Goal: Task Accomplishment & Management: Use online tool/utility

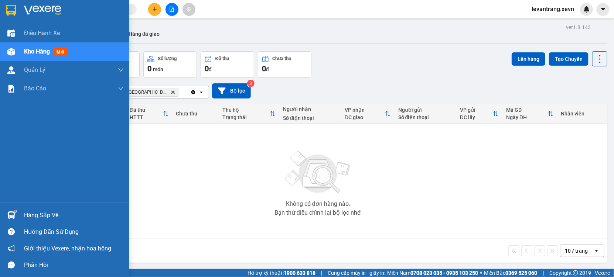
click at [15, 210] on div at bounding box center [11, 215] width 13 height 13
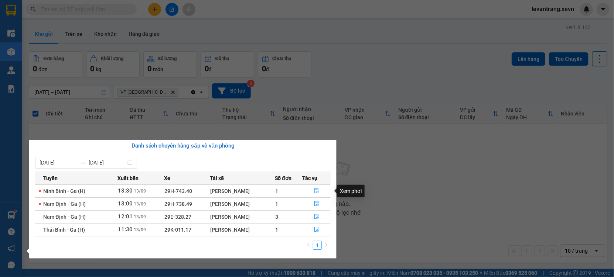
click at [321, 191] on button "button" at bounding box center [317, 191] width 28 height 12
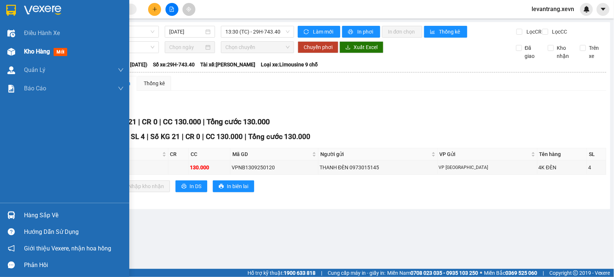
click at [31, 51] on span "Kho hàng" at bounding box center [37, 51] width 26 height 7
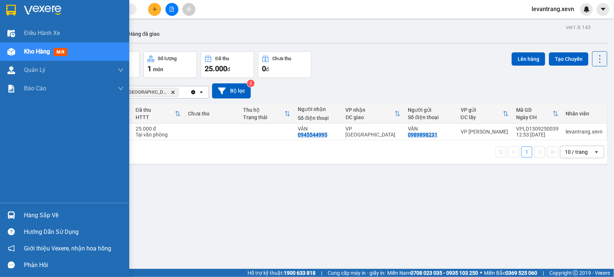
click at [28, 213] on div "Hàng sắp về" at bounding box center [74, 215] width 100 height 11
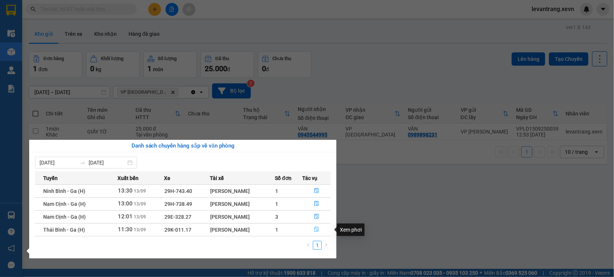
click at [317, 229] on icon "file-done" at bounding box center [316, 229] width 5 height 5
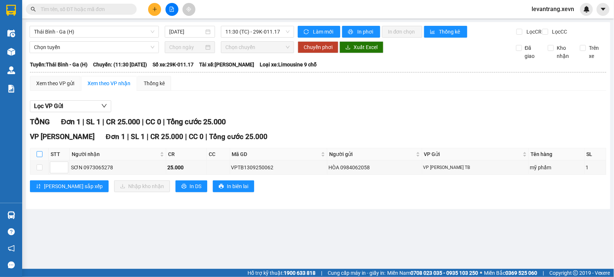
click at [37, 157] on input "checkbox" at bounding box center [40, 154] width 6 height 6
checkbox input "true"
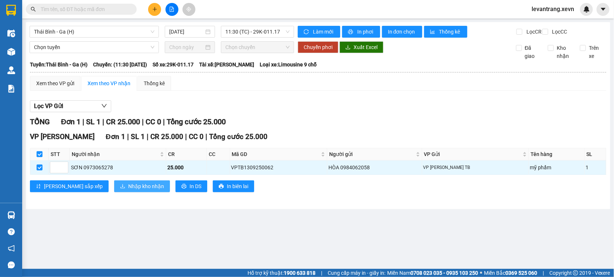
click at [128, 191] on span "Nhập kho nhận" at bounding box center [146, 186] width 36 height 8
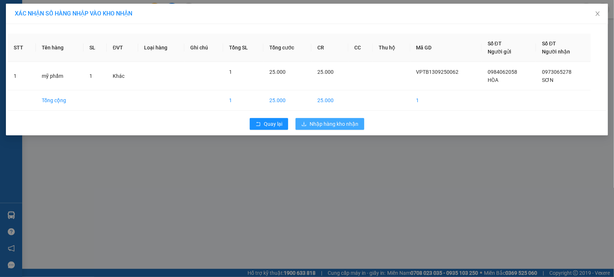
click at [312, 125] on span "Nhập hàng kho nhận" at bounding box center [334, 124] width 49 height 8
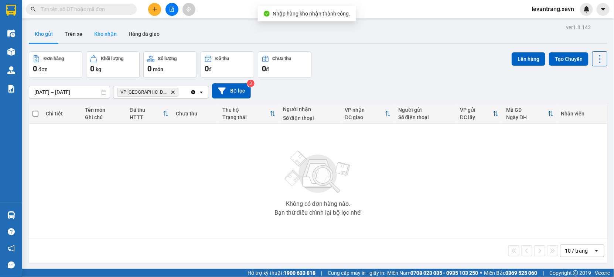
click at [103, 31] on button "Kho nhận" at bounding box center [105, 34] width 34 height 18
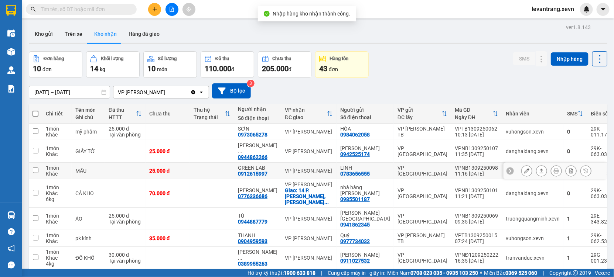
click at [289, 176] on td "VP [PERSON_NAME]" at bounding box center [308, 171] width 55 height 17
checkbox input "true"
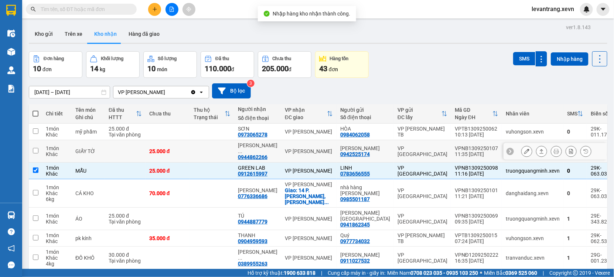
click at [287, 156] on td "VP [PERSON_NAME]" at bounding box center [308, 151] width 55 height 23
checkbox input "true"
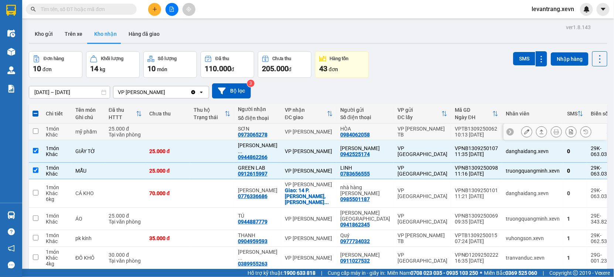
click at [293, 134] on div "VP [PERSON_NAME]" at bounding box center [309, 132] width 48 height 6
checkbox input "true"
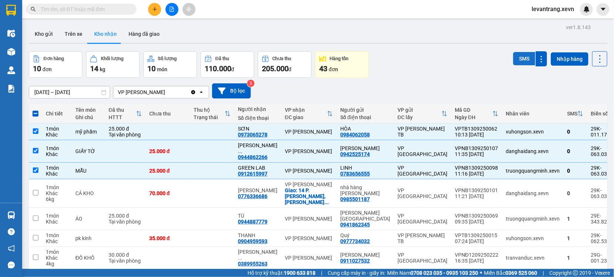
click at [526, 61] on button "SMS" at bounding box center [524, 58] width 22 height 13
click at [52, 35] on button "Kho gửi" at bounding box center [44, 34] width 30 height 18
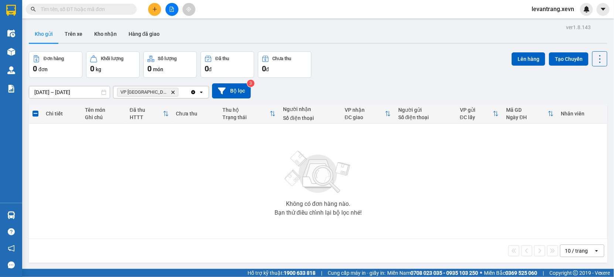
click at [52, 5] on input "text" at bounding box center [84, 9] width 87 height 8
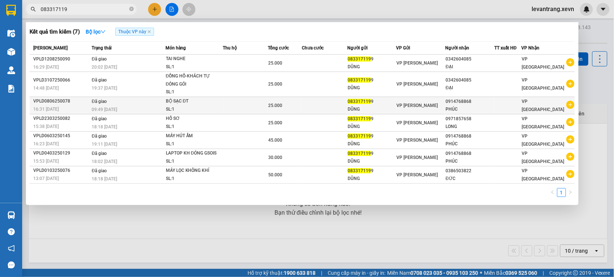
type input "083317119"
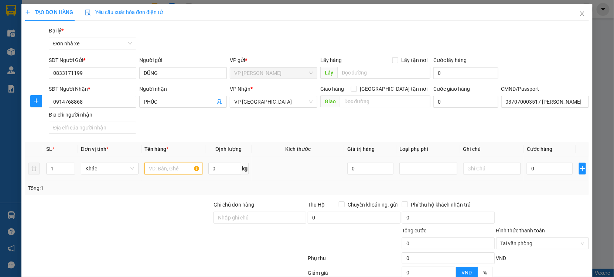
click at [158, 169] on input "text" at bounding box center [173, 169] width 58 height 12
type input "TIVI 55ICH"
click at [534, 171] on input "0" at bounding box center [550, 169] width 46 height 12
type input "003"
type input "3"
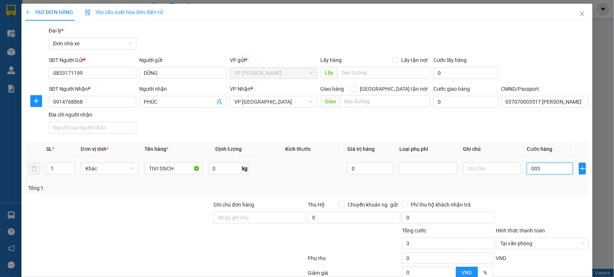
type input "0.030"
type input "30"
type input "00.300"
type input "300"
click at [522, 191] on div "Tổng: 1" at bounding box center [307, 188] width 558 height 8
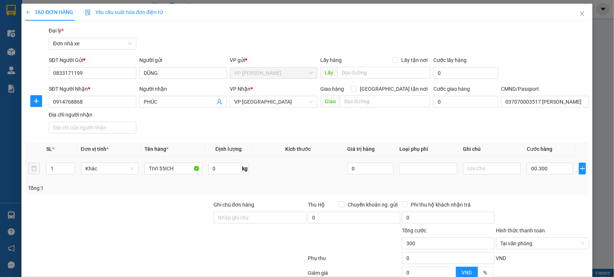
type input "300.000"
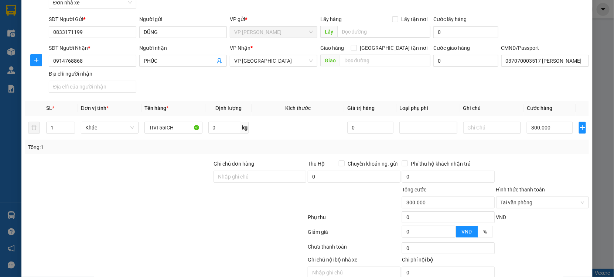
scroll to position [74, 0]
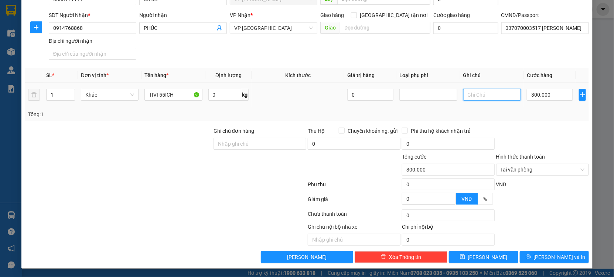
click at [470, 98] on input "text" at bounding box center [492, 95] width 58 height 12
type input "VỠ HỎNG KH CHỊU"
click at [569, 111] on div "Tổng: 1" at bounding box center [307, 114] width 558 height 8
click at [522, 256] on button "[PERSON_NAME] và In" at bounding box center [554, 258] width 69 height 12
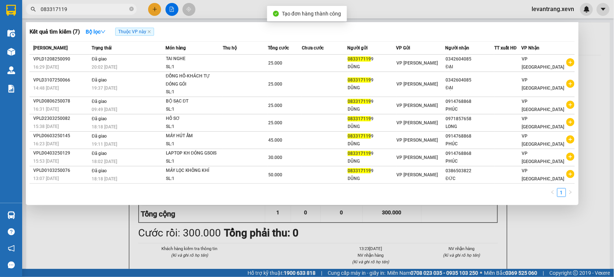
drag, startPoint x: 330, startPoint y: 261, endPoint x: 329, endPoint y: 249, distance: 11.9
click at [330, 254] on div at bounding box center [307, 138] width 614 height 277
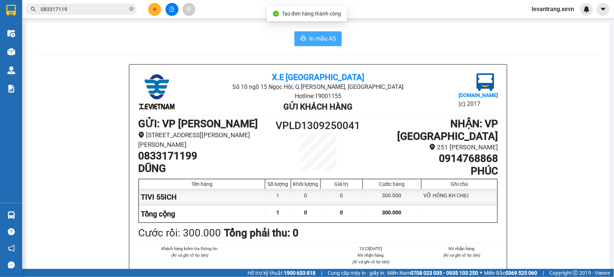
click at [311, 32] on button "In mẫu A5" at bounding box center [317, 38] width 47 height 15
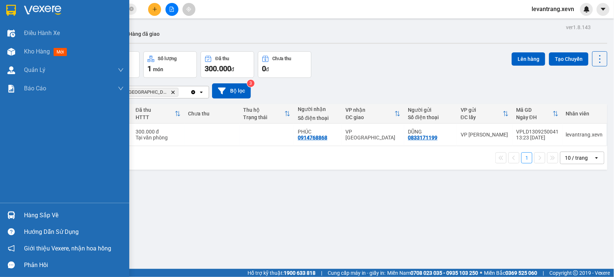
click at [15, 212] on div at bounding box center [11, 215] width 13 height 13
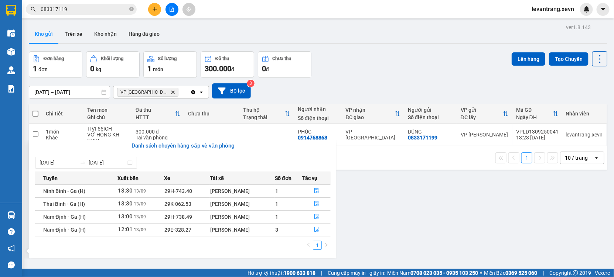
drag, startPoint x: 370, startPoint y: 105, endPoint x: 152, endPoint y: 125, distance: 219.2
click at [368, 105] on section "Kết quả tìm kiếm ( 7 ) Bộ lọc Thuộc VP này Mã ĐH Trạng thái Món hàng Thu hộ Tổn…" at bounding box center [307, 138] width 614 height 277
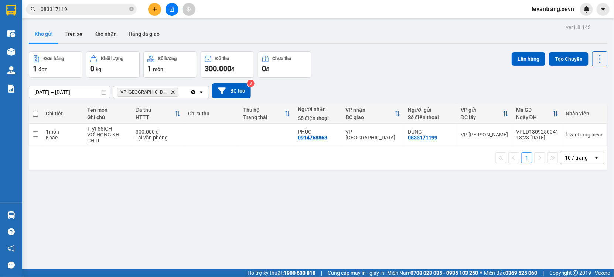
click at [171, 91] on icon "Delete" at bounding box center [173, 92] width 4 height 4
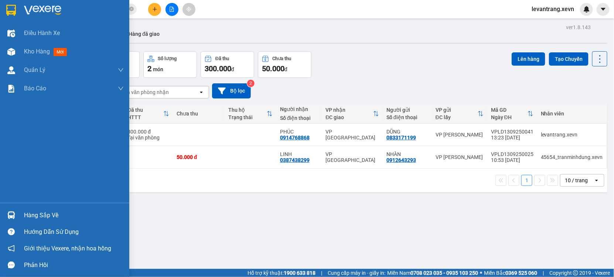
click at [42, 215] on div "Hàng sắp về" at bounding box center [74, 215] width 100 height 11
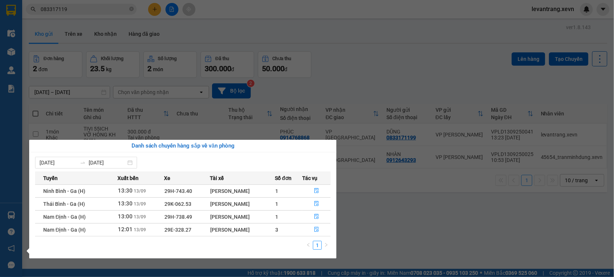
click at [314, 236] on td at bounding box center [316, 229] width 29 height 13
click at [315, 232] on icon "file-done" at bounding box center [316, 229] width 4 height 5
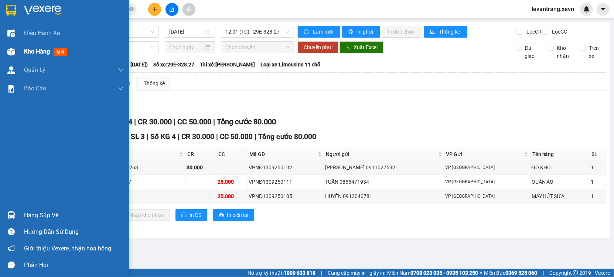
click at [10, 51] on img at bounding box center [11, 52] width 8 height 8
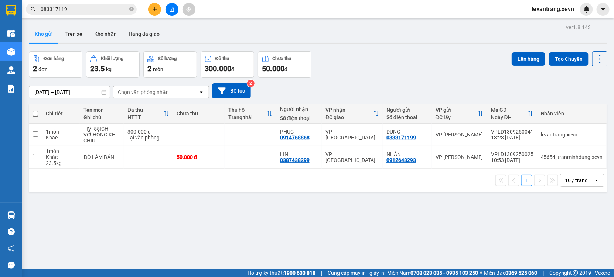
click at [80, 10] on input "083317119" at bounding box center [84, 9] width 87 height 8
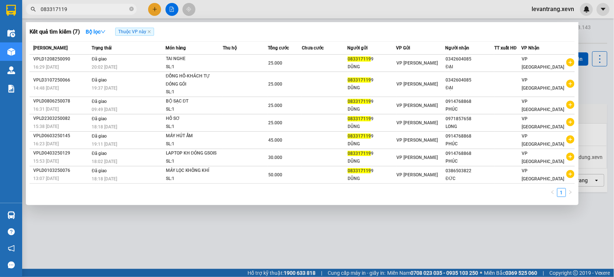
click at [80, 10] on input "083317119" at bounding box center [84, 9] width 87 height 8
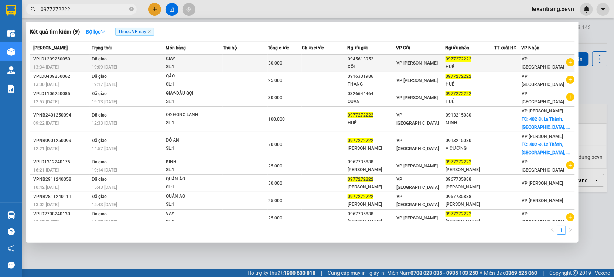
type input "0977272222"
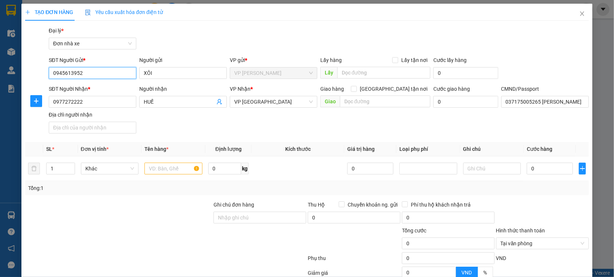
click at [99, 75] on input "0945613952" at bounding box center [93, 73] width 88 height 12
click at [95, 89] on div "0945613952 - XÔI" at bounding box center [92, 88] width 78 height 8
type input "0945613952"
click at [159, 167] on input "text" at bounding box center [173, 169] width 58 height 12
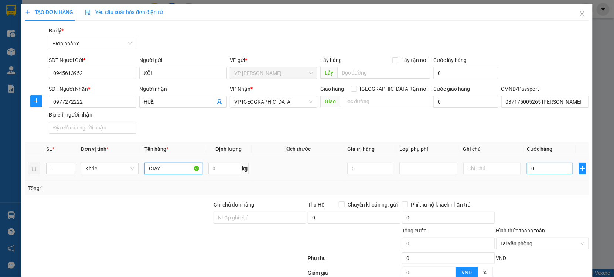
type input "GIÀY"
click at [543, 168] on input "0" at bounding box center [550, 169] width 46 height 12
type input "003"
type input "3"
type input "0.030"
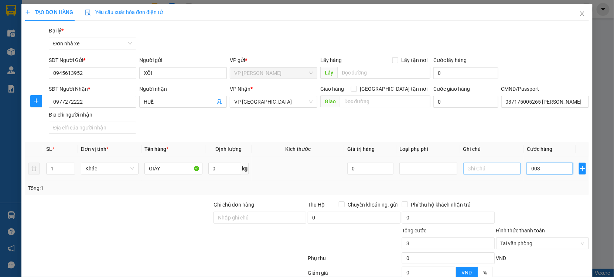
type input "30"
click at [542, 201] on div at bounding box center [542, 214] width 94 height 26
type input "30.000"
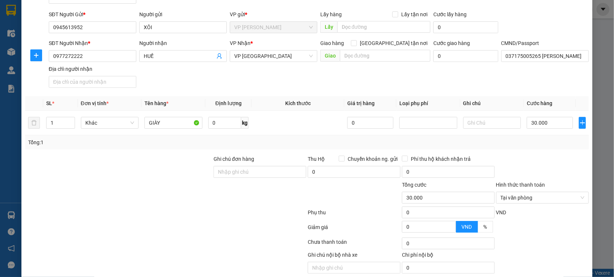
scroll to position [74, 0]
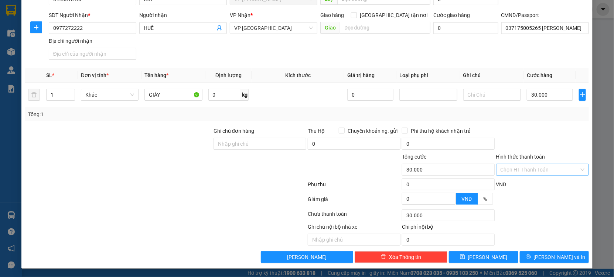
drag, startPoint x: 577, startPoint y: 169, endPoint x: 533, endPoint y: 168, distance: 44.0
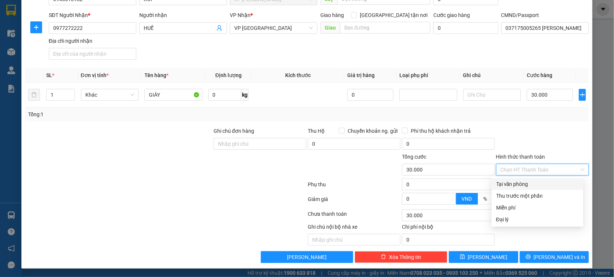
click at [533, 168] on input "Hình thức thanh toán" at bounding box center [540, 169] width 79 height 11
click at [516, 178] on div "Tại văn phòng" at bounding box center [538, 184] width 92 height 12
type input "0"
drag, startPoint x: 525, startPoint y: 141, endPoint x: 548, endPoint y: 192, distance: 55.7
click at [530, 149] on div at bounding box center [542, 140] width 94 height 26
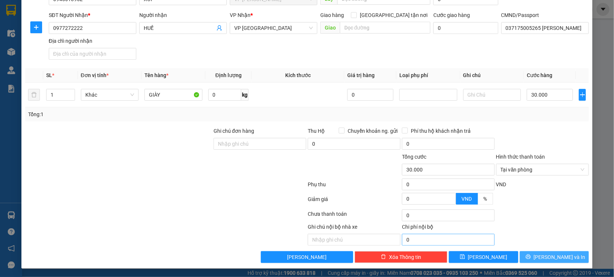
drag, startPoint x: 540, startPoint y: 254, endPoint x: 430, endPoint y: 246, distance: 110.4
click at [540, 254] on button "[PERSON_NAME] và In" at bounding box center [554, 258] width 69 height 12
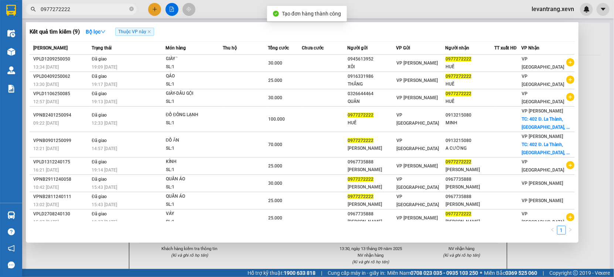
drag, startPoint x: 261, startPoint y: 258, endPoint x: 273, endPoint y: 80, distance: 178.4
click at [261, 252] on div at bounding box center [307, 138] width 614 height 277
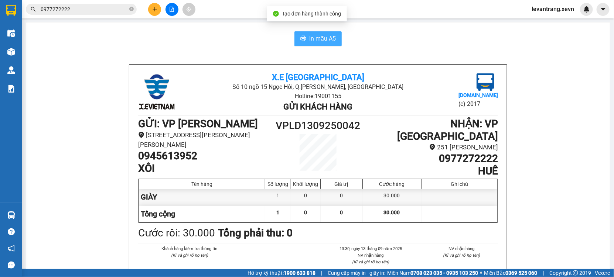
click at [294, 32] on button "In mẫu A5" at bounding box center [317, 38] width 47 height 15
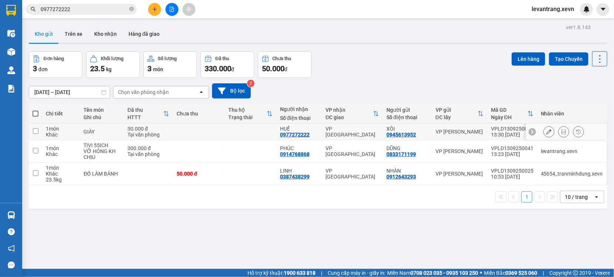
click at [320, 132] on td "HUẾ 0977272222" at bounding box center [299, 132] width 46 height 17
checkbox input "true"
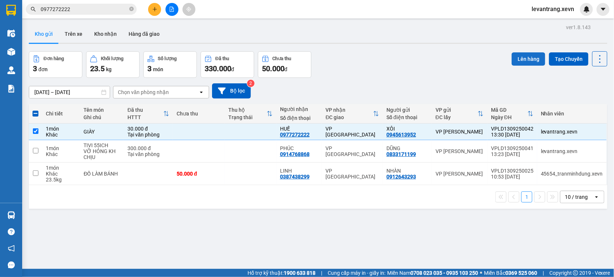
click at [523, 62] on button "Lên hàng" at bounding box center [529, 58] width 34 height 13
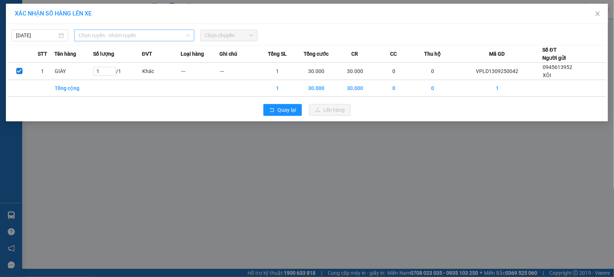
click at [103, 37] on span "Chọn tuyến - nhóm tuyến" at bounding box center [134, 35] width 111 height 11
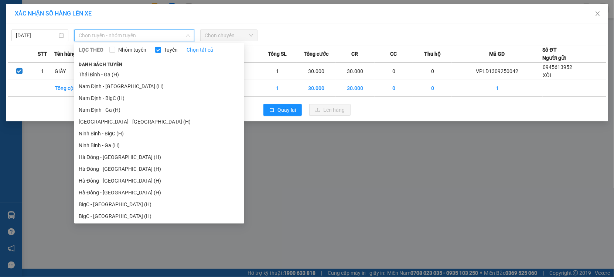
scroll to position [911, 0]
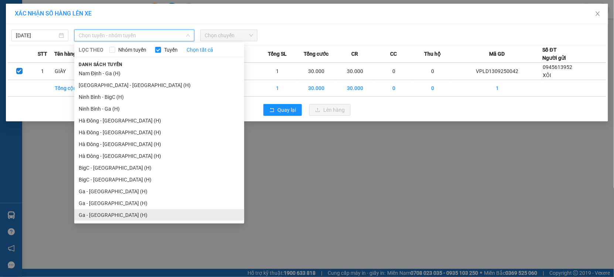
click at [110, 216] on li "Ga - [GEOGRAPHIC_DATA] (H)" at bounding box center [159, 215] width 170 height 12
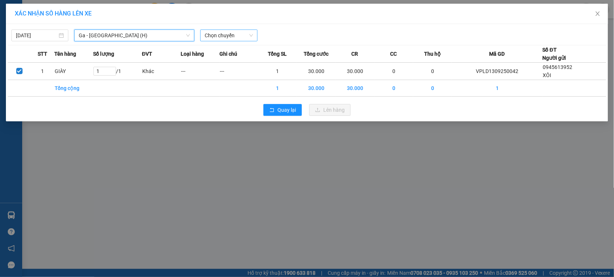
click at [219, 33] on span "Chọn chuyến" at bounding box center [229, 35] width 48 height 11
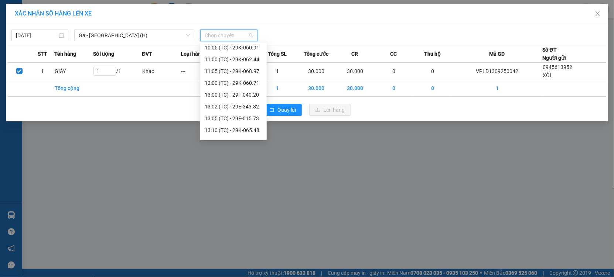
scroll to position [129, 0]
click at [245, 110] on div "14:00 (TC) - 29K-063.03" at bounding box center [234, 110] width 58 height 8
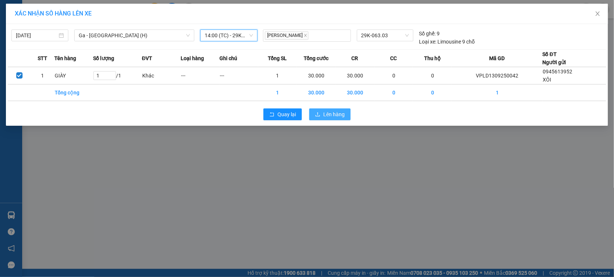
click at [327, 115] on span "Lên hàng" at bounding box center [333, 114] width 21 height 8
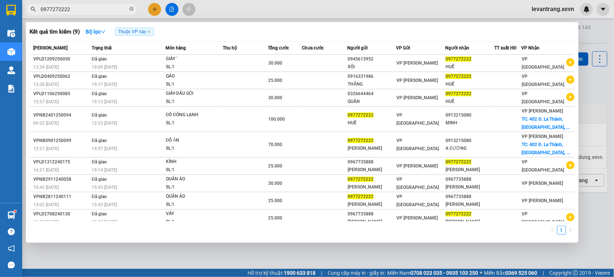
click at [78, 8] on input "0977272222" at bounding box center [84, 9] width 87 height 8
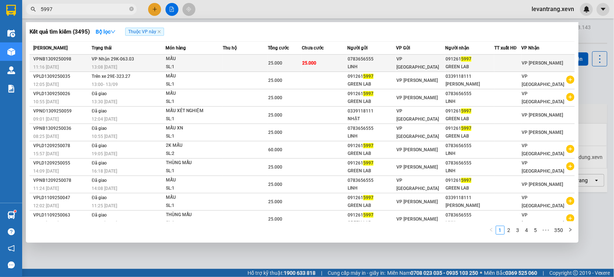
type input "5997"
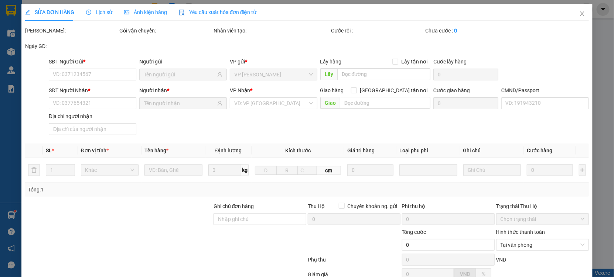
type input "0783656555"
type input "LINH"
type input "0912615997"
type input "GREEN LAB"
type input "123"
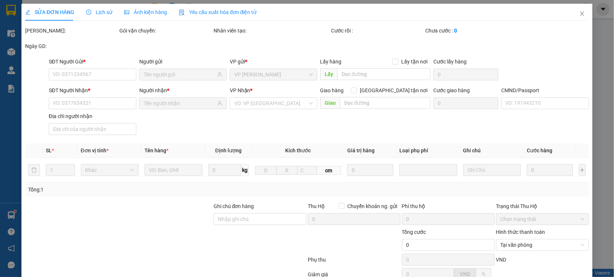
type input "25.000"
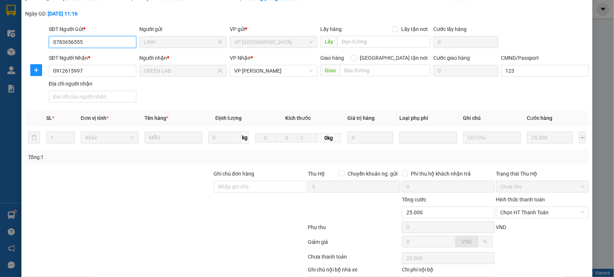
scroll to position [75, 0]
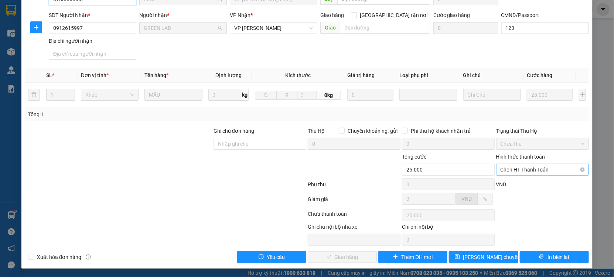
click at [525, 174] on span "Chọn HT Thanh Toán" at bounding box center [543, 169] width 84 height 11
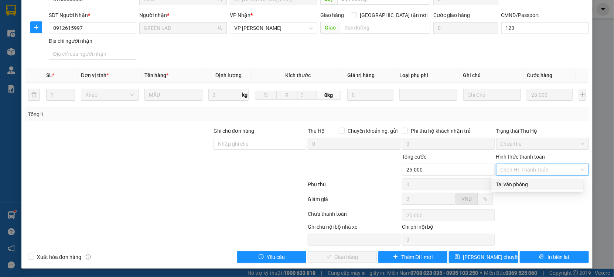
click at [513, 188] on div "Tại văn phòng" at bounding box center [538, 185] width 92 height 12
type input "0"
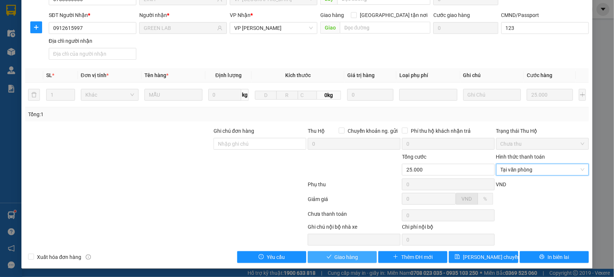
click at [335, 256] on span "Giao hàng" at bounding box center [347, 257] width 24 height 8
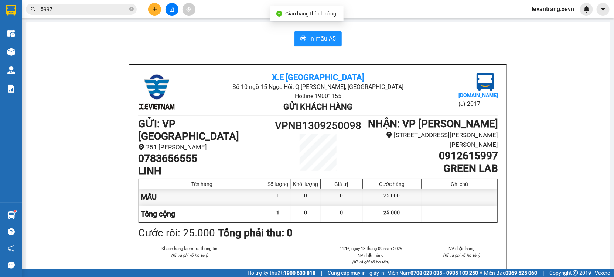
click at [65, 10] on input "5997" at bounding box center [84, 9] width 87 height 8
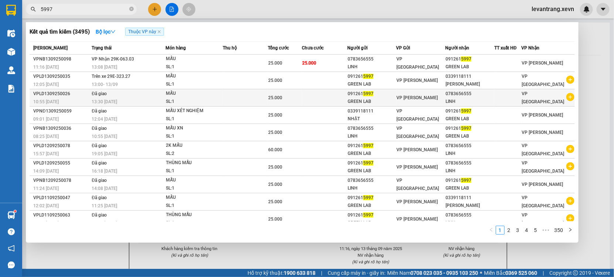
click at [566, 101] on icon "plus-circle" at bounding box center [570, 97] width 8 height 8
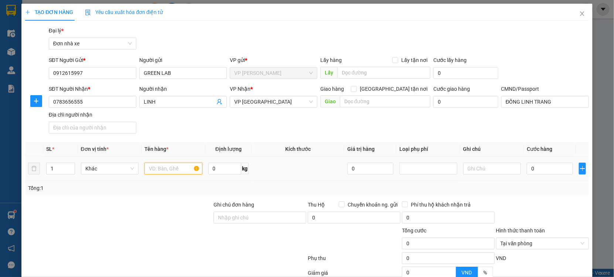
click at [162, 167] on input "text" at bounding box center [173, 169] width 58 height 12
type input "MẪU"
click at [547, 167] on input "0" at bounding box center [550, 169] width 46 height 12
type input "0.025"
type input "25"
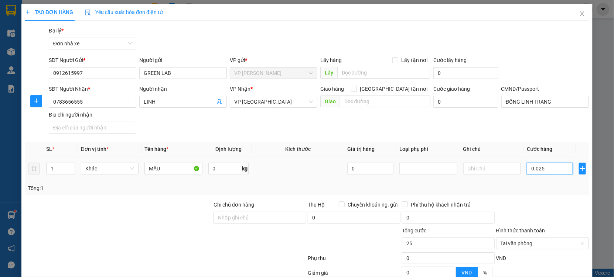
type input "0.025"
type input "25"
type input "25.000"
click at [531, 216] on div at bounding box center [542, 214] width 94 height 26
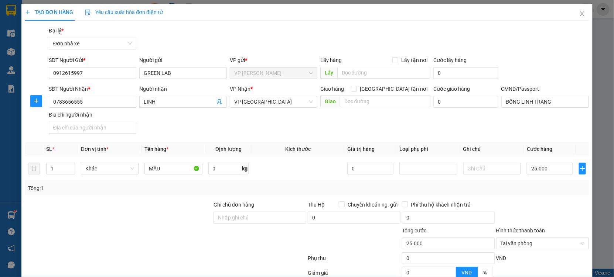
scroll to position [74, 0]
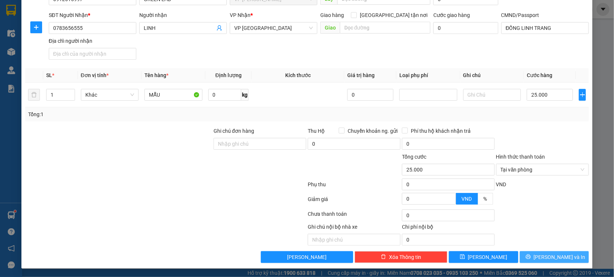
click at [533, 261] on button "[PERSON_NAME] và In" at bounding box center [554, 258] width 69 height 12
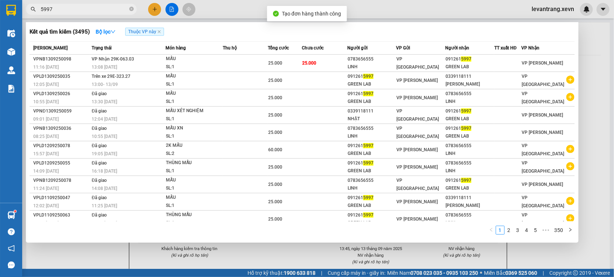
drag, startPoint x: 357, startPoint y: 261, endPoint x: 307, endPoint y: 80, distance: 187.8
click at [356, 261] on div at bounding box center [307, 138] width 614 height 277
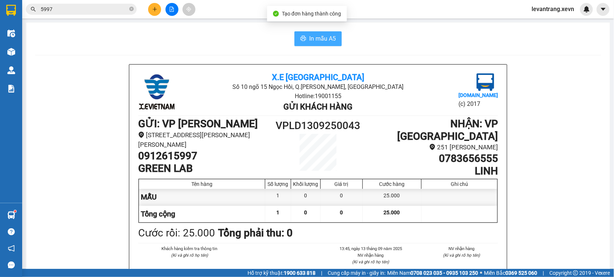
click at [315, 41] on span "In mẫu A5" at bounding box center [322, 38] width 27 height 9
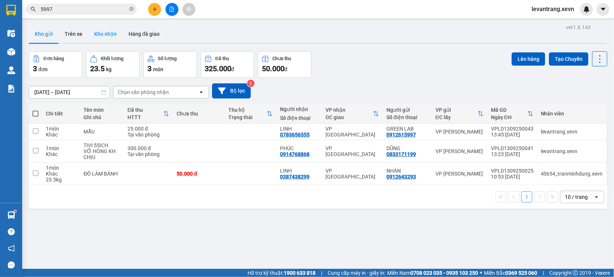
click at [104, 35] on button "Kho nhận" at bounding box center [105, 34] width 34 height 18
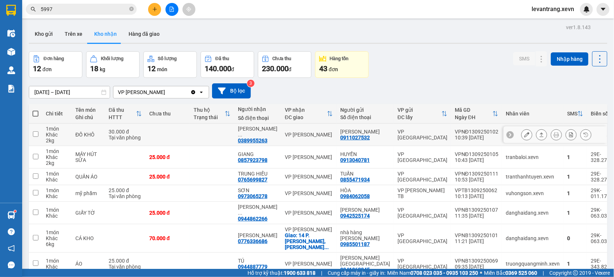
click at [250, 140] on div "0389955263" at bounding box center [253, 141] width 30 height 6
copy div "0389955263"
click at [61, 3] on div "Kết quả tìm kiếm ( 3495 ) Bộ lọc Thuộc VP này Mã ĐH Trạng thái Món hàng Thu hộ …" at bounding box center [72, 9] width 144 height 13
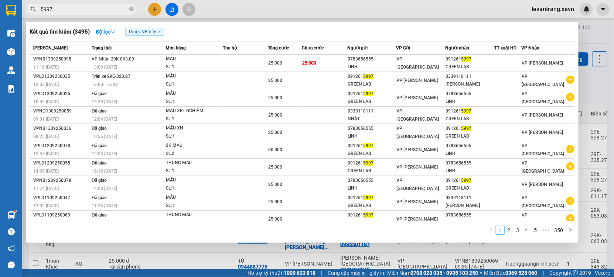
click at [58, 12] on input "5997" at bounding box center [84, 9] width 87 height 8
paste input "0389955263"
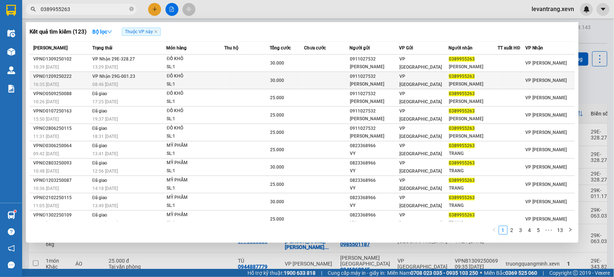
type input "0389955263"
click at [157, 82] on div "08:46 - 13/09" at bounding box center [129, 85] width 74 height 8
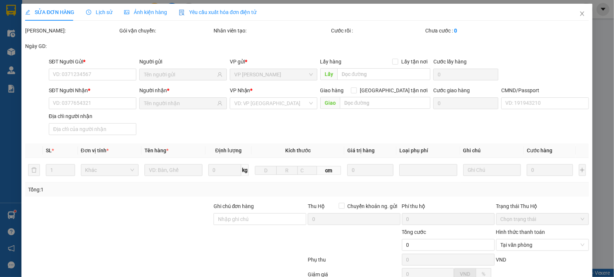
type input "0911027532"
type input "TRẦN TUẤN KHÔI"
type input "0389955263"
type input "ĐỖ THU TRANG"
type input "033081005604 PHẠM ĐỨC LONG"
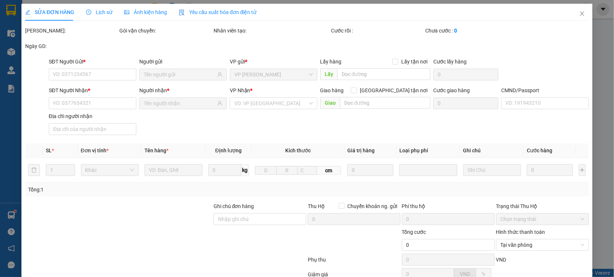
type input "30.000"
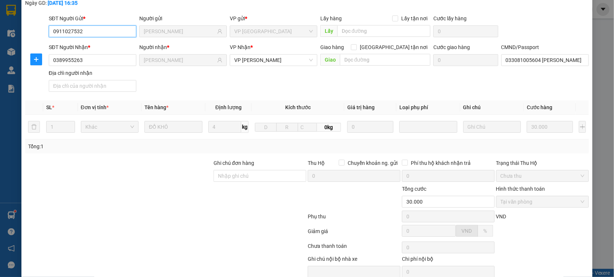
scroll to position [75, 0]
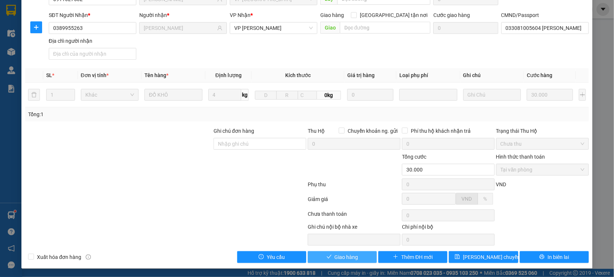
click at [344, 257] on span "Giao hàng" at bounding box center [347, 257] width 24 height 8
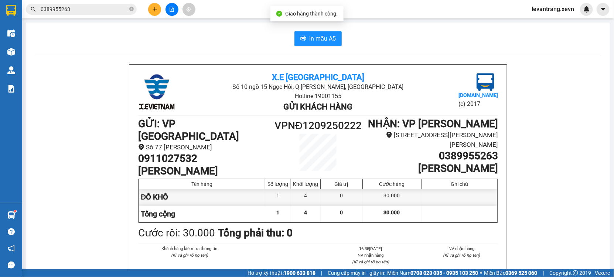
click at [85, 3] on div "Kết quả tìm kiếm ( 123 ) Bộ lọc Thuộc VP này Mã ĐH Trạng thái Món hàng Thu hộ T…" at bounding box center [72, 9] width 144 height 13
click at [83, 5] on input "0389955263" at bounding box center [84, 9] width 87 height 8
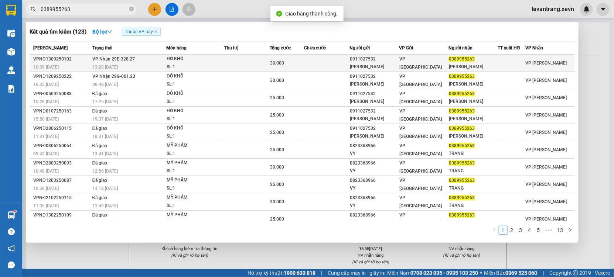
click at [159, 58] on td "VP Nhận 29E-328.27 13:29 - 13/09" at bounding box center [129, 63] width 76 height 17
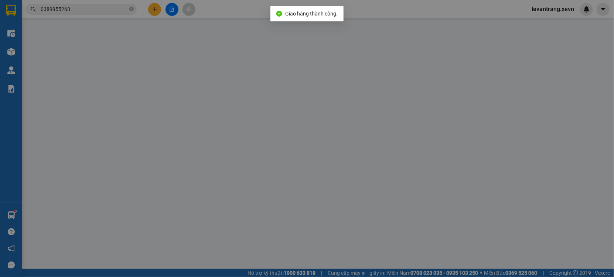
type input "0911027532"
type input "TRẦN TUẤN KHÔI"
type input "0389955263"
type input "ĐỖ THU TRANG"
type input "033081005604 PHẠM ĐỨC LONG"
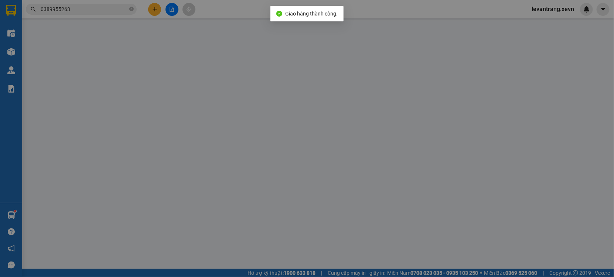
type input "30.000"
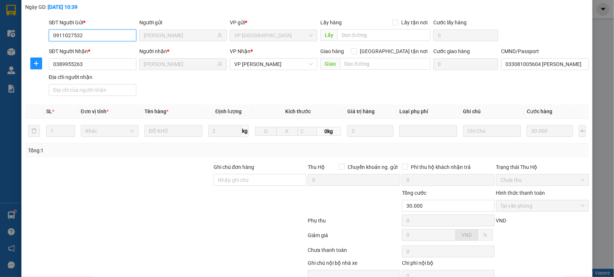
scroll to position [75, 0]
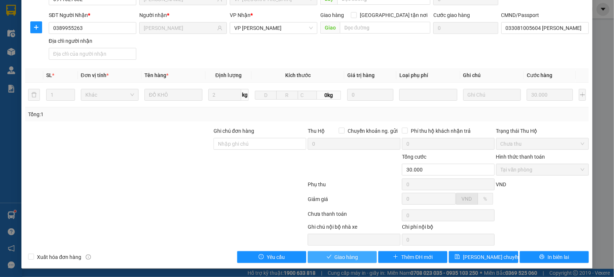
click at [351, 256] on span "Giao hàng" at bounding box center [347, 257] width 24 height 8
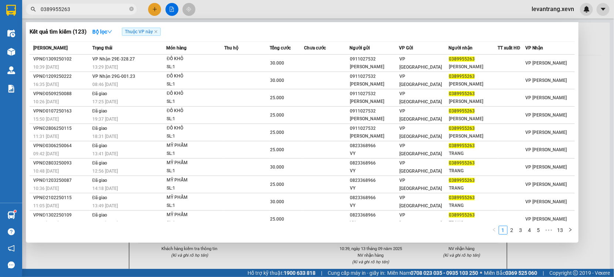
click at [85, 6] on input "0389955263" at bounding box center [84, 9] width 87 height 8
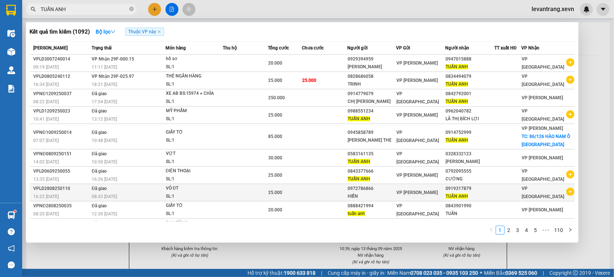
scroll to position [23, 0]
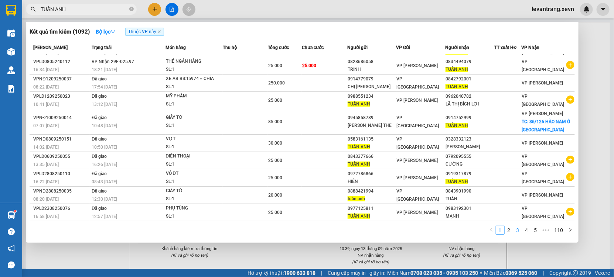
type input "TUẤN ANH"
click at [531, 232] on link "4" at bounding box center [527, 230] width 8 height 8
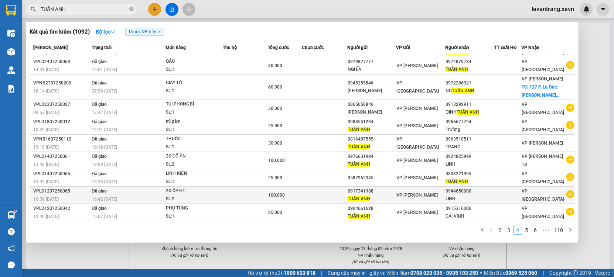
click at [566, 194] on icon "plus-circle" at bounding box center [570, 195] width 8 height 8
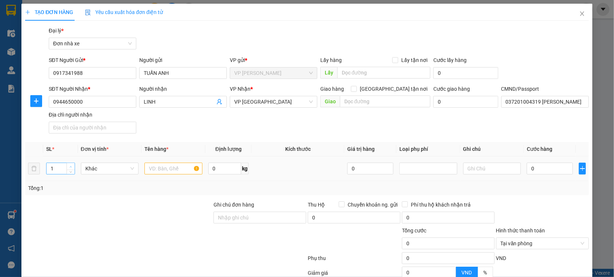
type input "2"
click at [71, 167] on icon "up" at bounding box center [70, 167] width 3 height 3
click at [184, 173] on input "text" at bounding box center [173, 169] width 58 height 12
type input "2K ỐP ĐT"
click at [229, 169] on input "0" at bounding box center [224, 169] width 33 height 12
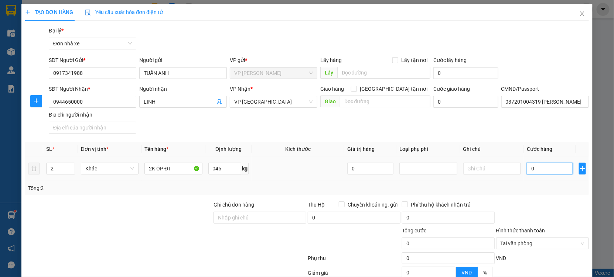
click at [540, 169] on input "0" at bounding box center [550, 169] width 46 height 12
type input "45"
type input "001"
type input "1"
type input "0.010"
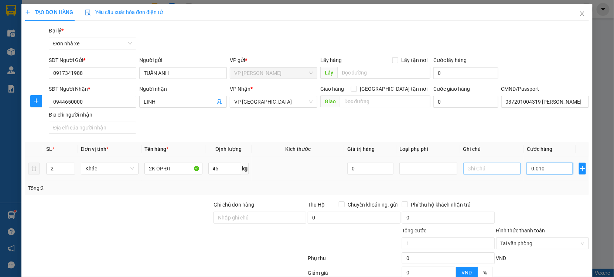
type input "10"
type input "00.100"
type input "100"
drag, startPoint x: 534, startPoint y: 188, endPoint x: 544, endPoint y: 187, distance: 9.7
click at [538, 188] on div "Tổng: 2" at bounding box center [307, 188] width 558 height 8
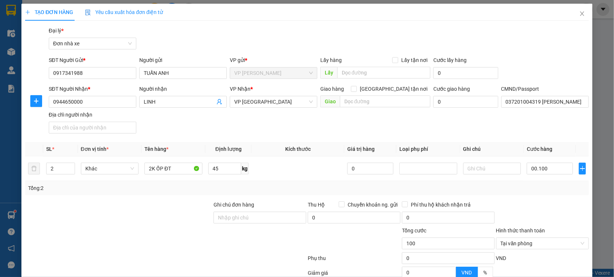
type input "100.000"
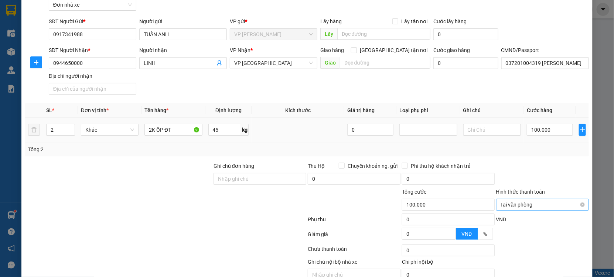
scroll to position [74, 0]
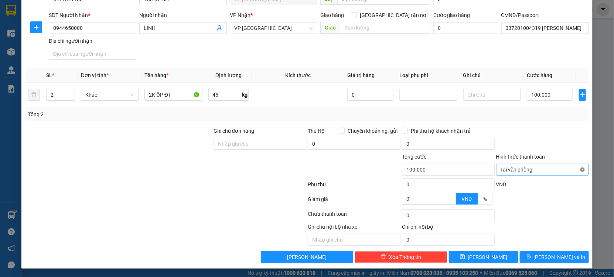
type input "100.000"
drag, startPoint x: 578, startPoint y: 169, endPoint x: 564, endPoint y: 135, distance: 36.4
drag, startPoint x: 564, startPoint y: 135, endPoint x: 566, endPoint y: 144, distance: 8.7
click at [564, 139] on div at bounding box center [542, 140] width 94 height 26
click at [564, 260] on button "Lưu và In" at bounding box center [554, 258] width 69 height 12
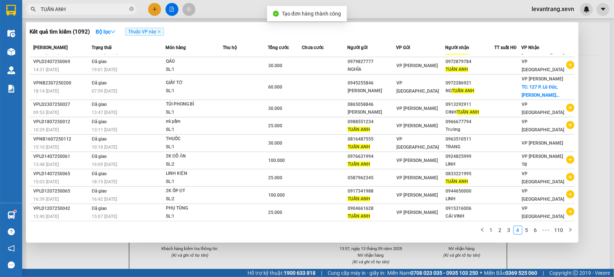
click at [391, 261] on div at bounding box center [307, 138] width 614 height 277
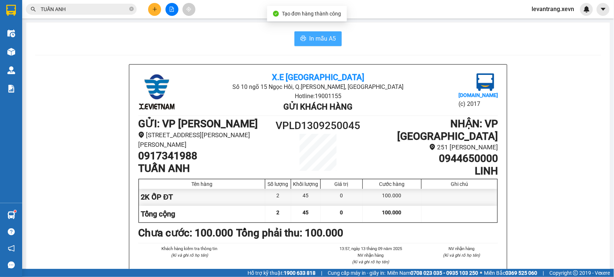
click at [322, 41] on span "In mẫu A5" at bounding box center [322, 38] width 27 height 9
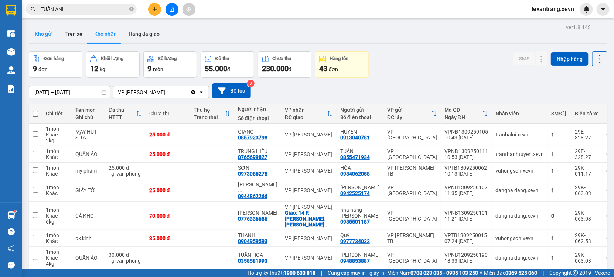
click at [39, 29] on button "Kho gửi" at bounding box center [44, 34] width 30 height 18
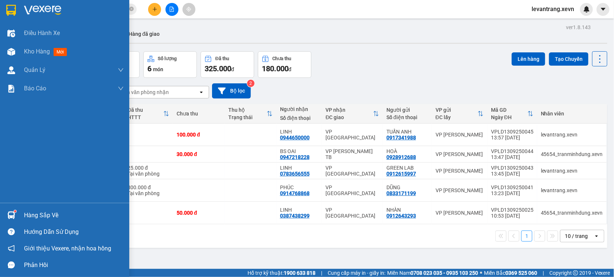
click at [3, 204] on div "Hàng sắp về Hướng dẫn sử dụng Giới thiệu Vexere, nhận hoa hồng Phản hồi" at bounding box center [64, 238] width 129 height 71
click at [8, 211] on div at bounding box center [11, 215] width 13 height 13
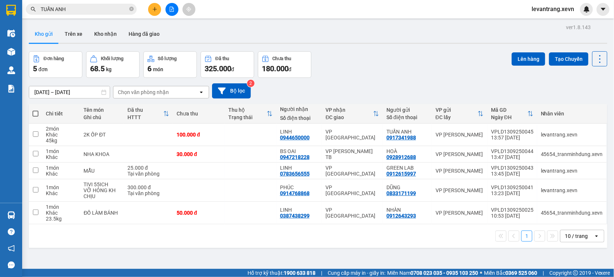
click at [351, 243] on section "Kết quả tìm kiếm ( 1092 ) Bộ lọc Thuộc VP này Mã ĐH Trạng thái Món hàng Thu hộ …" at bounding box center [307, 138] width 614 height 277
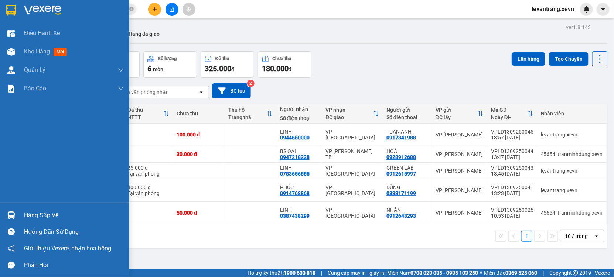
click at [38, 209] on div "Hàng sắp về" at bounding box center [64, 215] width 129 height 17
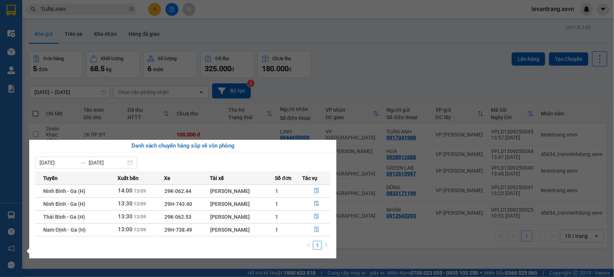
click at [78, 11] on section "Kết quả tìm kiếm ( 1092 ) Bộ lọc Thuộc VP này Mã ĐH Trạng thái Món hàng Thu hộ …" at bounding box center [307, 138] width 614 height 277
click at [78, 11] on input "TUẤN ANH" at bounding box center [84, 9] width 87 height 8
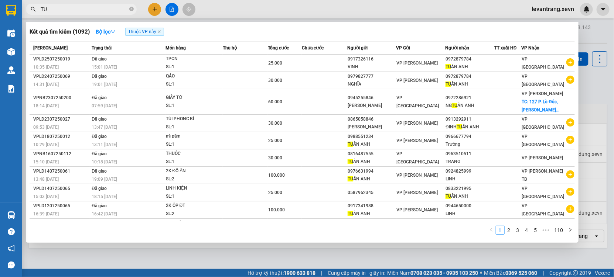
type input "T"
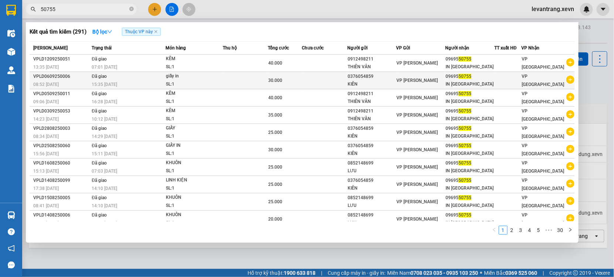
type input "50755"
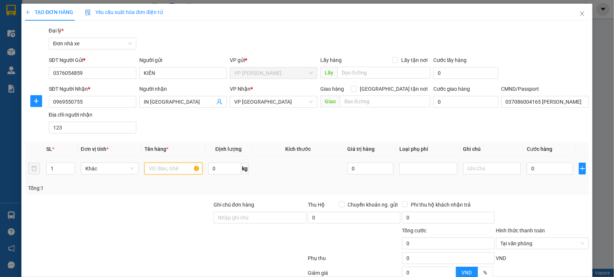
click at [175, 167] on input "text" at bounding box center [173, 169] width 58 height 12
type input "GIẤY IN"
click at [545, 171] on input "0" at bounding box center [550, 169] width 46 height 12
type input "002"
type input "2"
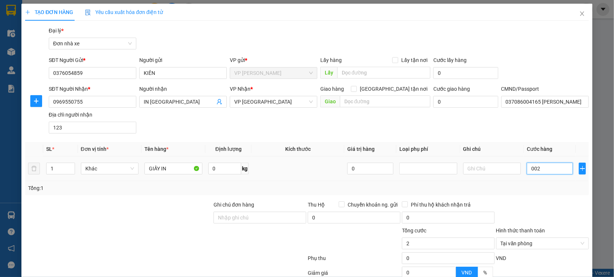
type input "0.025"
type input "25"
click at [548, 199] on div "Transit Pickup Surcharge Ids Transit Deliver Surcharge Ids Transit Deliver Surc…" at bounding box center [307, 182] width 564 height 311
type input "25.000"
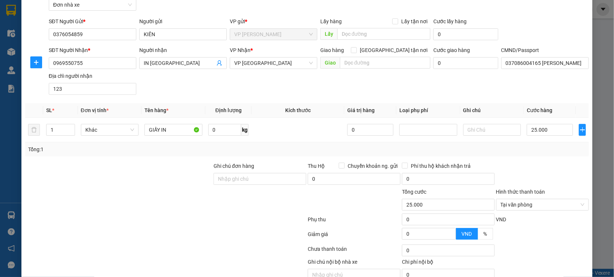
scroll to position [74, 0]
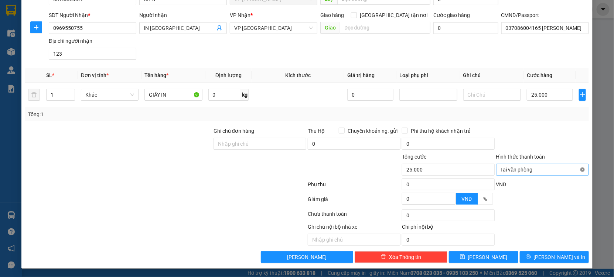
type input "25.000"
click at [553, 139] on div at bounding box center [542, 140] width 94 height 26
click at [539, 99] on input "25.000" at bounding box center [550, 95] width 46 height 12
type input "00.003"
type input "3"
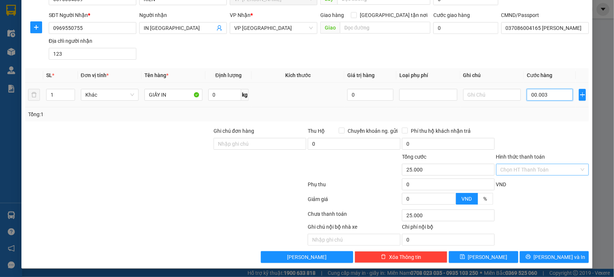
type input "3"
type input "0.000.030"
type input "30"
click at [559, 115] on div "Tổng: 1" at bounding box center [307, 114] width 558 height 8
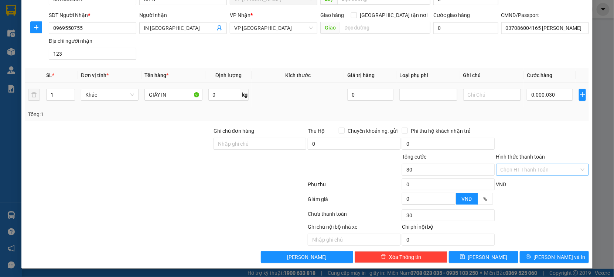
type input "30.000"
click at [539, 253] on button "Lưu và In" at bounding box center [554, 258] width 69 height 12
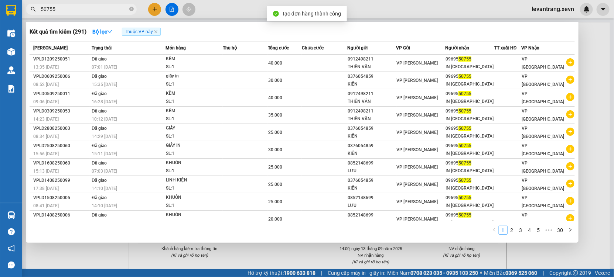
click at [312, 244] on div at bounding box center [307, 138] width 614 height 277
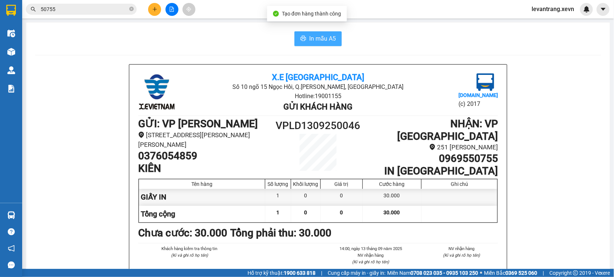
click at [309, 37] on span "In mẫu A5" at bounding box center [322, 38] width 27 height 9
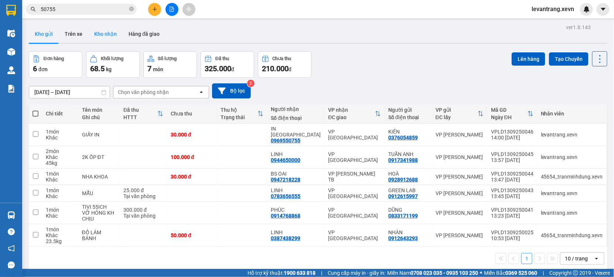
click at [101, 38] on button "Kho nhận" at bounding box center [105, 34] width 34 height 18
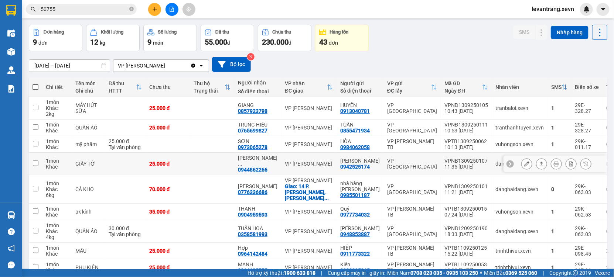
scroll to position [41, 0]
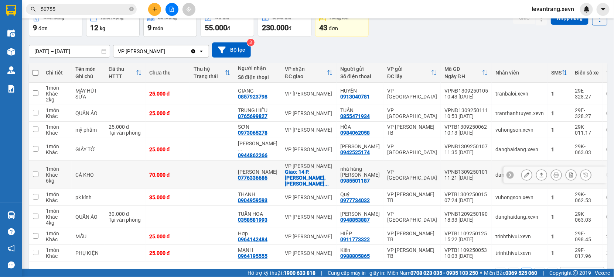
click at [248, 175] on div "0776336686" at bounding box center [253, 178] width 30 height 6
copy div "0776336686"
click at [80, 7] on input "50755" at bounding box center [84, 9] width 87 height 8
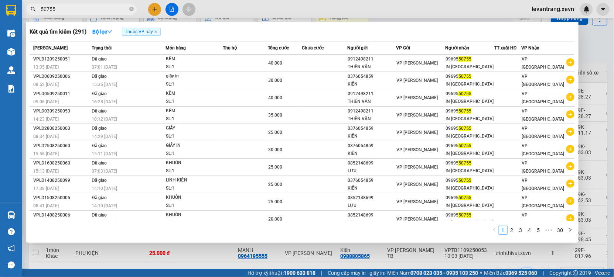
click at [80, 7] on input "50755" at bounding box center [84, 9] width 87 height 8
paste input "0776336686"
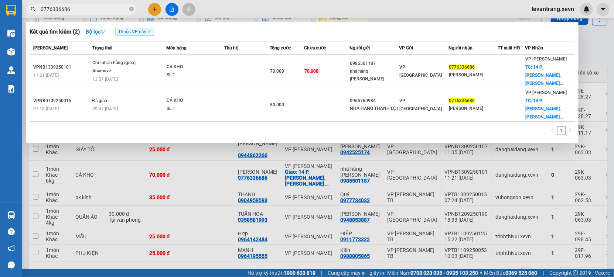
type input "0776336686"
click at [184, 71] on div "SL: 1" at bounding box center [194, 75] width 55 height 8
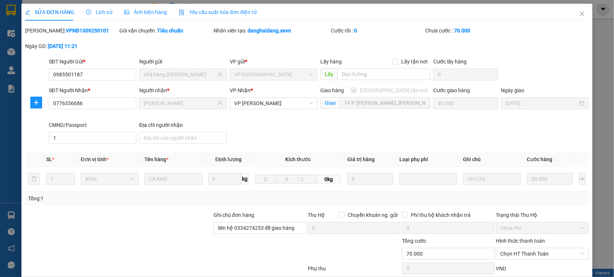
type input "0985501187"
type input "nhà hàng Thanh Lợi"
type input "0776336686"
type input "THU HUYỀN"
checkbox input "true"
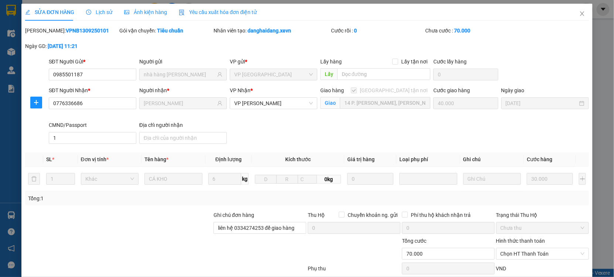
type input "14 P. Tăng Bạt Hổ, Phạm Đình Hổ, Hai Bà Trưng, Hà Nội, Việt Nam"
type input "40.000"
type input "1"
type input "liên hệ 0334274253 để giao hàng"
type input "70.000"
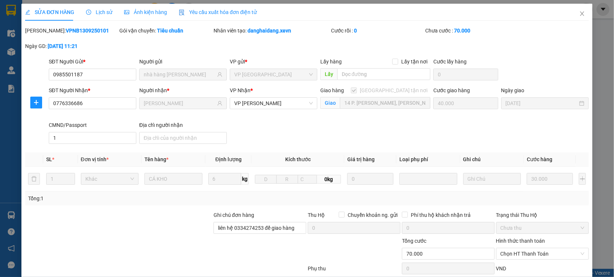
type input "70.000"
click at [579, 15] on icon "close" at bounding box center [582, 14] width 6 height 6
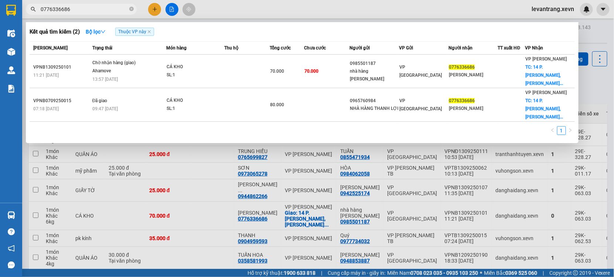
click at [83, 8] on input "0776336686" at bounding box center [84, 9] width 87 height 8
drag, startPoint x: 83, startPoint y: 8, endPoint x: 129, endPoint y: 1, distance: 45.6
click at [94, 7] on input "0776336686" at bounding box center [84, 9] width 87 height 8
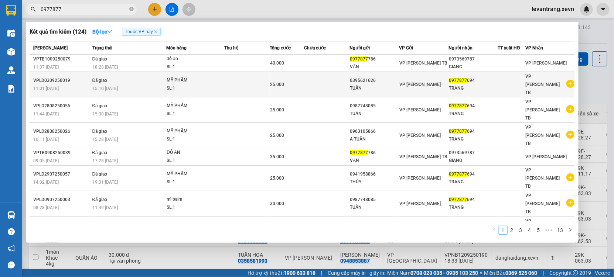
type input "0977877"
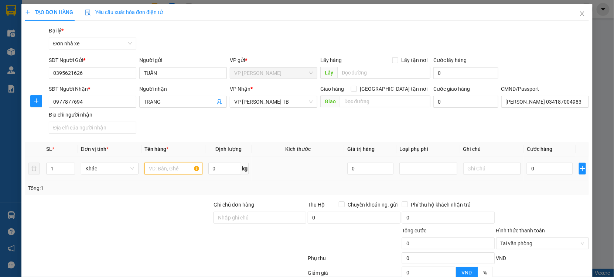
click at [159, 169] on input "text" at bounding box center [173, 169] width 58 height 12
type input "MỸ PHẨM"
click at [544, 171] on input "0" at bounding box center [550, 169] width 46 height 12
type input "002"
type input "2"
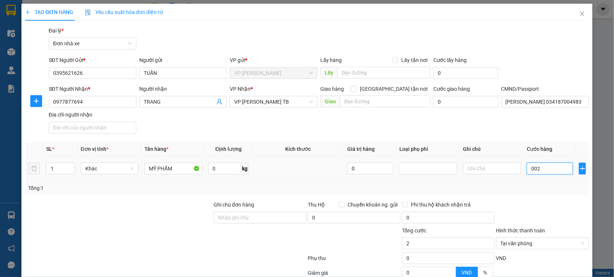
type input "0.025"
type input "25"
click at [539, 205] on div at bounding box center [542, 214] width 94 height 26
type input "25.000"
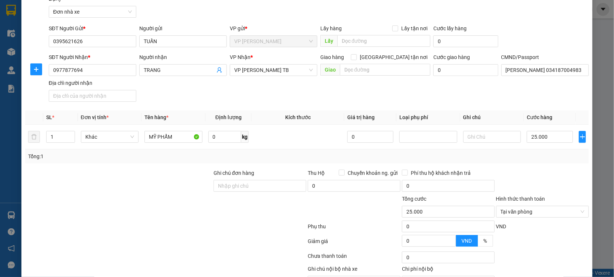
scroll to position [74, 0]
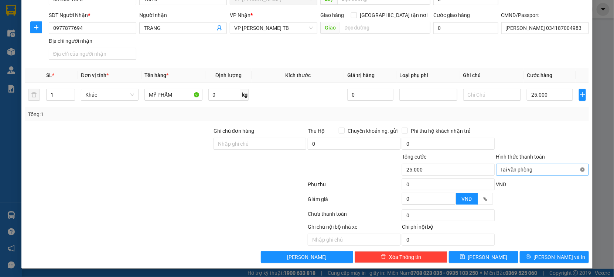
type input "25.000"
drag, startPoint x: 569, startPoint y: 152, endPoint x: 567, endPoint y: 180, distance: 27.8
click at [567, 172] on form "Ghi chú đơn hàng Thu Hộ Chuyển khoản ng. gửi 0 Phí thu hộ khách nhận trả 0 Tổng…" at bounding box center [307, 167] width 564 height 81
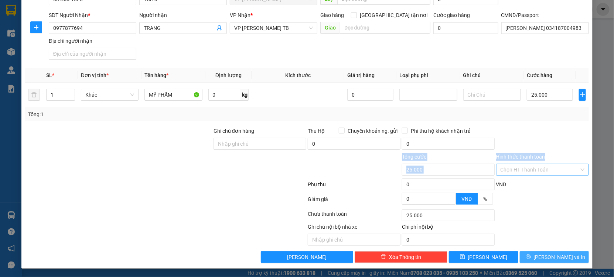
click at [531, 260] on icon "printer" at bounding box center [528, 257] width 5 height 5
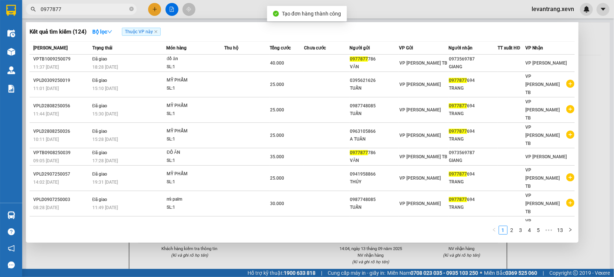
drag, startPoint x: 280, startPoint y: 250, endPoint x: 280, endPoint y: 243, distance: 7.4
click at [280, 248] on div at bounding box center [307, 138] width 614 height 277
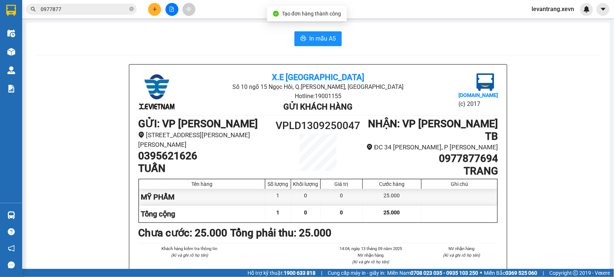
click at [309, 39] on span "In mẫu A5" at bounding box center [322, 38] width 27 height 9
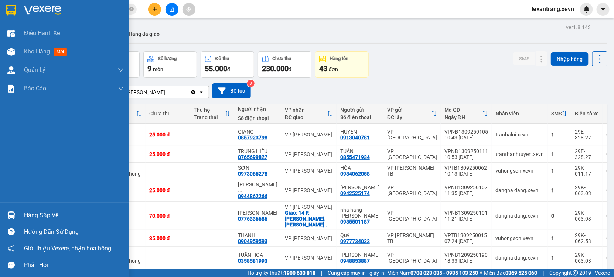
click at [21, 215] on div "Hàng sắp về" at bounding box center [64, 215] width 129 height 17
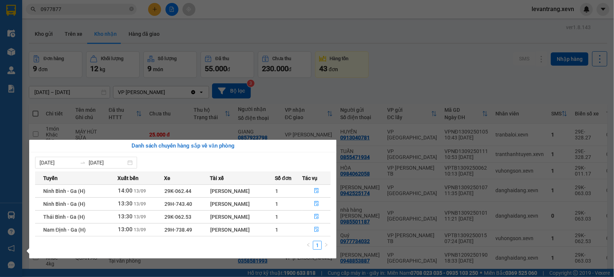
click at [280, 35] on section "Kết quả tìm kiếm ( 124 ) Bộ lọc Thuộc VP này Mã ĐH Trạng thái Món hàng Thu hộ T…" at bounding box center [307, 138] width 614 height 277
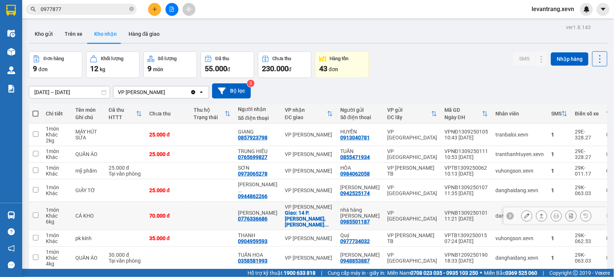
click at [246, 219] on div "0776336686" at bounding box center [253, 219] width 30 height 6
copy div "0776336686"
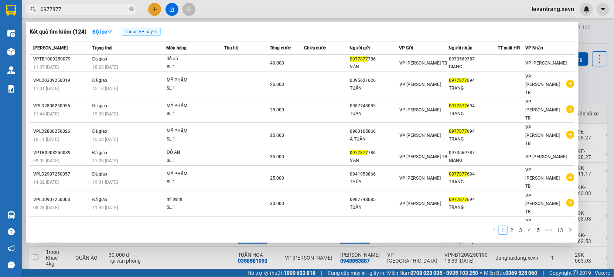
click at [69, 9] on input "0977877" at bounding box center [84, 9] width 87 height 8
paste input "776336686"
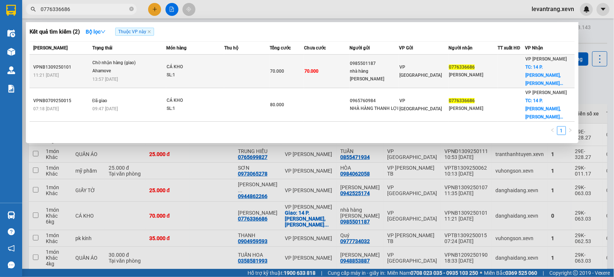
type input "0776336686"
click at [142, 60] on div "Chờ nhận hàng (giao)" at bounding box center [119, 63] width 55 height 8
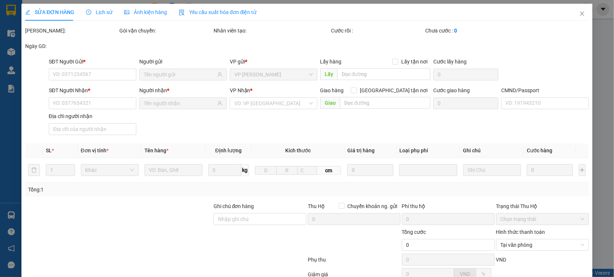
type input "0985501187"
type input "nhà hàng Thanh Lợi"
type input "0776336686"
type input "THU HUYỀN"
checkbox input "true"
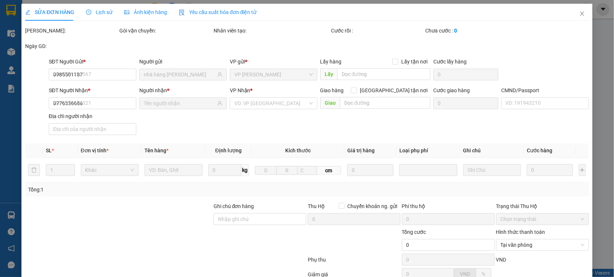
type input "14 P. Tăng Bạt Hổ, Phạm Đình Hổ, Hai Bà Trưng, Hà Nội, Việt Nam"
type input "40.000"
type input "1"
type input "liên hệ 0334274253 để giao hàng"
type input "70.000"
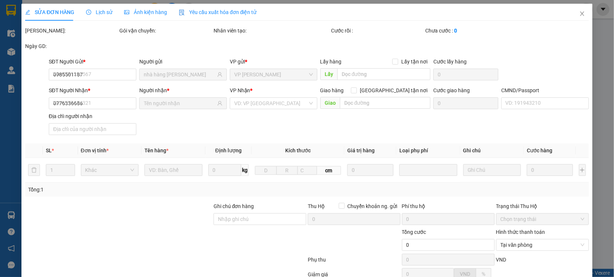
type input "70.000"
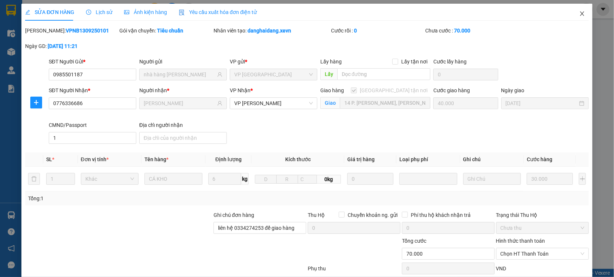
click at [579, 14] on icon "close" at bounding box center [582, 14] width 6 height 6
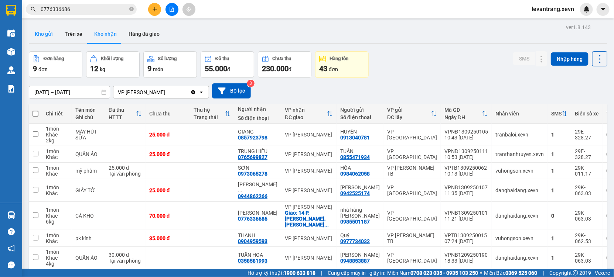
click at [38, 30] on button "Kho gửi" at bounding box center [44, 34] width 30 height 18
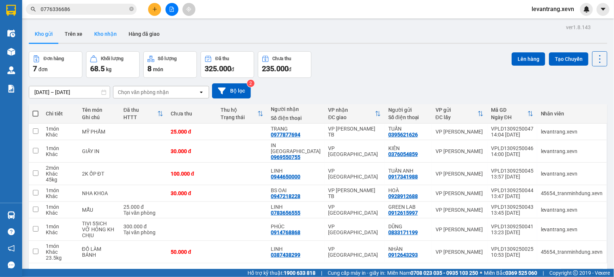
click at [112, 35] on button "Kho nhận" at bounding box center [105, 34] width 34 height 18
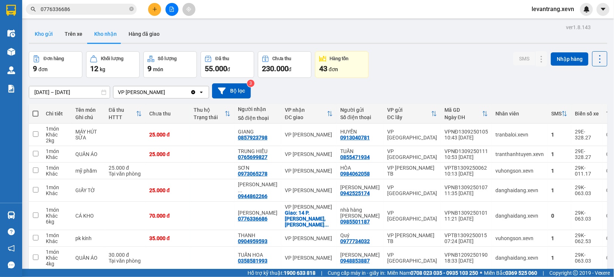
click at [38, 33] on button "Kho gửi" at bounding box center [44, 34] width 30 height 18
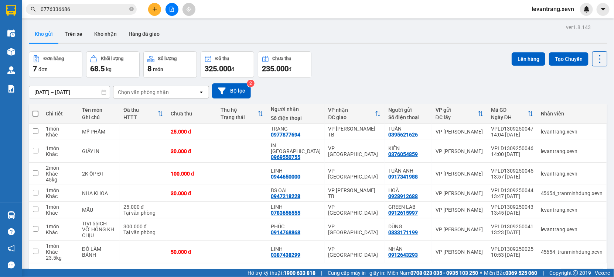
scroll to position [34, 0]
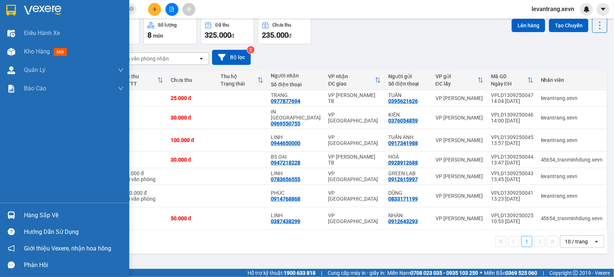
click at [27, 215] on div "Hàng sắp về" at bounding box center [74, 215] width 100 height 11
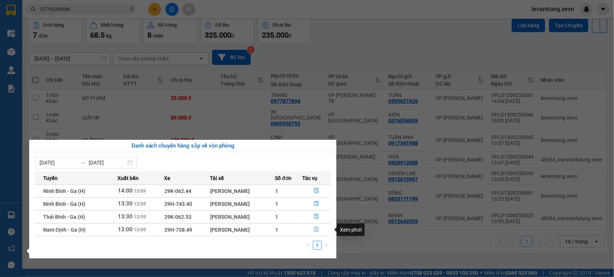
click at [316, 232] on icon "file-done" at bounding box center [316, 229] width 5 height 5
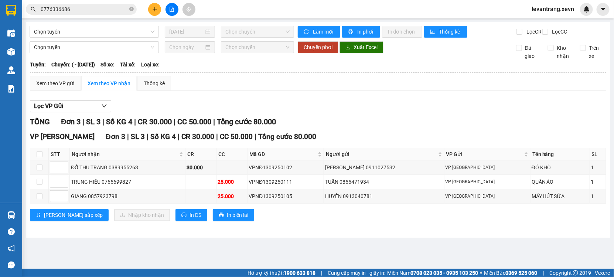
click at [325, 250] on main "Chọn tuyến 13/09/2025 Chọn chuyến Làm mới In phơi In đơn chọn Thống kê Lọc CR L…" at bounding box center [307, 134] width 614 height 269
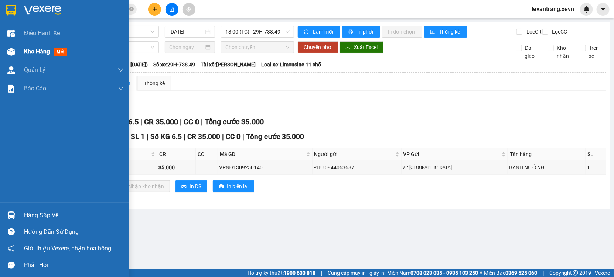
click at [17, 55] on div at bounding box center [11, 51] width 13 height 13
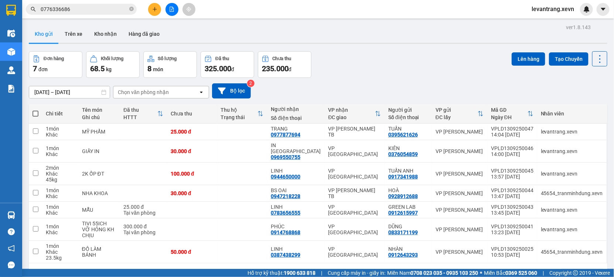
click at [146, 91] on div "Chọn văn phòng nhận" at bounding box center [143, 92] width 51 height 7
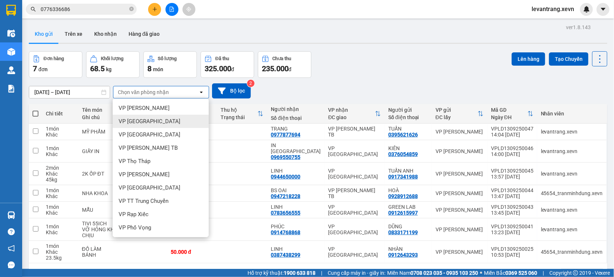
click at [150, 120] on span "VP [GEOGRAPHIC_DATA]" at bounding box center [150, 121] width 62 height 7
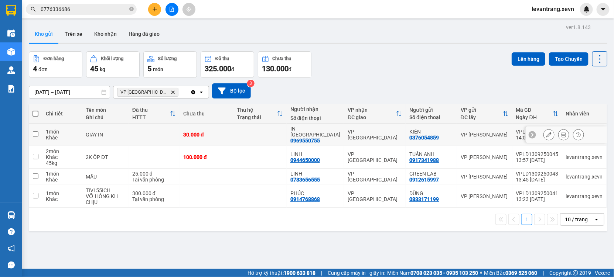
click at [134, 129] on td at bounding box center [154, 135] width 51 height 23
checkbox input "true"
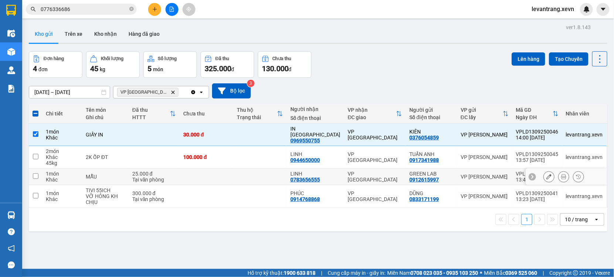
click at [125, 174] on div "MẪU" at bounding box center [105, 177] width 39 height 6
checkbox input "true"
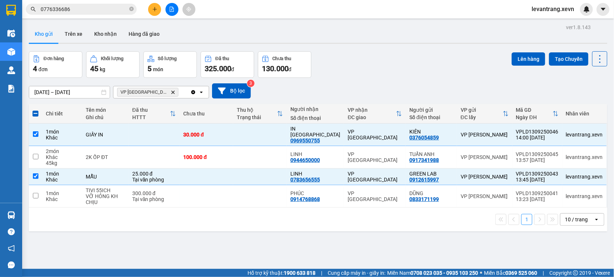
click at [113, 10] on input "0776336686" at bounding box center [84, 9] width 87 height 8
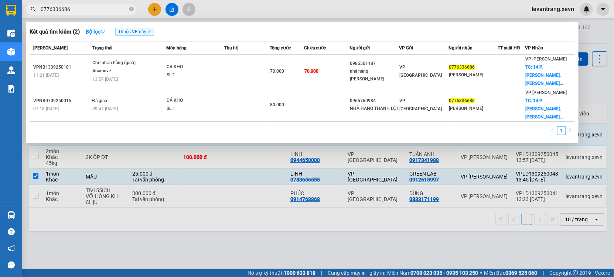
click at [113, 10] on input "0776336686" at bounding box center [84, 9] width 87 height 8
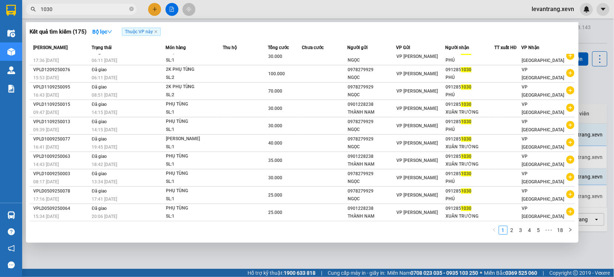
scroll to position [14, 0]
type input "1030"
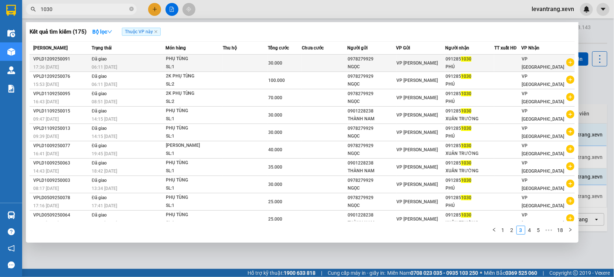
click at [568, 62] on icon "plus-circle" at bounding box center [570, 62] width 8 height 8
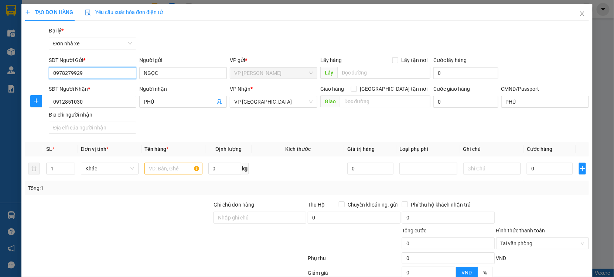
click at [99, 69] on input "0978279929" at bounding box center [93, 73] width 88 height 12
type input "0373563262"
click at [77, 90] on div "0373563262 - TOẢN" at bounding box center [92, 88] width 78 height 8
type input "TOẢN"
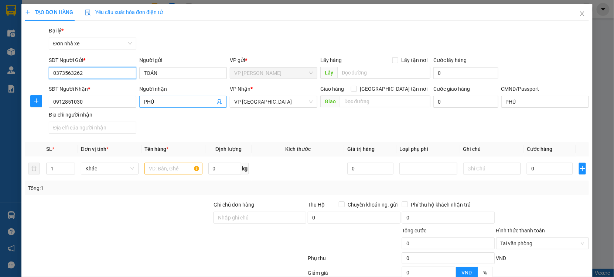
type input "0373563262"
click at [216, 101] on icon "user-add" at bounding box center [219, 102] width 6 height 6
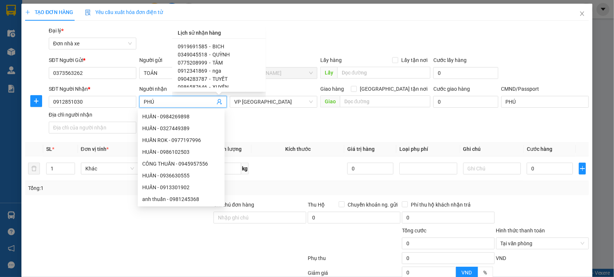
scroll to position [123, 0]
click at [91, 101] on input "0912851030" at bounding box center [93, 102] width 88 height 12
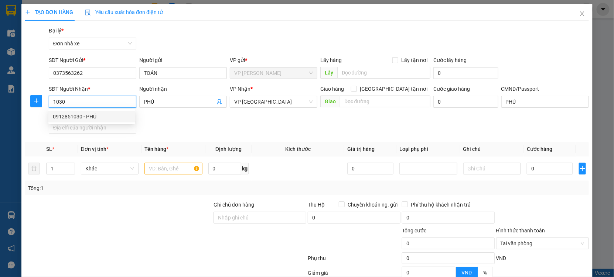
click at [88, 102] on input "1030" at bounding box center [93, 102] width 88 height 12
type input "0397311030"
click at [103, 113] on div "0397311030 - HẢI LY" at bounding box center [92, 117] width 78 height 8
type input "HẢI LY"
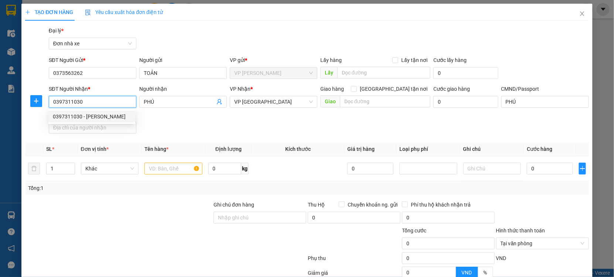
type input "001208063536 CHU PHÚ QUÝ"
type input "123"
type input "0397311030"
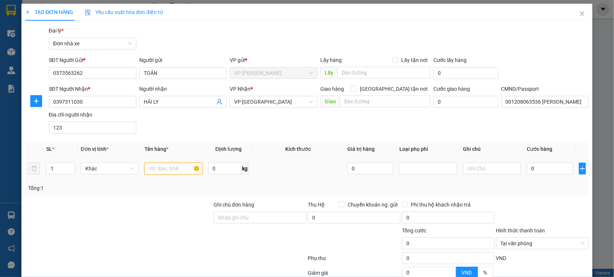
click at [166, 167] on input "text" at bounding box center [173, 169] width 58 height 12
type input "QÁO"
type input "38"
drag, startPoint x: 550, startPoint y: 166, endPoint x: 548, endPoint y: 150, distance: 15.6
click at [550, 166] on input "0" at bounding box center [550, 169] width 46 height 12
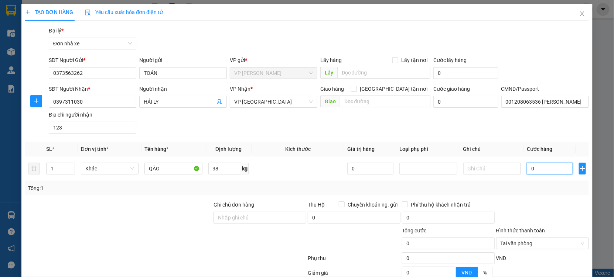
type input "006"
type input "6"
type input "0.060"
type input "60"
click at [524, 196] on div "Transit Pickup Surcharge Ids Transit Deliver Surcharge Ids Transit Deliver Surc…" at bounding box center [307, 182] width 564 height 311
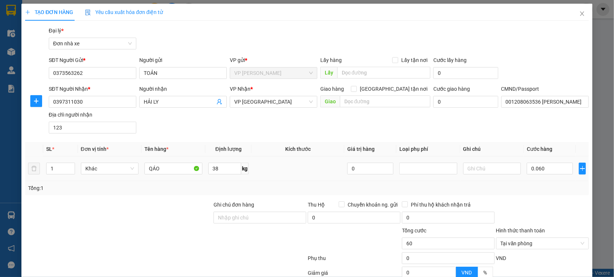
type input "60.000"
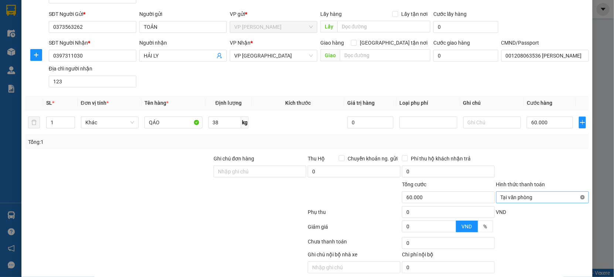
scroll to position [74, 0]
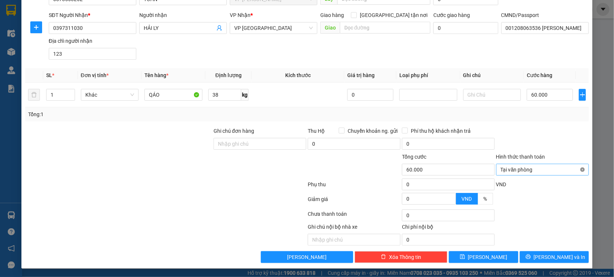
type input "60.000"
click at [572, 160] on div "Hình thức thanh toán" at bounding box center [542, 158] width 93 height 11
click at [545, 255] on button "Lưu và In" at bounding box center [554, 258] width 69 height 12
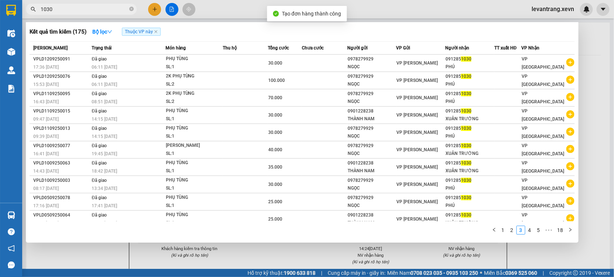
drag, startPoint x: 226, startPoint y: 252, endPoint x: 228, endPoint y: 227, distance: 24.5
click at [226, 250] on div at bounding box center [307, 138] width 614 height 277
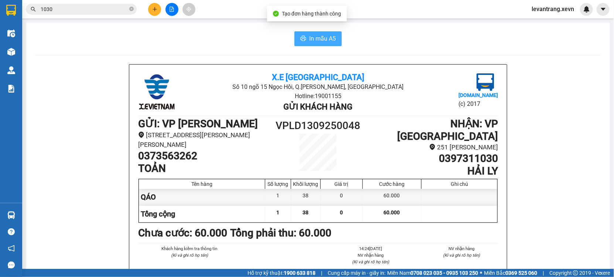
click at [324, 35] on span "In mẫu A5" at bounding box center [322, 38] width 27 height 9
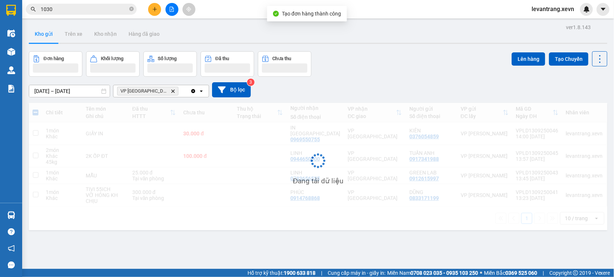
click at [99, 9] on input "1030" at bounding box center [84, 9] width 87 height 8
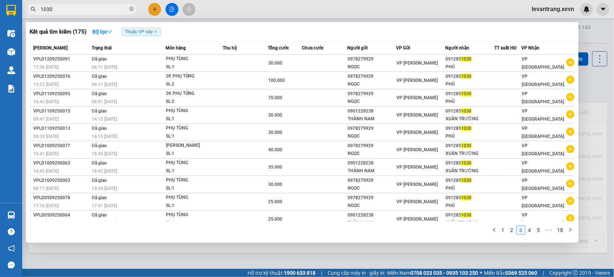
click at [99, 9] on input "1030" at bounding box center [84, 9] width 87 height 8
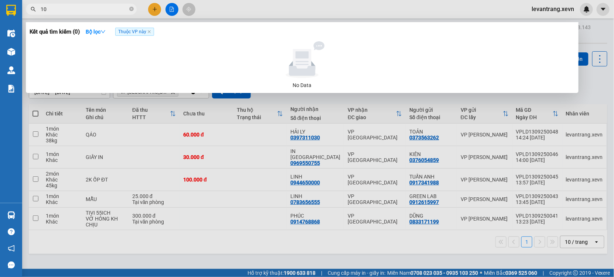
type input "1"
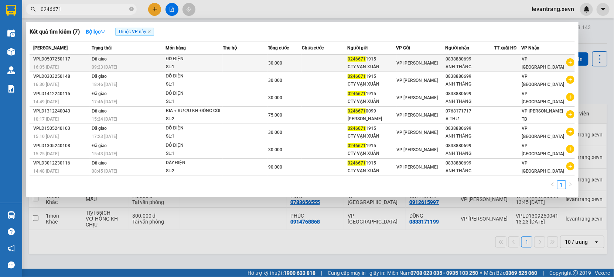
type input "0246671"
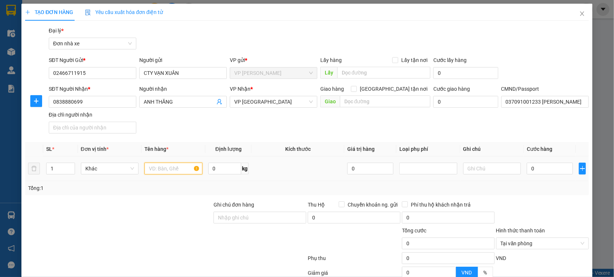
click at [161, 170] on input "text" at bounding box center [173, 169] width 58 height 12
type input "ĐỒ ĐIỆN"
type input "6"
click at [546, 168] on input "0" at bounding box center [550, 169] width 46 height 12
type input "003"
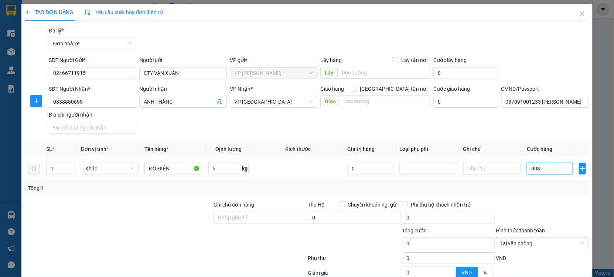
type input "3"
type input "0.030"
type input "30"
click at [518, 172] on td at bounding box center [492, 169] width 64 height 25
type input "30.000"
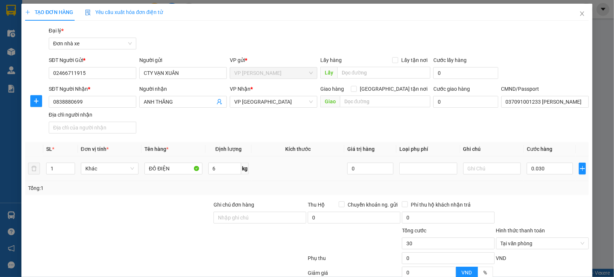
type input "30.000"
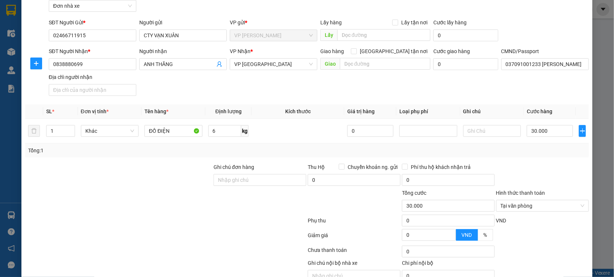
scroll to position [74, 0]
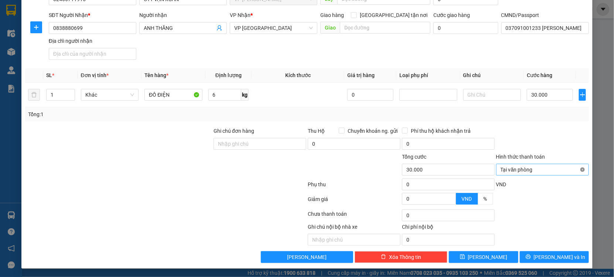
type input "30.000"
drag, startPoint x: 560, startPoint y: 142, endPoint x: 551, endPoint y: 206, distance: 64.5
click at [554, 168] on form "Ghi chú đơn hàng Thu Hộ Chuyển khoản ng. gửi 0 Phí thu hộ khách nhận trả 0 Tổng…" at bounding box center [307, 167] width 564 height 81
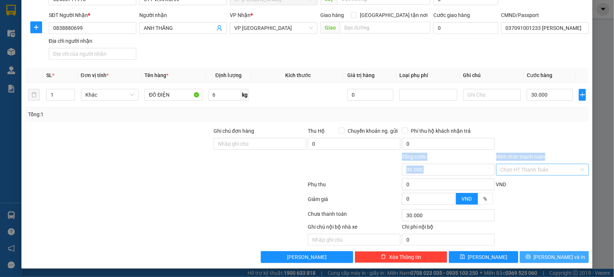
click at [533, 261] on button "Lưu và In" at bounding box center [554, 258] width 69 height 12
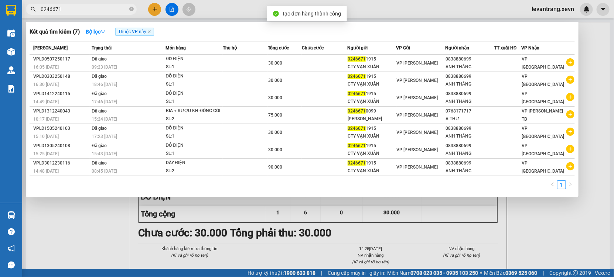
drag, startPoint x: 324, startPoint y: 248, endPoint x: 325, endPoint y: 175, distance: 73.1
click at [325, 234] on div at bounding box center [307, 138] width 614 height 277
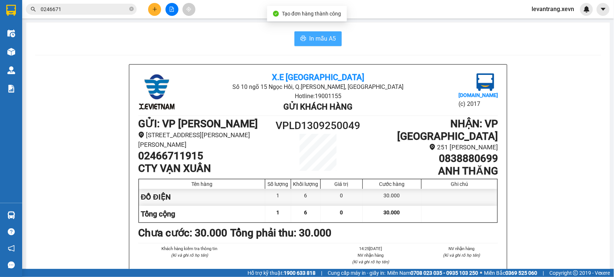
click at [330, 35] on span "In mẫu A5" at bounding box center [322, 38] width 27 height 9
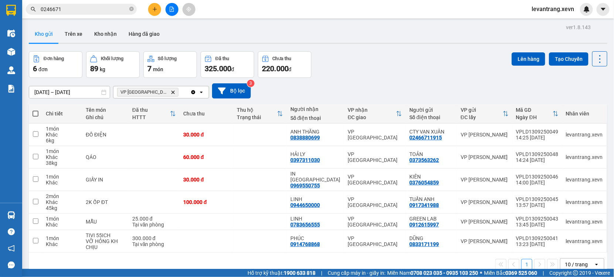
click at [69, 9] on input "0246671" at bounding box center [84, 9] width 87 height 8
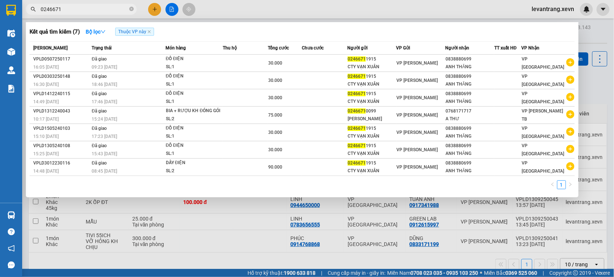
click at [69, 9] on input "0246671" at bounding box center [84, 9] width 87 height 8
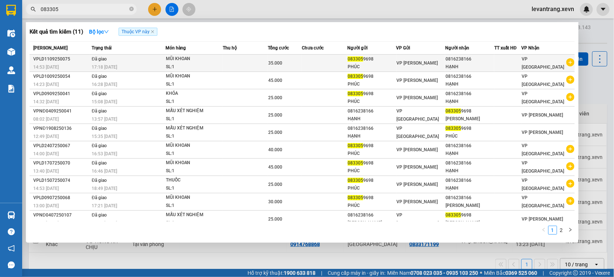
type input "083305"
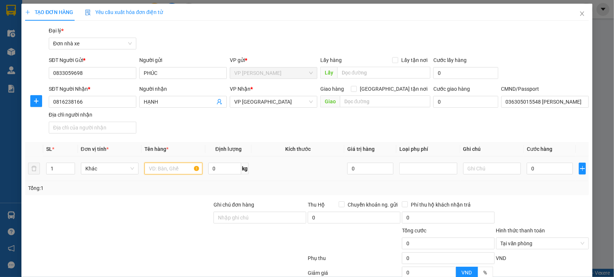
click at [157, 171] on input "text" at bounding box center [173, 169] width 58 height 12
type input "MŨI KHOAN"
click at [546, 165] on input "0" at bounding box center [550, 169] width 46 height 12
type input "003"
type input "3"
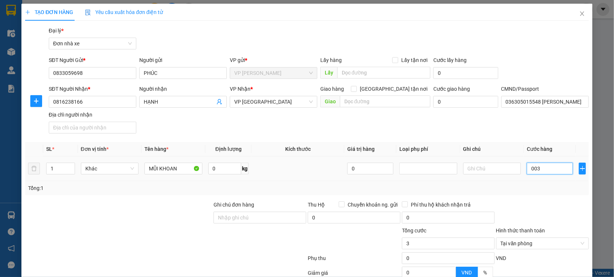
type input "0.030"
type input "30"
click at [521, 190] on div "Tổng: 1" at bounding box center [307, 188] width 558 height 8
type input "30.000"
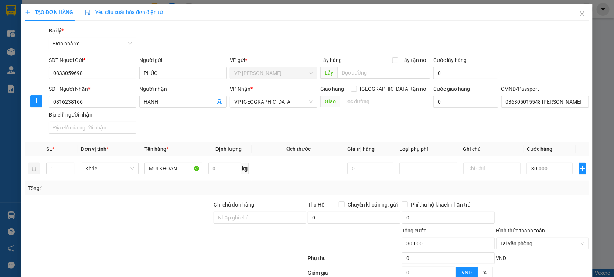
scroll to position [74, 0]
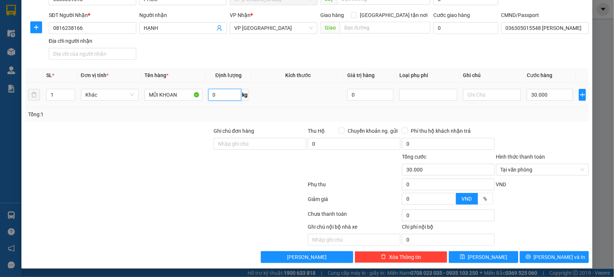
click at [212, 91] on input "0" at bounding box center [224, 95] width 33 height 12
type input "11"
click at [546, 91] on input "30.000" at bounding box center [550, 95] width 46 height 12
type input "00.003"
type input "3"
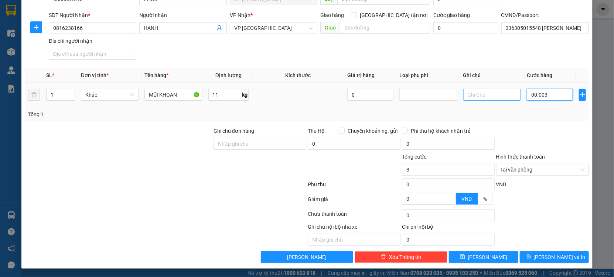
type input "0.000.035"
type input "35"
click at [512, 122] on div "Transit Pickup Surcharge Ids Transit Deliver Surcharge Ids Transit Deliver Surc…" at bounding box center [307, 108] width 564 height 311
type input "35.000"
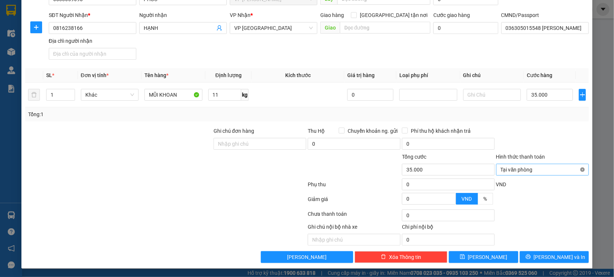
type input "35.000"
drag, startPoint x: 563, startPoint y: 141, endPoint x: 603, endPoint y: 231, distance: 98.6
click at [563, 148] on div at bounding box center [542, 140] width 94 height 26
click at [533, 256] on button "Lưu và In" at bounding box center [554, 258] width 69 height 12
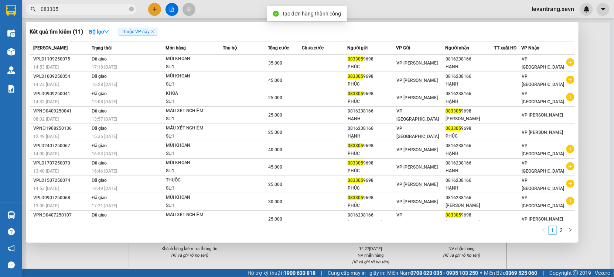
drag, startPoint x: 265, startPoint y: 259, endPoint x: 263, endPoint y: 241, distance: 17.5
click at [264, 249] on div at bounding box center [307, 138] width 614 height 277
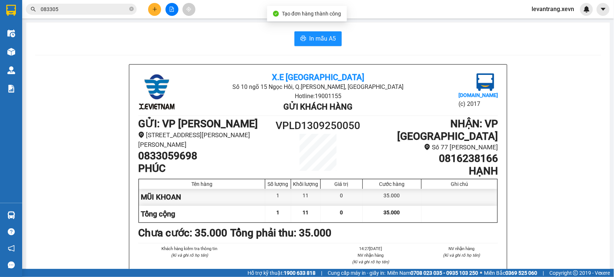
click at [311, 40] on span "In mẫu A5" at bounding box center [322, 38] width 27 height 9
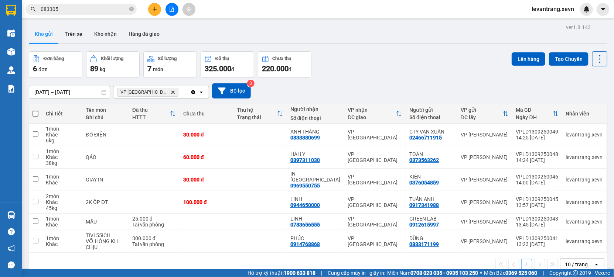
click at [70, 7] on input "083305" at bounding box center [84, 9] width 87 height 8
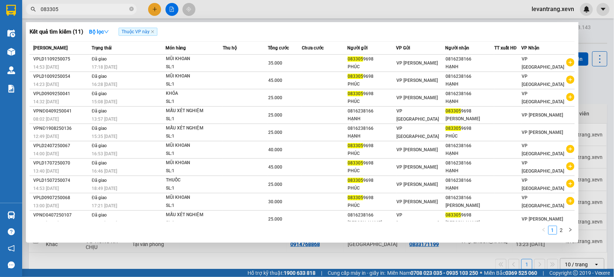
click at [70, 7] on input "083305" at bounding box center [84, 9] width 87 height 8
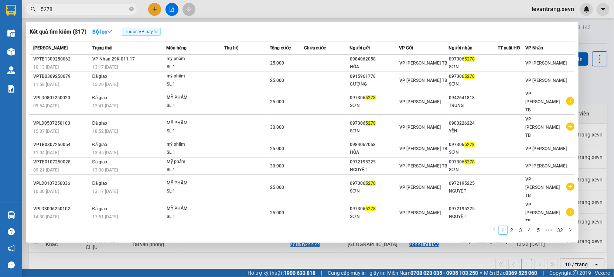
type input "5278"
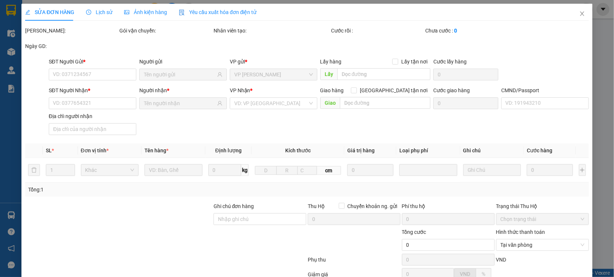
type input "0984062058"
type input "HÒA"
type input "0973065278"
type input "SƠN"
type input "001077009090 nguyễn văn sơn 1977"
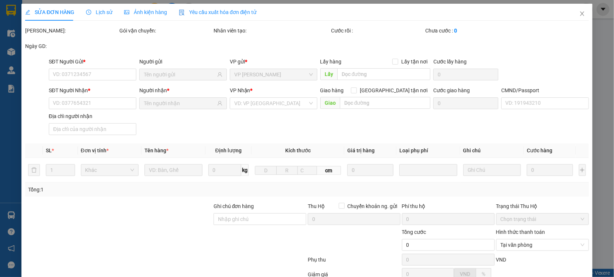
type input "25.000"
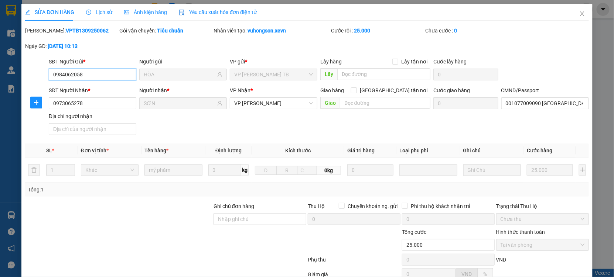
scroll to position [75, 0]
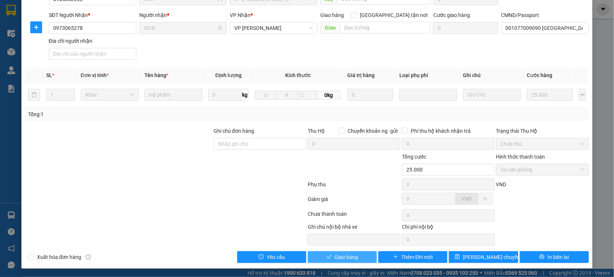
click at [321, 256] on button "Giao hàng" at bounding box center [342, 258] width 69 height 12
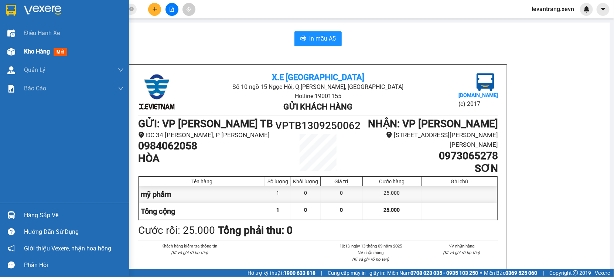
click at [19, 55] on div "Kho hàng mới" at bounding box center [64, 51] width 129 height 18
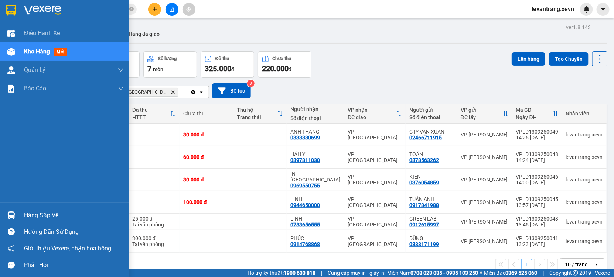
click at [5, 210] on div at bounding box center [11, 215] width 13 height 13
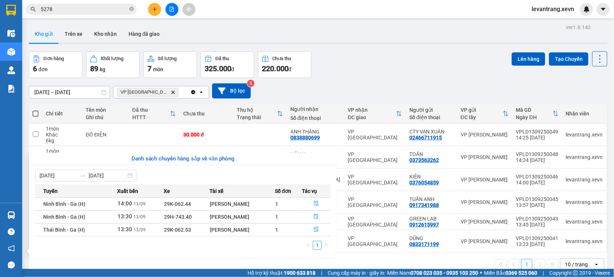
click at [407, 74] on section "Kết quả tìm kiếm ( 317 ) Bộ lọc Thuộc VP này Mã ĐH Trạng thái Món hàng Thu hộ T…" at bounding box center [307, 138] width 614 height 277
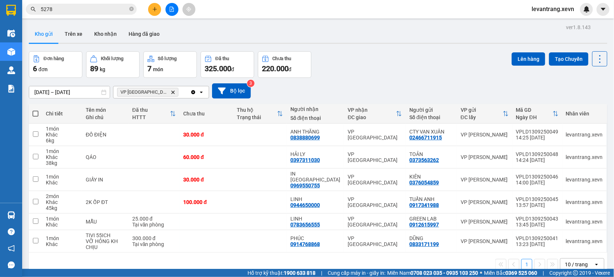
click at [171, 91] on icon "Delete" at bounding box center [173, 92] width 4 height 4
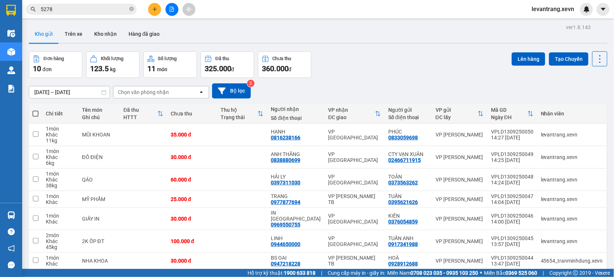
click at [151, 91] on div "Chọn văn phòng nhận" at bounding box center [143, 92] width 51 height 7
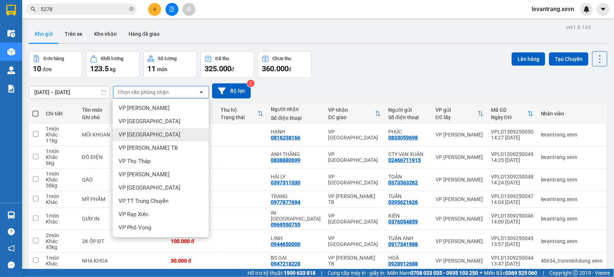
click at [149, 129] on div "VP [GEOGRAPHIC_DATA]" at bounding box center [161, 134] width 96 height 13
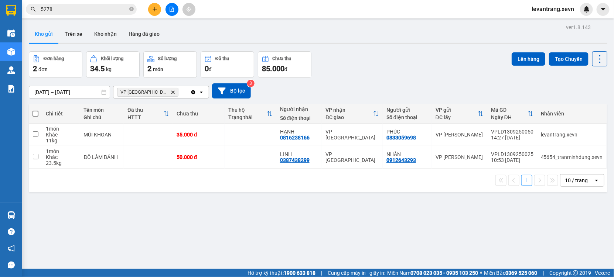
click at [168, 89] on div "VP Nam Định Delete" at bounding box center [151, 92] width 77 height 12
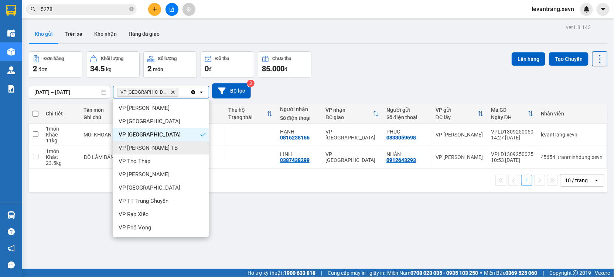
click at [142, 145] on span "VP [PERSON_NAME] TB" at bounding box center [148, 147] width 59 height 7
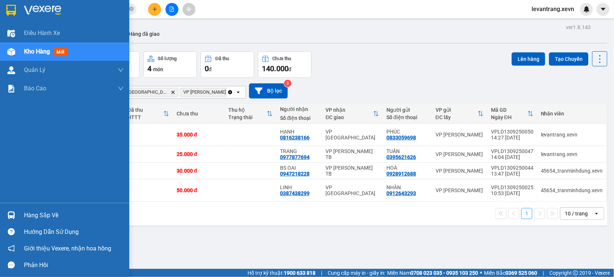
click at [34, 217] on div "Hàng sắp về" at bounding box center [74, 215] width 100 height 11
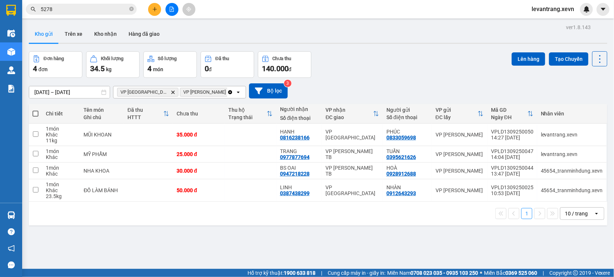
click at [360, 252] on section "Kết quả tìm kiếm ( 317 ) Bộ lọc Thuộc VP này Mã ĐH Trạng thái Món hàng Thu hộ T…" at bounding box center [307, 138] width 614 height 277
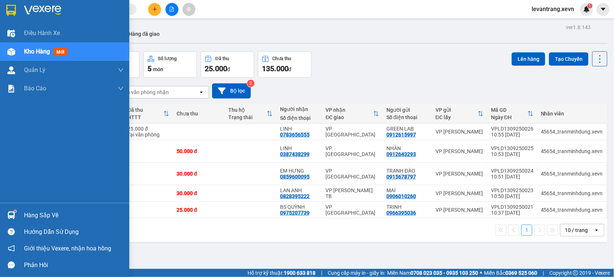
click at [1, 209] on div "Hàng sắp về" at bounding box center [64, 215] width 129 height 17
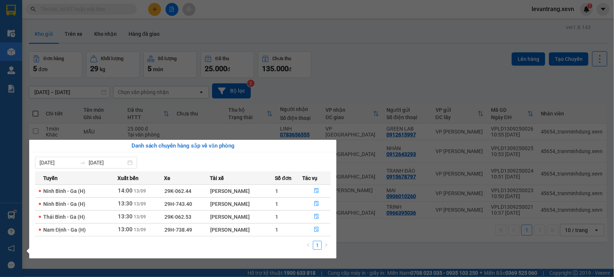
click at [448, 73] on section "Kết quả tìm kiếm ( 0 ) Bộ lọc Thuộc VP này No Data levantrang.xevn 1 Điều hành …" at bounding box center [307, 138] width 614 height 277
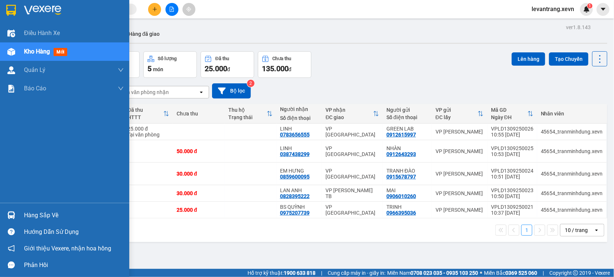
click at [31, 215] on div "Hàng sắp về" at bounding box center [74, 215] width 100 height 11
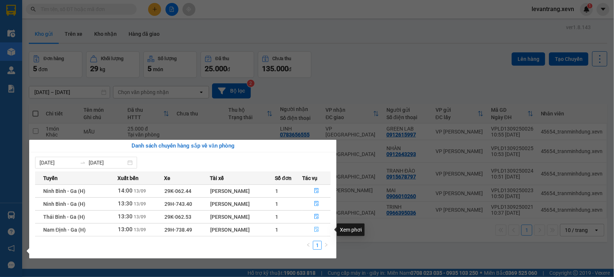
click at [321, 230] on button "button" at bounding box center [317, 230] width 28 height 12
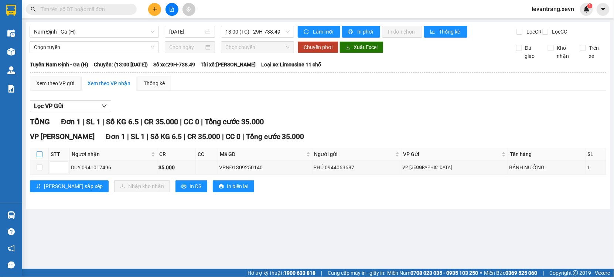
click at [40, 157] on input "checkbox" at bounding box center [40, 154] width 6 height 6
checkbox input "true"
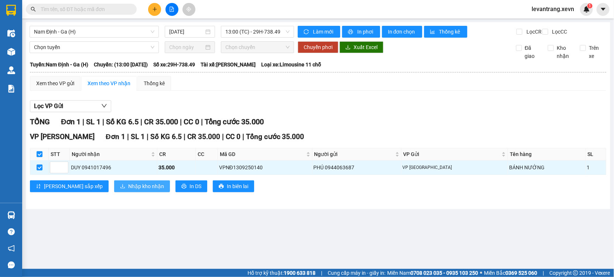
click at [128, 191] on span "Nhập kho nhận" at bounding box center [146, 186] width 36 height 8
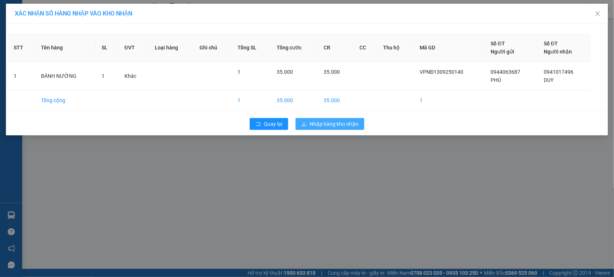
click at [342, 122] on span "Nhập hàng kho nhận" at bounding box center [334, 124] width 49 height 8
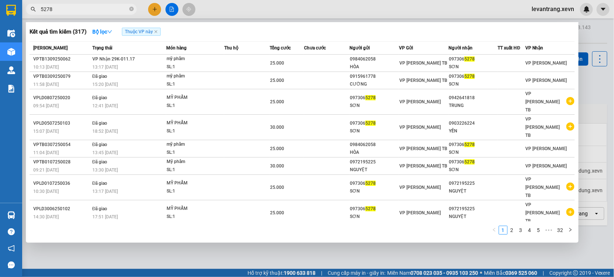
click at [60, 10] on input "5278" at bounding box center [84, 9] width 87 height 8
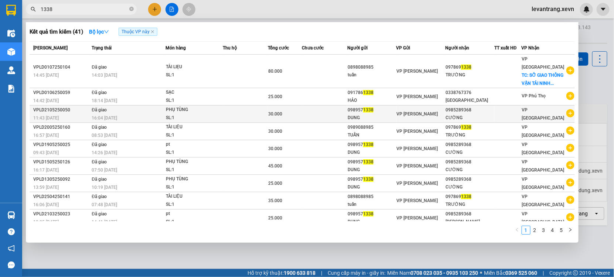
type input "1338"
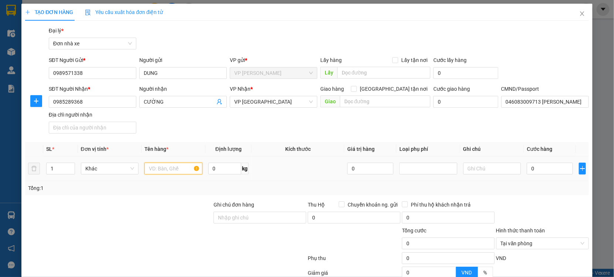
click at [156, 170] on input "text" at bounding box center [173, 169] width 58 height 12
type input "PHỤ TÙNG"
click at [544, 162] on div "0" at bounding box center [550, 168] width 46 height 15
click at [538, 171] on input "0" at bounding box center [550, 169] width 46 height 12
type input "004"
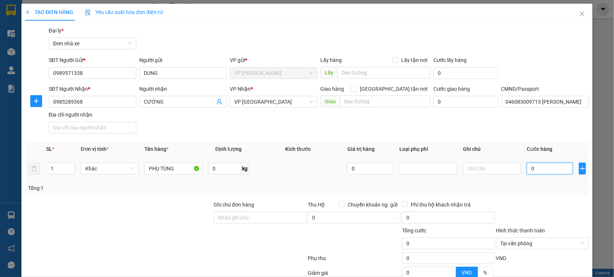
type input "4"
type input "0.040"
type input "40"
click at [538, 190] on div "Tổng: 1" at bounding box center [307, 188] width 558 height 8
type input "40.000"
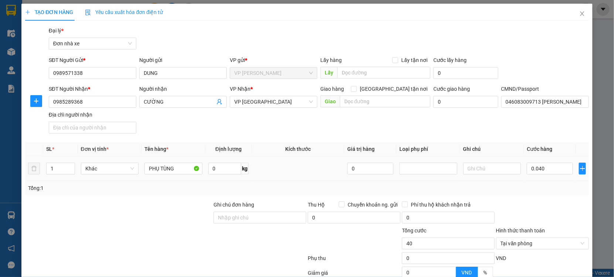
type input "40.000"
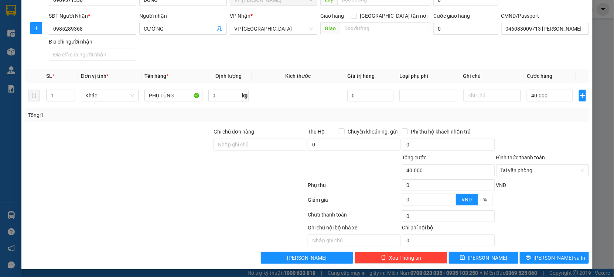
scroll to position [74, 0]
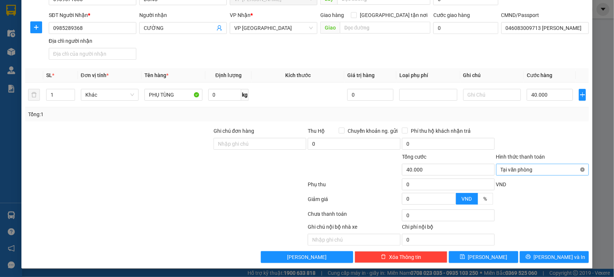
type input "40.000"
drag, startPoint x: 577, startPoint y: 159, endPoint x: 568, endPoint y: 198, distance: 39.3
click at [574, 167] on div "Hình thức thanh toán Chọn HT Thanh Toán" at bounding box center [542, 166] width 93 height 26
drag, startPoint x: 556, startPoint y: 258, endPoint x: 223, endPoint y: 159, distance: 347.6
click at [555, 258] on span "Lưu và In" at bounding box center [560, 257] width 52 height 8
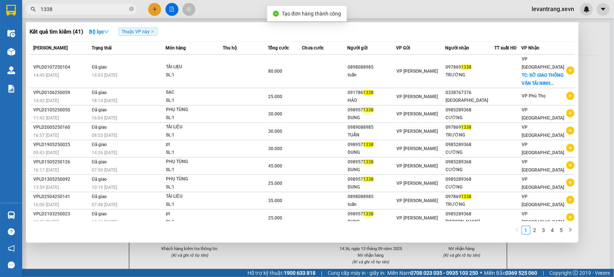
drag, startPoint x: 269, startPoint y: 248, endPoint x: 260, endPoint y: 113, distance: 134.7
click at [269, 248] on div at bounding box center [307, 138] width 614 height 277
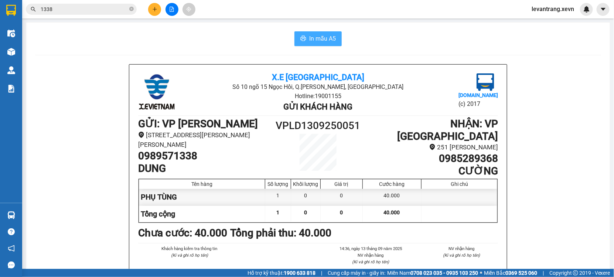
click at [318, 35] on span "In mẫu A5" at bounding box center [322, 38] width 27 height 9
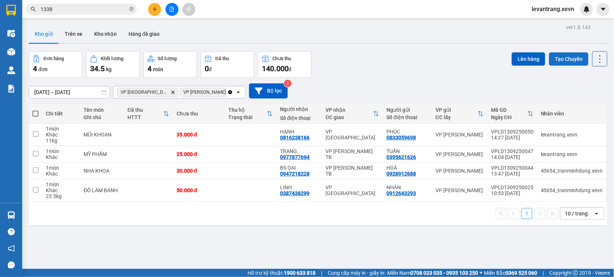
click at [558, 59] on button "Tạo Chuyến" at bounding box center [569, 58] width 40 height 13
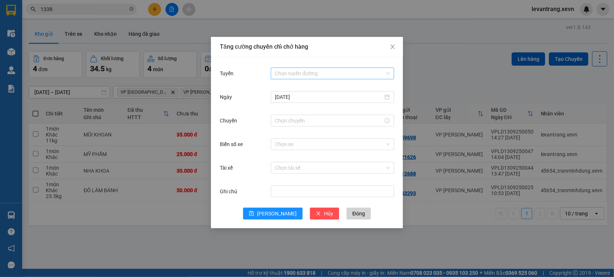
click at [292, 71] on input "Tuyến" at bounding box center [329, 73] width 109 height 11
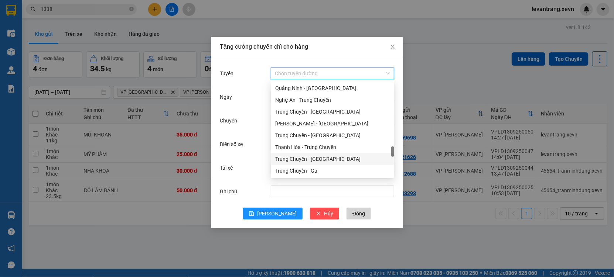
scroll to position [944, 0]
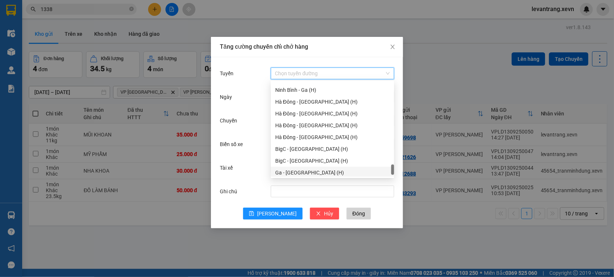
click at [301, 168] on div "Ga - [GEOGRAPHIC_DATA] (H)" at bounding box center [332, 173] width 123 height 12
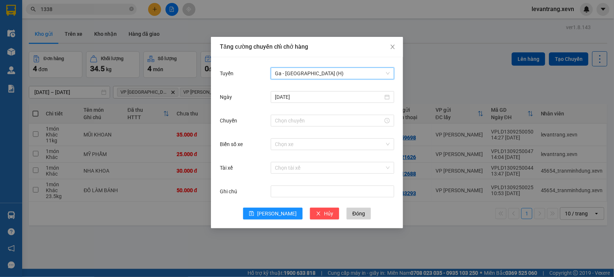
click at [311, 76] on span "Ga - [GEOGRAPHIC_DATA] (H)" at bounding box center [332, 73] width 115 height 11
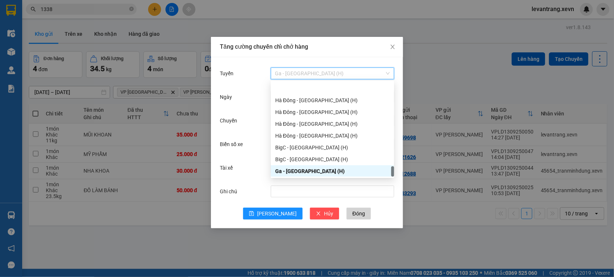
scroll to position [969, 0]
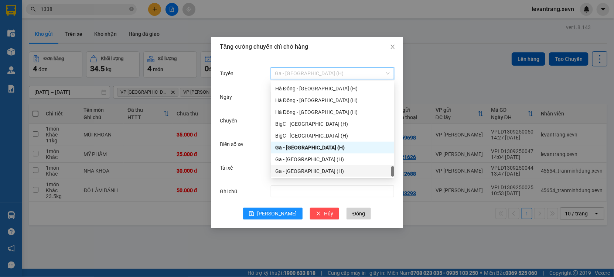
click at [301, 173] on div "Ga - [GEOGRAPHIC_DATA] (H)" at bounding box center [332, 171] width 115 height 8
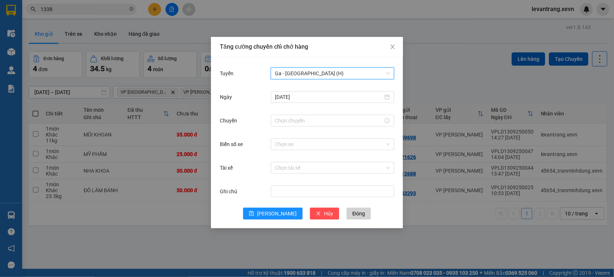
click at [303, 109] on div "Ngày 13/09/2025" at bounding box center [307, 102] width 174 height 24
click at [298, 116] on div at bounding box center [332, 121] width 123 height 12
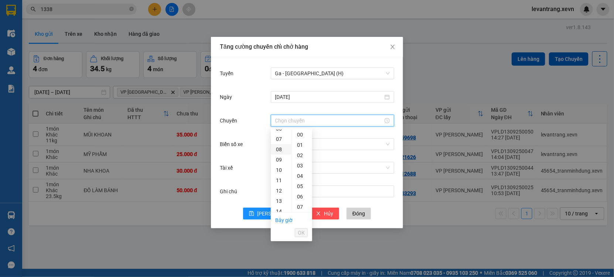
scroll to position [82, 0]
click at [281, 211] on div "15" at bounding box center [281, 208] width 21 height 10
type input "15:00"
click at [303, 235] on span "OK" at bounding box center [301, 233] width 7 height 8
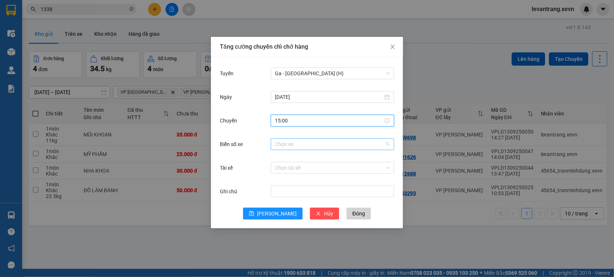
click at [300, 139] on div "Chọn xe" at bounding box center [332, 145] width 123 height 12
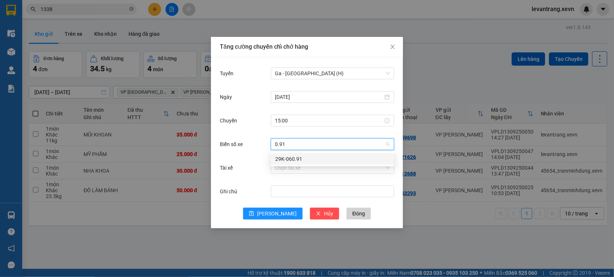
type input "0.91"
click at [288, 152] on body "Kết quả tìm kiếm ( 41 ) Bộ lọc Thuộc VP này Mã ĐH Trạng thái Món hàng Thu hộ Tổ…" at bounding box center [307, 138] width 614 height 277
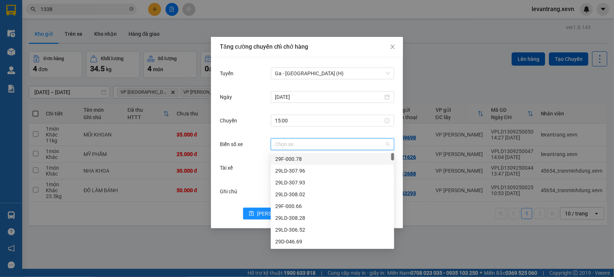
click at [296, 146] on input "Biển số xe" at bounding box center [329, 144] width 109 height 11
type input "0.91"
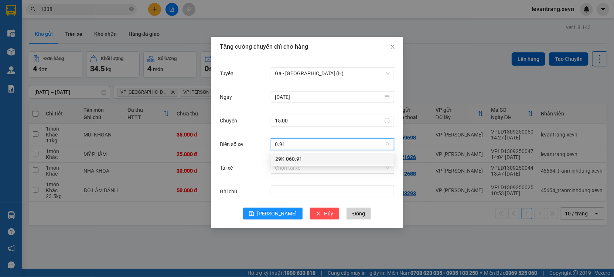
click at [288, 156] on div "29K-060.91" at bounding box center [332, 159] width 115 height 8
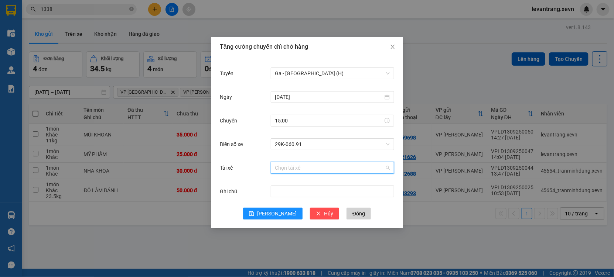
click at [285, 166] on input "Tài xế" at bounding box center [329, 168] width 109 height 11
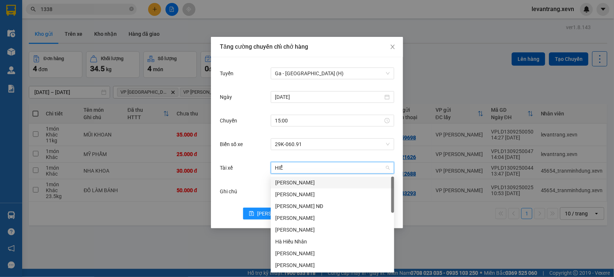
type input "HIỂN"
click at [280, 192] on div "Nguyễn Bá Hiển" at bounding box center [332, 195] width 115 height 8
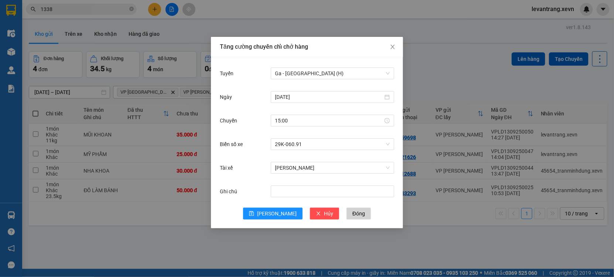
click at [265, 221] on div "Tuyến Ga - Ninh Bình (H) Ngày 13/09/2025 Chuyến 15:00 Biển số xe 29K-060.91 Tài…" at bounding box center [307, 142] width 192 height 171
click at [270, 213] on button "[PERSON_NAME]" at bounding box center [272, 214] width 59 height 12
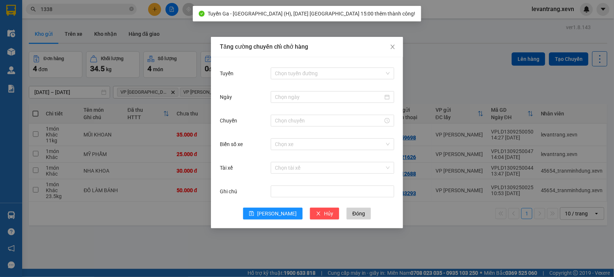
click at [166, 242] on div "Tăng cường chuyến chỉ chở hàng Tuyến Chọn tuyến đường Ngày Chuyến Biển số xe Ch…" at bounding box center [307, 138] width 614 height 277
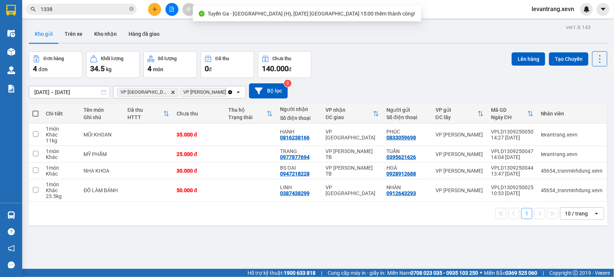
click at [35, 114] on span at bounding box center [36, 114] width 6 height 6
click at [35, 110] on input "checkbox" at bounding box center [35, 110] width 0 height 0
checkbox input "true"
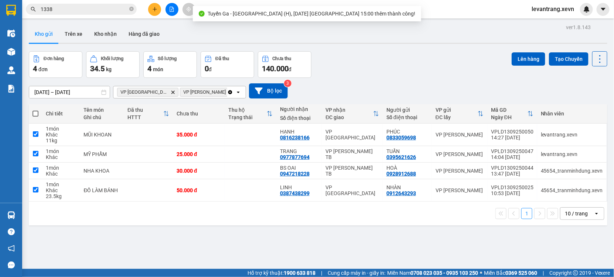
checkbox input "true"
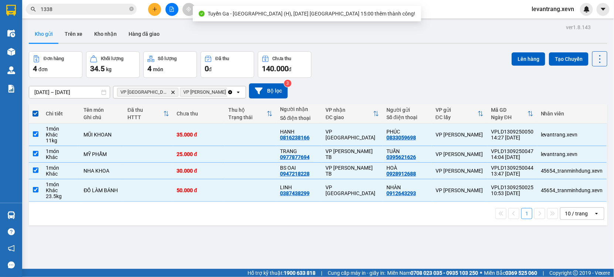
drag, startPoint x: 526, startPoint y: 57, endPoint x: 216, endPoint y: 7, distance: 313.1
click at [524, 57] on button "Lên hàng" at bounding box center [529, 58] width 34 height 13
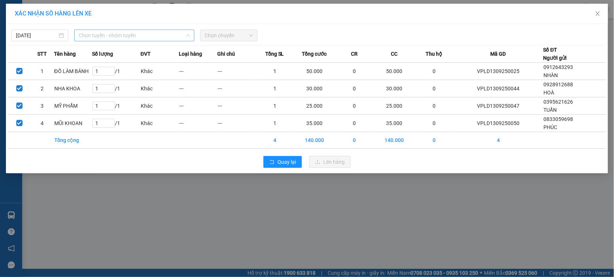
click at [117, 38] on span "Chọn tuyến - nhóm tuyến" at bounding box center [134, 35] width 111 height 11
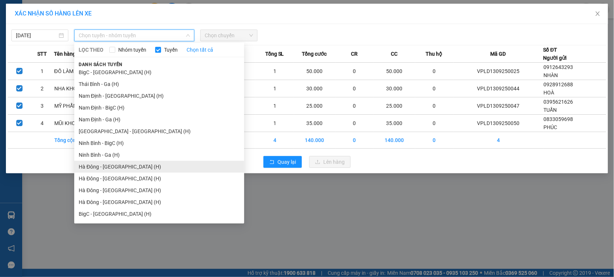
scroll to position [911, 0]
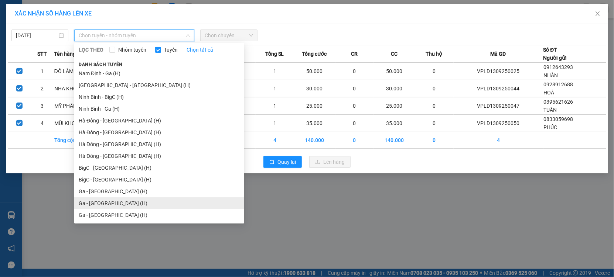
click at [99, 200] on li "Ga - [GEOGRAPHIC_DATA] (H)" at bounding box center [159, 204] width 170 height 12
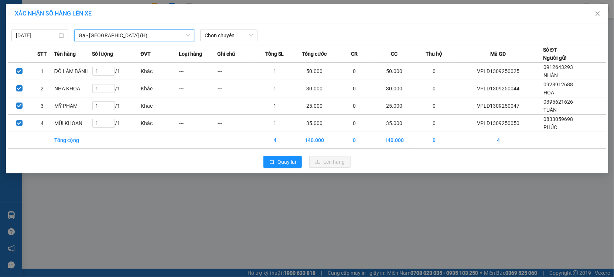
click at [108, 31] on span "Ga - [GEOGRAPHIC_DATA] (H)" at bounding box center [134, 35] width 111 height 11
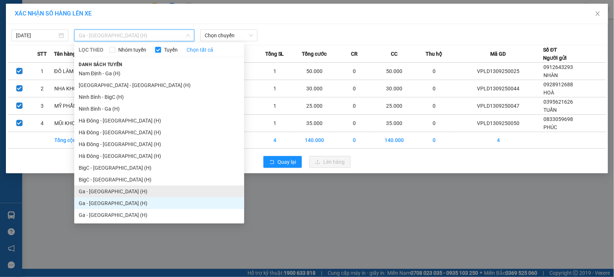
click at [94, 196] on li "Ga - [GEOGRAPHIC_DATA] (H)" at bounding box center [159, 192] width 170 height 12
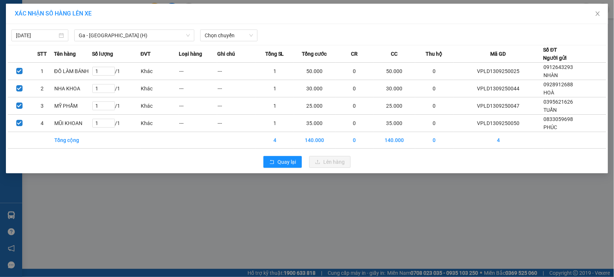
click at [231, 44] on div "13/09/2025 Ga - Thái Bình (H) LỌC THEO Nhóm tuyến Tuyến Chọn tất cả Danh sách t…" at bounding box center [307, 99] width 602 height 150
click at [231, 38] on span "Chọn chuyến" at bounding box center [229, 35] width 48 height 11
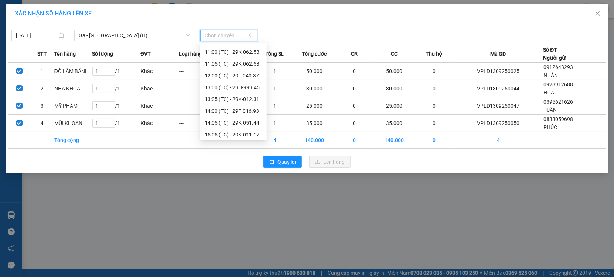
scroll to position [106, 0]
click at [233, 134] on div "15:30 (TC) - 29K-067.25" at bounding box center [234, 133] width 58 height 8
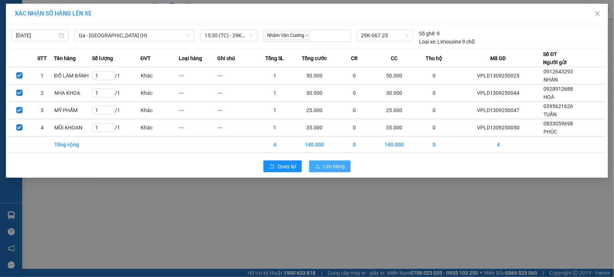
click at [324, 164] on span "Lên hàng" at bounding box center [333, 167] width 21 height 8
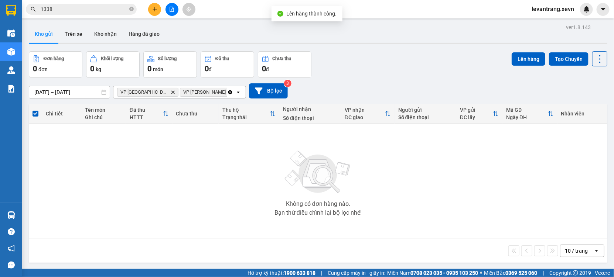
click at [171, 91] on icon "VP Nam Định, close by backspace" at bounding box center [172, 92] width 3 height 3
click at [171, 91] on icon "Delete" at bounding box center [173, 92] width 4 height 4
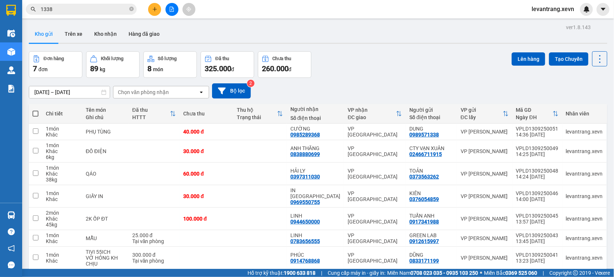
click at [156, 91] on div "Chọn văn phòng nhận" at bounding box center [143, 92] width 51 height 7
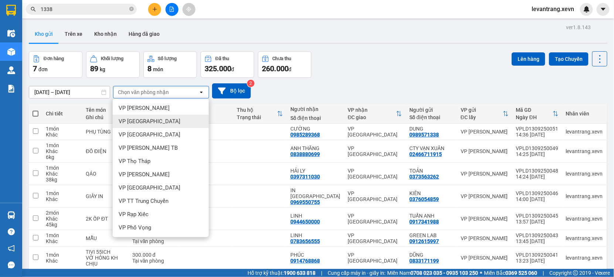
click at [144, 122] on span "VP [GEOGRAPHIC_DATA]" at bounding box center [150, 121] width 62 height 7
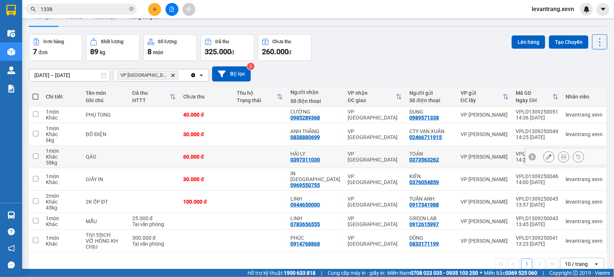
scroll to position [34, 0]
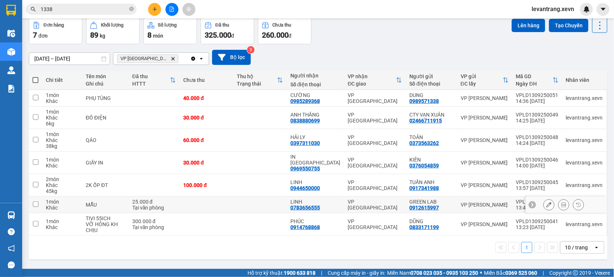
click at [109, 202] on div "MẪU" at bounding box center [105, 205] width 39 height 6
checkbox input "true"
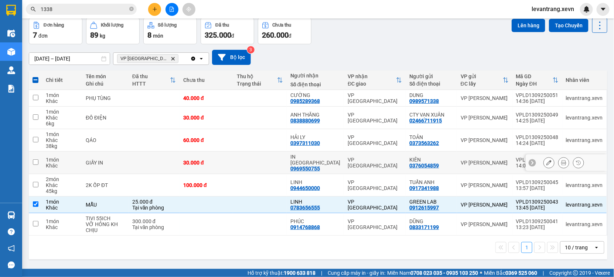
click at [108, 160] on div "GIẤY IN" at bounding box center [105, 163] width 39 height 6
checkbox input "true"
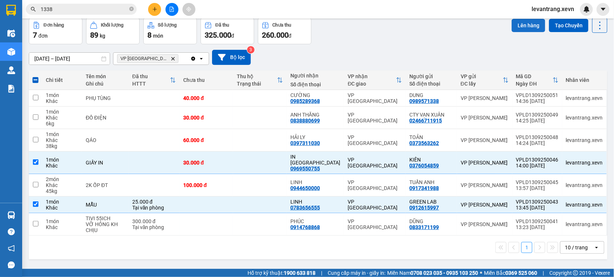
click at [517, 26] on button "Lên hàng" at bounding box center [529, 25] width 34 height 13
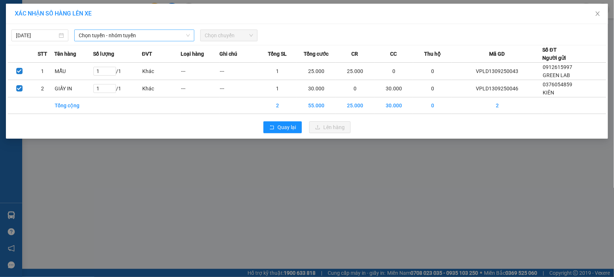
click at [136, 38] on span "Chọn tuyến - nhóm tuyến" at bounding box center [134, 35] width 111 height 11
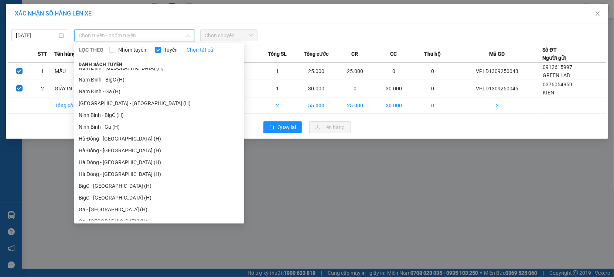
scroll to position [911, 0]
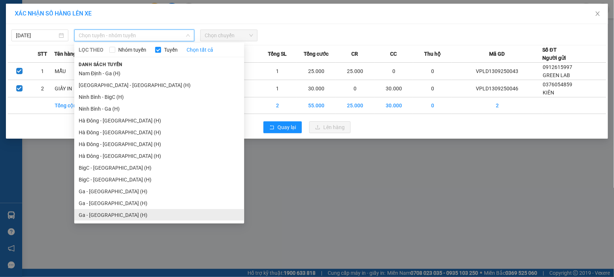
drag, startPoint x: 101, startPoint y: 217, endPoint x: 119, endPoint y: 102, distance: 116.6
click at [100, 216] on li "Ga - [GEOGRAPHIC_DATA] (H)" at bounding box center [159, 215] width 170 height 12
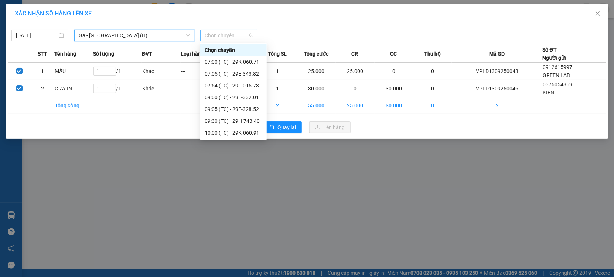
click at [223, 39] on span "Chọn chuyến" at bounding box center [229, 35] width 48 height 11
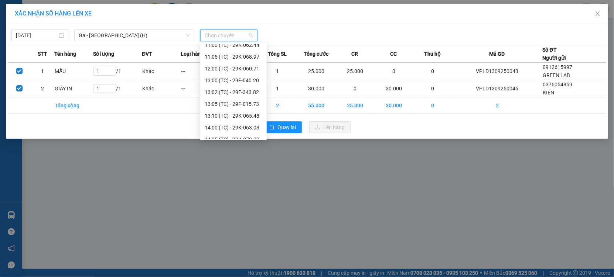
scroll to position [141, 0]
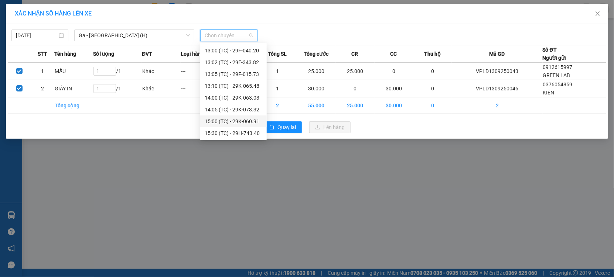
click at [244, 121] on div "15:00 (TC) - 29K-060.91" at bounding box center [234, 121] width 58 height 8
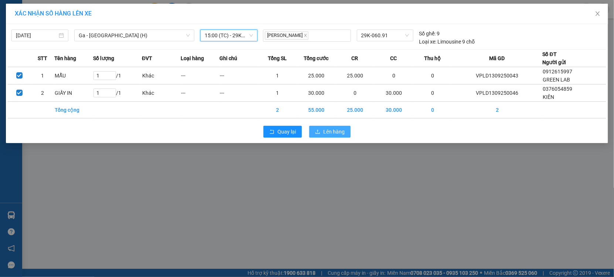
click at [341, 132] on span "Lên hàng" at bounding box center [333, 132] width 21 height 8
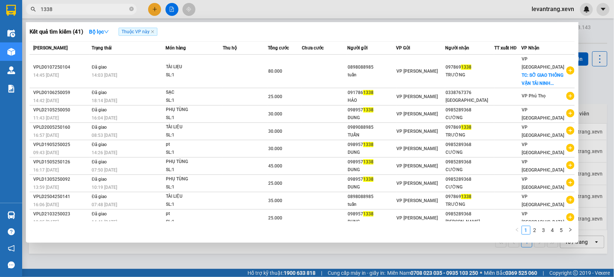
click at [72, 9] on input "1338" at bounding box center [84, 9] width 87 height 8
drag, startPoint x: 72, startPoint y: 9, endPoint x: 133, endPoint y: 2, distance: 61.0
click at [109, 5] on input "1338" at bounding box center [84, 9] width 87 height 8
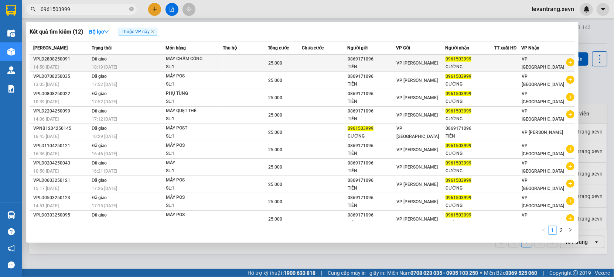
type input "0961503999"
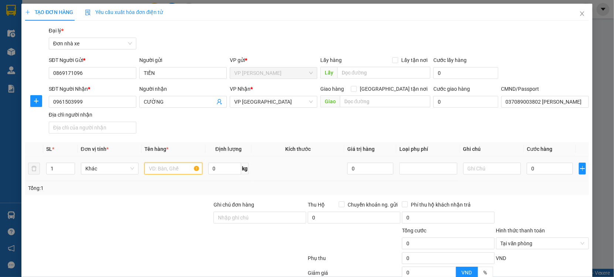
click at [161, 168] on input "text" at bounding box center [173, 169] width 58 height 12
type input "MÁY CHẤM CÔNG"
click at [540, 168] on input "0" at bounding box center [550, 169] width 46 height 12
type input "002"
type input "2"
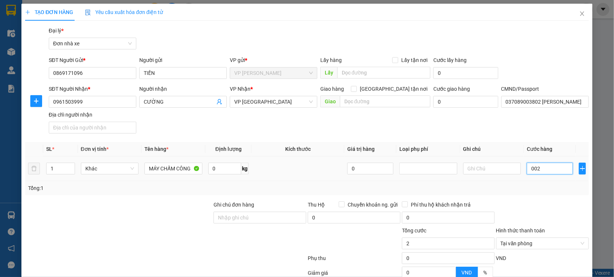
type input "0.025"
type input "25"
click at [533, 184] on div "Tổng: 1" at bounding box center [307, 188] width 564 height 14
type input "25.000"
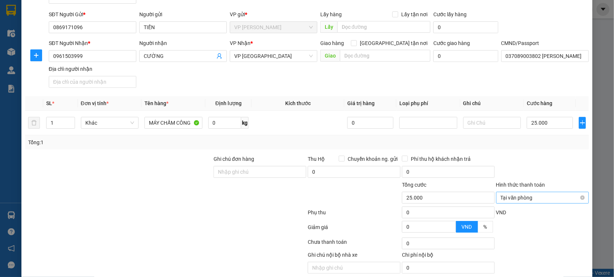
scroll to position [74, 0]
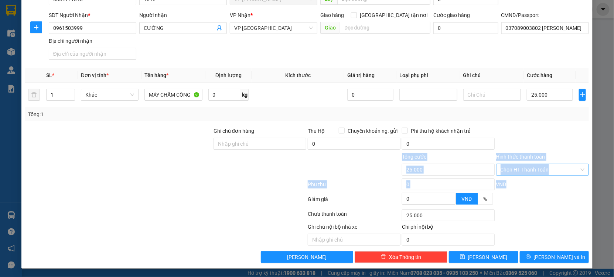
drag, startPoint x: 563, startPoint y: 147, endPoint x: 546, endPoint y: 272, distance: 125.6
click at [563, 210] on div "Transit Pickup Surcharge Ids Transit Deliver Surcharge Ids Transit Deliver Surc…" at bounding box center [307, 108] width 564 height 311
click at [569, 166] on input "Hình thức thanh toán" at bounding box center [540, 169] width 79 height 11
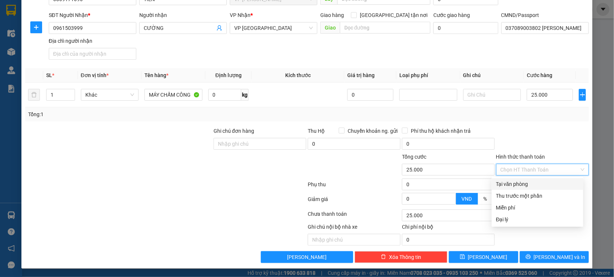
drag, startPoint x: 519, startPoint y: 182, endPoint x: 536, endPoint y: 138, distance: 47.8
click at [519, 181] on div "Tại văn phòng" at bounding box center [537, 184] width 83 height 8
type input "0"
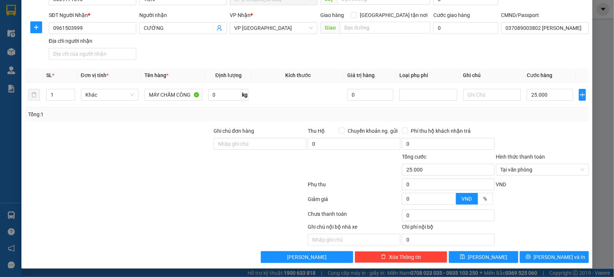
drag, startPoint x: 537, startPoint y: 140, endPoint x: 553, endPoint y: 181, distance: 43.6
click at [546, 165] on form "Ghi chú đơn hàng Thu Hộ Chuyển khoản ng. gửi 0 Phí thu hộ khách nhận trả 0 Tổng…" at bounding box center [307, 167] width 564 height 81
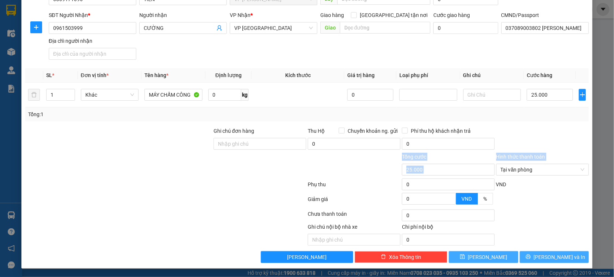
drag, startPoint x: 538, startPoint y: 253, endPoint x: 506, endPoint y: 254, distance: 31.8
click at [537, 253] on button "[PERSON_NAME] và In" at bounding box center [554, 258] width 69 height 12
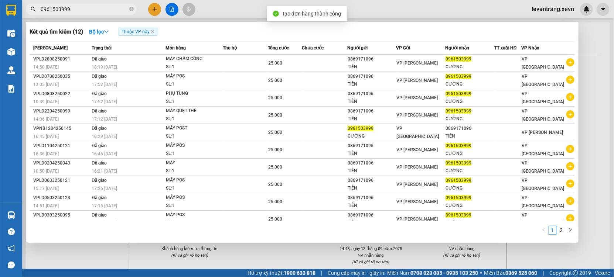
drag, startPoint x: 296, startPoint y: 250, endPoint x: 296, endPoint y: 175, distance: 75.0
click at [296, 248] on div at bounding box center [307, 138] width 614 height 277
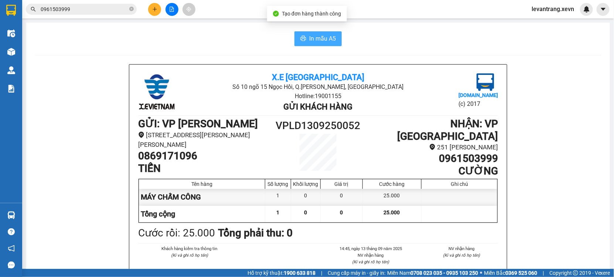
click at [324, 42] on span "In mẫu A5" at bounding box center [322, 38] width 27 height 9
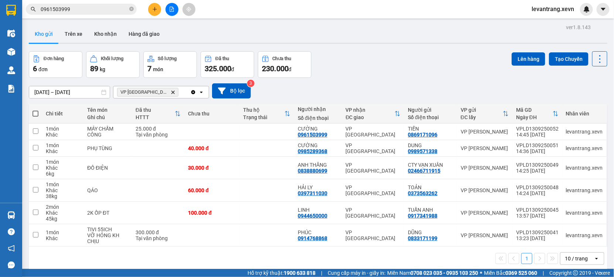
click at [93, 7] on input "0961503999" at bounding box center [84, 9] width 87 height 8
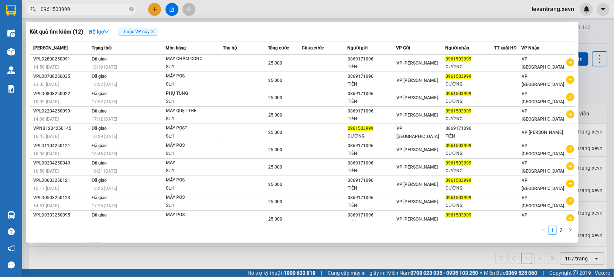
click at [93, 7] on input "0961503999" at bounding box center [84, 9] width 87 height 8
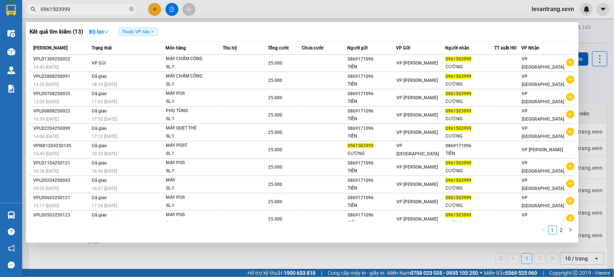
click at [87, 7] on input "0961503999" at bounding box center [84, 9] width 87 height 8
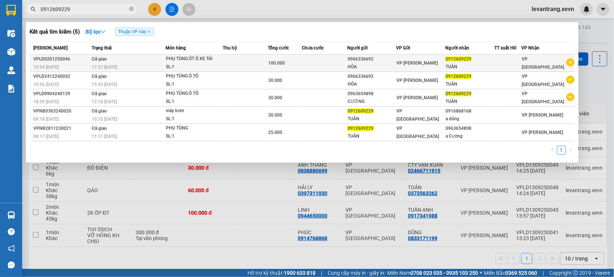
type input "0912609229"
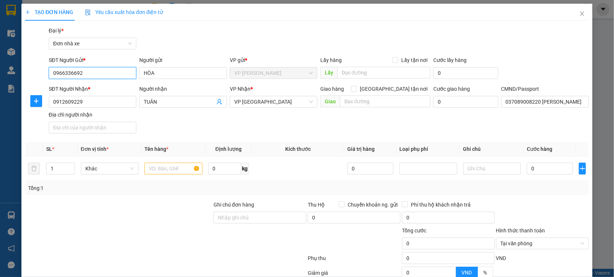
click at [81, 75] on input "0966336692" at bounding box center [93, 73] width 88 height 12
type input "0934006699"
click at [149, 71] on input "HÒA" at bounding box center [183, 73] width 88 height 12
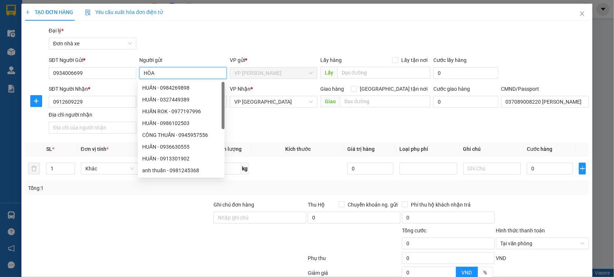
drag, startPoint x: 153, startPoint y: 71, endPoint x: 136, endPoint y: 71, distance: 17.0
click at [138, 71] on div "Người gửi HÒA" at bounding box center [183, 69] width 91 height 26
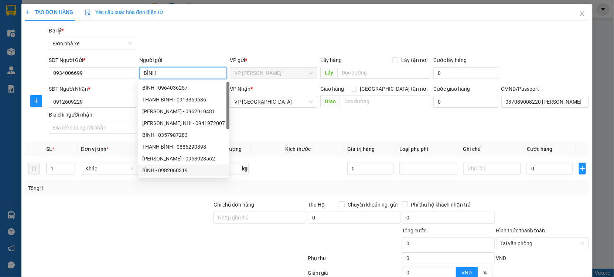
type input "BÌNH"
click at [149, 239] on div at bounding box center [118, 240] width 188 height 26
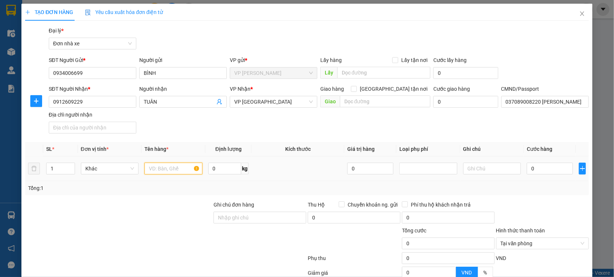
click at [166, 172] on input "text" at bounding box center [173, 169] width 58 height 12
type input "D"
type input "MÁY ĐO NHỊP TIM"
click at [540, 174] on input "0" at bounding box center [550, 169] width 46 height 12
type input "0.025"
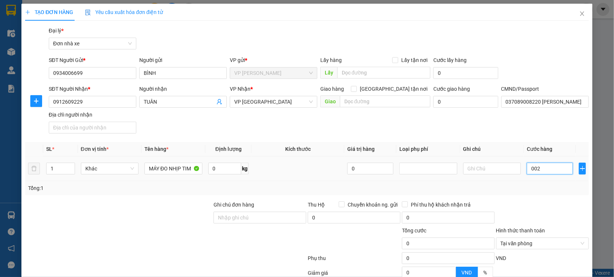
type input "25"
type input "0.025"
type input "25"
type input "25.000"
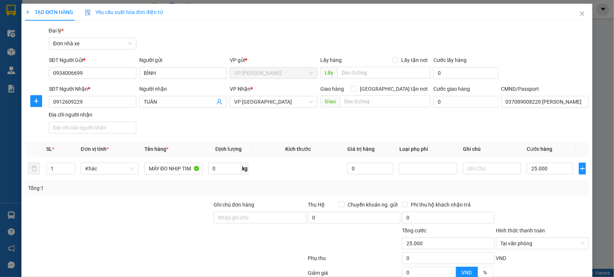
click at [550, 202] on div at bounding box center [542, 214] width 94 height 26
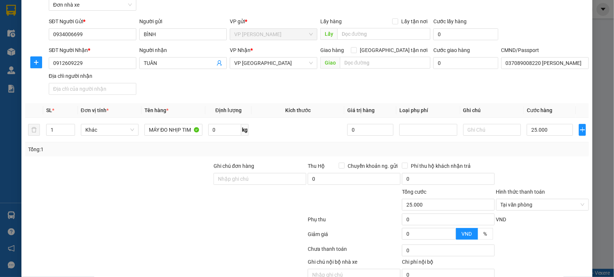
scroll to position [74, 0]
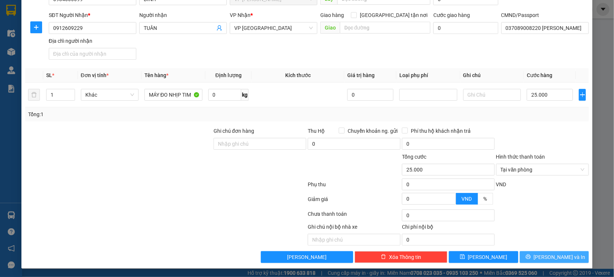
click at [543, 256] on span "[PERSON_NAME] và In" at bounding box center [560, 257] width 52 height 8
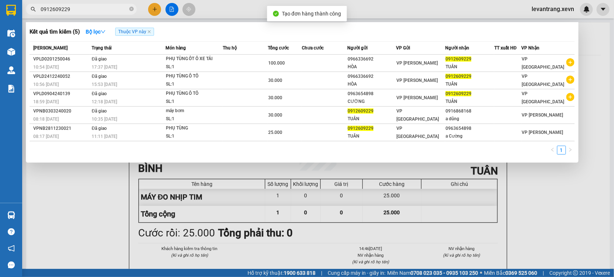
drag, startPoint x: 265, startPoint y: 236, endPoint x: 279, endPoint y: 66, distance: 170.5
click at [265, 230] on div at bounding box center [307, 138] width 614 height 277
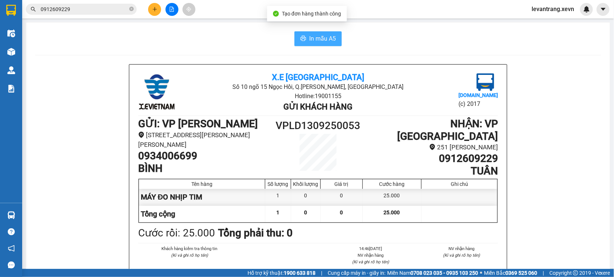
click at [323, 38] on span "In mẫu A5" at bounding box center [322, 38] width 27 height 9
click at [82, 12] on input "0912609229" at bounding box center [84, 9] width 87 height 8
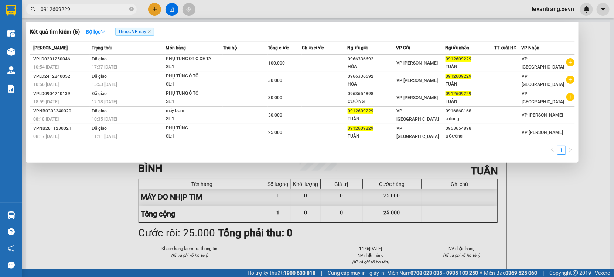
click at [82, 12] on input "0912609229" at bounding box center [84, 9] width 87 height 8
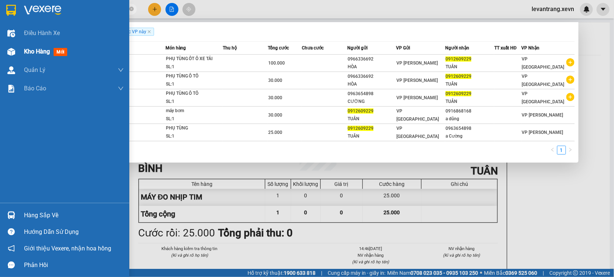
click at [9, 53] on img at bounding box center [11, 52] width 8 height 8
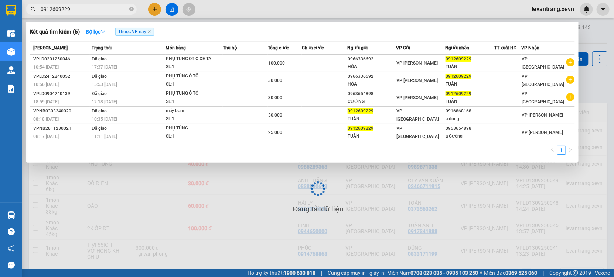
click at [204, 223] on div at bounding box center [307, 138] width 614 height 277
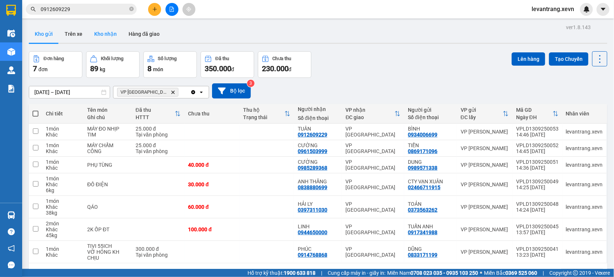
click at [104, 31] on button "Kho nhận" at bounding box center [105, 34] width 34 height 18
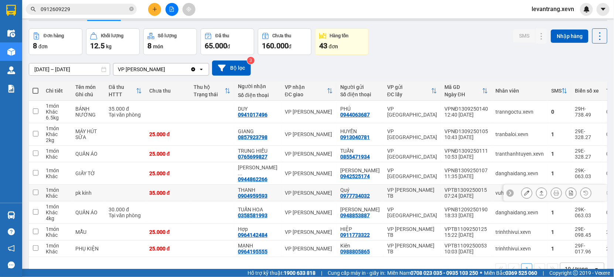
scroll to position [44, 0]
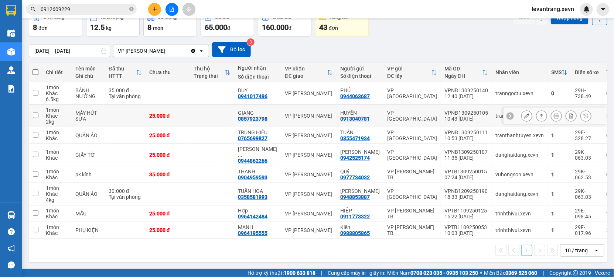
click at [259, 120] on td "GIANG 0857923798" at bounding box center [257, 116] width 47 height 23
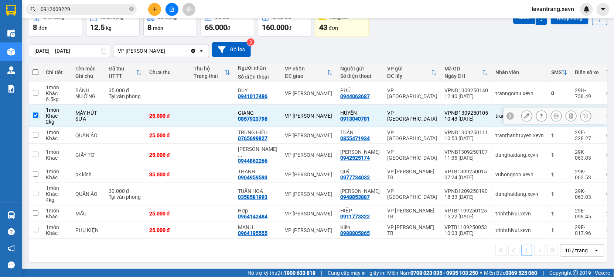
click at [259, 120] on td "GIANG 0857923798" at bounding box center [257, 116] width 47 height 23
checkbox input "false"
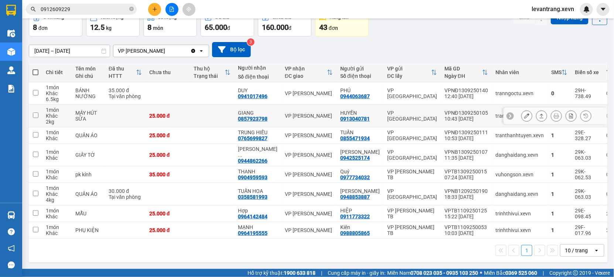
click at [258, 119] on div "0857923798" at bounding box center [253, 119] width 30 height 6
copy div "0857923798"
click at [82, 13] on span "0912609229" at bounding box center [81, 9] width 111 height 11
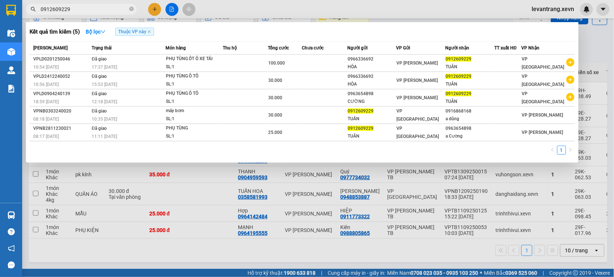
click at [85, 7] on input "0912609229" at bounding box center [84, 9] width 87 height 8
paste input "857923798"
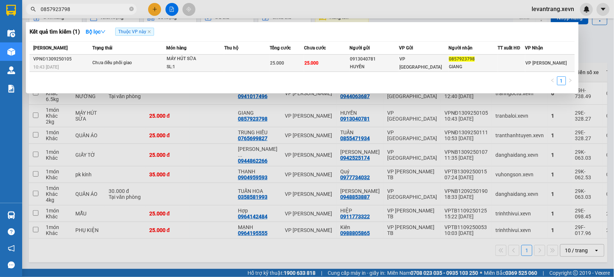
type input "0857923798"
click at [218, 67] on div "SL: 1" at bounding box center [194, 67] width 55 height 8
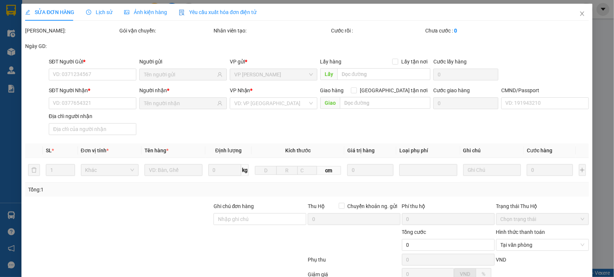
type input "0913040781"
type input "HUYỀN"
type input "0857923798"
type input "GIANG"
type input "1"
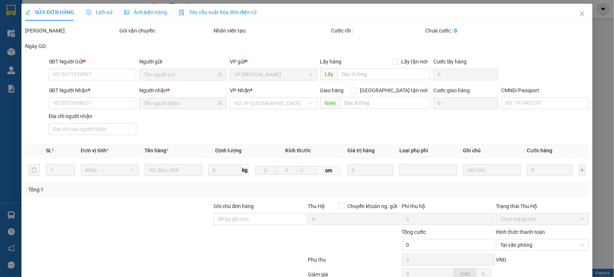
type input "kh tự qua vp nhận"
type input "25.000"
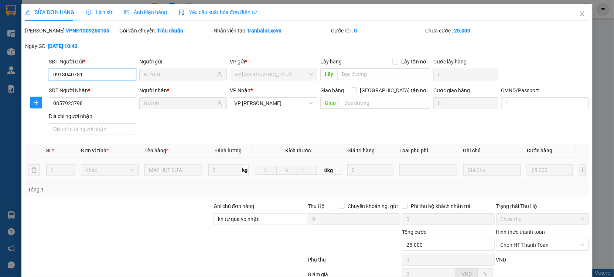
scroll to position [75, 0]
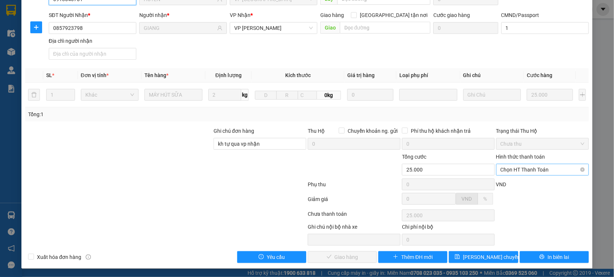
click at [526, 169] on span "Chọn HT Thanh Toán" at bounding box center [543, 169] width 84 height 11
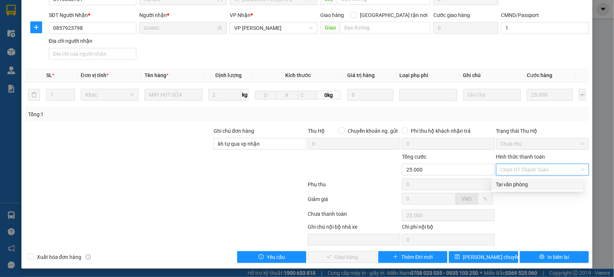
click at [515, 185] on div "Tại văn phòng" at bounding box center [537, 185] width 83 height 8
type input "0"
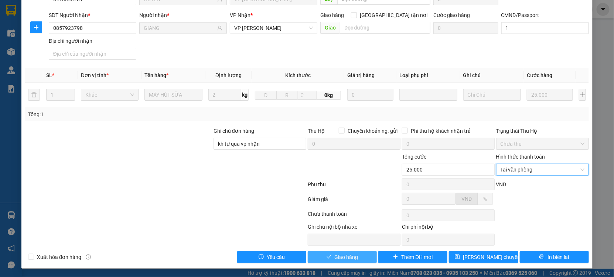
click at [344, 256] on span "Giao hàng" at bounding box center [347, 257] width 24 height 8
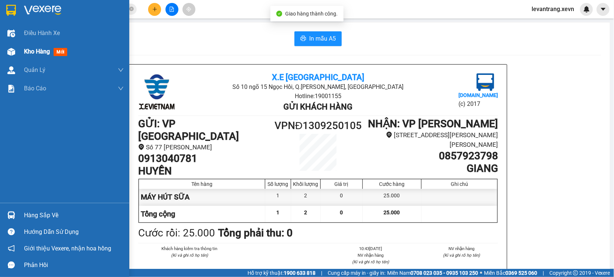
click at [18, 47] on div "Kho hàng mới" at bounding box center [64, 51] width 129 height 18
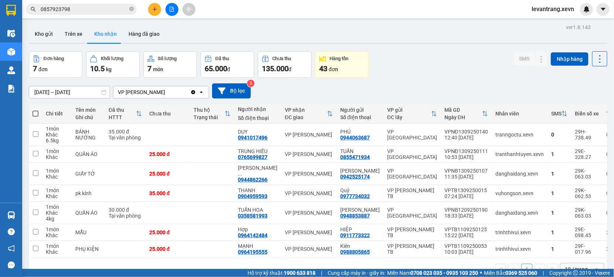
click at [89, 7] on input "0857923798" at bounding box center [84, 9] width 87 height 8
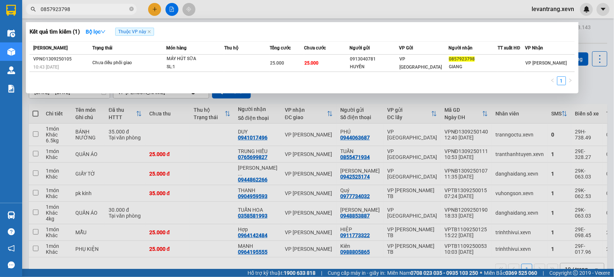
click at [89, 7] on input "0857923798" at bounding box center [84, 9] width 87 height 8
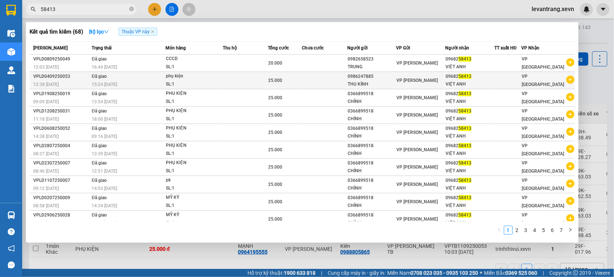
type input "58413"
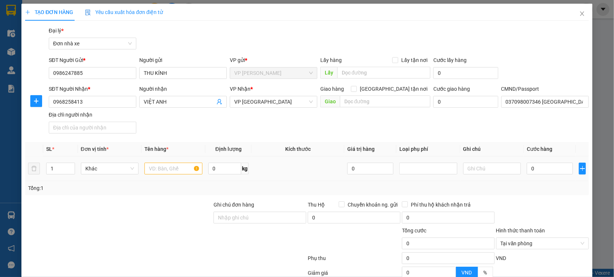
click at [162, 177] on td at bounding box center [173, 169] width 64 height 25
click at [164, 170] on input "text" at bounding box center [173, 169] width 58 height 12
type input "PHỤ KIỆN"
click at [540, 167] on input "0" at bounding box center [550, 169] width 46 height 12
type input "002"
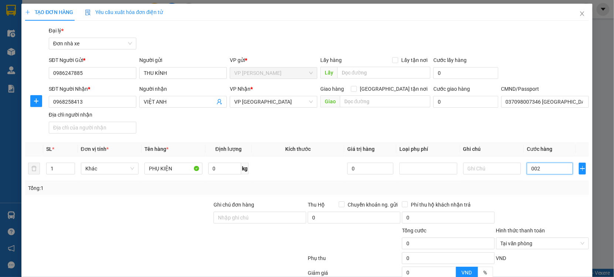
type input "2"
type input "0.025"
type input "25"
click at [537, 193] on div "Tổng: 1" at bounding box center [307, 188] width 564 height 14
type input "25.000"
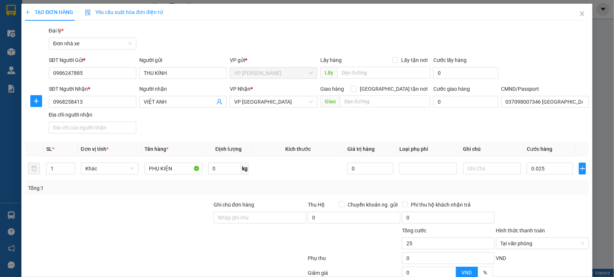
type input "25.000"
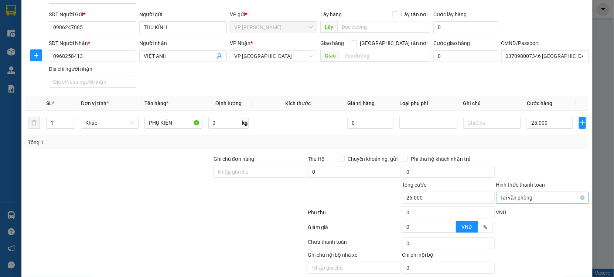
scroll to position [74, 0]
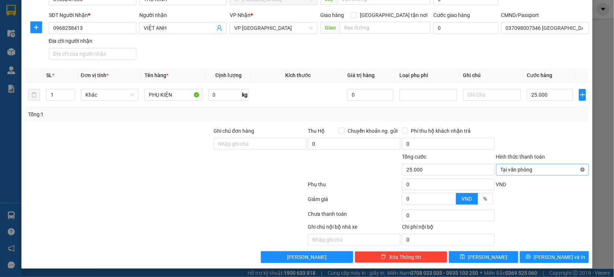
type input "25.000"
drag, startPoint x: 567, startPoint y: 146, endPoint x: 559, endPoint y: 209, distance: 64.0
click at [564, 148] on div at bounding box center [542, 140] width 94 height 26
click at [541, 255] on button "[PERSON_NAME] và In" at bounding box center [554, 258] width 69 height 12
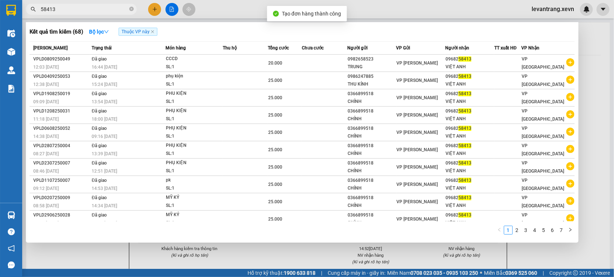
drag, startPoint x: 315, startPoint y: 247, endPoint x: 327, endPoint y: 81, distance: 166.3
click at [316, 246] on div at bounding box center [307, 138] width 614 height 277
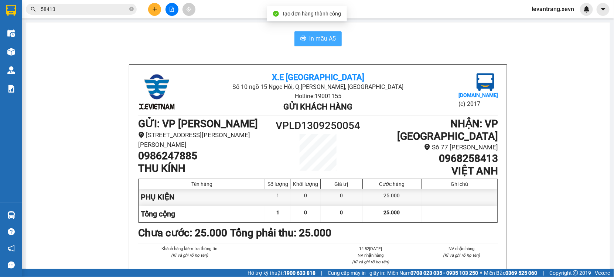
click at [311, 31] on button "In mẫu A5" at bounding box center [317, 38] width 47 height 15
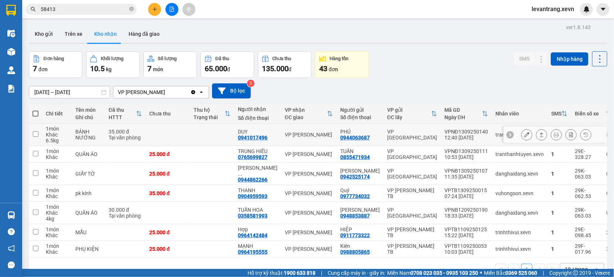
drag, startPoint x: 201, startPoint y: 132, endPoint x: 222, endPoint y: 122, distance: 23.0
click at [204, 131] on td at bounding box center [212, 135] width 44 height 23
checkbox input "true"
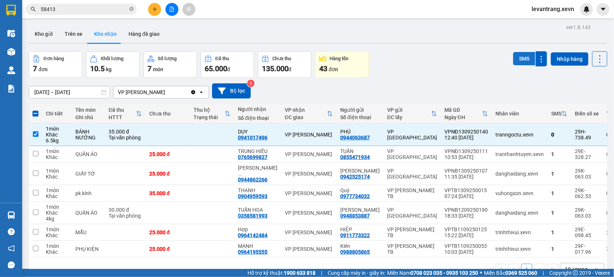
click at [515, 61] on button "SMS" at bounding box center [524, 58] width 22 height 13
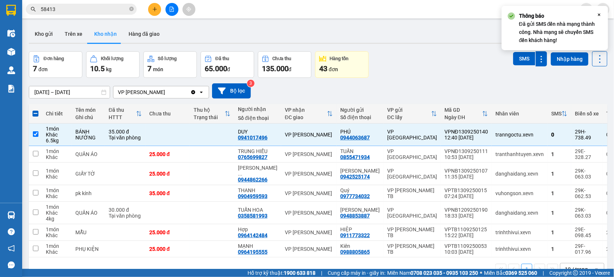
click at [48, 43] on div at bounding box center [318, 43] width 579 height 1
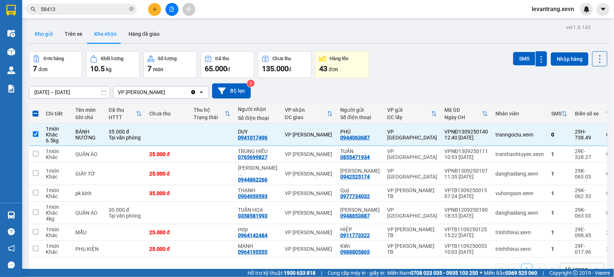
click at [50, 33] on button "Kho gửi" at bounding box center [44, 34] width 30 height 18
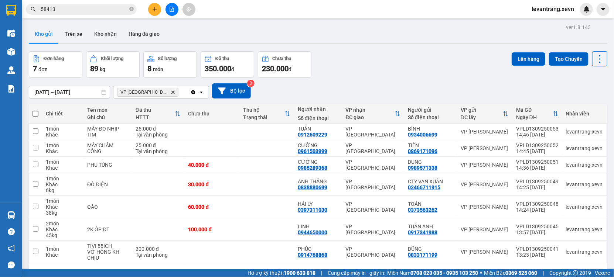
click at [156, 92] on span "VP Ninh Bình Delete" at bounding box center [147, 92] width 61 height 9
click at [171, 93] on icon "Delete" at bounding box center [173, 92] width 4 height 4
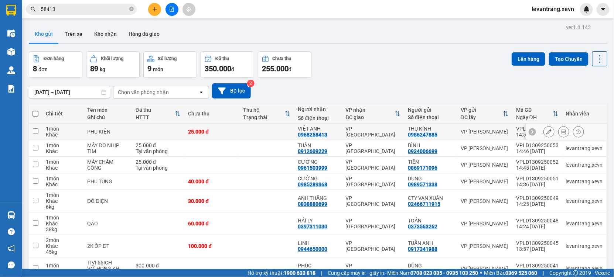
click at [360, 135] on div "VP [GEOGRAPHIC_DATA]" at bounding box center [373, 132] width 55 height 12
checkbox input "true"
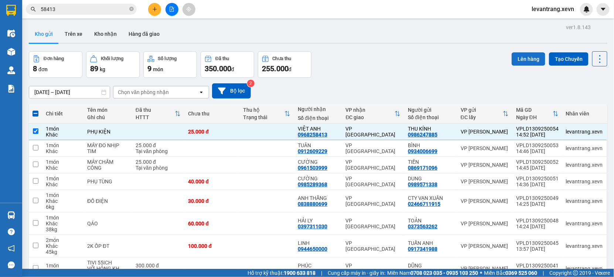
click at [525, 58] on button "Lên hàng" at bounding box center [529, 58] width 34 height 13
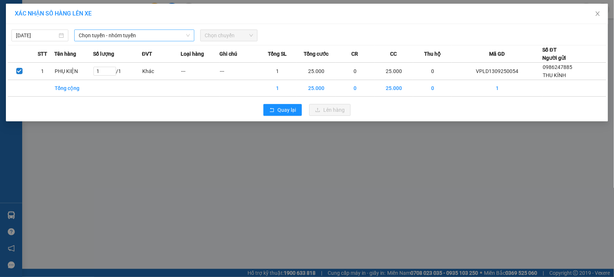
click at [136, 37] on span "Chọn tuyến - nhóm tuyến" at bounding box center [134, 35] width 111 height 11
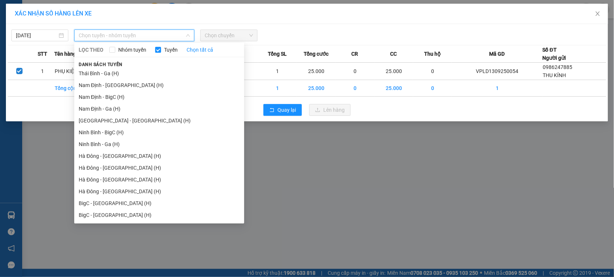
scroll to position [911, 0]
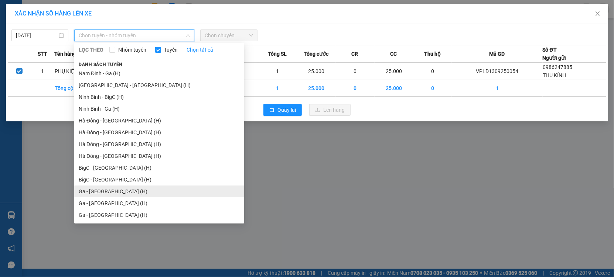
click at [110, 192] on li "Ga - [GEOGRAPHIC_DATA] (H)" at bounding box center [159, 192] width 170 height 12
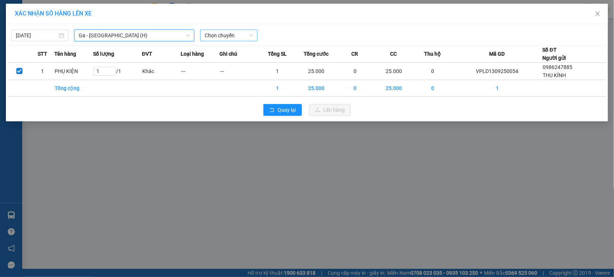
click at [228, 33] on span "Chọn chuyến" at bounding box center [229, 35] width 48 height 11
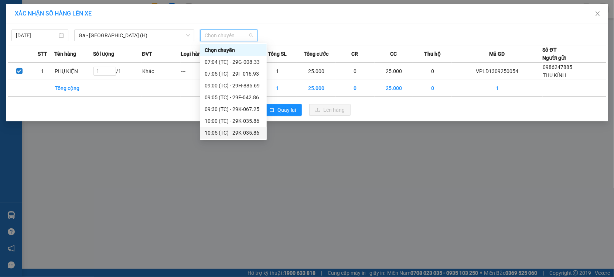
scroll to position [106, 0]
click at [246, 133] on div "15:30 (TC) - 29K-067.25" at bounding box center [234, 133] width 58 height 8
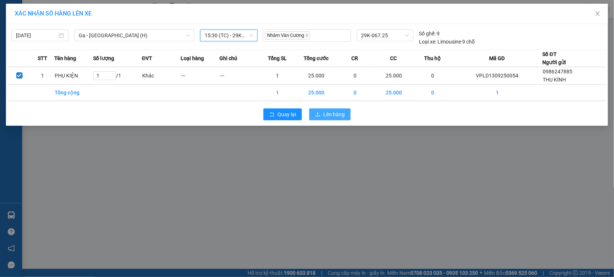
click at [334, 116] on span "Lên hàng" at bounding box center [333, 114] width 21 height 8
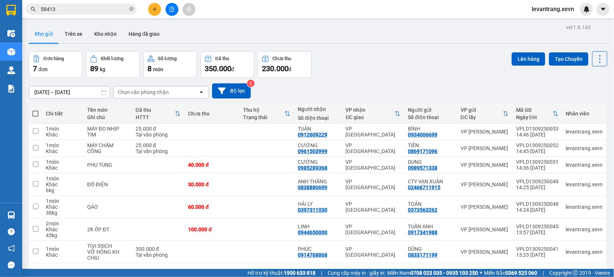
click at [63, 10] on input "58413" at bounding box center [84, 9] width 87 height 8
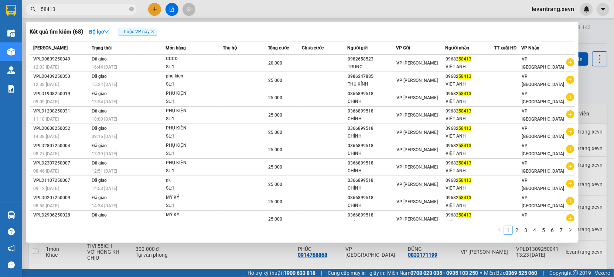
click at [63, 10] on input "58413" at bounding box center [84, 9] width 87 height 8
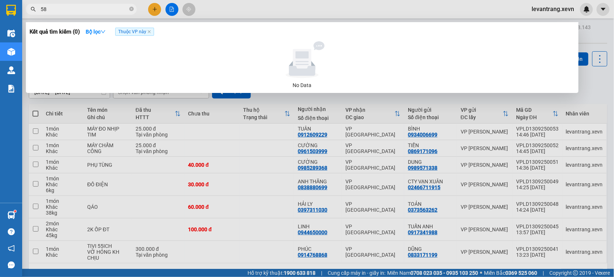
type input "5"
click at [96, 10] on input "0366838691" at bounding box center [84, 9] width 87 height 8
type input "0366838691"
click at [156, 9] on div at bounding box center [307, 138] width 614 height 277
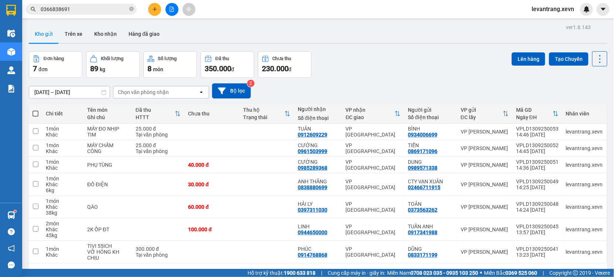
click at [156, 9] on icon "plus" at bounding box center [155, 9] width 4 height 0
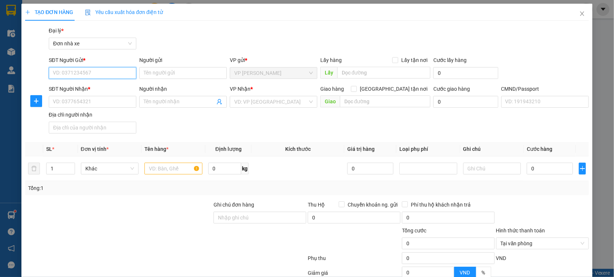
click at [96, 71] on input "SĐT Người Gửi *" at bounding box center [93, 73] width 88 height 12
paste input "0366838691"
type input "0366838691"
click at [160, 77] on input "Người gửi" at bounding box center [183, 73] width 88 height 12
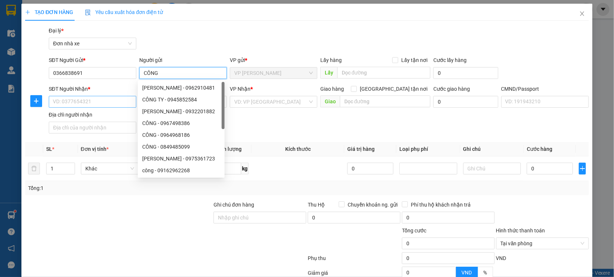
type input "CÔNG"
click at [74, 100] on input "SĐT Người Nhận *" at bounding box center [93, 102] width 88 height 12
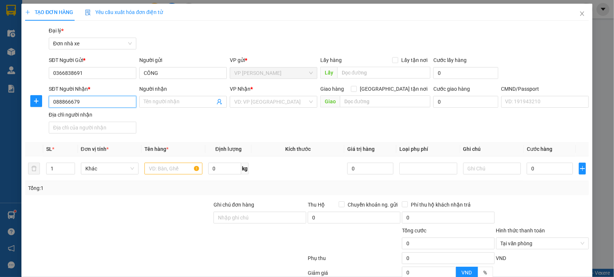
type input "0888666797"
click at [98, 113] on div "0888666797 - PHÚC" at bounding box center [92, 117] width 78 height 8
type input "PHÚC"
type input "037090015007 ĐÀO QUANG PHÚC"
type input "0888666797"
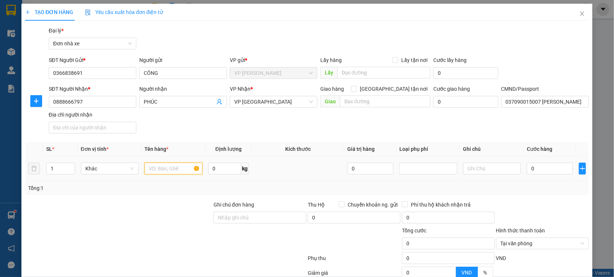
click at [162, 170] on input "text" at bounding box center [173, 169] width 58 height 12
type input "GIẤY TỜ"
click at [551, 171] on input "0" at bounding box center [550, 169] width 46 height 12
type input "002"
type input "2"
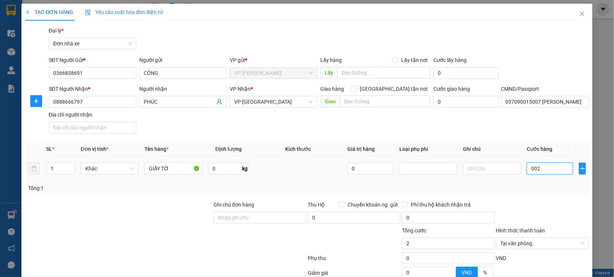
type input "0.025"
type input "25"
click at [548, 192] on div "Tổng: 1" at bounding box center [307, 188] width 564 height 14
type input "25.000"
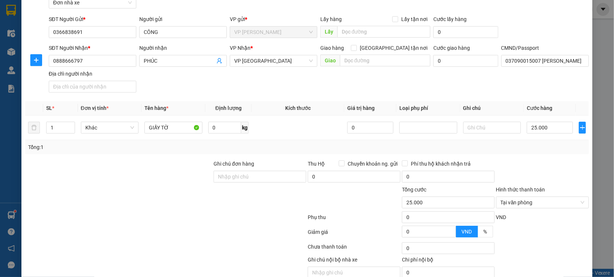
scroll to position [74, 0]
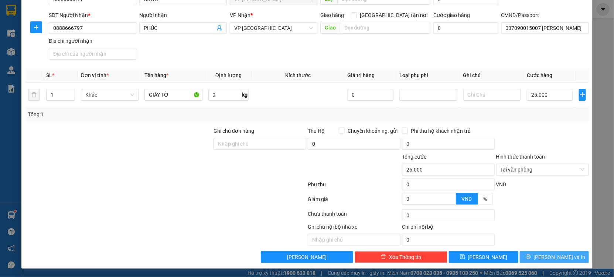
click at [546, 253] on span "[PERSON_NAME] và In" at bounding box center [560, 257] width 52 height 8
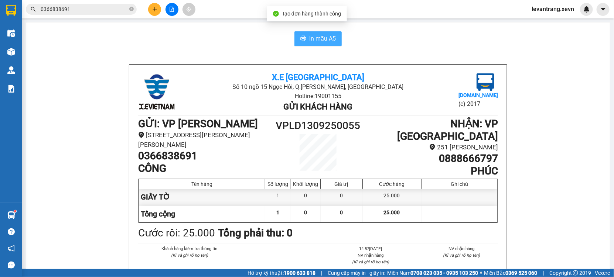
click at [312, 33] on button "In mẫu A5" at bounding box center [317, 38] width 47 height 15
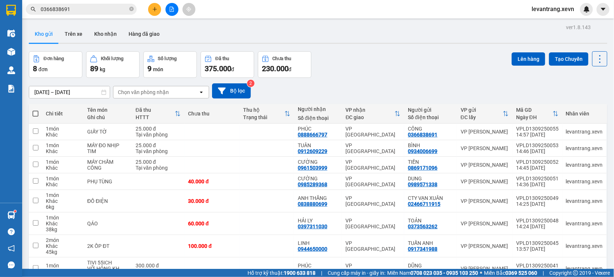
click at [77, 10] on input "0366838691" at bounding box center [84, 9] width 87 height 8
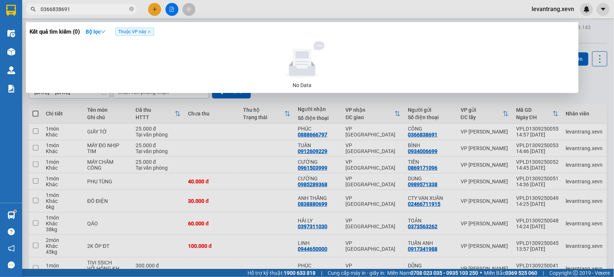
click at [77, 10] on input "0366838691" at bounding box center [84, 9] width 87 height 8
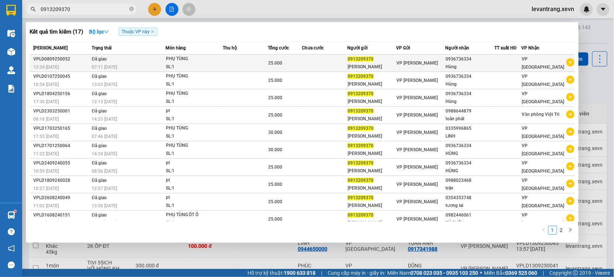
type input "0913209370"
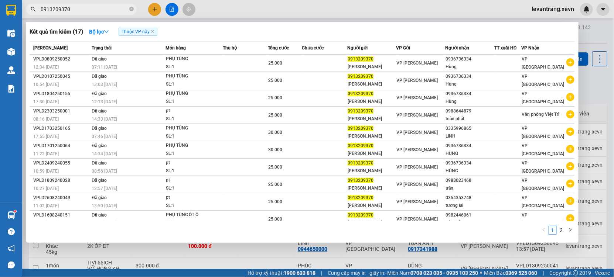
click at [566, 61] on icon "plus-circle" at bounding box center [570, 62] width 8 height 8
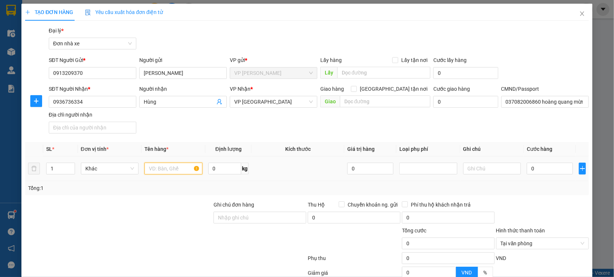
click at [167, 173] on input "text" at bounding box center [173, 169] width 58 height 12
type input "PHU TÙNG"
click at [544, 172] on input "0" at bounding box center [550, 169] width 46 height 12
type input "002"
type input "2"
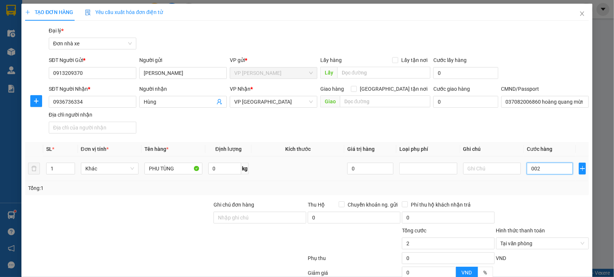
type input "0.025"
type input "25"
click at [539, 185] on div "Tổng: 1" at bounding box center [307, 188] width 558 height 8
type input "25.000"
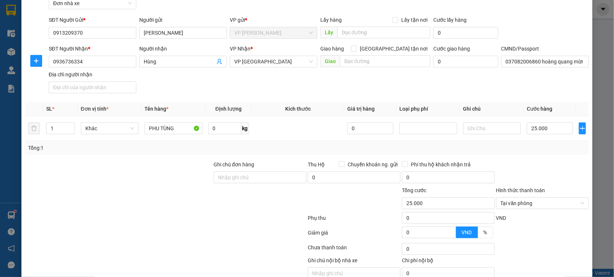
scroll to position [74, 0]
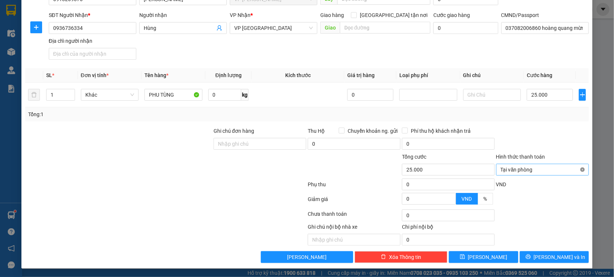
type input "25.000"
drag, startPoint x: 556, startPoint y: 137, endPoint x: 562, endPoint y: 241, distance: 104.3
click at [556, 154] on form "Ghi chú đơn hàng Thu Hộ Chuyển khoản ng. gửi 0 Phí thu hộ khách nhận trả 0 Tổng…" at bounding box center [307, 167] width 564 height 81
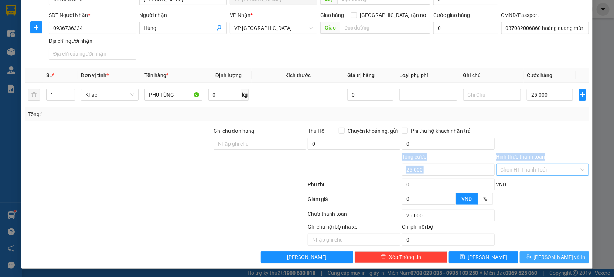
click at [548, 257] on span "Lưu và In" at bounding box center [560, 257] width 52 height 8
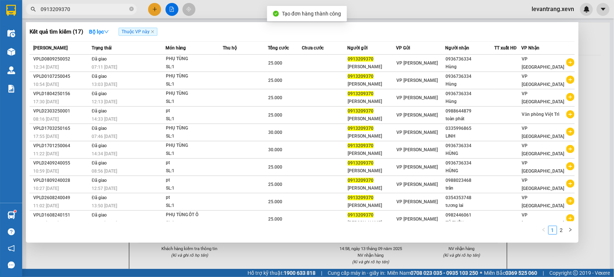
drag, startPoint x: 335, startPoint y: 259, endPoint x: 318, endPoint y: 202, distance: 59.3
click at [333, 253] on div at bounding box center [307, 138] width 614 height 277
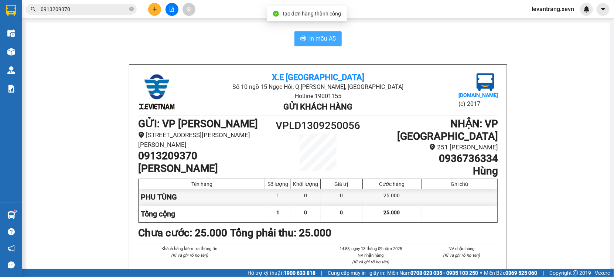
click at [321, 34] on span "In mẫu A5" at bounding box center [322, 38] width 27 height 9
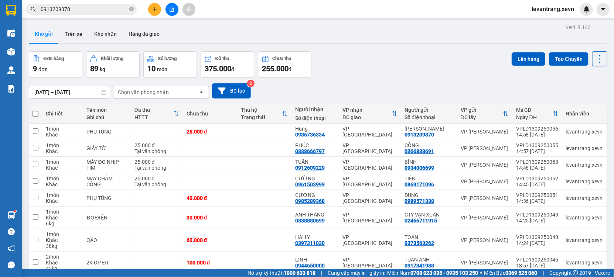
click at [75, 7] on input "0913209370" at bounding box center [84, 9] width 87 height 8
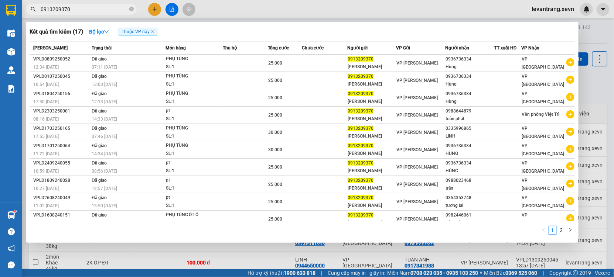
click at [75, 7] on input "0913209370" at bounding box center [84, 9] width 87 height 8
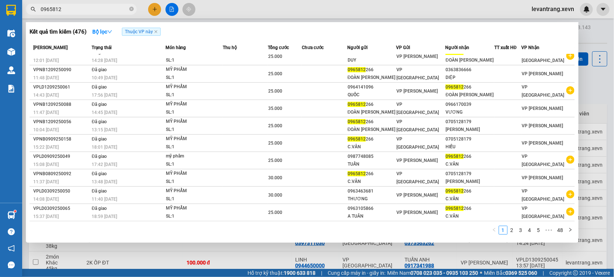
scroll to position [14, 0]
type input "0965812"
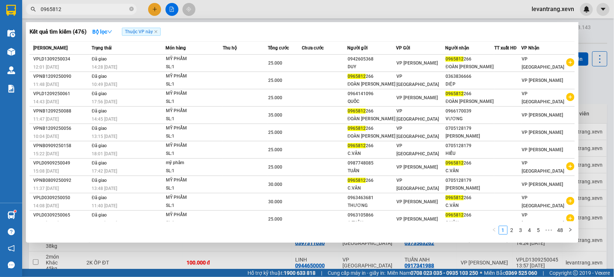
click at [514, 231] on link "2" at bounding box center [512, 230] width 8 height 8
click at [521, 227] on link "3" at bounding box center [521, 230] width 8 height 8
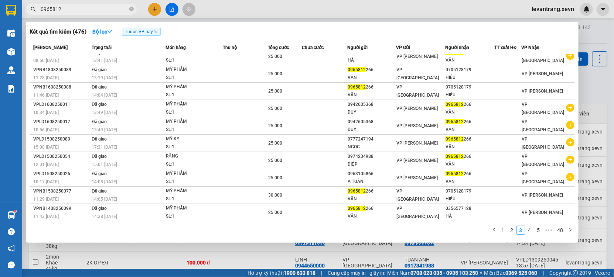
click at [65, 8] on input "0965812" at bounding box center [84, 9] width 87 height 8
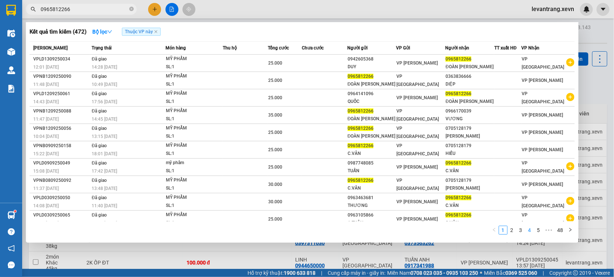
type input "0965812266"
click at [527, 233] on link "4" at bounding box center [530, 230] width 8 height 8
click at [530, 231] on link "5" at bounding box center [530, 230] width 8 height 8
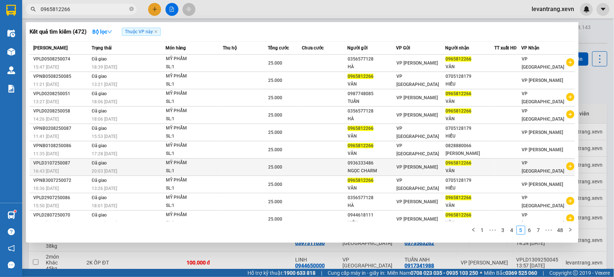
click at [566, 170] on icon "plus-circle" at bounding box center [570, 167] width 8 height 8
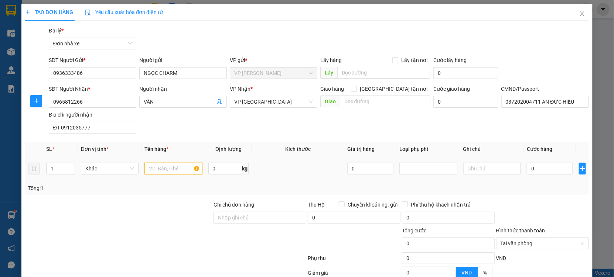
click at [164, 166] on input "text" at bounding box center [173, 169] width 58 height 12
type input "MỸ PHẨM"
drag, startPoint x: 547, startPoint y: 162, endPoint x: 539, endPoint y: 169, distance: 11.0
click at [547, 162] on div "0" at bounding box center [550, 168] width 46 height 15
click at [539, 169] on input "0" at bounding box center [550, 169] width 46 height 12
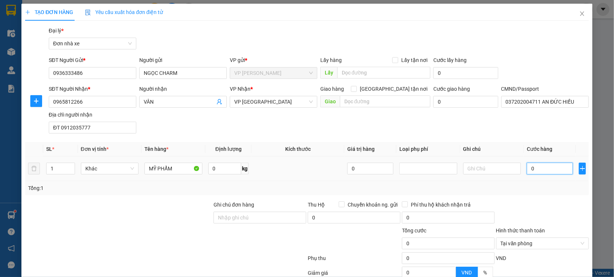
type input "002"
type input "2"
type input "0.025"
type input "25"
click at [543, 190] on div "Tổng: 1" at bounding box center [307, 188] width 558 height 8
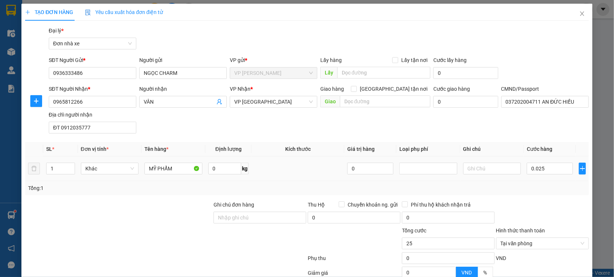
type input "25.000"
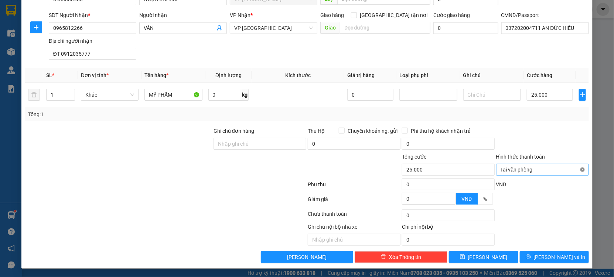
type input "25.000"
drag, startPoint x: 559, startPoint y: 138, endPoint x: 562, endPoint y: 253, distance: 115.3
click at [556, 168] on form "Ghi chú đơn hàng Thu Hộ Chuyển khoản ng. gửi 0 Phí thu hộ khách nhận trả 0 Tổng…" at bounding box center [307, 167] width 564 height 81
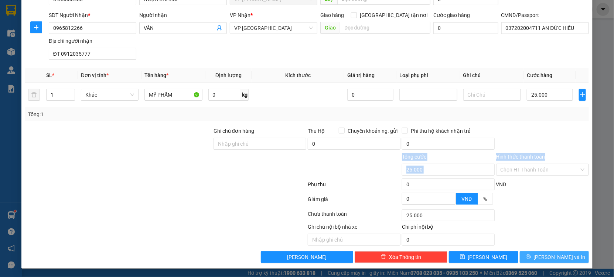
click at [554, 253] on span "Lưu và In" at bounding box center [560, 257] width 52 height 8
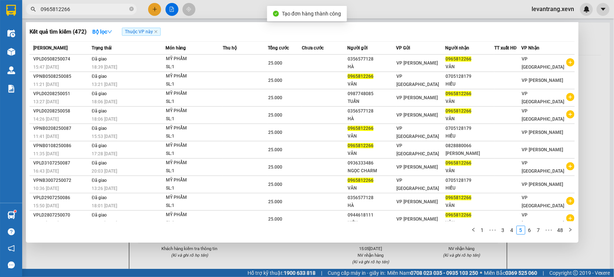
drag, startPoint x: 290, startPoint y: 258, endPoint x: 304, endPoint y: 54, distance: 204.8
click at [290, 246] on div at bounding box center [307, 138] width 614 height 277
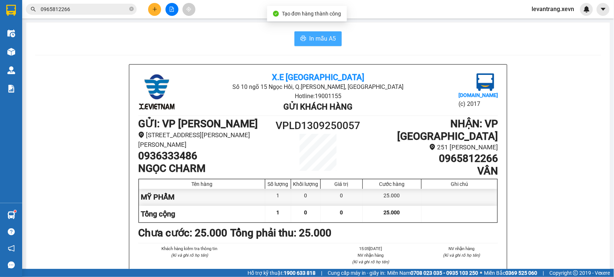
click at [316, 35] on span "In mẫu A5" at bounding box center [322, 38] width 27 height 9
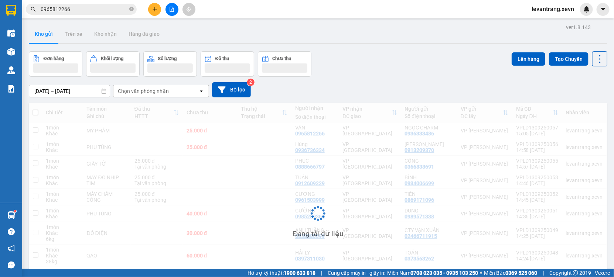
click at [81, 8] on input "0965812266" at bounding box center [84, 9] width 87 height 8
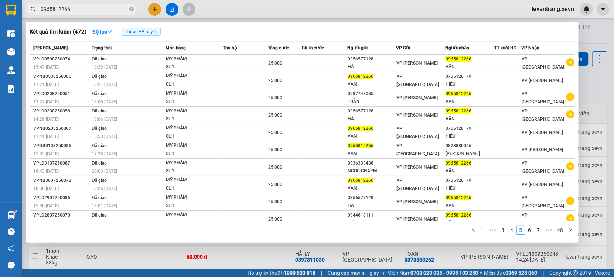
click at [81, 8] on input "0965812266" at bounding box center [84, 9] width 87 height 8
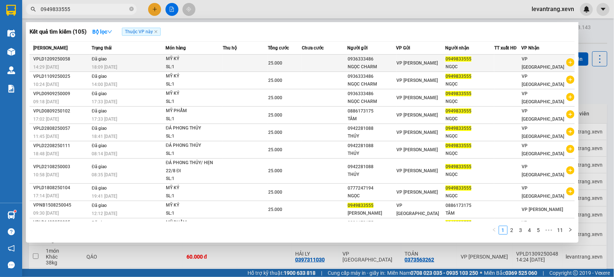
type input "0949833555"
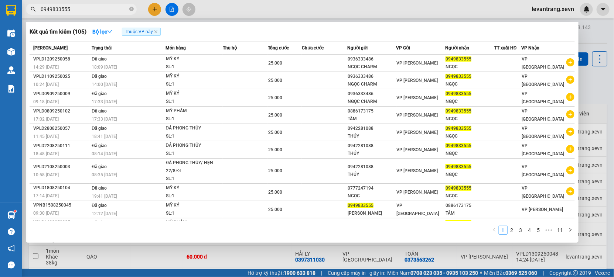
click at [566, 63] on icon "plus-circle" at bounding box center [570, 62] width 8 height 8
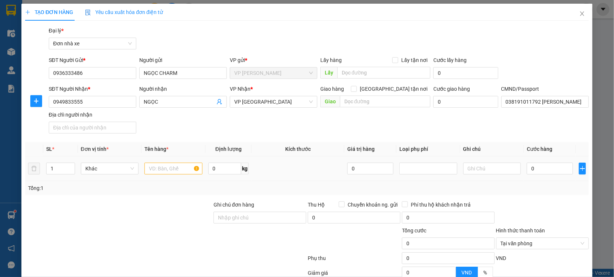
click at [150, 162] on div at bounding box center [173, 168] width 58 height 15
click at [150, 165] on input "text" at bounding box center [173, 169] width 58 height 12
type input "MỸ PHẨM"
click at [538, 162] on div "0" at bounding box center [550, 168] width 46 height 15
click at [539, 168] on input "0" at bounding box center [550, 169] width 46 height 12
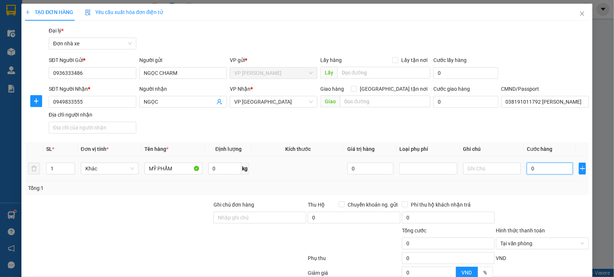
type input "002"
type input "2"
type input "0.025"
type input "25"
click at [546, 185] on div "Tổng: 1" at bounding box center [307, 188] width 558 height 8
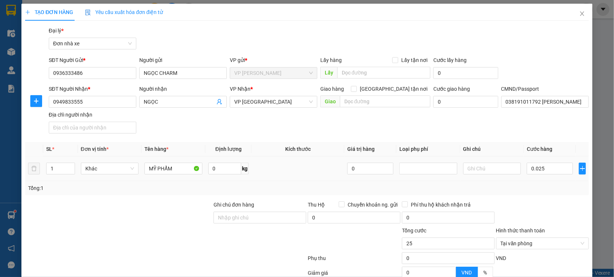
type input "25.000"
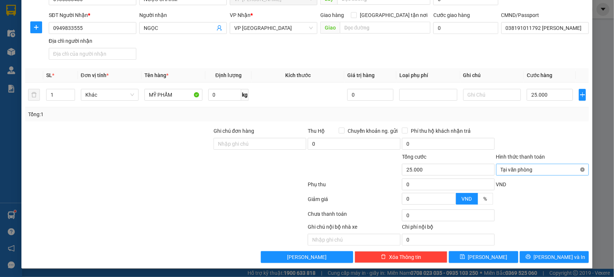
type input "25.000"
drag, startPoint x: 575, startPoint y: 169, endPoint x: 552, endPoint y: 135, distance: 41.2
drag, startPoint x: 552, startPoint y: 135, endPoint x: 553, endPoint y: 226, distance: 90.9
click at [552, 151] on div at bounding box center [542, 140] width 94 height 26
click at [540, 261] on button "Lưu và In" at bounding box center [554, 258] width 69 height 12
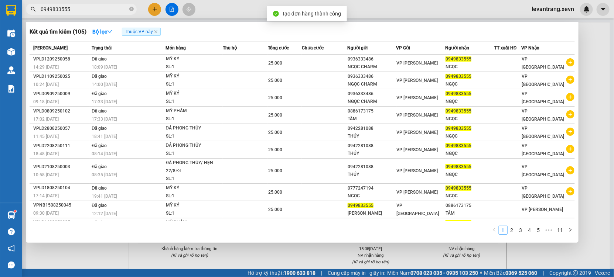
drag, startPoint x: 335, startPoint y: 250, endPoint x: 307, endPoint y: 110, distance: 143.0
click at [335, 250] on div at bounding box center [307, 138] width 614 height 277
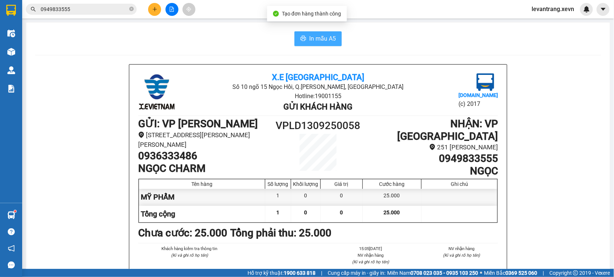
click at [325, 36] on span "In mẫu A5" at bounding box center [322, 38] width 27 height 9
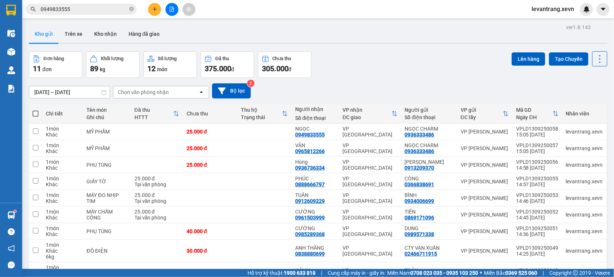
click at [81, 10] on input "0949833555" at bounding box center [84, 9] width 87 height 8
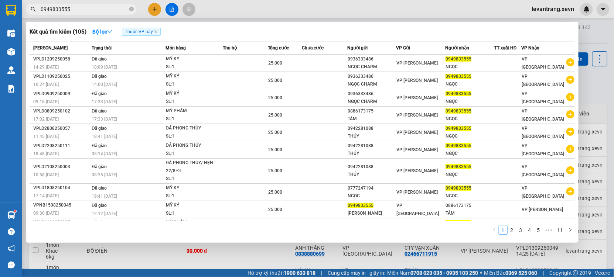
click at [81, 10] on input "0949833555" at bounding box center [84, 9] width 87 height 8
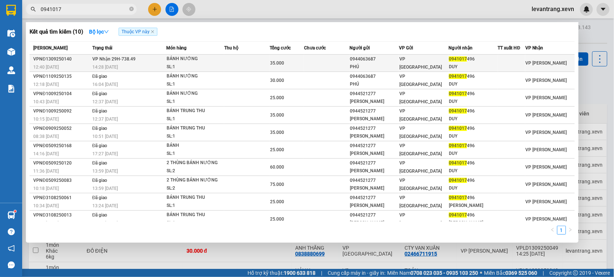
type input "0941017"
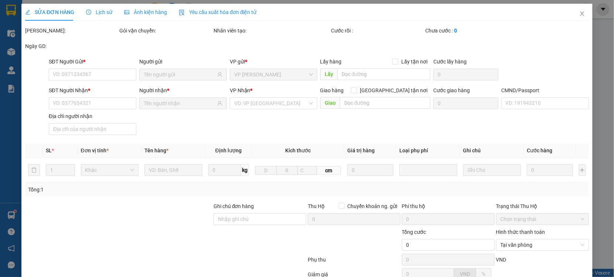
type input "0944063687"
type input "PHÚ"
type input "0941017496"
type input "DUY"
type input "SHIP BE 0369416826"
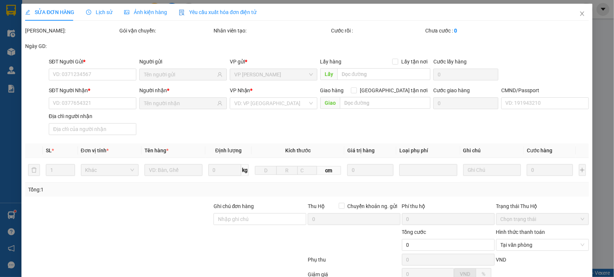
type input "35.000"
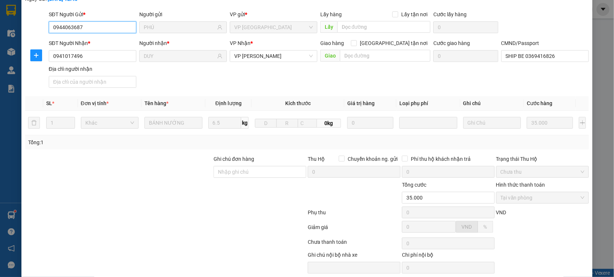
scroll to position [75, 0]
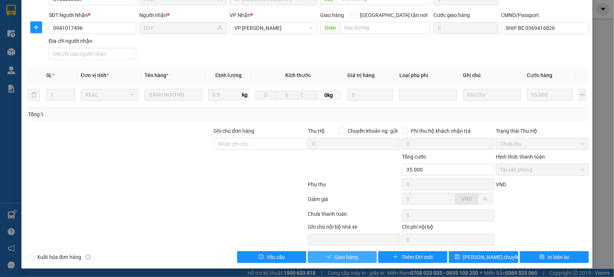
click at [335, 253] on span "Giao hàng" at bounding box center [347, 257] width 24 height 8
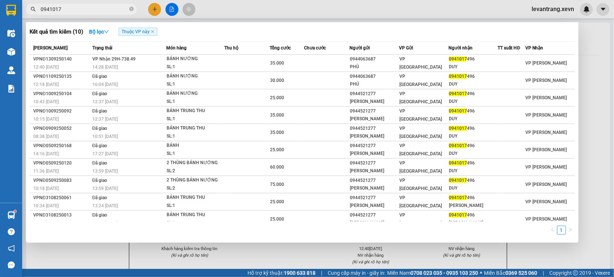
click at [79, 6] on input "0941017" at bounding box center [84, 9] width 87 height 8
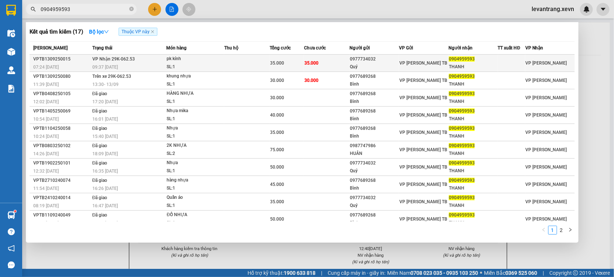
type input "0904959593"
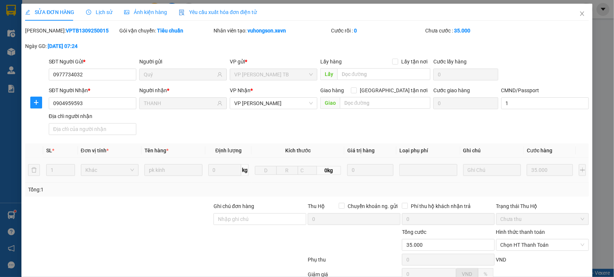
type input "0977734032"
type input "Quý"
type input "0904959593"
type input "THANH"
type input "1"
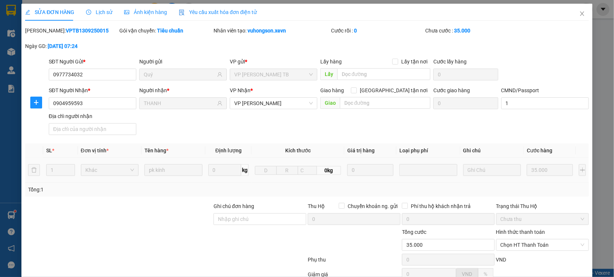
type input "35.000"
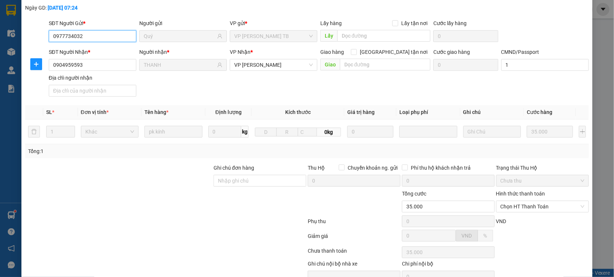
scroll to position [75, 0]
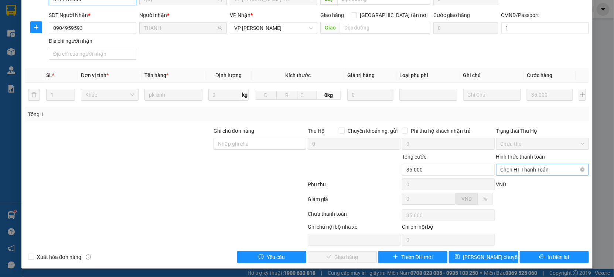
click at [518, 173] on span "Chọn HT Thanh Toán" at bounding box center [543, 169] width 84 height 11
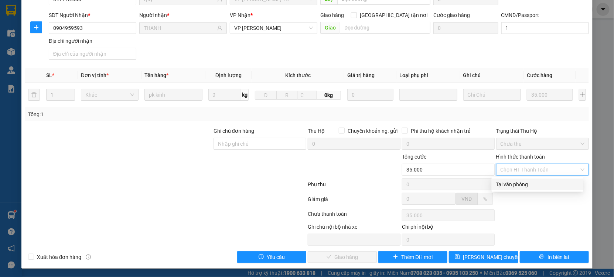
click at [511, 186] on div "Tại văn phòng" at bounding box center [537, 185] width 83 height 8
type input "0"
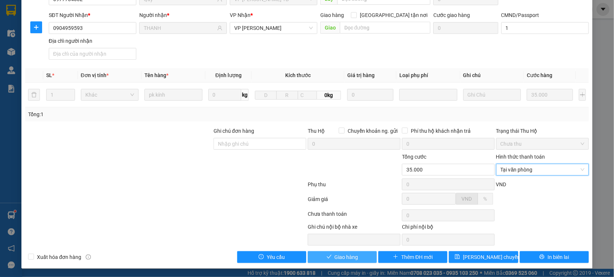
click at [359, 256] on button "Giao hàng" at bounding box center [342, 258] width 69 height 12
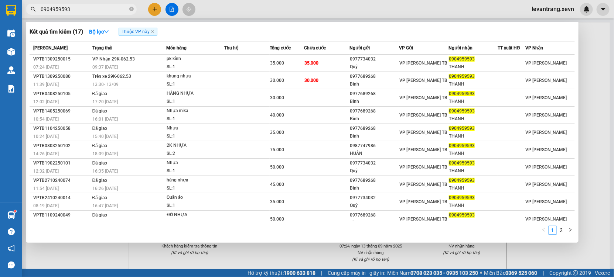
click at [94, 7] on input "0904959593" at bounding box center [84, 9] width 87 height 8
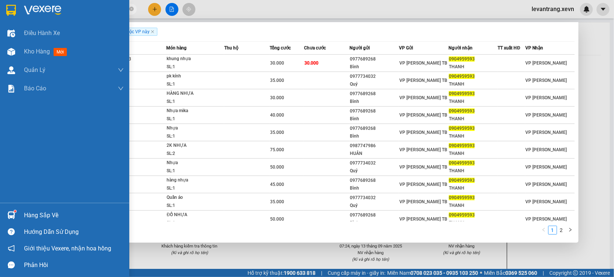
click at [20, 217] on div "Hàng sắp về" at bounding box center [64, 215] width 129 height 17
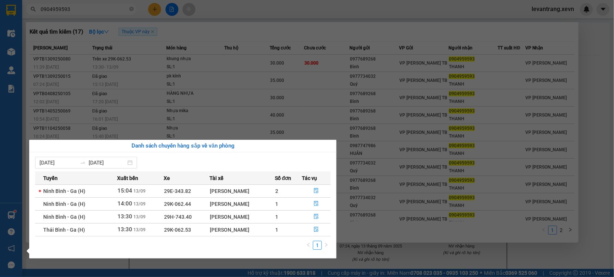
click at [433, 249] on section "Kết quả tìm kiếm ( 17 ) Bộ lọc Thuộc VP này Mã ĐH Trạng thái Món hàng Thu hộ Tổ…" at bounding box center [307, 138] width 614 height 277
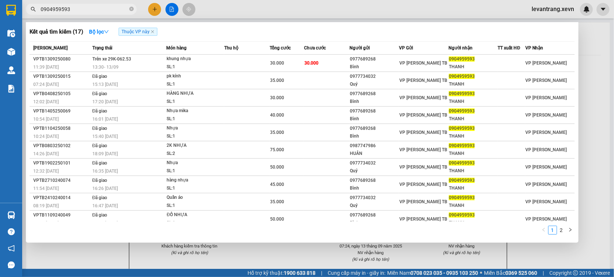
click at [72, 9] on input "0904959593" at bounding box center [84, 9] width 87 height 8
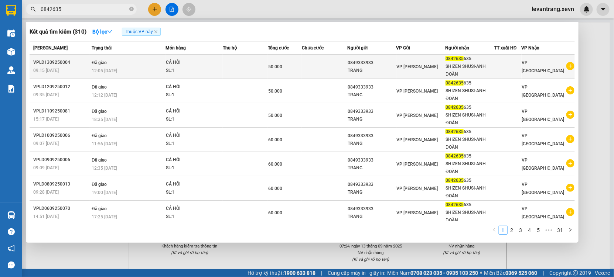
type input "0842635"
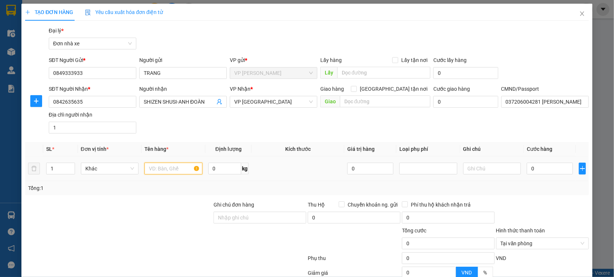
click at [158, 169] on input "text" at bounding box center [173, 169] width 58 height 12
drag, startPoint x: 167, startPoint y: 166, endPoint x: 153, endPoint y: 167, distance: 14.1
click at [153, 167] on input "CÁHOOFI" at bounding box center [173, 169] width 58 height 12
type input "CÁ HỒI"
click at [542, 168] on input "0" at bounding box center [550, 169] width 46 height 12
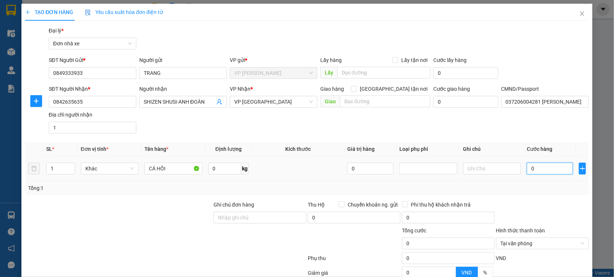
type input "006"
type input "6"
type input "0.060"
type input "60"
click at [499, 184] on div "Tổng: 1" at bounding box center [307, 188] width 558 height 8
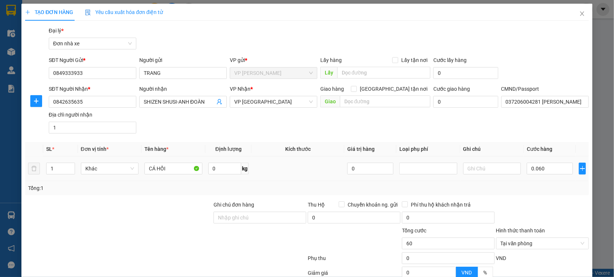
type input "60.000"
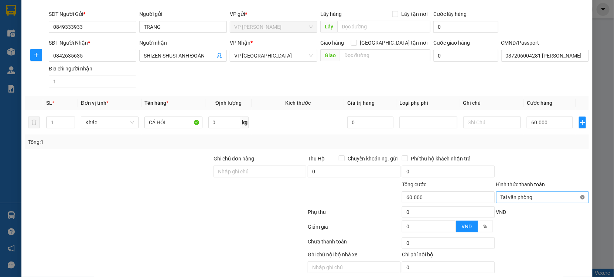
scroll to position [74, 0]
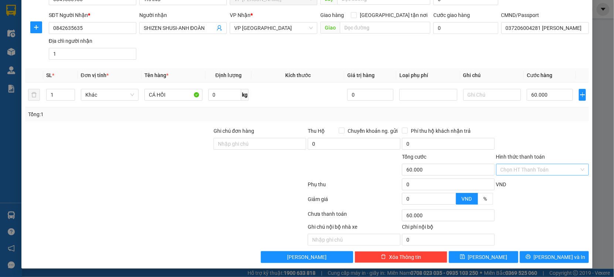
type input "60.000"
drag, startPoint x: 560, startPoint y: 137, endPoint x: 562, endPoint y: 266, distance: 128.9
click at [560, 181] on form "Ghi chú đơn hàng Thu Hộ Chuyển khoản ng. gửi 0 Phí thu hộ khách nhận trả 0 Tổng…" at bounding box center [307, 167] width 564 height 81
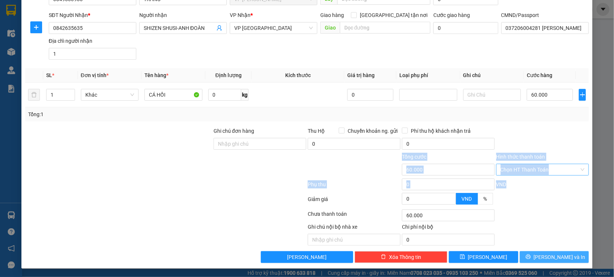
click at [547, 252] on button "Lưu và In" at bounding box center [554, 258] width 69 height 12
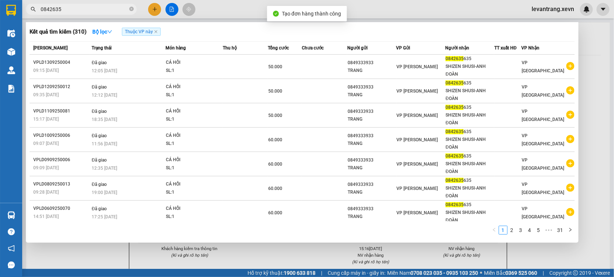
drag, startPoint x: 321, startPoint y: 249, endPoint x: 306, endPoint y: 50, distance: 199.7
click at [321, 247] on div at bounding box center [307, 138] width 614 height 277
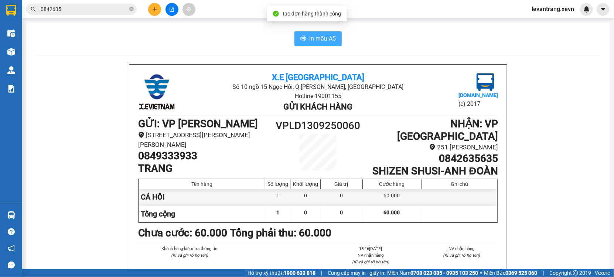
click at [307, 44] on button "In mẫu A5" at bounding box center [317, 38] width 47 height 15
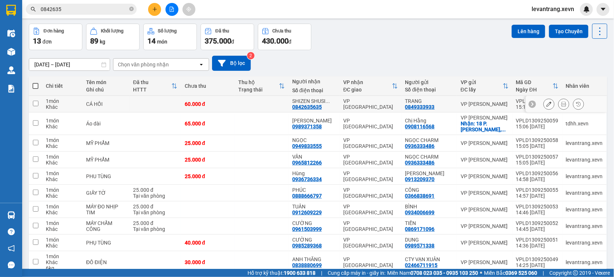
scroll to position [62, 0]
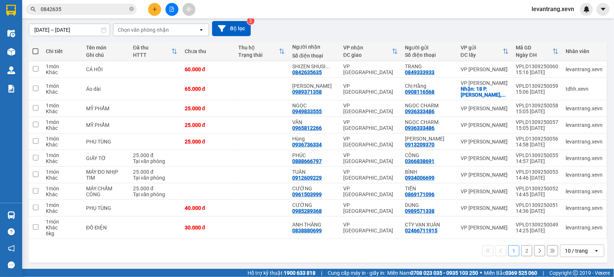
click at [583, 253] on div "10 / trang" at bounding box center [576, 251] width 33 height 12
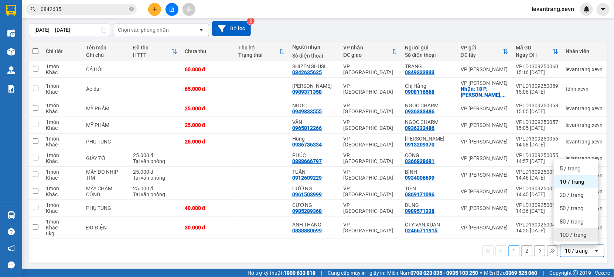
click at [580, 233] on span "100 / trang" at bounding box center [573, 235] width 27 height 7
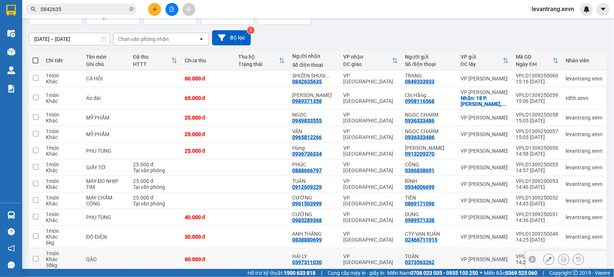
scroll to position [48, 0]
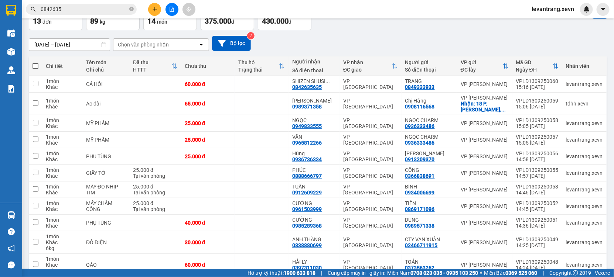
drag, startPoint x: 32, startPoint y: 66, endPoint x: 96, endPoint y: 70, distance: 64.0
click at [33, 66] on span at bounding box center [36, 66] width 6 height 6
click at [35, 62] on input "checkbox" at bounding box center [35, 62] width 0 height 0
checkbox input "true"
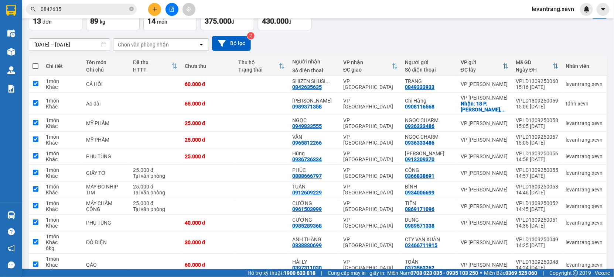
checkbox input "true"
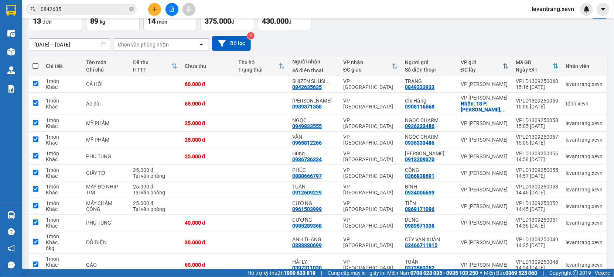
checkbox input "true"
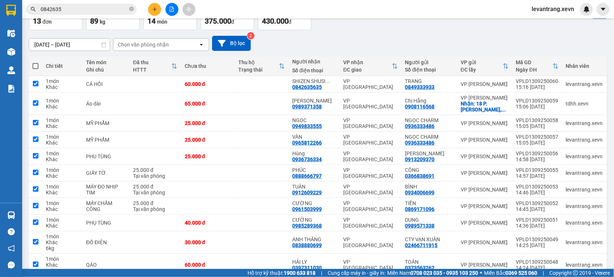
checkbox input "true"
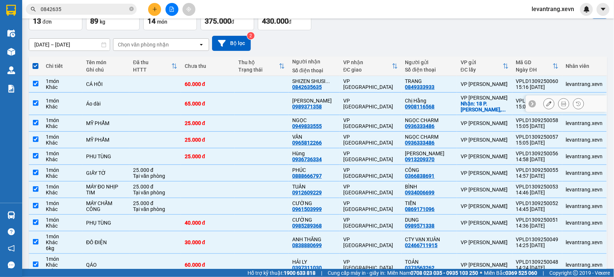
click at [165, 104] on td at bounding box center [155, 104] width 52 height 23
checkbox input "false"
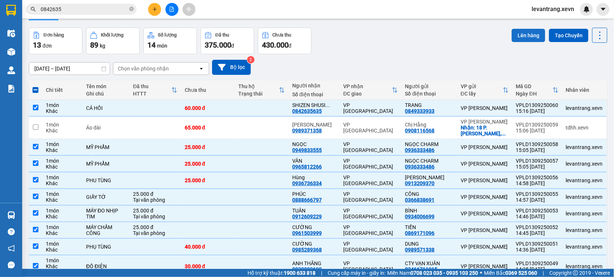
scroll to position [0, 0]
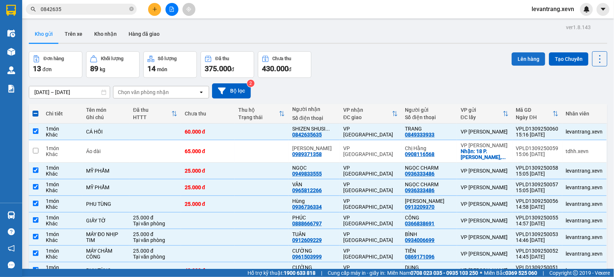
click at [519, 58] on button "Lên hàng" at bounding box center [529, 58] width 34 height 13
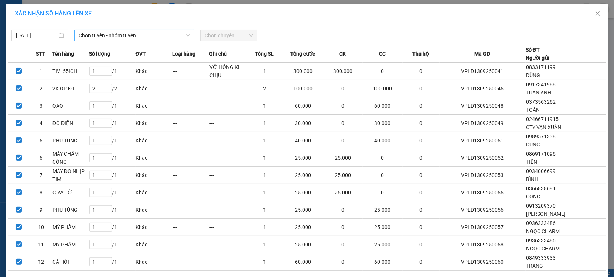
click at [117, 37] on span "Chọn tuyến - nhóm tuyến" at bounding box center [134, 35] width 111 height 11
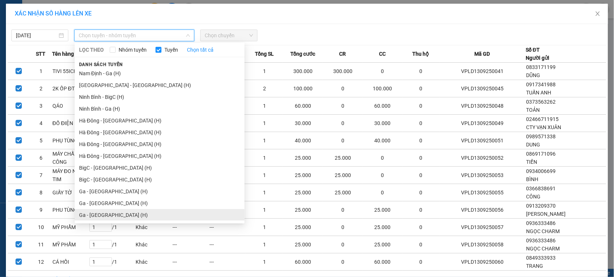
scroll to position [44, 0]
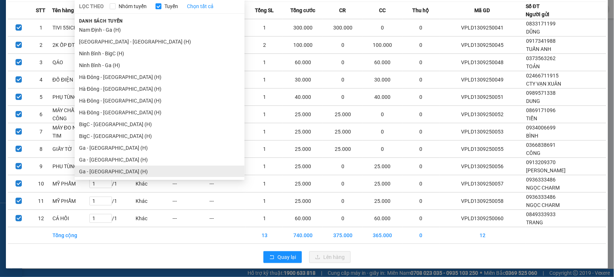
click at [121, 174] on ul "5- Việt Trì - BigC 5- Việt Trì - Ga 5- Ga - Việt Trì 5- BigC - Việt Trì Hợp đồn…" at bounding box center [160, 101] width 170 height 153
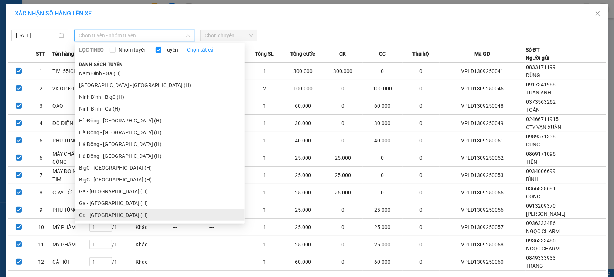
click at [113, 211] on li "Ga - Ninh Bình (H)" at bounding box center [160, 215] width 170 height 12
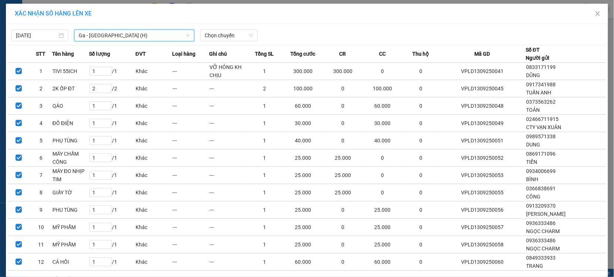
click at [222, 28] on div "13/09/2025 Ga - Ninh Bình (H) Ga - Ninh Bình (H) LỌC THEO Nhóm tuyến Tuyến Chọn…" at bounding box center [307, 34] width 598 height 16
click at [218, 33] on span "Chọn chuyến" at bounding box center [229, 35] width 48 height 11
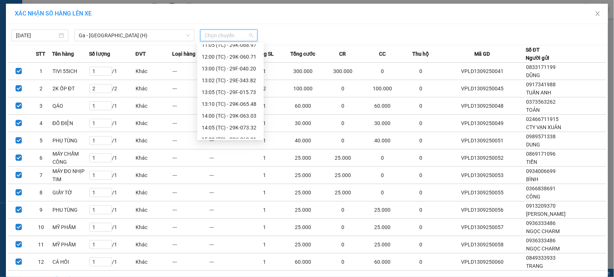
scroll to position [153, 0]
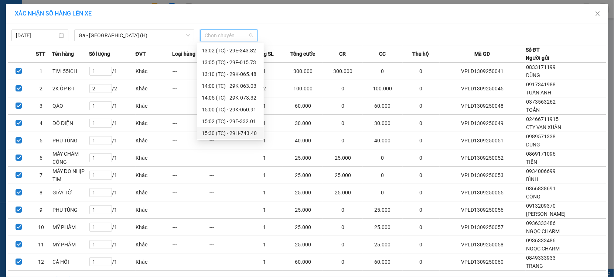
click at [224, 133] on div "15:30 (TC) - 29H-743.40" at bounding box center [231, 133] width 58 height 8
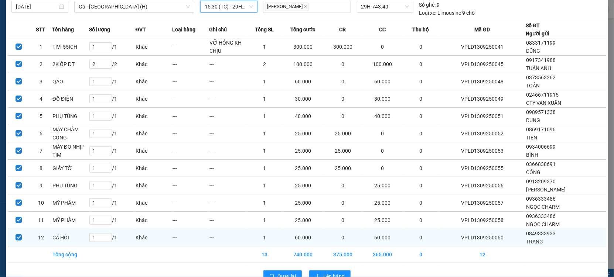
scroll to position [48, 0]
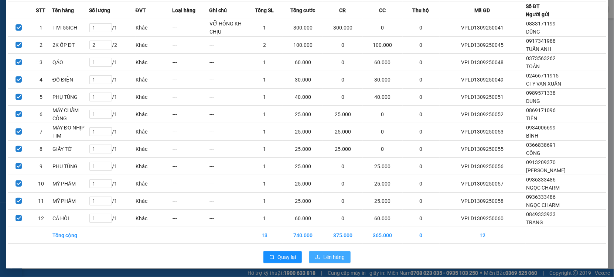
click at [327, 256] on span "Lên hàng" at bounding box center [333, 257] width 21 height 8
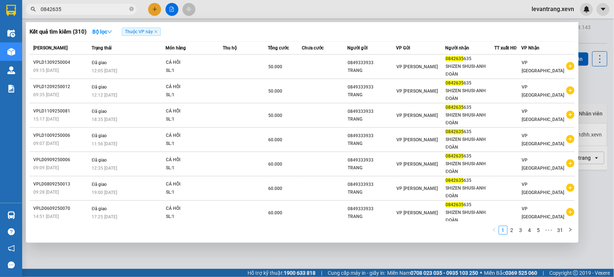
click at [75, 10] on input "0842635" at bounding box center [84, 9] width 87 height 8
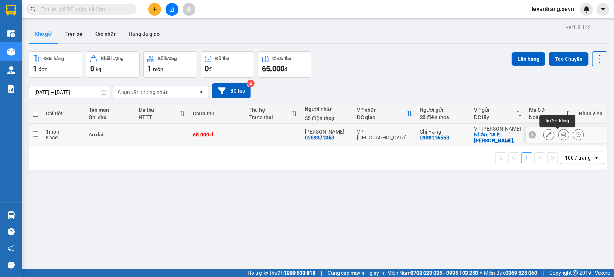
click at [561, 137] on icon at bounding box center [563, 134] width 5 height 5
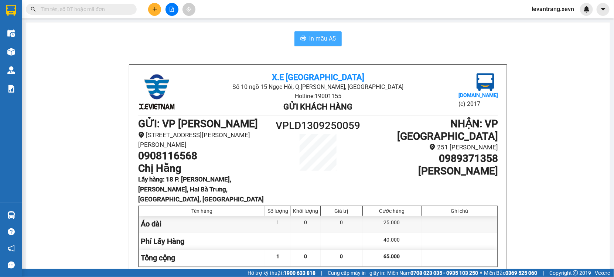
click at [313, 33] on button "In mẫu A5" at bounding box center [317, 38] width 47 height 15
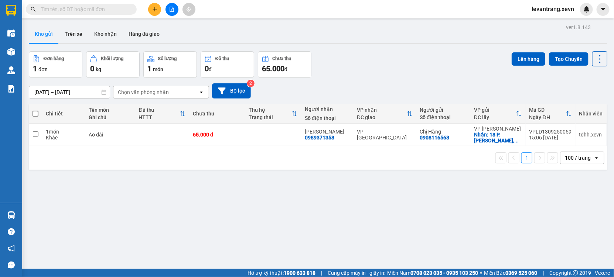
scroll to position [43, 0]
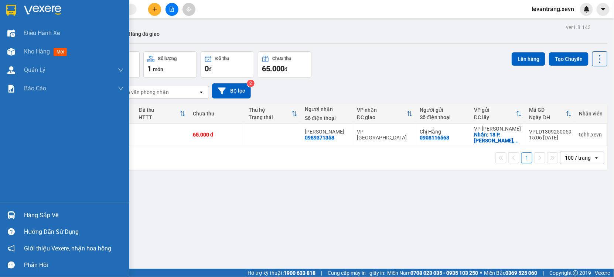
click at [18, 216] on div "Hàng sắp về" at bounding box center [64, 215] width 129 height 17
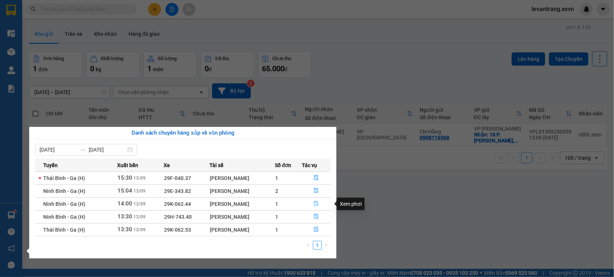
click at [314, 200] on button "button" at bounding box center [317, 204] width 28 height 12
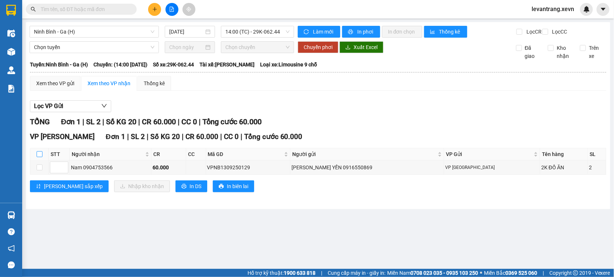
click at [38, 157] on input "checkbox" at bounding box center [40, 154] width 6 height 6
checkbox input "true"
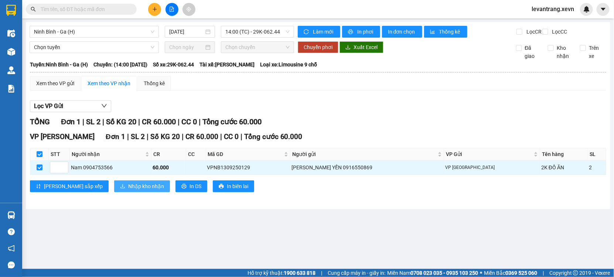
click at [93, 188] on div "VP Lê Duẩn Đơn 1 | SL 2 | Số KG 20 | CR 60.000 | CC 0 | Tổng cước 60.000 STT Ng…" at bounding box center [318, 165] width 576 height 66
click at [128, 191] on span "Nhập kho nhận" at bounding box center [146, 186] width 36 height 8
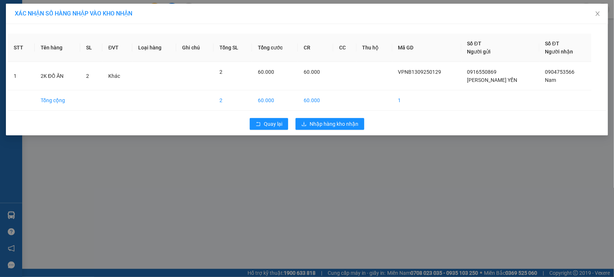
click at [313, 132] on div "Quay lại Nhập hàng kho nhận" at bounding box center [307, 124] width 598 height 19
click at [319, 123] on span "Nhập hàng kho nhận" at bounding box center [334, 124] width 49 height 8
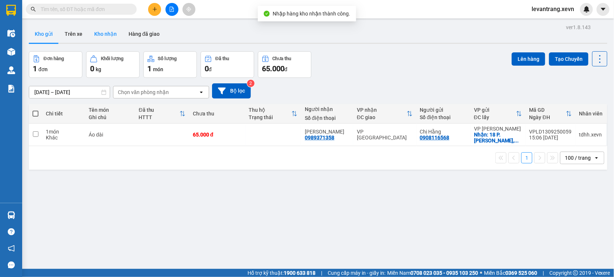
click at [104, 37] on button "Kho nhận" at bounding box center [105, 34] width 34 height 18
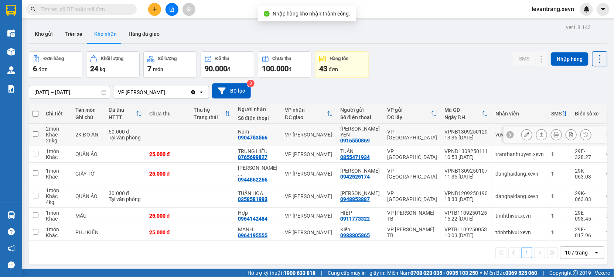
click at [441, 137] on td "VPNB1309250129 13:36 13/09" at bounding box center [466, 135] width 51 height 23
checkbox input "true"
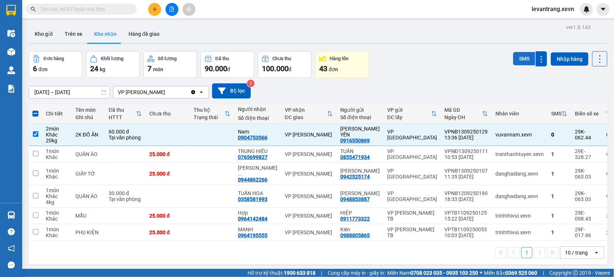
click at [513, 60] on button "SMS" at bounding box center [524, 58] width 22 height 13
click at [52, 35] on button "Kho gửi" at bounding box center [44, 34] width 30 height 18
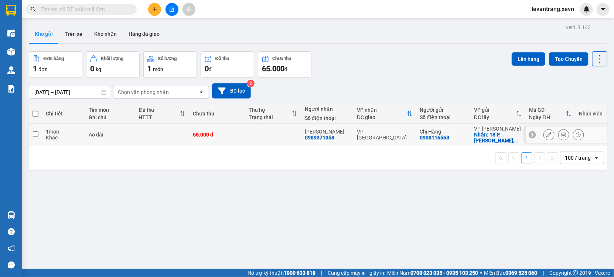
click at [273, 143] on td at bounding box center [273, 135] width 56 height 23
checkbox input "true"
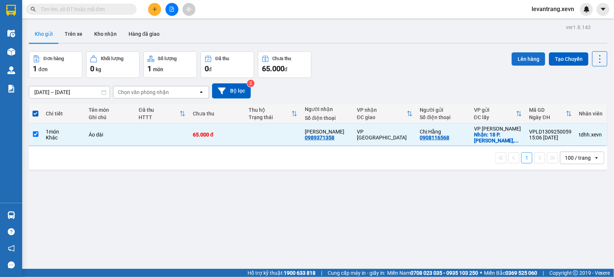
click at [519, 59] on button "Lên hàng" at bounding box center [529, 58] width 34 height 13
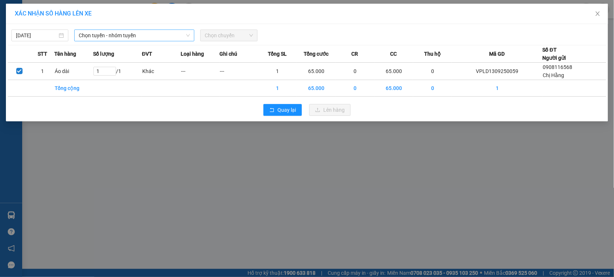
click at [136, 36] on span "Chọn tuyến - nhóm tuyến" at bounding box center [134, 35] width 111 height 11
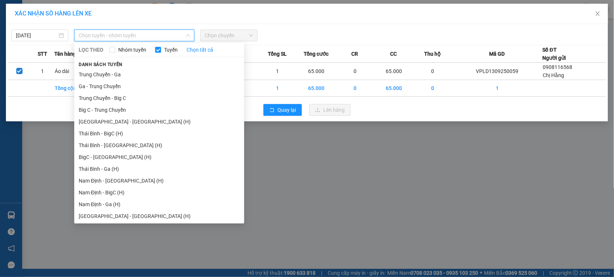
scroll to position [911, 0]
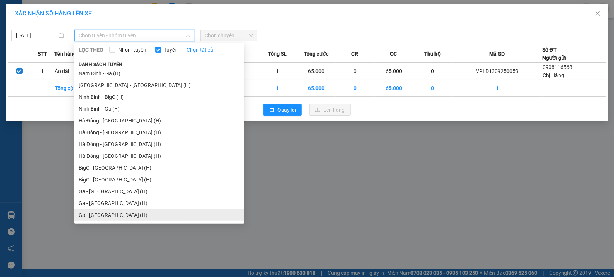
click at [99, 213] on li "Ga - Ninh Bình (H)" at bounding box center [159, 215] width 170 height 12
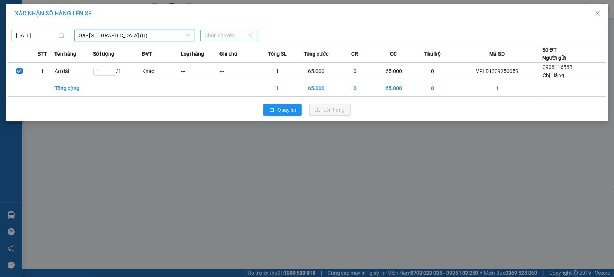
click at [230, 34] on span "Chọn chuyến" at bounding box center [229, 35] width 48 height 11
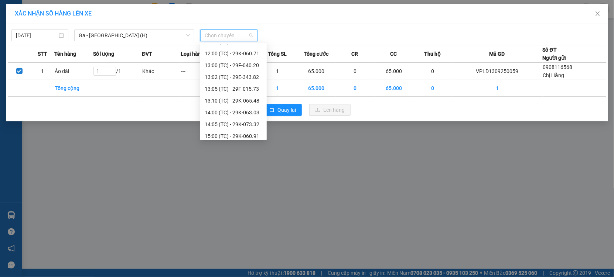
scroll to position [153, 0]
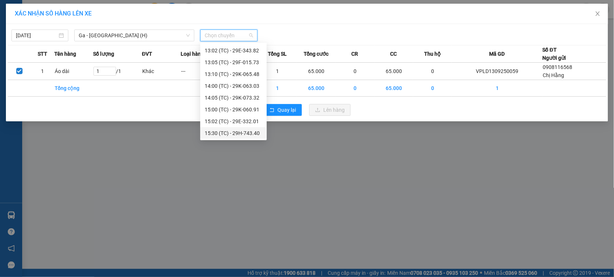
click at [236, 128] on div "15:30 (TC) - 29H-743.40" at bounding box center [233, 133] width 66 height 12
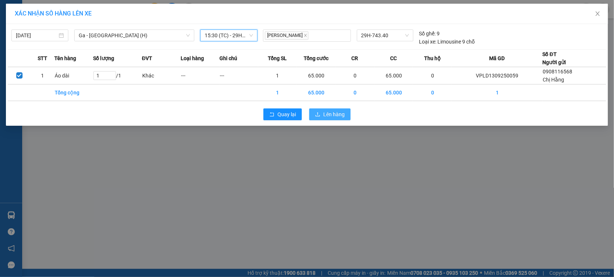
click at [324, 109] on button "Lên hàng" at bounding box center [329, 115] width 41 height 12
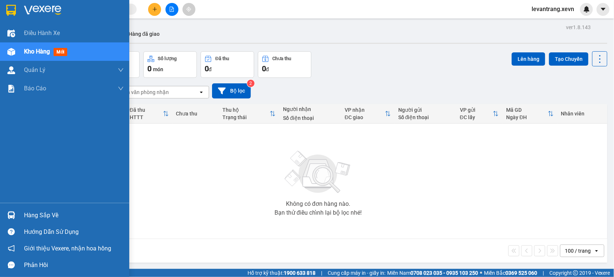
click at [40, 209] on div "Hàng sắp về" at bounding box center [64, 215] width 129 height 17
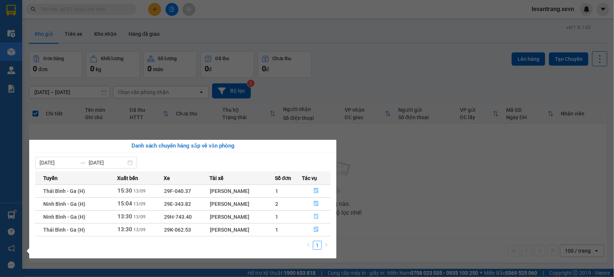
click at [318, 214] on button "button" at bounding box center [317, 217] width 28 height 12
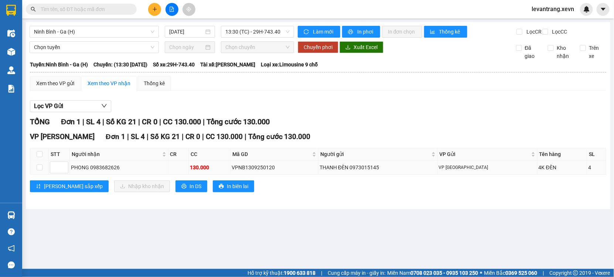
click at [109, 172] on div "PHONG 0983682626" at bounding box center [119, 168] width 96 height 8
copy div "0983682626"
click at [83, 11] on input "text" at bounding box center [84, 9] width 87 height 8
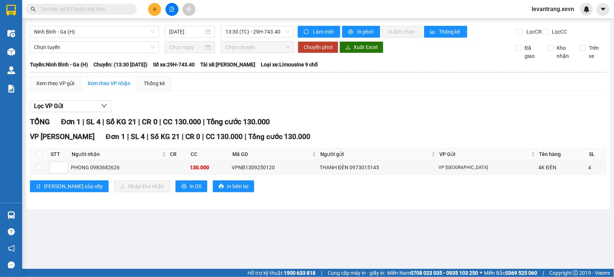
paste input "0983682626"
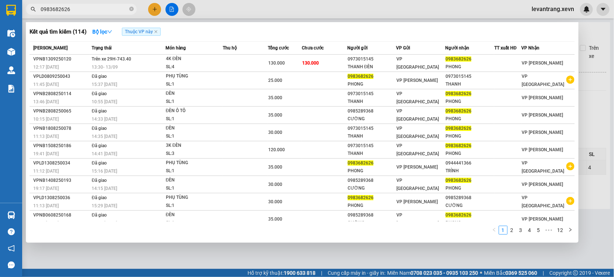
type input "0983682626"
click at [167, 62] on div "4K ĐÈN" at bounding box center [193, 59] width 55 height 8
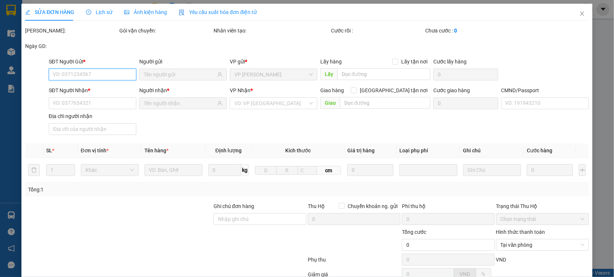
type input "0973015145"
type input "THANH ĐÈN"
type input "0983682626"
type input "PHONG"
type input "11111111"
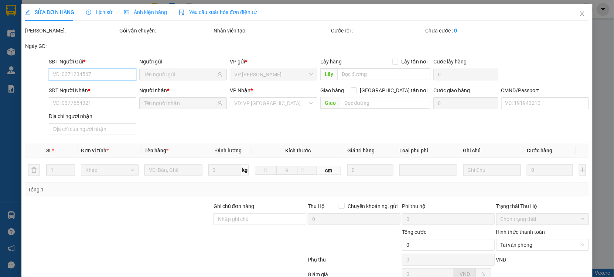
type input "130.000"
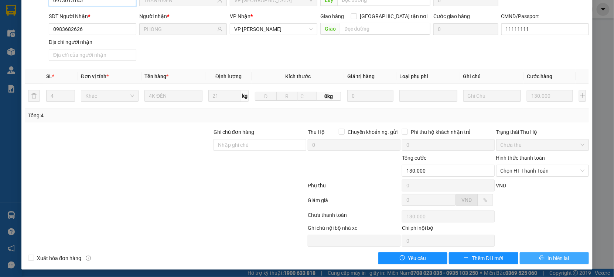
scroll to position [85, 0]
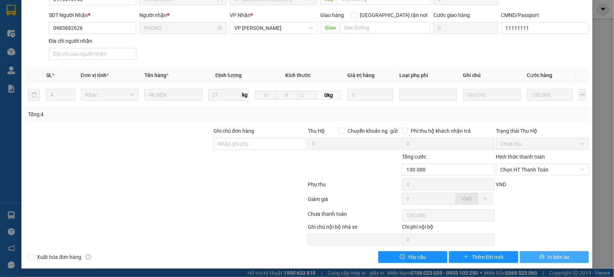
click at [533, 257] on button "In biên lai" at bounding box center [554, 258] width 69 height 12
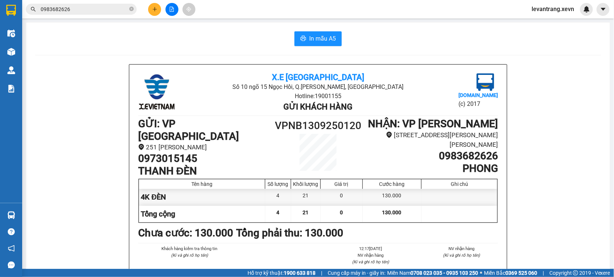
scroll to position [41, 0]
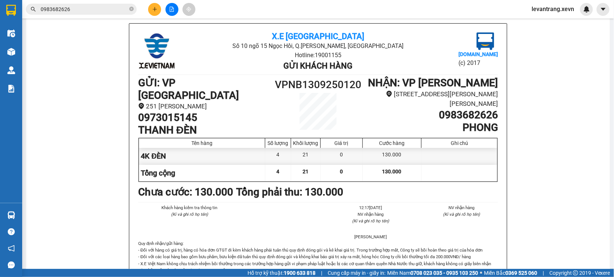
click at [478, 109] on h1 "0983682626" at bounding box center [430, 115] width 135 height 13
copy h1 "0983682626"
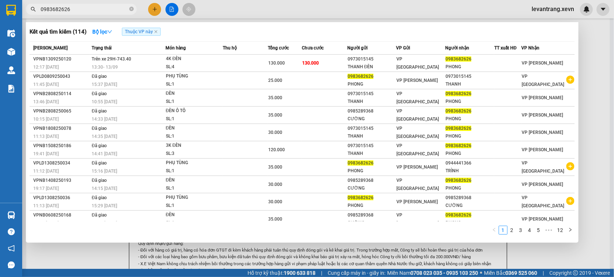
click at [88, 8] on input "0983682626" at bounding box center [84, 9] width 87 height 8
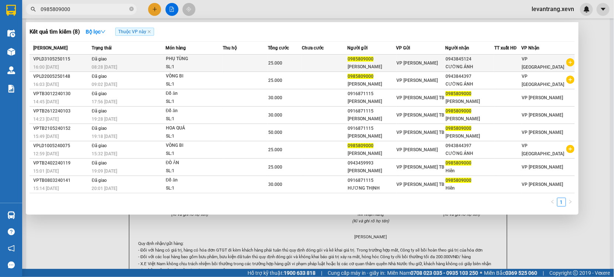
type input "0985809000"
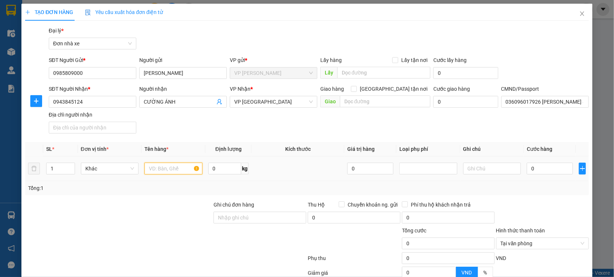
click at [168, 169] on input "text" at bounding box center [173, 169] width 58 height 12
type input "VÒNG BI"
click at [553, 172] on input "0" at bounding box center [550, 169] width 46 height 12
type input "002"
type input "2"
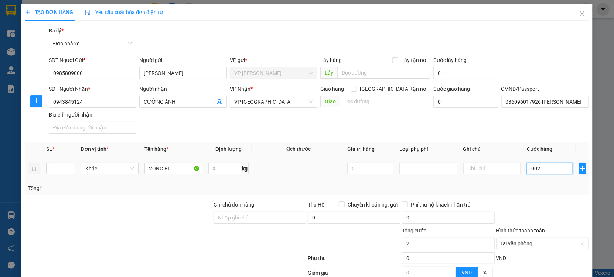
type input "0.025"
type input "25"
drag, startPoint x: 569, startPoint y: 206, endPoint x: 577, endPoint y: 205, distance: 7.8
click at [573, 206] on div at bounding box center [542, 214] width 94 height 26
type input "25.000"
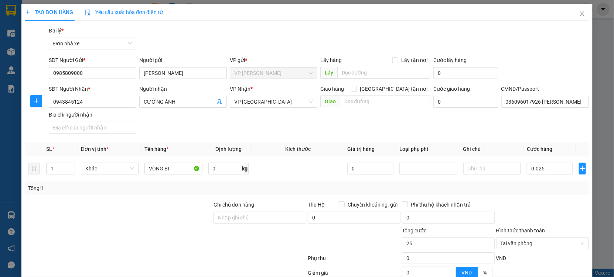
type input "25.000"
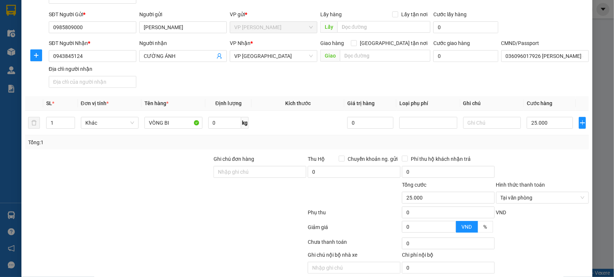
scroll to position [74, 0]
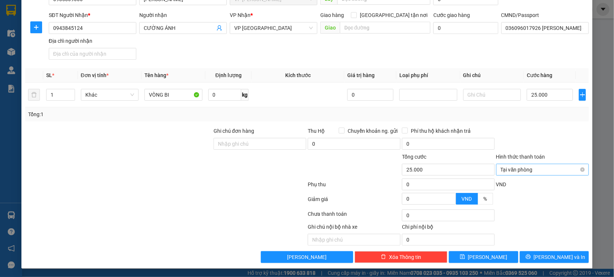
type input "25.000"
drag, startPoint x: 556, startPoint y: 139, endPoint x: 559, endPoint y: 226, distance: 86.8
click at [552, 157] on form "Ghi chú đơn hàng Thu Hộ Chuyển khoản ng. gửi 0 Phí thu hộ khách nhận trả 0 Tổng…" at bounding box center [307, 167] width 564 height 81
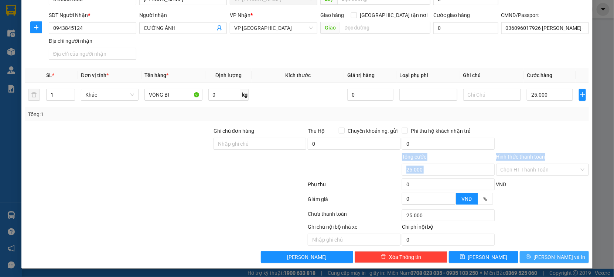
click at [550, 262] on button "Lưu và In" at bounding box center [554, 258] width 69 height 12
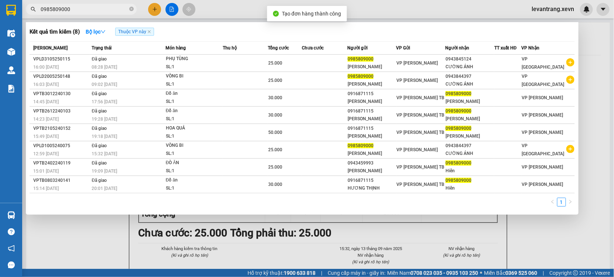
drag, startPoint x: 294, startPoint y: 265, endPoint x: 270, endPoint y: 97, distance: 169.4
click at [294, 262] on div at bounding box center [307, 138] width 614 height 277
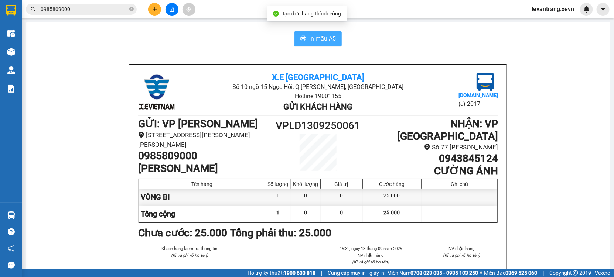
click at [315, 40] on span "In mẫu A5" at bounding box center [322, 38] width 27 height 9
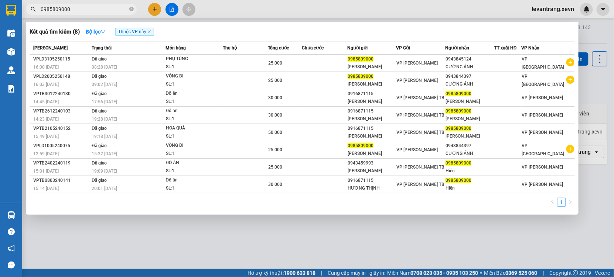
click at [82, 11] on input "0985809000" at bounding box center [84, 9] width 87 height 8
click at [85, 10] on input "0985809000" at bounding box center [84, 9] width 87 height 8
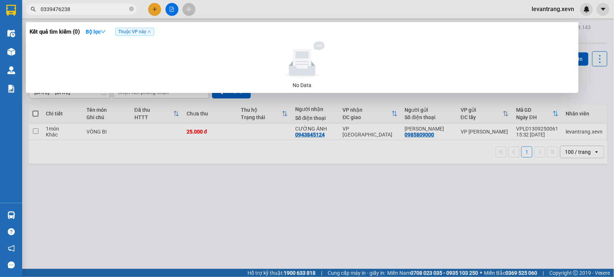
click at [75, 8] on input "0339476238" at bounding box center [84, 9] width 87 height 8
type input "0339476238"
click at [151, 7] on div at bounding box center [307, 138] width 614 height 277
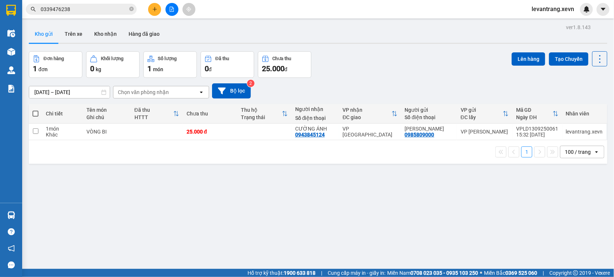
click at [151, 7] on button at bounding box center [154, 9] width 13 height 13
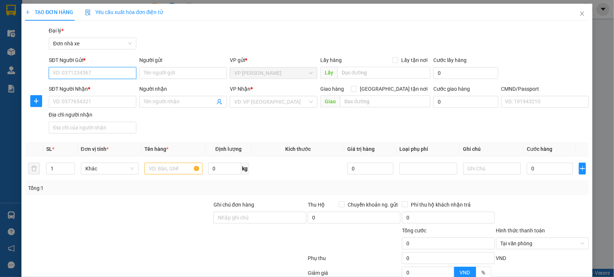
click at [95, 75] on input "SĐT Người Gửi *" at bounding box center [93, 73] width 88 height 12
paste input "0339476238"
type input "0339476238"
click at [162, 75] on input "Người gửi" at bounding box center [183, 73] width 88 height 12
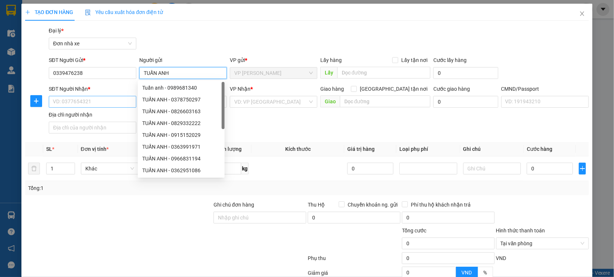
type input "TUẤN ANH"
drag, startPoint x: 92, startPoint y: 100, endPoint x: 613, endPoint y: 25, distance: 527.0
click at [96, 99] on input "SĐT Người Nhận *" at bounding box center [93, 102] width 88 height 12
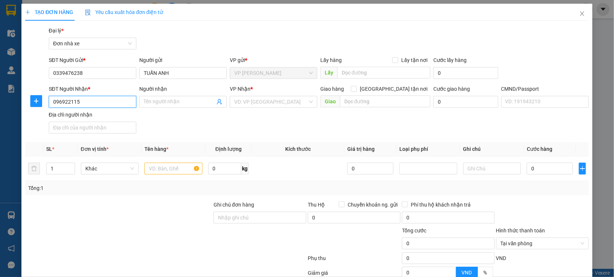
type input "0969221155"
click at [98, 116] on div "0969221155 - TIẾN" at bounding box center [92, 117] width 78 height 8
type input "TIẾN"
type input "001073023580 NGUYỄN TIẾN"
type input "0969221155"
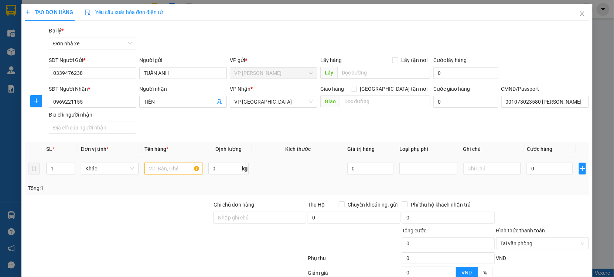
click at [167, 169] on input "text" at bounding box center [173, 169] width 58 height 12
click at [160, 172] on input "text" at bounding box center [173, 169] width 58 height 12
type input "PHỤ UTFNG"
click at [542, 165] on input "0" at bounding box center [550, 169] width 46 height 12
type input "002"
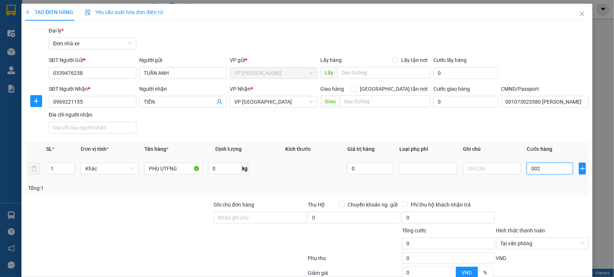
type input "2"
type input "0.025"
type input "25"
click at [535, 188] on div "Tổng: 1" at bounding box center [307, 188] width 558 height 8
type input "25.000"
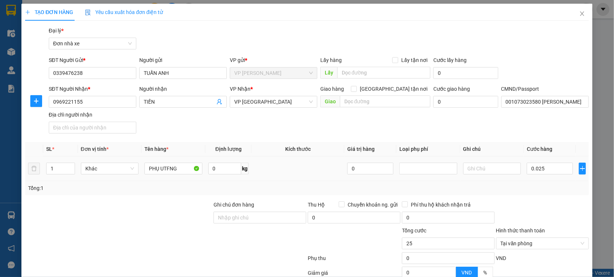
type input "25.000"
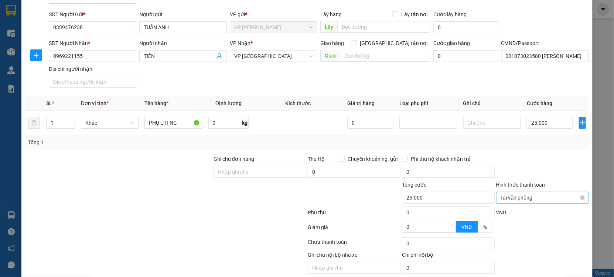
scroll to position [74, 0]
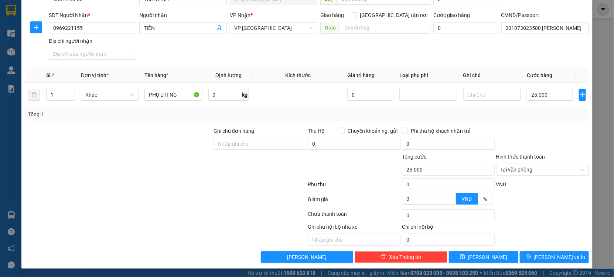
type input "25.000"
drag, startPoint x: 576, startPoint y: 170, endPoint x: 563, endPoint y: 151, distance: 22.9
drag, startPoint x: 551, startPoint y: 135, endPoint x: 554, endPoint y: 201, distance: 65.8
click at [553, 142] on div at bounding box center [542, 140] width 94 height 26
click at [530, 259] on icon "printer" at bounding box center [528, 257] width 5 height 5
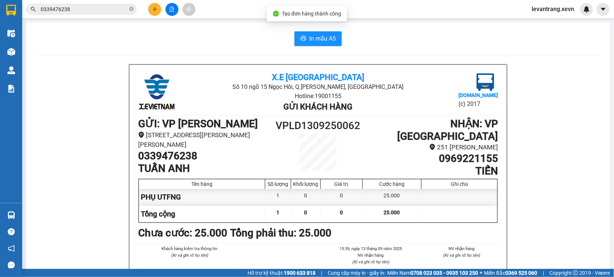
drag, startPoint x: 304, startPoint y: 268, endPoint x: 310, endPoint y: 249, distance: 20.2
click at [306, 264] on div "Khách hàng kiểm tra thông tin (Kí và ghi rõ họ tên) 15:39, ngày 13 tháng 09 năm…" at bounding box center [318, 264] width 363 height 36
click at [325, 44] on button "In mẫu A5" at bounding box center [317, 38] width 47 height 15
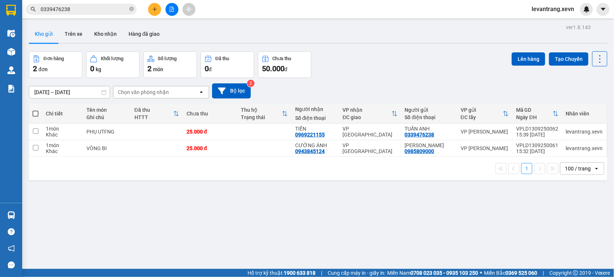
click at [102, 8] on input "0339476238" at bounding box center [84, 9] width 87 height 8
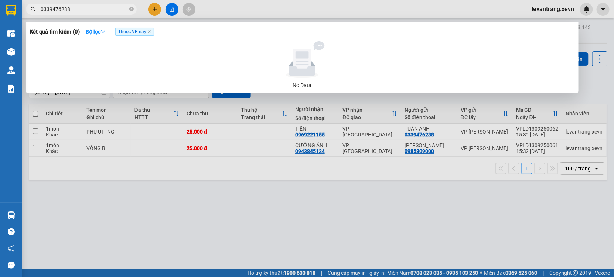
drag, startPoint x: 102, startPoint y: 8, endPoint x: 141, endPoint y: 4, distance: 38.7
click at [115, 8] on input "0339476238" at bounding box center [84, 9] width 87 height 8
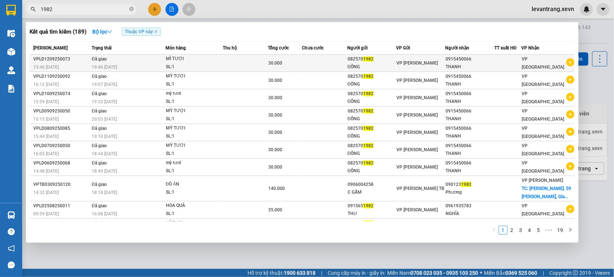
type input "1982"
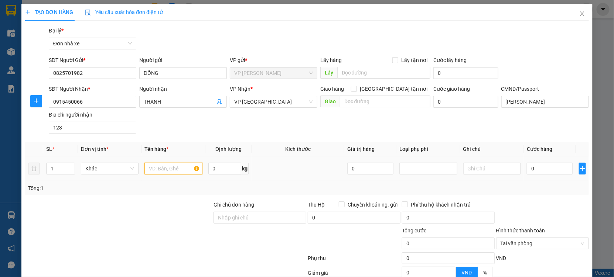
click at [176, 168] on input "text" at bounding box center [173, 169] width 58 height 12
type input "MYC TƯƠI"
click at [541, 168] on input "0" at bounding box center [550, 169] width 46 height 12
type input "6"
type input "003"
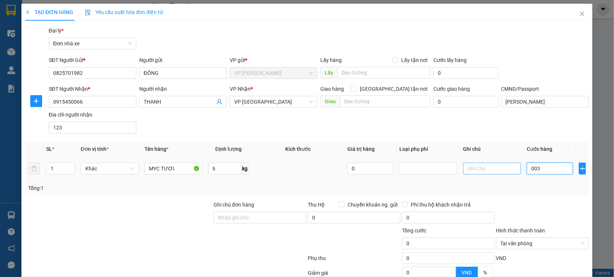
type input "3"
type input "0.030"
type input "30"
click at [531, 198] on div "Transit Pickup Surcharge Ids Transit Deliver Surcharge Ids Transit Deliver Surc…" at bounding box center [307, 182] width 564 height 311
type input "30.000"
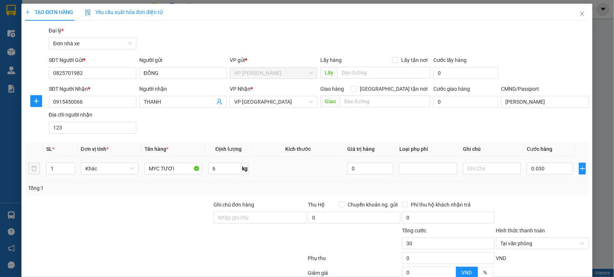
type input "30.000"
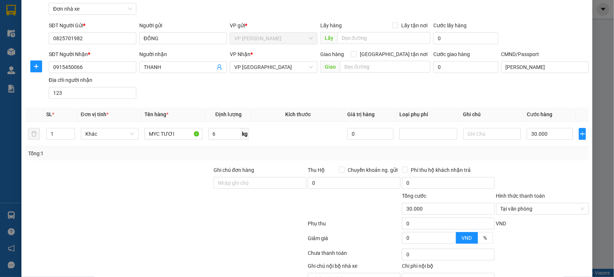
scroll to position [74, 0]
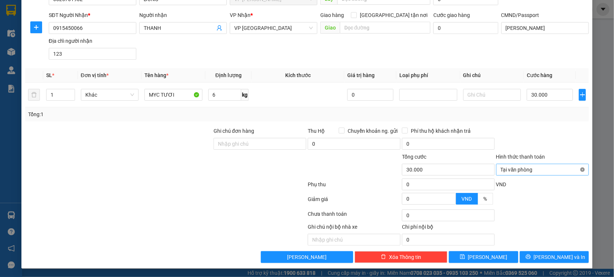
type input "30.000"
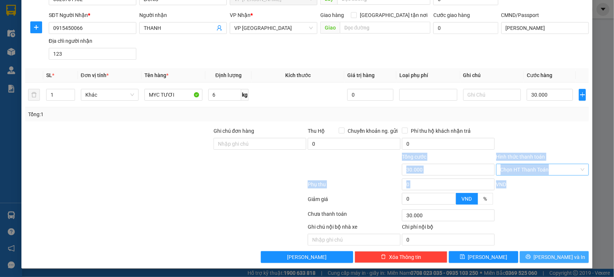
drag, startPoint x: 558, startPoint y: 137, endPoint x: 562, endPoint y: 260, distance: 122.3
click at [567, 229] on div "Transit Pickup Surcharge Ids Transit Deliver Surcharge Ids Transit Deliver Surc…" at bounding box center [307, 108] width 564 height 311
click at [545, 252] on button "Lưu và In" at bounding box center [554, 258] width 69 height 12
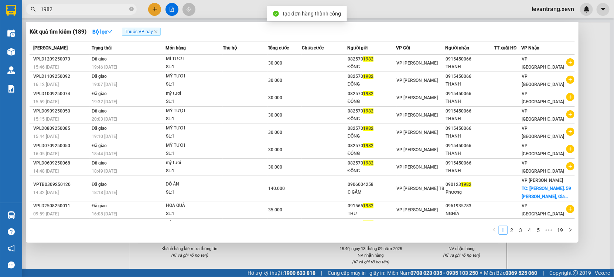
drag, startPoint x: 292, startPoint y: 260, endPoint x: 291, endPoint y: 248, distance: 12.2
click at [291, 253] on div at bounding box center [307, 138] width 614 height 277
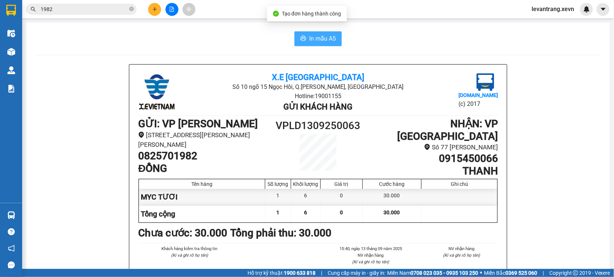
click at [307, 33] on button "In mẫu A5" at bounding box center [317, 38] width 47 height 15
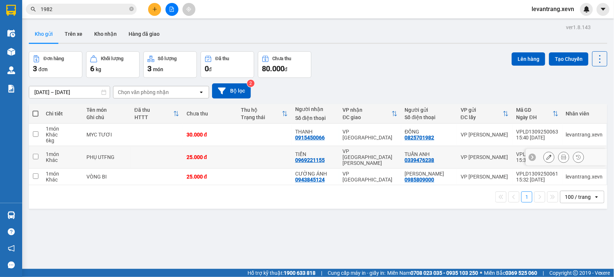
click at [241, 149] on td at bounding box center [264, 157] width 54 height 23
checkbox input "true"
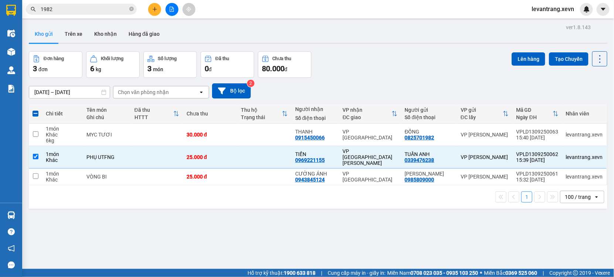
click at [523, 51] on div "Lên hàng Tạo Chuyến" at bounding box center [560, 58] width 96 height 15
click at [521, 60] on button "Lên hàng" at bounding box center [529, 58] width 34 height 13
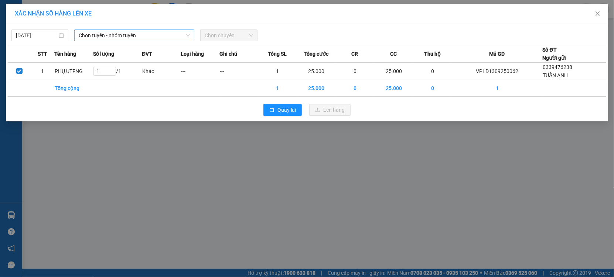
click at [125, 40] on span "Chọn tuyến - nhóm tuyến" at bounding box center [134, 35] width 111 height 11
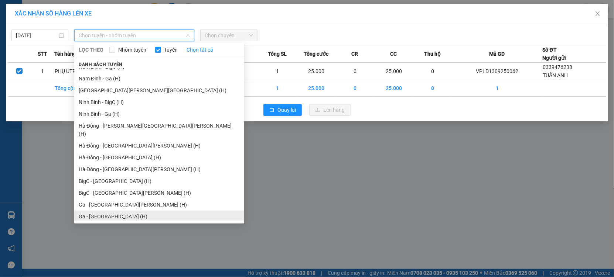
scroll to position [911, 0]
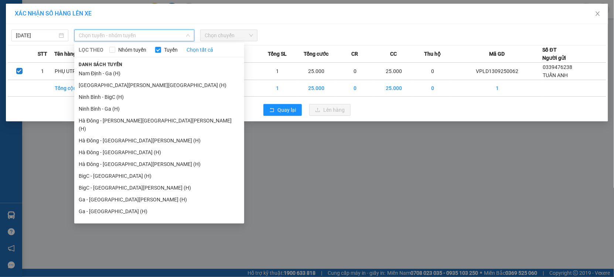
click at [106, 218] on li "Ga - Ninh Bình (H)" at bounding box center [159, 224] width 170 height 12
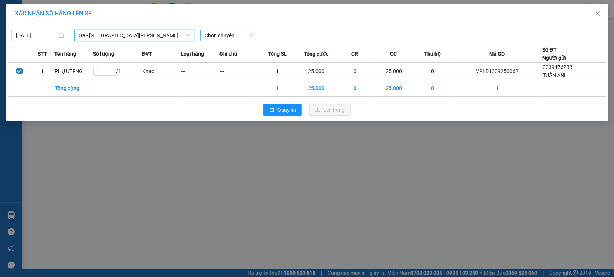
click at [238, 31] on span "Chọn chuyến" at bounding box center [229, 35] width 48 height 11
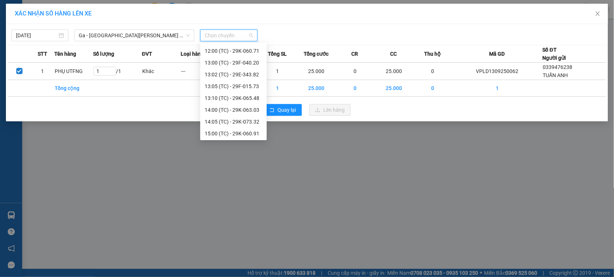
scroll to position [153, 0]
click at [252, 134] on div "15:30 (TC) - 29H-743.40" at bounding box center [234, 133] width 58 height 8
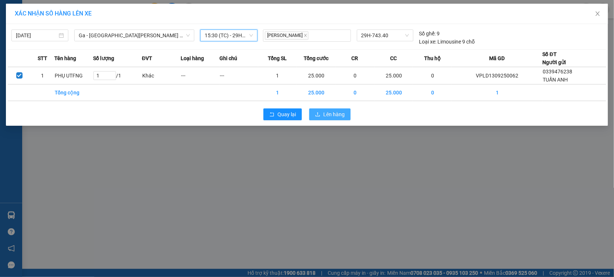
click at [331, 118] on span "Lên hàng" at bounding box center [333, 114] width 21 height 8
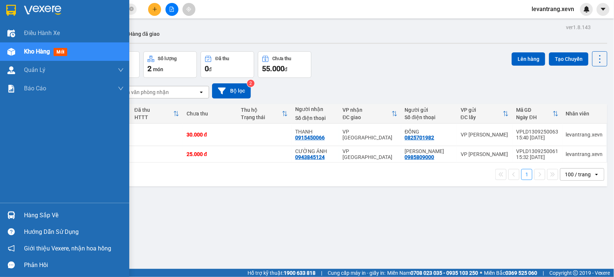
click at [28, 218] on div "Hàng sắp về" at bounding box center [74, 215] width 100 height 11
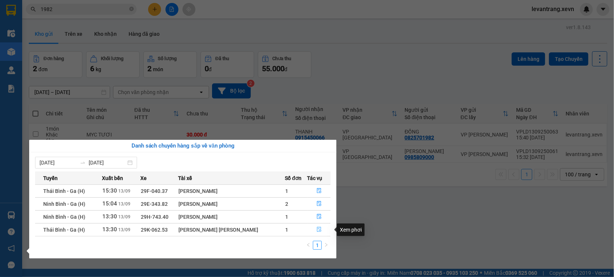
click at [317, 229] on icon "file-done" at bounding box center [319, 229] width 4 height 5
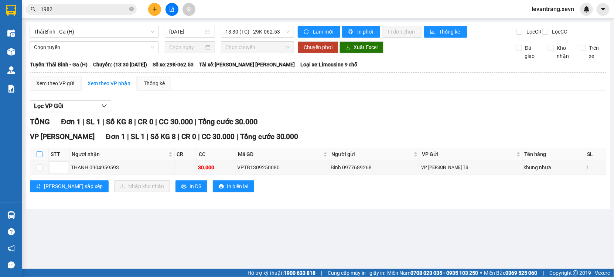
click at [38, 157] on input "checkbox" at bounding box center [40, 154] width 6 height 6
checkbox input "true"
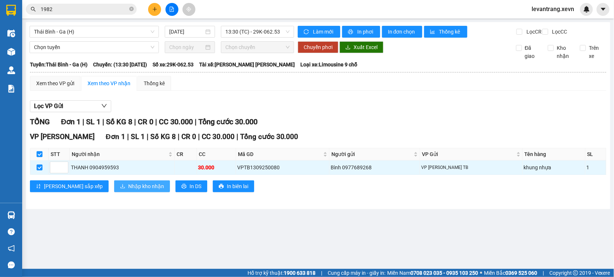
click at [128, 191] on span "Nhập kho nhận" at bounding box center [146, 186] width 36 height 8
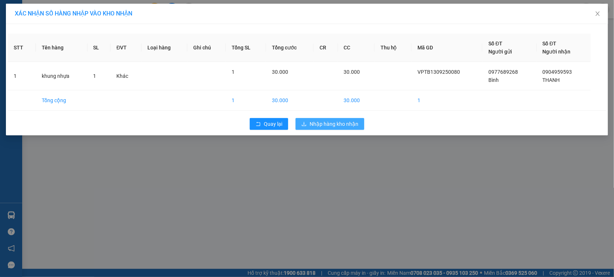
click at [318, 124] on span "Nhập hàng kho nhận" at bounding box center [334, 124] width 49 height 8
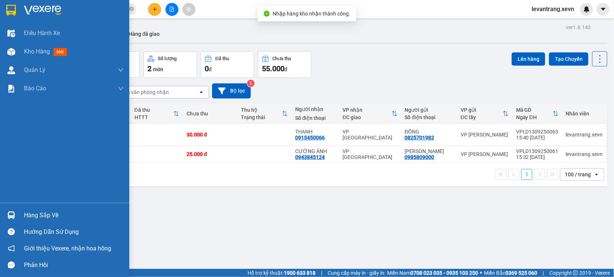
click at [25, 210] on main "ver 1.8.143 Kho gửi Trên xe Kho nhận Hàng đã giao Đơn hàng 2 đơn Khối lượng 6 k…" at bounding box center [307, 134] width 614 height 269
drag, startPoint x: 0, startPoint y: 215, endPoint x: 19, endPoint y: 212, distance: 19.0
click at [5, 215] on div "Hàng sắp về" at bounding box center [64, 215] width 129 height 17
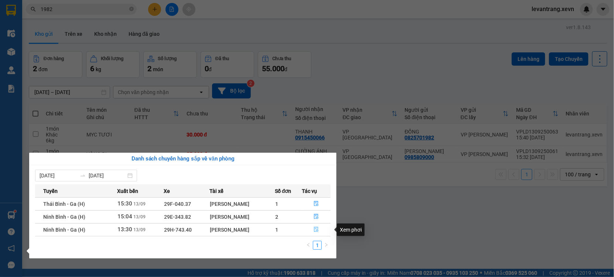
click at [326, 229] on button "button" at bounding box center [317, 230] width 28 height 12
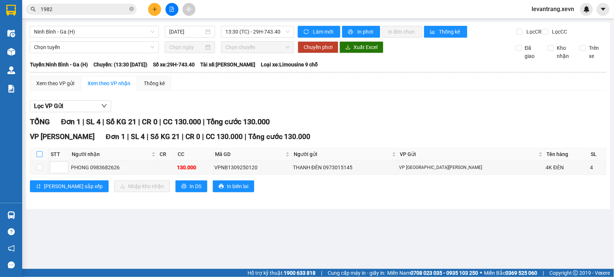
click at [40, 157] on input "checkbox" at bounding box center [40, 154] width 6 height 6
checkbox input "true"
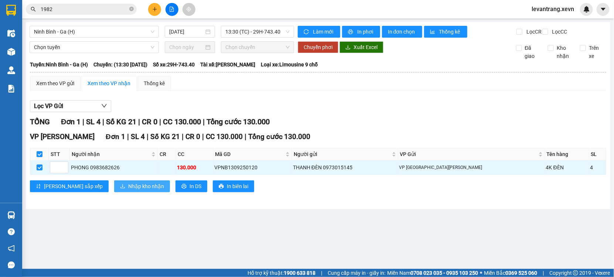
click at [128, 191] on span "Nhập kho nhận" at bounding box center [146, 186] width 36 height 8
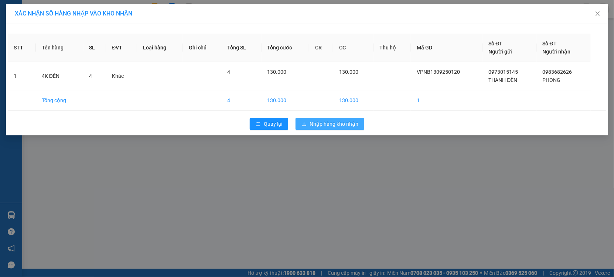
click at [333, 121] on span "Nhập hàng kho nhận" at bounding box center [334, 124] width 49 height 8
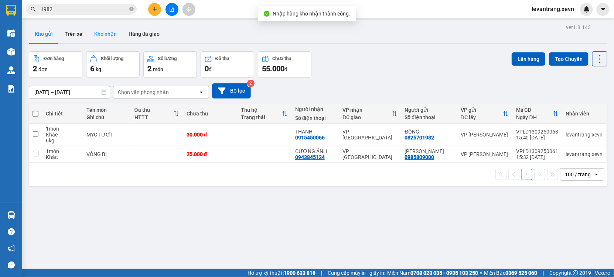
click at [98, 37] on button "Kho nhận" at bounding box center [105, 34] width 34 height 18
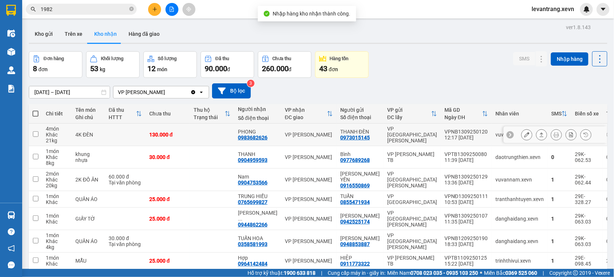
click at [462, 140] on div "12:17 [DATE]" at bounding box center [466, 138] width 44 height 6
checkbox input "true"
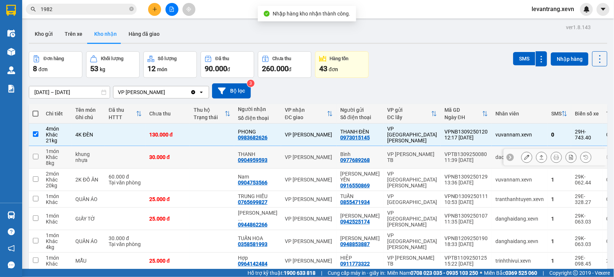
click at [454, 156] on div "VPTB1309250080" at bounding box center [466, 154] width 44 height 6
checkbox input "true"
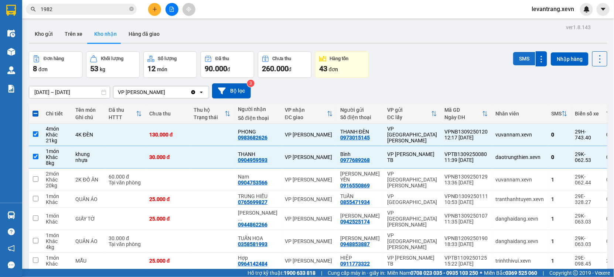
click at [515, 58] on button "SMS" at bounding box center [524, 58] width 22 height 13
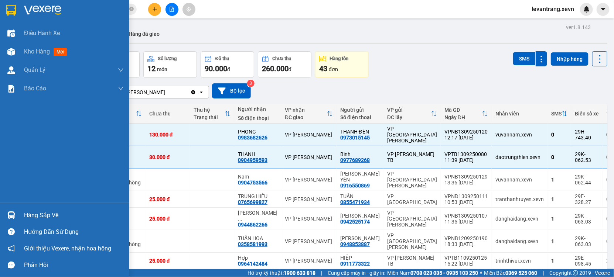
click at [30, 212] on div "Hàng sắp về" at bounding box center [74, 215] width 100 height 11
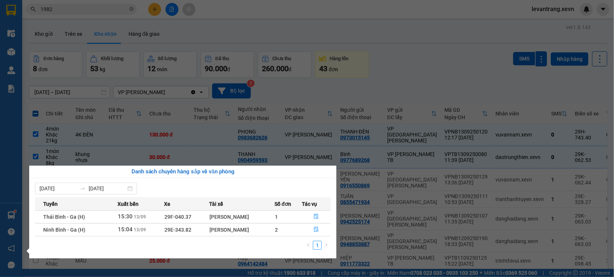
drag, startPoint x: 478, startPoint y: 70, endPoint x: 458, endPoint y: 71, distance: 19.6
click at [478, 70] on section "Kết quả tìm kiếm ( 189 ) Bộ lọc Thuộc VP này Mã ĐH Trạng thái Món hàng Thu hộ T…" at bounding box center [307, 138] width 614 height 277
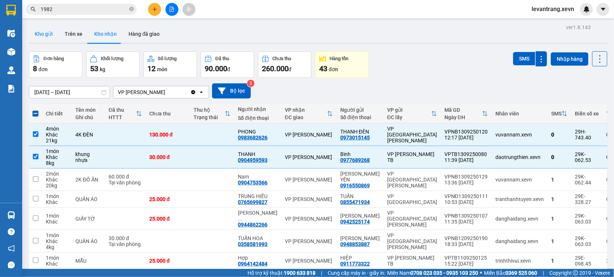
click at [51, 31] on button "Kho gửi" at bounding box center [44, 34] width 30 height 18
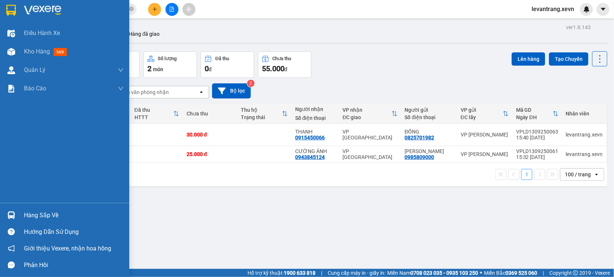
click at [31, 214] on div "Hàng sắp về" at bounding box center [74, 215] width 100 height 11
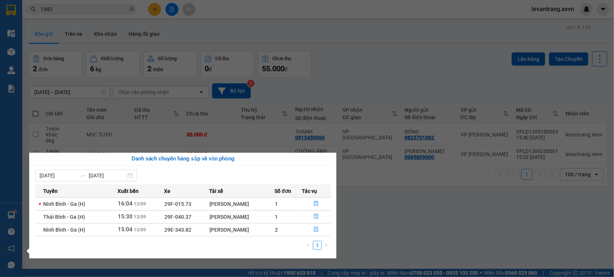
click at [368, 239] on section "Kết quả tìm kiếm ( 189 ) Bộ lọc Thuộc VP này Mã ĐH Trạng thái Món hàng Thu hộ T…" at bounding box center [307, 138] width 614 height 277
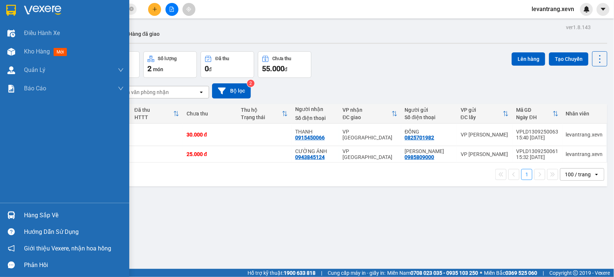
click at [25, 214] on div "Hàng sắp về" at bounding box center [74, 215] width 100 height 11
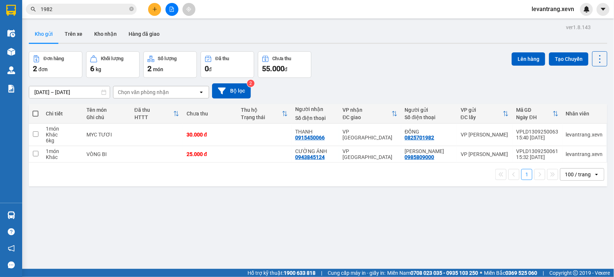
click at [400, 252] on section "Kết quả tìm kiếm ( 189 ) Bộ lọc Thuộc VP này Mã ĐH Trạng thái Món hàng Thu hộ T…" at bounding box center [307, 138] width 614 height 277
click at [77, 8] on input "1982" at bounding box center [84, 9] width 87 height 8
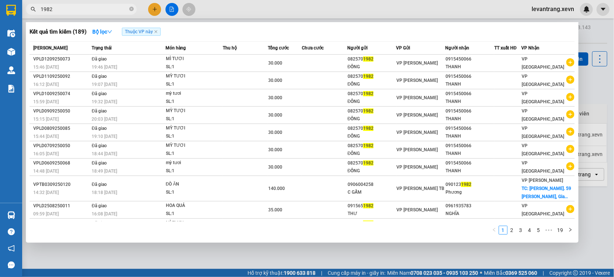
drag, startPoint x: 77, startPoint y: 8, endPoint x: 93, endPoint y: 1, distance: 17.4
click at [77, 8] on input "1982" at bounding box center [84, 9] width 87 height 8
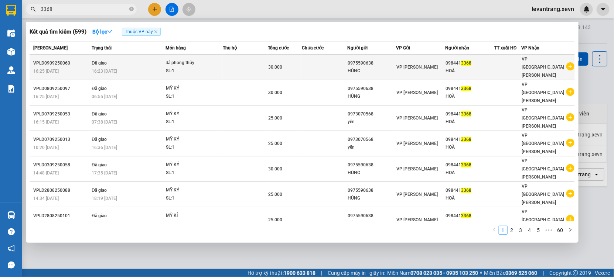
type input "3368"
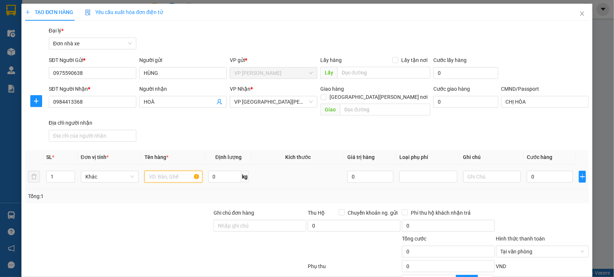
click at [165, 172] on input "text" at bounding box center [173, 177] width 58 height 12
type input "P"
type input "MỸ KÝ"
type input "4"
click at [553, 171] on input "0" at bounding box center [550, 177] width 46 height 12
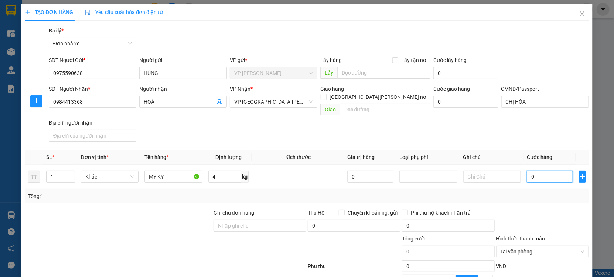
type input "002"
type input "2"
type input "0.025"
type input "25"
type input "25.000"
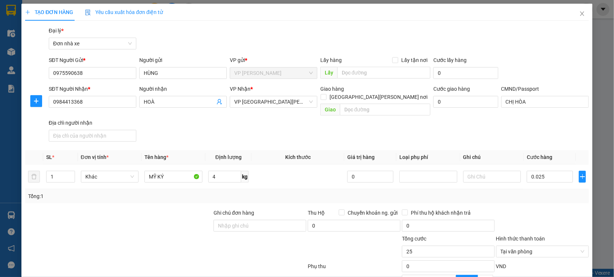
type input "25.000"
click at [541, 214] on div at bounding box center [542, 222] width 94 height 26
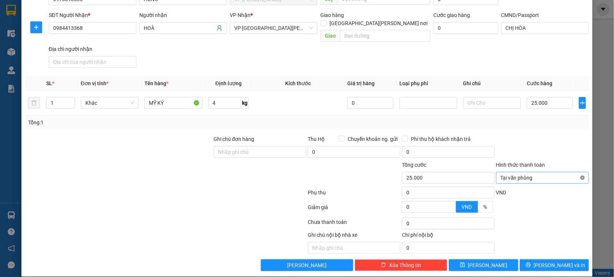
type input "25.000"
drag, startPoint x: 577, startPoint y: 170, endPoint x: 560, endPoint y: 146, distance: 30.1
drag, startPoint x: 560, startPoint y: 146, endPoint x: 560, endPoint y: 173, distance: 27.7
click at [560, 167] on form "Ghi chú đơn hàng Thu Hộ Chuyển khoản ng. gửi 0 Phí thu hộ khách nhận trả 0 Tổng…" at bounding box center [307, 175] width 564 height 81
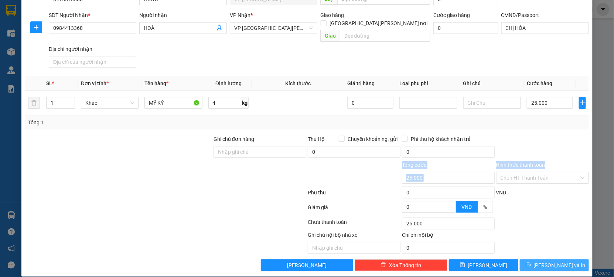
click at [545, 262] on span "[PERSON_NAME] và In" at bounding box center [560, 266] width 52 height 8
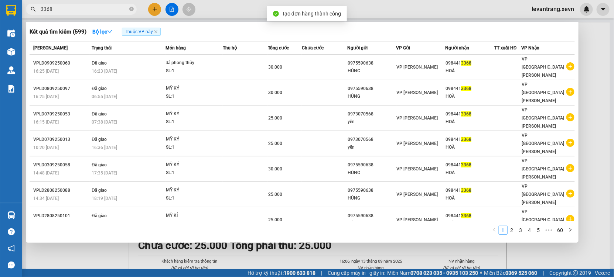
drag, startPoint x: 269, startPoint y: 253, endPoint x: 255, endPoint y: 140, distance: 114.3
click at [269, 246] on div at bounding box center [307, 138] width 614 height 277
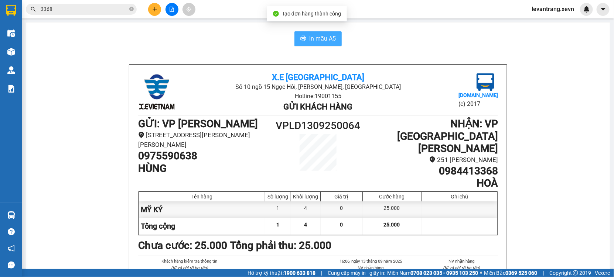
click at [315, 38] on span "In mẫu A5" at bounding box center [322, 38] width 27 height 9
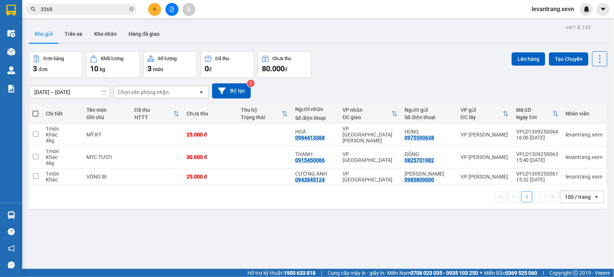
drag, startPoint x: 399, startPoint y: 79, endPoint x: 328, endPoint y: 46, distance: 77.7
click at [399, 79] on div "11/09/2025 – 13/09/2025 Press the down arrow key to interact with the calendar …" at bounding box center [318, 91] width 579 height 26
click at [59, 5] on input "3368" at bounding box center [84, 9] width 87 height 8
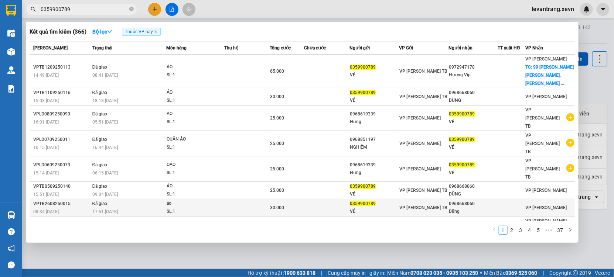
scroll to position [31, 0]
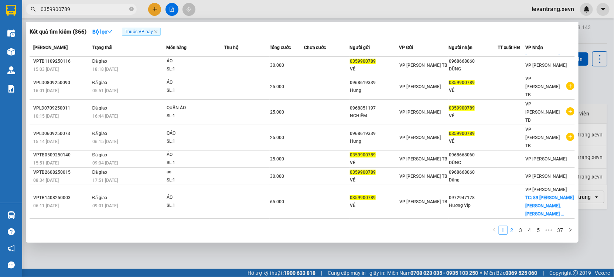
type input "0359900789"
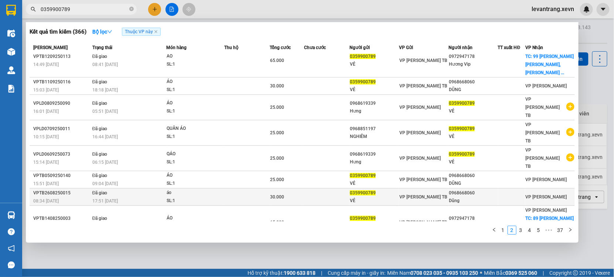
scroll to position [0, 0]
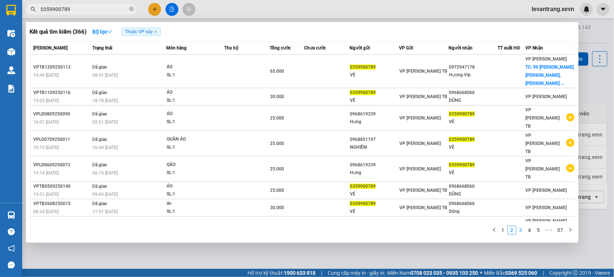
click at [522, 230] on link "3" at bounding box center [521, 230] width 8 height 8
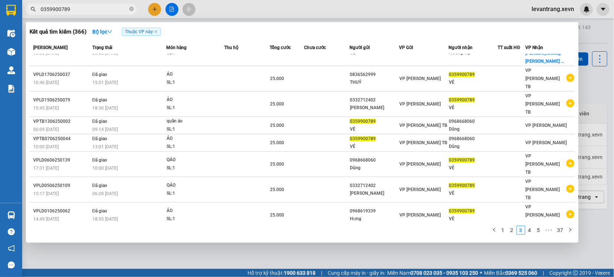
scroll to position [31, 0]
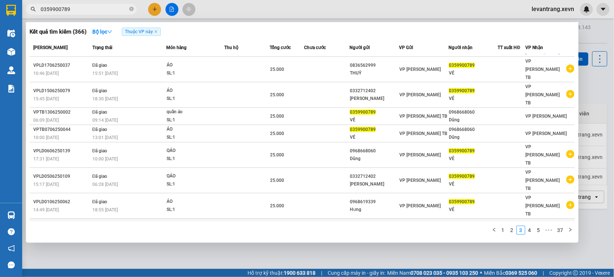
click at [566, 227] on icon "plus-circle" at bounding box center [570, 231] width 8 height 8
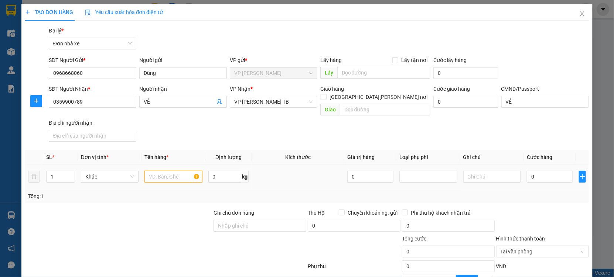
click at [153, 171] on input "text" at bounding box center [173, 177] width 58 height 12
type input "VẢI"
click at [530, 171] on input "0" at bounding box center [550, 177] width 46 height 12
type input "5"
type input "003"
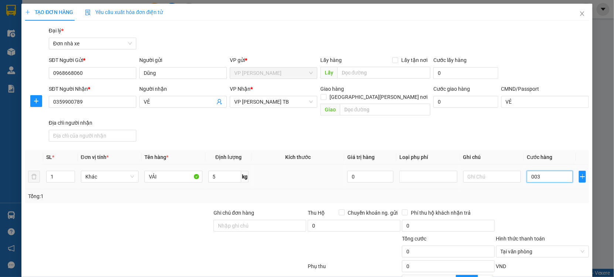
type input "3"
type input "0.030"
type input "30"
click at [528, 192] on div "Tổng: 1" at bounding box center [307, 196] width 558 height 8
type input "30.000"
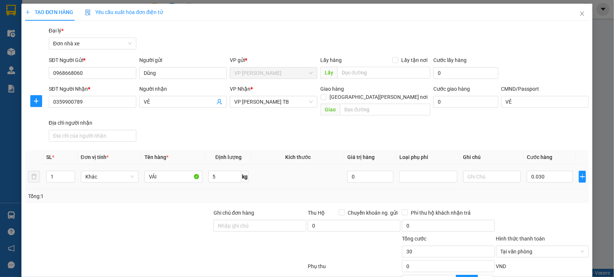
type input "30.000"
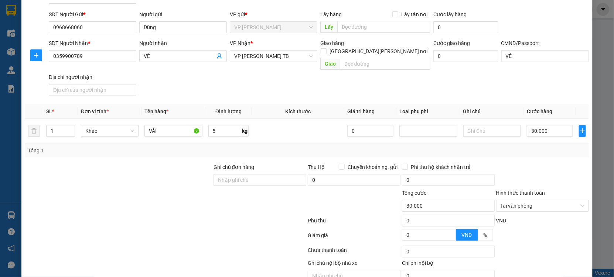
scroll to position [74, 0]
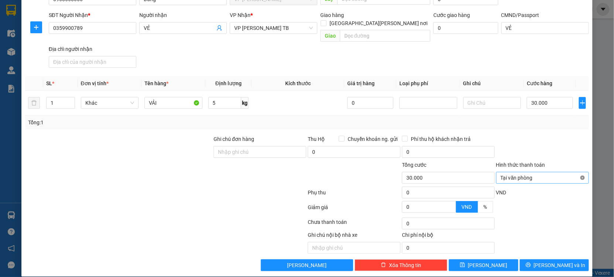
type input "30.000"
click at [570, 150] on div at bounding box center [542, 148] width 94 height 26
click at [549, 262] on span "[PERSON_NAME] và In" at bounding box center [560, 266] width 52 height 8
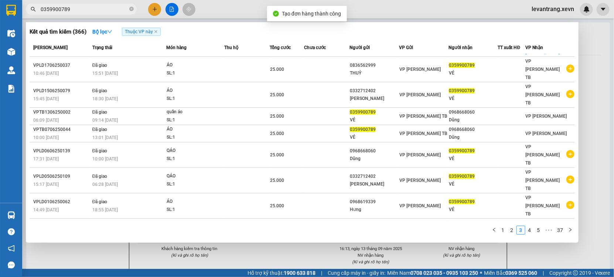
drag, startPoint x: 267, startPoint y: 258, endPoint x: 287, endPoint y: 72, distance: 186.9
click at [267, 254] on div at bounding box center [307, 138] width 614 height 277
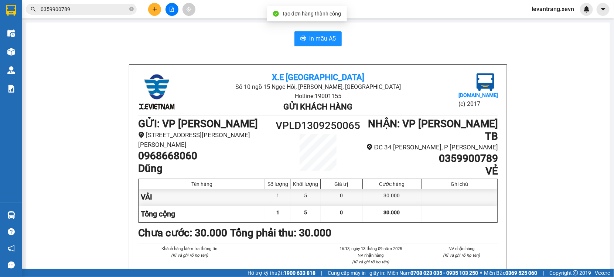
click at [323, 38] on span "In mẫu A5" at bounding box center [322, 38] width 27 height 9
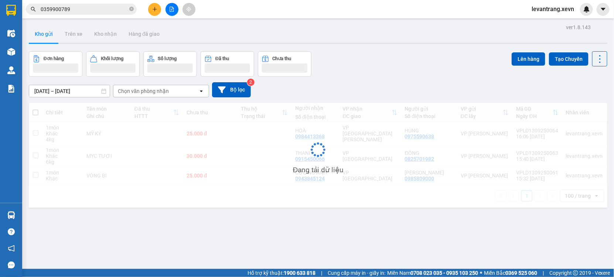
click at [85, 12] on input "0359900789" at bounding box center [84, 9] width 87 height 8
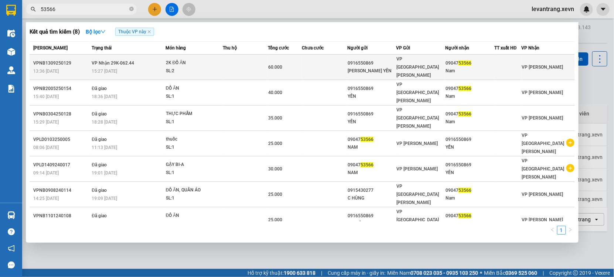
type input "53566"
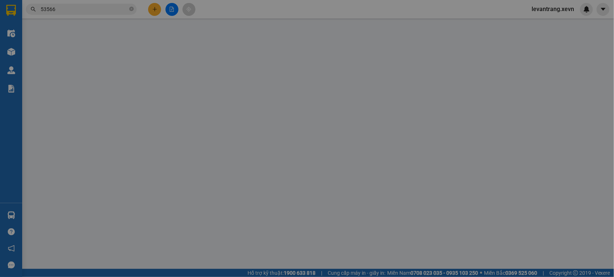
type input "0916550869"
type input "PHẠM THỊ HẢI YẾN"
type input "0904753566"
type input "Nam"
type input "NGUYỄN NGỌC NAM"
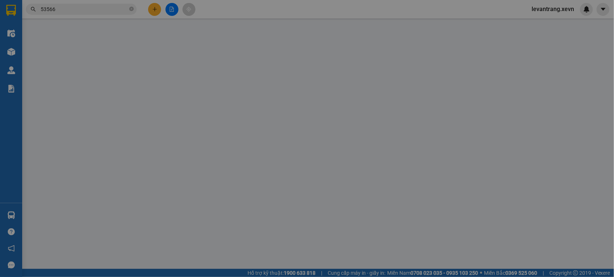
type input "60.000"
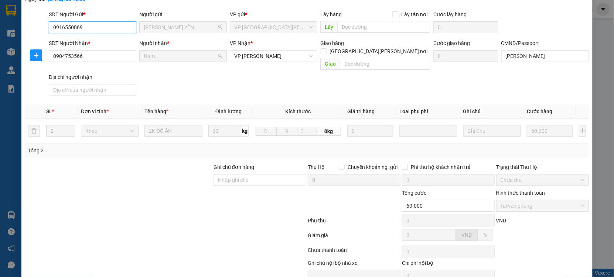
scroll to position [75, 0]
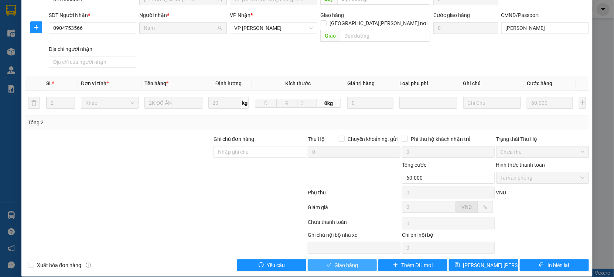
click at [350, 262] on span "Giao hàng" at bounding box center [347, 266] width 24 height 8
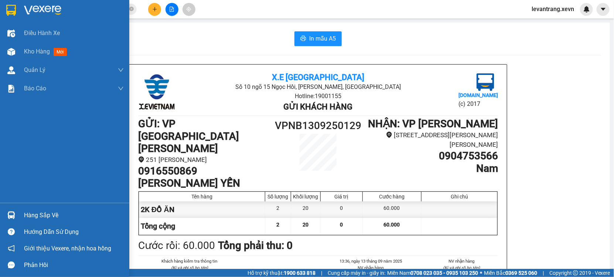
click at [25, 218] on div "Hàng sắp về" at bounding box center [74, 215] width 100 height 11
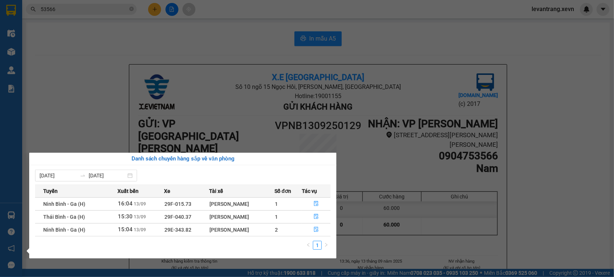
click at [68, 5] on section "Kết quả tìm kiếm ( 8 ) Bộ lọc Thuộc VP này Mã ĐH Trạng thái Món hàng Thu hộ Tổn…" at bounding box center [307, 138] width 614 height 277
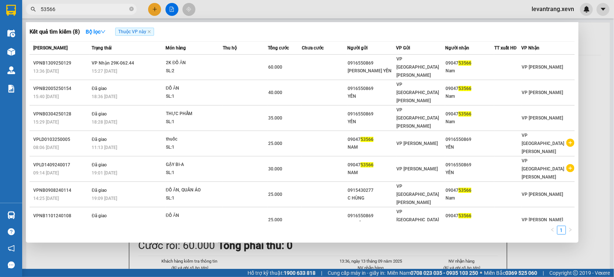
click at [66, 9] on input "53566" at bounding box center [84, 9] width 87 height 8
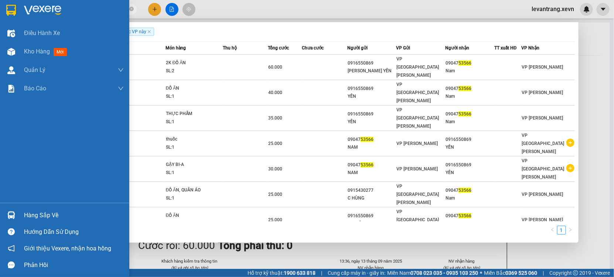
click at [48, 214] on div "Hàng sắp về" at bounding box center [74, 215] width 100 height 11
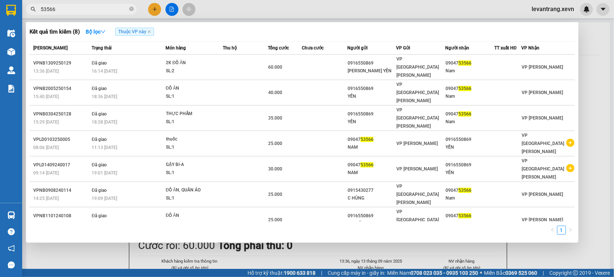
click at [395, 258] on section "Kết quả tìm kiếm ( 8 ) Bộ lọc Thuộc VP này Mã ĐH Trạng thái Món hàng Thu hộ Tổn…" at bounding box center [307, 138] width 614 height 277
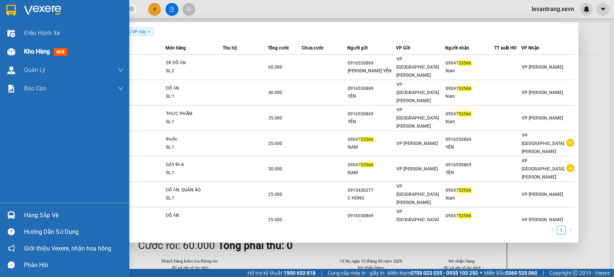
click at [11, 44] on div "Kho hàng mới" at bounding box center [64, 51] width 129 height 18
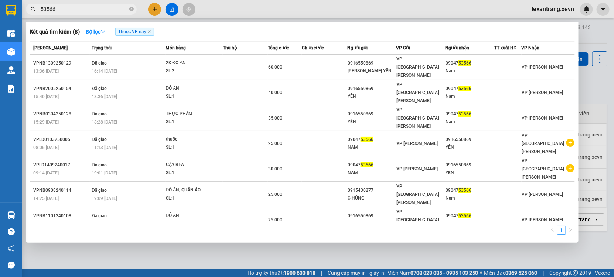
click at [154, 230] on div at bounding box center [307, 138] width 614 height 277
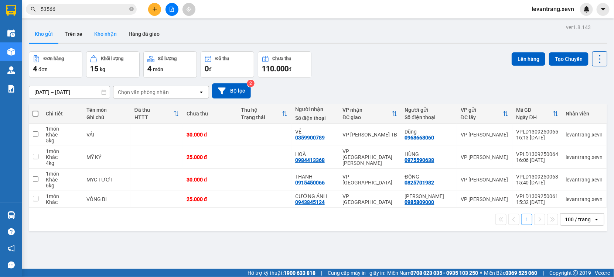
click at [105, 31] on button "Kho nhận" at bounding box center [105, 34] width 34 height 18
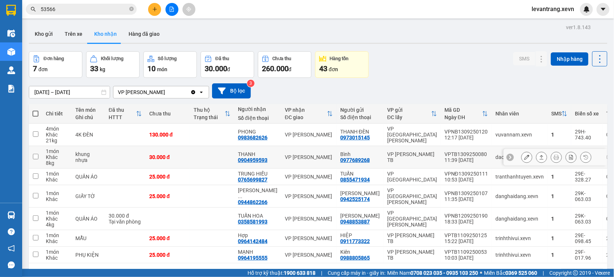
click at [251, 162] on div "0904959593" at bounding box center [253, 160] width 30 height 6
copy div "0904959593"
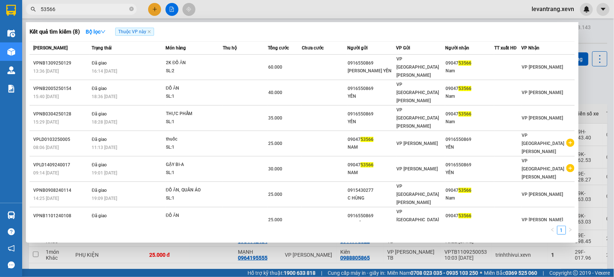
click at [109, 5] on input "53566" at bounding box center [84, 9] width 87 height 8
paste input "0904959593"
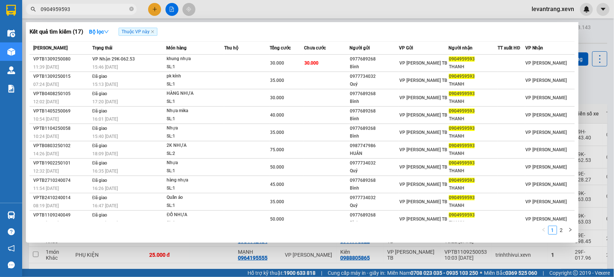
type input "0904959593"
click at [156, 65] on div "15:46 - 13/09" at bounding box center [129, 67] width 74 height 8
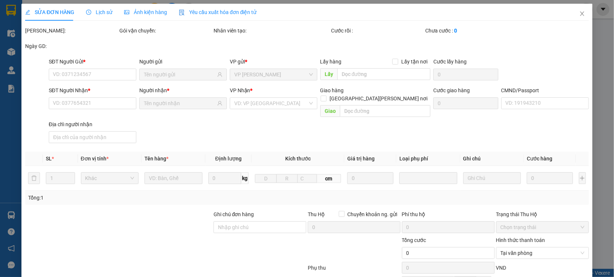
type input "0977689268"
type input "Bình"
type input "0904959593"
type input "THANH"
type input "ĐỖ VĂN ĐÔNG-0384617500"
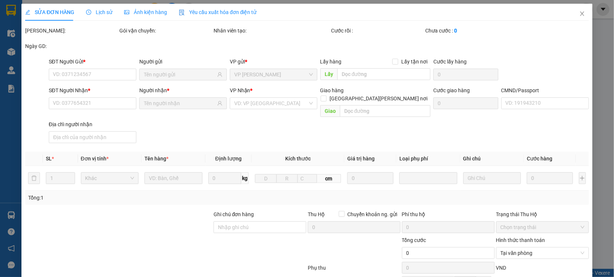
type input "30.000"
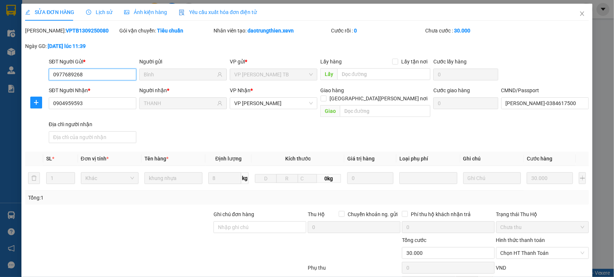
scroll to position [75, 0]
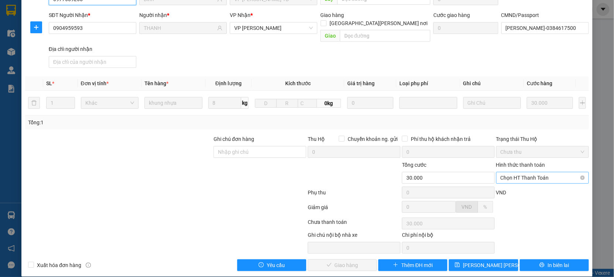
click at [514, 173] on span "Chọn HT Thanh Toán" at bounding box center [543, 178] width 84 height 11
click at [512, 185] on div "Tại văn phòng" at bounding box center [537, 185] width 83 height 8
type input "0"
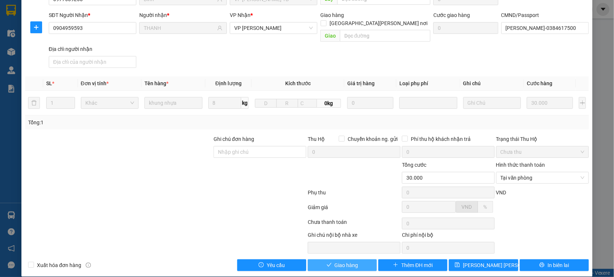
click at [345, 260] on button "Giao hàng" at bounding box center [342, 266] width 69 height 12
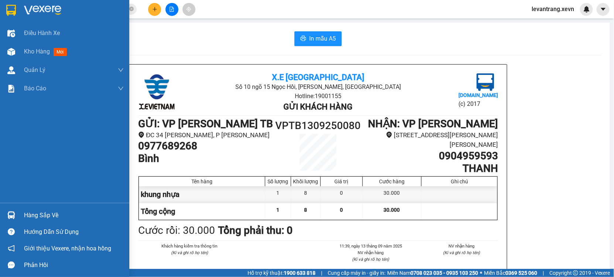
click at [22, 220] on div "Hàng sắp về" at bounding box center [64, 215] width 129 height 17
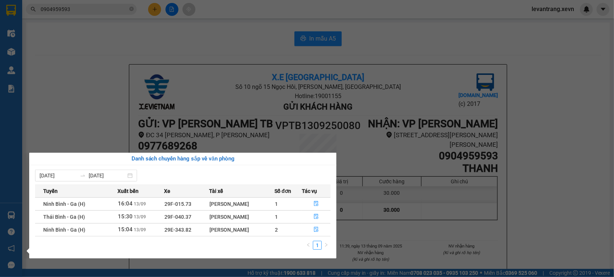
click at [74, 3] on section "Kết quả tìm kiếm ( 17 ) Bộ lọc Thuộc VP này Mã ĐH Trạng thái Món hàng Thu hộ Tổ…" at bounding box center [307, 138] width 614 height 277
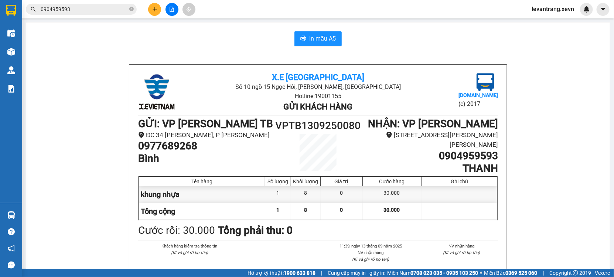
click at [74, 4] on span "0904959593" at bounding box center [81, 9] width 111 height 11
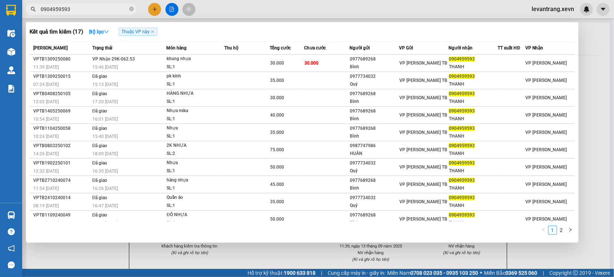
click at [75, 8] on input "0904959593" at bounding box center [84, 9] width 87 height 8
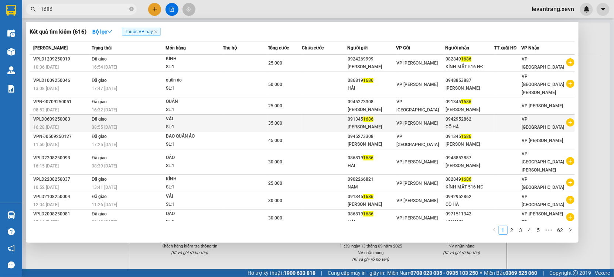
type input "1686"
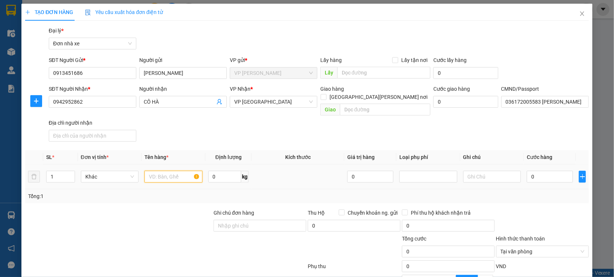
click at [168, 171] on input "text" at bounding box center [173, 177] width 58 height 12
type input "C"
type input "VẢI"
click at [541, 171] on input "0" at bounding box center [550, 177] width 46 height 12
type input "003"
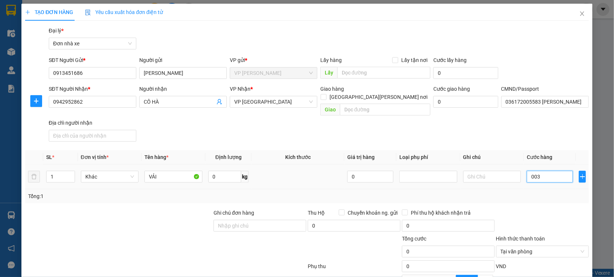
type input "3"
type input "0.030"
type input "30"
click at [539, 197] on div "Transit Pickup Surcharge Ids Transit Deliver Surcharge Ids Transit Deliver Surc…" at bounding box center [307, 186] width 564 height 319
type input "30.000"
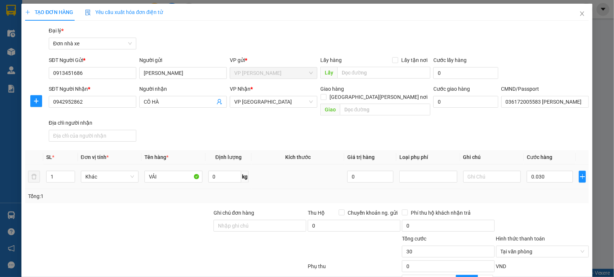
type input "30.000"
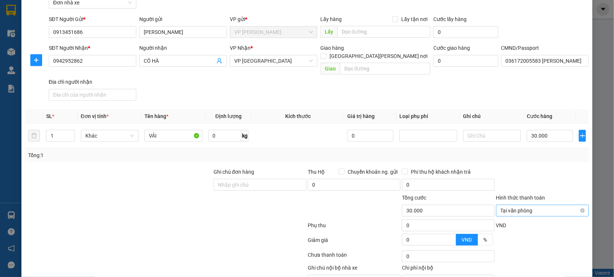
scroll to position [74, 0]
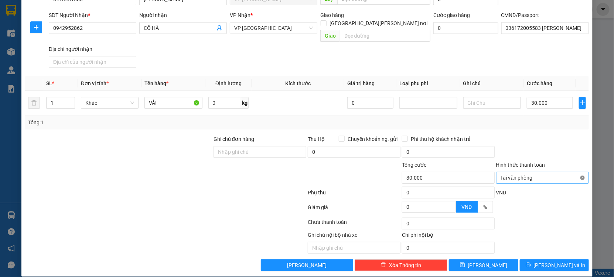
type input "30.000"
drag, startPoint x: 578, startPoint y: 168, endPoint x: 563, endPoint y: 124, distance: 46.8
drag, startPoint x: 563, startPoint y: 124, endPoint x: 546, endPoint y: 255, distance: 131.5
click at [563, 138] on div "Transit Pickup Surcharge Ids Transit Deliver Surcharge Ids Transit Deliver Surc…" at bounding box center [307, 112] width 564 height 319
click at [542, 263] on button "[PERSON_NAME] và In" at bounding box center [554, 266] width 69 height 12
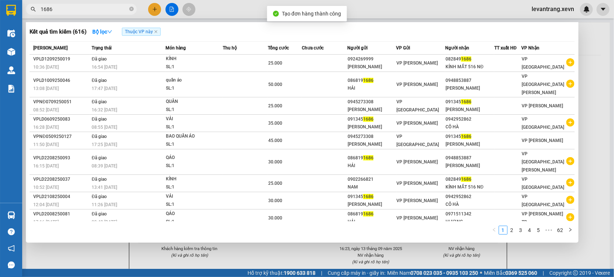
drag, startPoint x: 271, startPoint y: 261, endPoint x: 271, endPoint y: 230, distance: 30.7
click at [271, 253] on div at bounding box center [307, 138] width 614 height 277
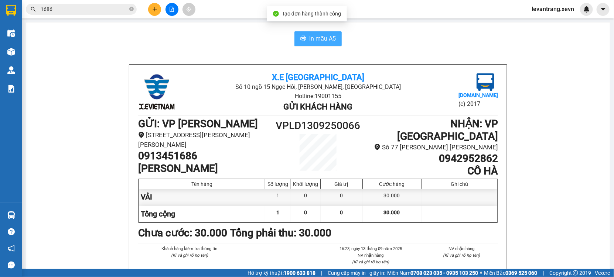
click at [312, 40] on span "In mẫu A5" at bounding box center [322, 38] width 27 height 9
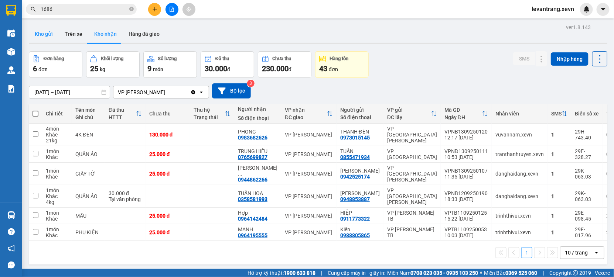
click at [42, 28] on button "Kho gửi" at bounding box center [44, 34] width 30 height 18
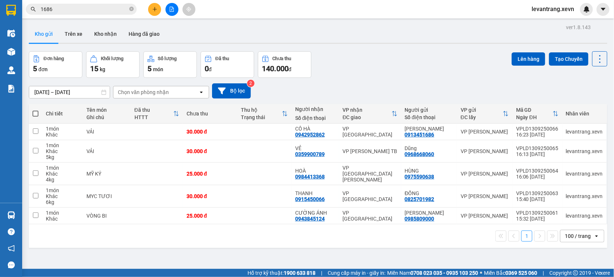
click at [132, 97] on div "Chọn văn phòng nhận" at bounding box center [155, 92] width 85 height 12
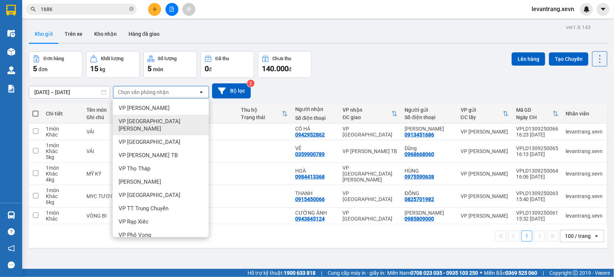
click at [135, 123] on span "VP [GEOGRAPHIC_DATA]" at bounding box center [162, 125] width 87 height 15
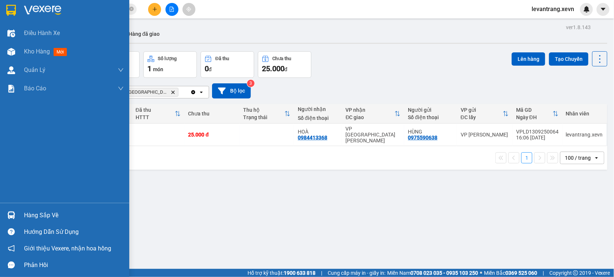
click at [19, 209] on div "Hàng sắp về" at bounding box center [64, 215] width 129 height 17
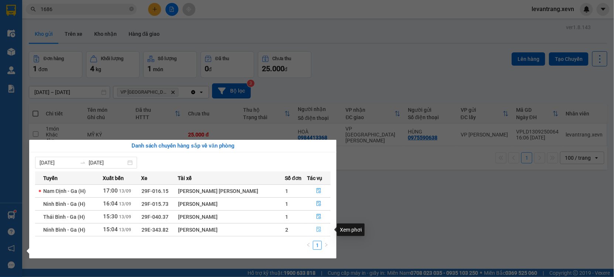
click at [313, 233] on button "button" at bounding box center [319, 230] width 23 height 12
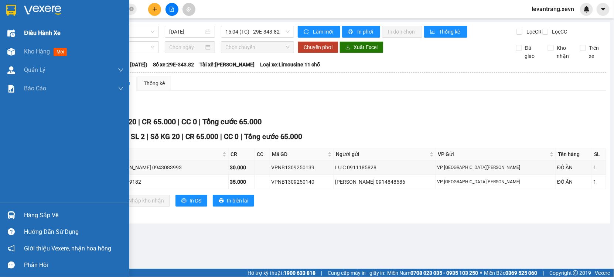
click at [13, 42] on div "Điều hành xe" at bounding box center [64, 33] width 129 height 18
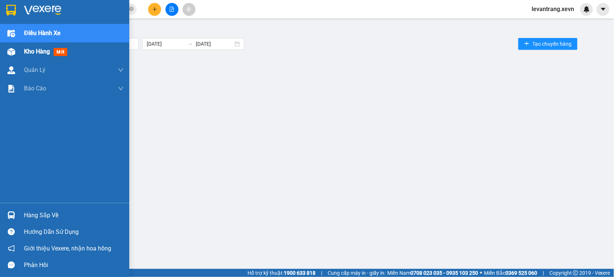
click at [11, 50] on img at bounding box center [11, 52] width 8 height 8
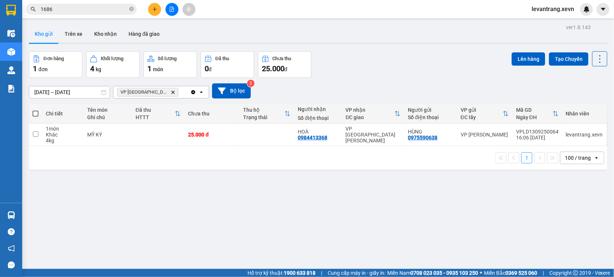
click at [171, 92] on icon "Delete" at bounding box center [173, 92] width 4 height 4
click at [151, 92] on div "Chọn văn phòng nhận" at bounding box center [143, 92] width 51 height 7
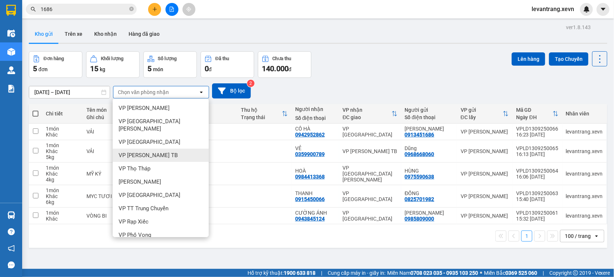
click at [129, 152] on span "VP [PERSON_NAME] TB" at bounding box center [148, 155] width 59 height 7
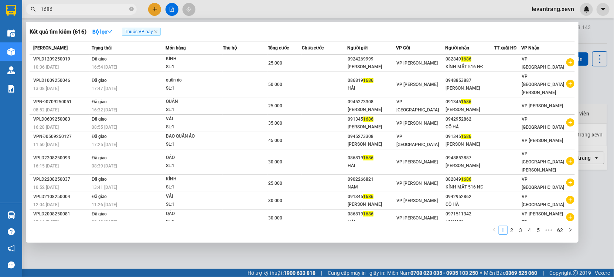
click at [72, 4] on span "1686" at bounding box center [81, 9] width 111 height 11
click at [71, 6] on input "1686" at bounding box center [84, 9] width 87 height 8
click at [87, 8] on input "1686" at bounding box center [84, 9] width 87 height 8
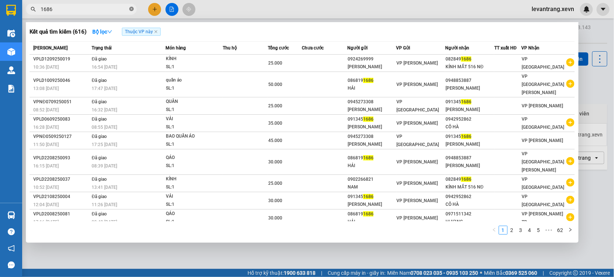
click at [132, 9] on icon "close-circle" at bounding box center [131, 9] width 4 height 4
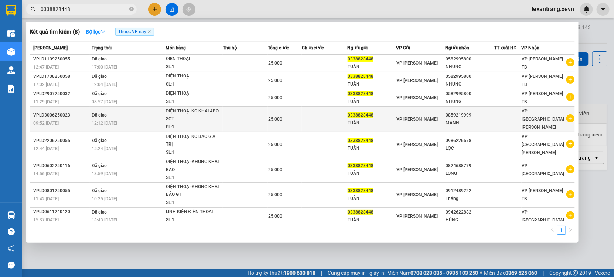
type input "0338828448"
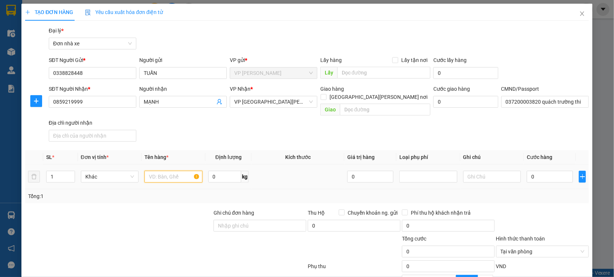
click at [165, 171] on input "text" at bounding box center [173, 177] width 58 height 12
click at [72, 104] on input "0859219999" at bounding box center [93, 102] width 88 height 12
click at [249, 101] on span "VP [GEOGRAPHIC_DATA]" at bounding box center [273, 101] width 79 height 11
type input "0928210123"
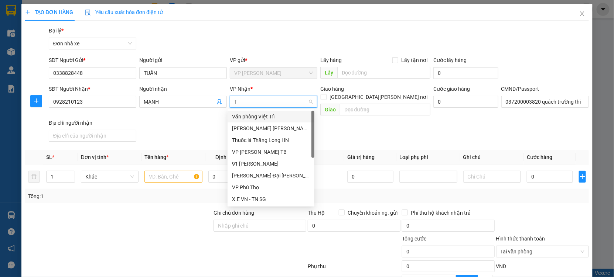
type input "TB"
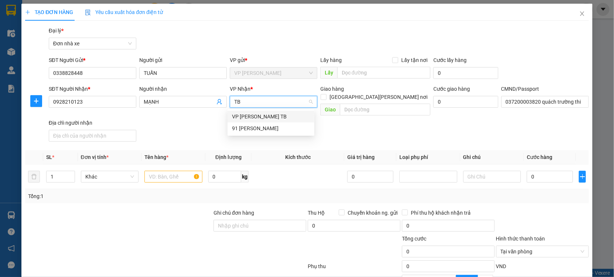
click at [248, 114] on div "VP [PERSON_NAME] TB" at bounding box center [271, 117] width 78 height 8
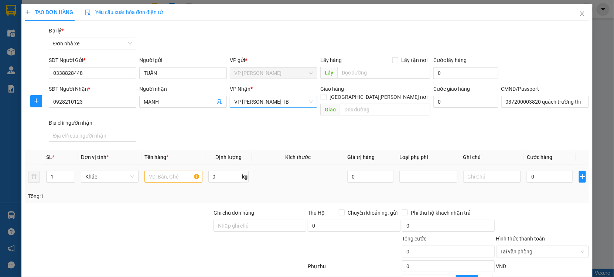
click at [157, 175] on div at bounding box center [173, 177] width 58 height 15
click at [164, 171] on input "text" at bounding box center [173, 177] width 58 height 12
type input "ĐIỆN THOẠI"
click at [538, 171] on input "0" at bounding box center [550, 177] width 46 height 12
type input "002"
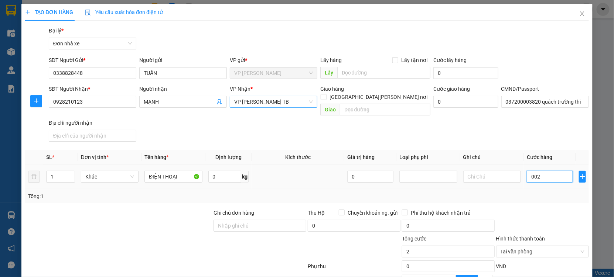
type input "2"
type input "0.025"
type input "25"
click at [547, 192] on div "Tổng: 1" at bounding box center [307, 196] width 558 height 8
type input "25.000"
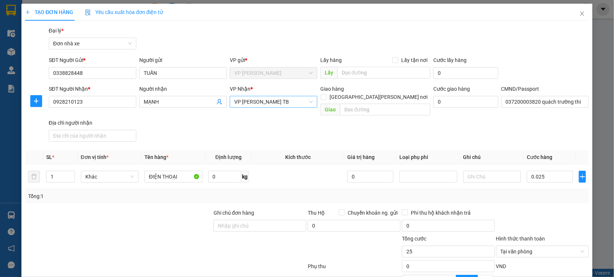
type input "25.000"
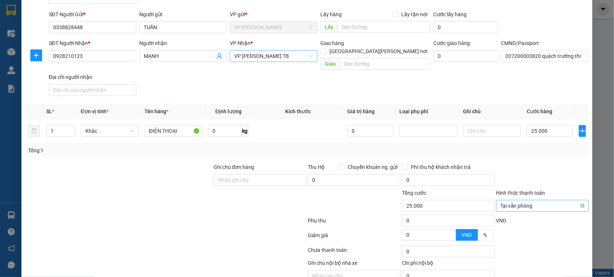
scroll to position [74, 0]
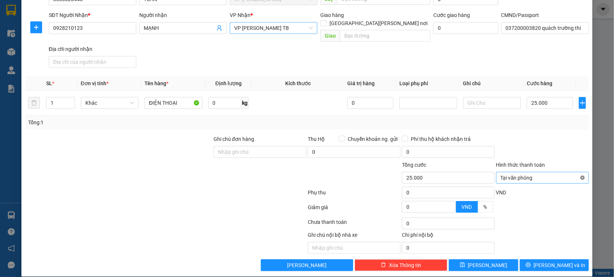
type input "25.000"
drag, startPoint x: 560, startPoint y: 132, endPoint x: 564, endPoint y: 226, distance: 93.5
click at [560, 135] on div at bounding box center [542, 148] width 94 height 26
click at [545, 262] on span "[PERSON_NAME] và In" at bounding box center [560, 266] width 52 height 8
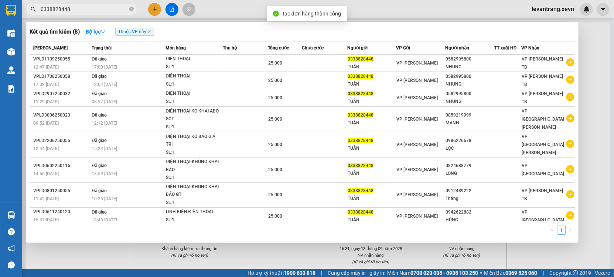
click at [308, 255] on div at bounding box center [307, 138] width 614 height 277
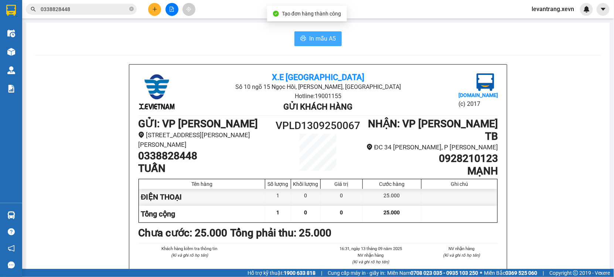
click at [313, 37] on span "In mẫu A5" at bounding box center [322, 38] width 27 height 9
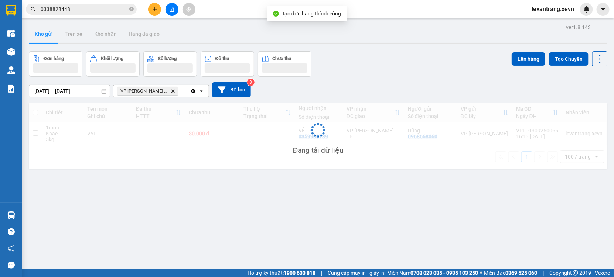
click at [75, 7] on input "0338828448" at bounding box center [84, 9] width 87 height 8
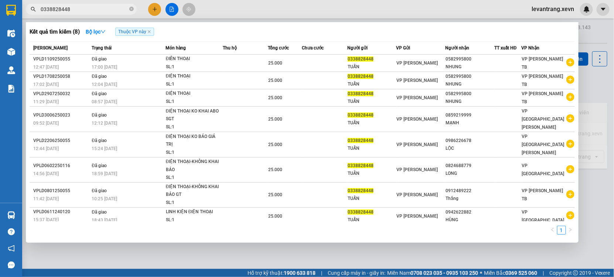
click at [75, 7] on input "0338828448" at bounding box center [84, 9] width 87 height 8
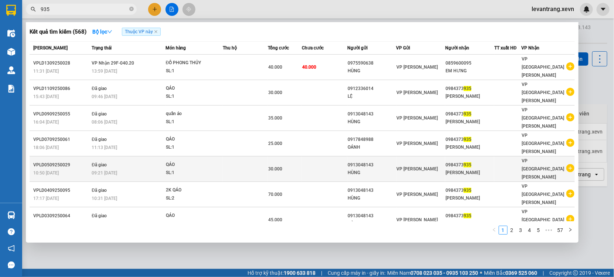
type input "935"
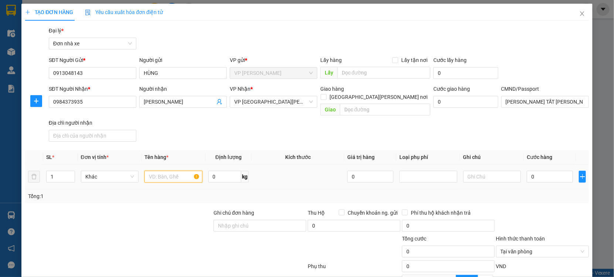
click at [168, 171] on input "text" at bounding box center [173, 177] width 58 height 12
type input "QÁO"
click at [543, 171] on input "0" at bounding box center [550, 177] width 46 height 12
type input "005"
type input "5"
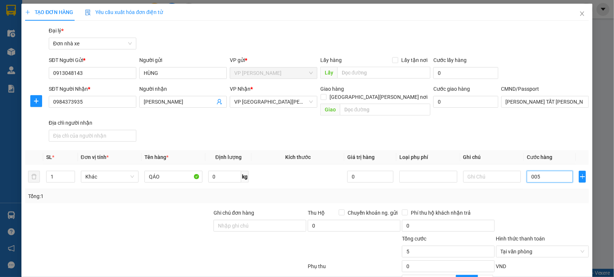
type input "0.050"
type input "50"
click at [530, 209] on div at bounding box center [542, 222] width 94 height 26
type input "50.000"
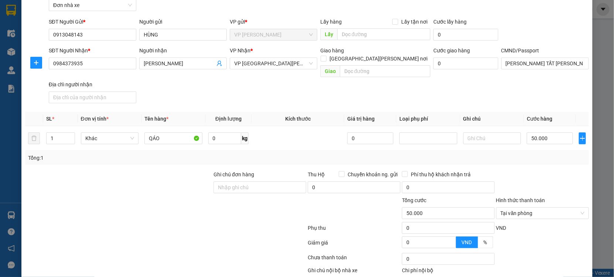
scroll to position [74, 0]
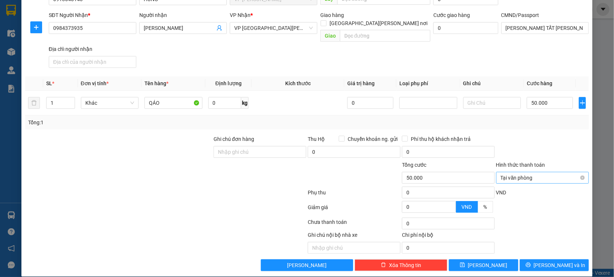
type input "50.000"
drag, startPoint x: 578, startPoint y: 168, endPoint x: 563, endPoint y: 150, distance: 23.8
drag, startPoint x: 563, startPoint y: 150, endPoint x: 551, endPoint y: 264, distance: 114.0
click at [557, 174] on form "Ghi chú đơn hàng Thu Hộ Chuyển khoản ng. gửi 0 Phí thu hộ khách nhận trả 0 Tổng…" at bounding box center [307, 175] width 564 height 81
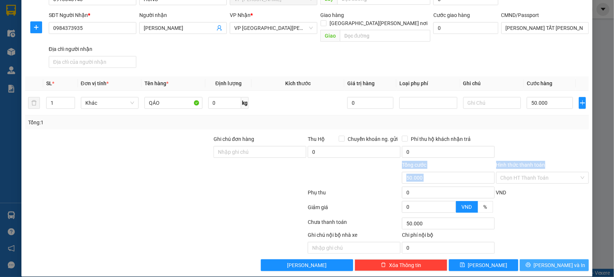
click at [547, 262] on span "Lưu và In" at bounding box center [560, 266] width 52 height 8
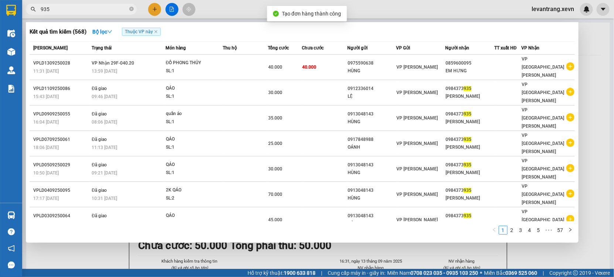
click at [327, 256] on div at bounding box center [307, 138] width 614 height 277
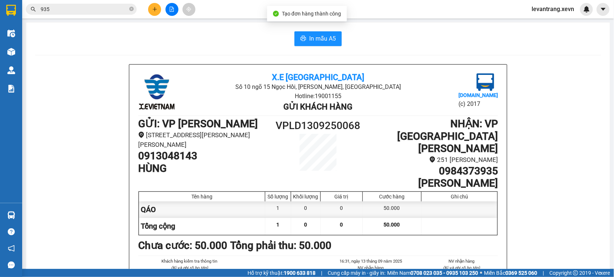
click at [318, 38] on span "In mẫu A5" at bounding box center [322, 38] width 27 height 9
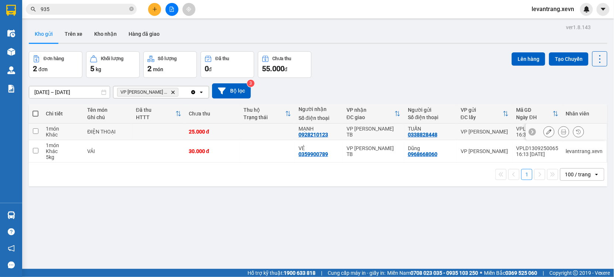
click at [128, 130] on td "ĐIỆN THOẠI" at bounding box center [107, 132] width 48 height 17
checkbox input "true"
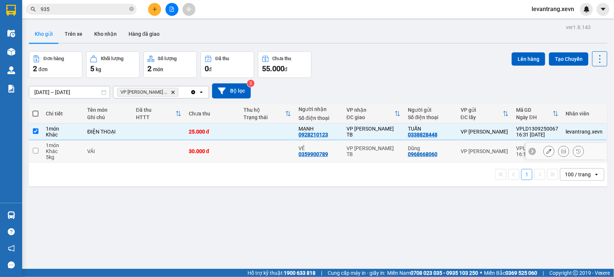
click at [115, 151] on div "VẢI" at bounding box center [107, 152] width 41 height 6
checkbox input "true"
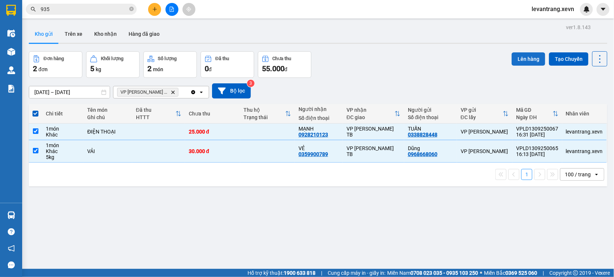
click at [519, 56] on button "Lên hàng" at bounding box center [529, 58] width 34 height 13
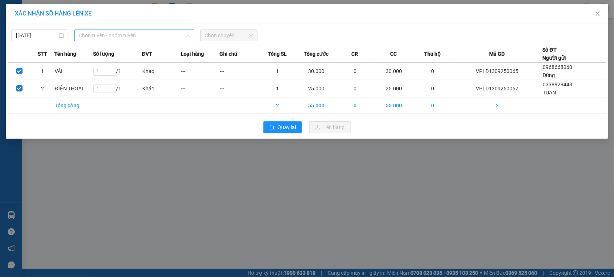
click at [136, 34] on span "Chọn tuyến - nhóm tuyến" at bounding box center [134, 35] width 111 height 11
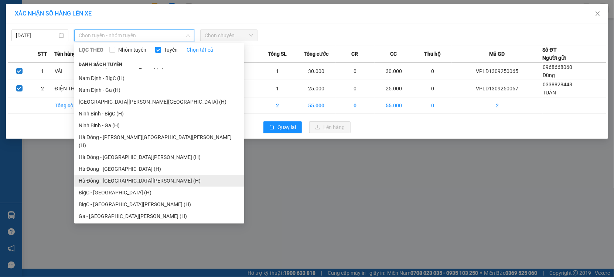
scroll to position [911, 0]
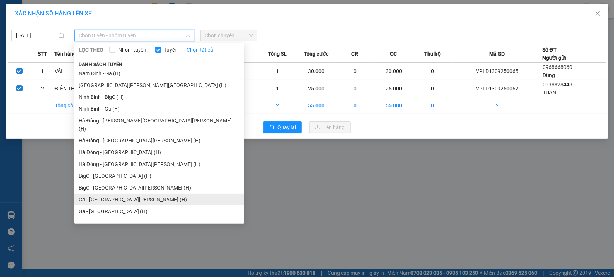
click at [103, 194] on li "Ga - Thái Bình (H)" at bounding box center [159, 200] width 170 height 12
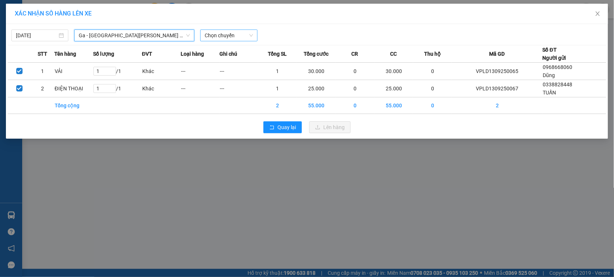
click at [231, 38] on span "Chọn chuyến" at bounding box center [229, 35] width 48 height 11
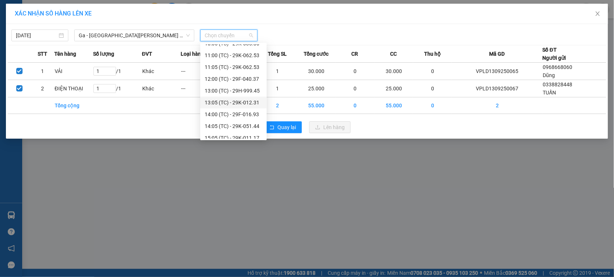
scroll to position [106, 0]
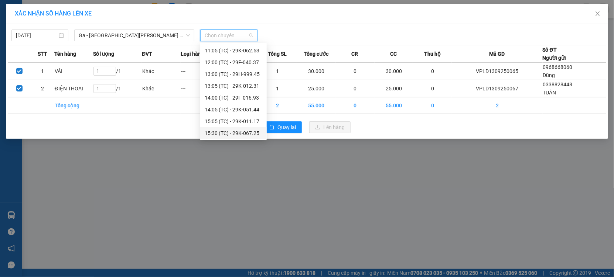
click at [407, 180] on div "XÁC NHẬN SỐ HÀNG LÊN XE 13/09/2025 Ga - Thái Bình (H) LỌC THEO Nhóm tuyến Tuyến…" at bounding box center [307, 138] width 614 height 277
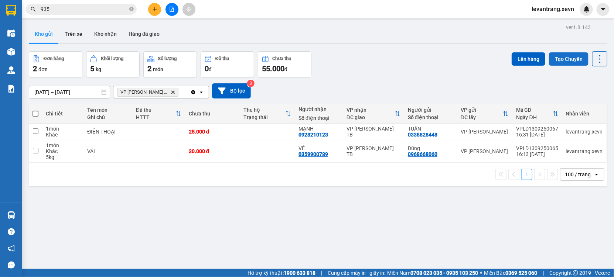
click at [564, 60] on button "Tạo Chuyến" at bounding box center [569, 58] width 40 height 13
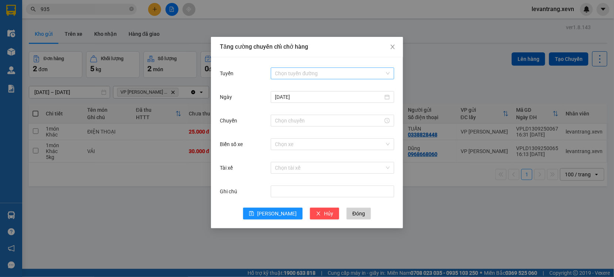
click at [284, 68] on input "Tuyến" at bounding box center [329, 73] width 109 height 11
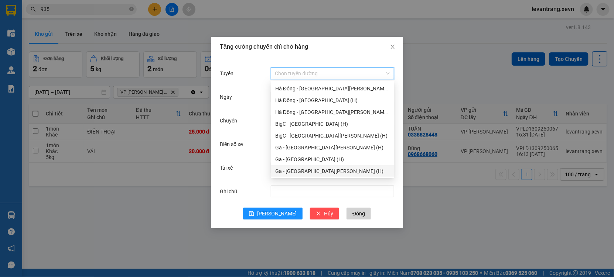
click at [310, 170] on div "Ga - Ninh Bình (H)" at bounding box center [332, 171] width 115 height 8
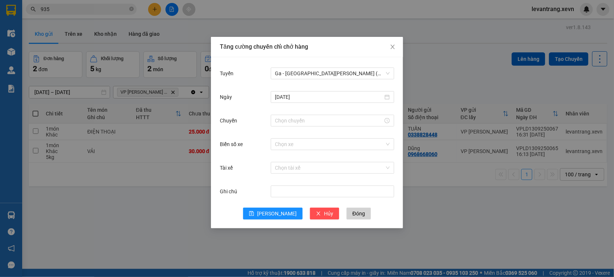
click at [298, 109] on div "Ngày 13/09/2025" at bounding box center [307, 102] width 174 height 24
click at [295, 119] on input "Chuyến" at bounding box center [329, 121] width 108 height 8
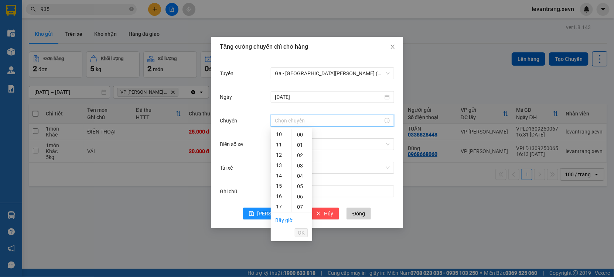
scroll to position [164, 0]
click at [279, 144] on div "17" at bounding box center [281, 146] width 21 height 10
type input "17:00"
click at [297, 233] on button "OK" at bounding box center [301, 233] width 13 height 9
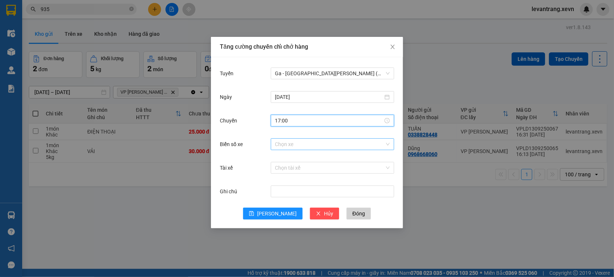
click at [288, 147] on input "Biển số xe" at bounding box center [329, 144] width 109 height 11
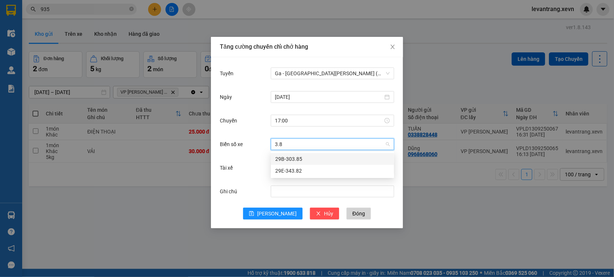
type input "3.82"
click at [292, 156] on div "29E-343.82" at bounding box center [332, 159] width 115 height 8
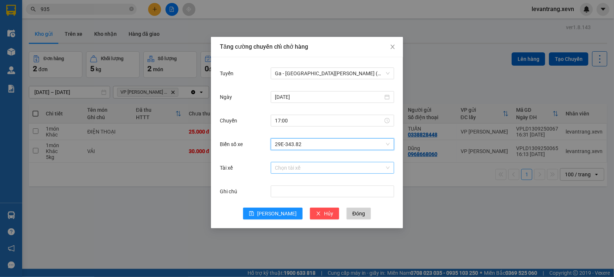
click at [290, 167] on input "Tài xế" at bounding box center [329, 168] width 109 height 11
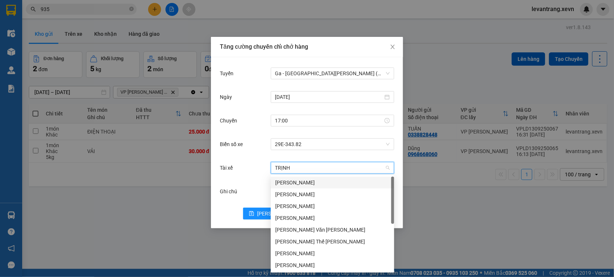
type input "TRỊNH"
click at [284, 182] on div "Trịnh Xuân Đức" at bounding box center [332, 183] width 115 height 8
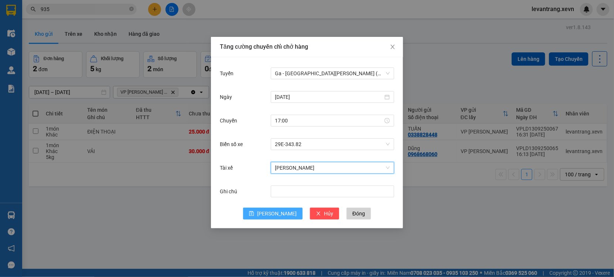
click at [270, 210] on button "Lưu" at bounding box center [272, 214] width 59 height 12
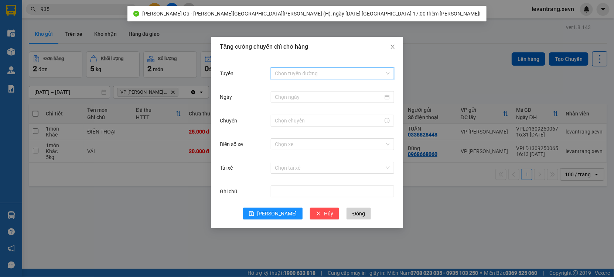
click at [304, 74] on input "Tuyến" at bounding box center [329, 73] width 109 height 11
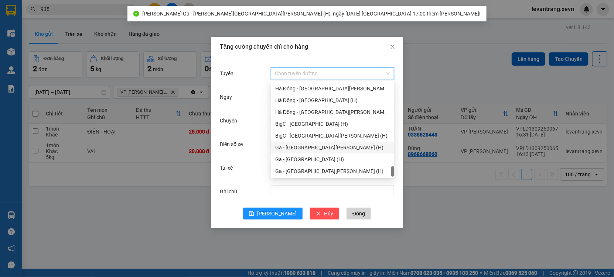
click at [289, 148] on div "Ga - Thái Bình (H)" at bounding box center [332, 148] width 115 height 8
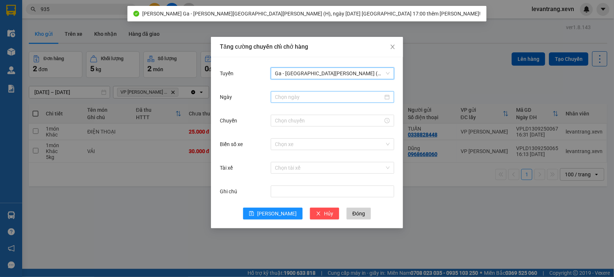
click at [297, 97] on input "Ngày" at bounding box center [329, 97] width 108 height 8
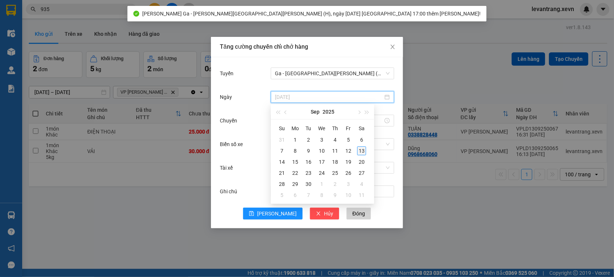
type input "[DATE]"
click at [366, 150] on td "13" at bounding box center [361, 151] width 13 height 11
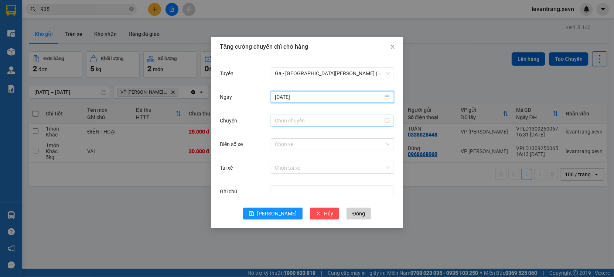
click at [286, 124] on input "Chuyến" at bounding box center [329, 121] width 108 height 8
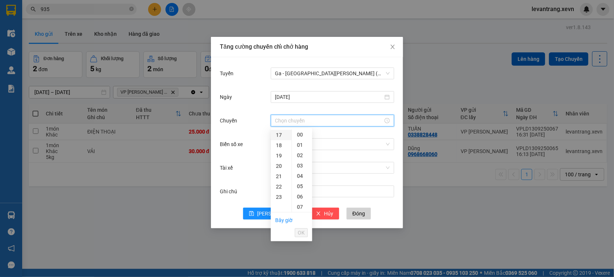
click at [278, 138] on div "17" at bounding box center [281, 135] width 21 height 10
type input "17:00"
click at [301, 235] on span "OK" at bounding box center [301, 233] width 7 height 8
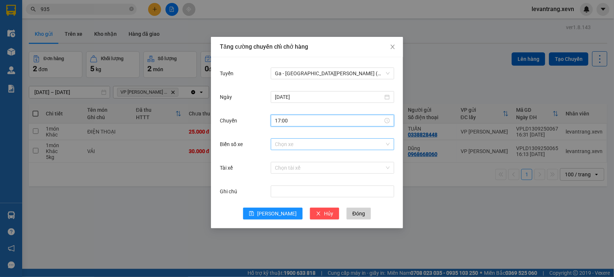
click at [307, 146] on input "Biển số xe" at bounding box center [329, 144] width 109 height 11
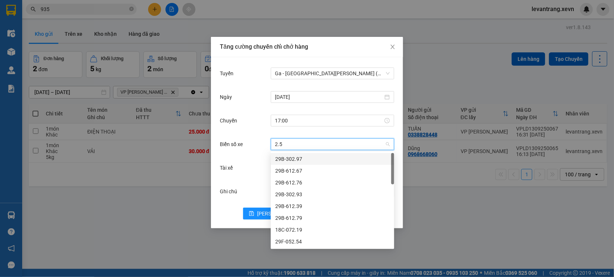
type input "2.56"
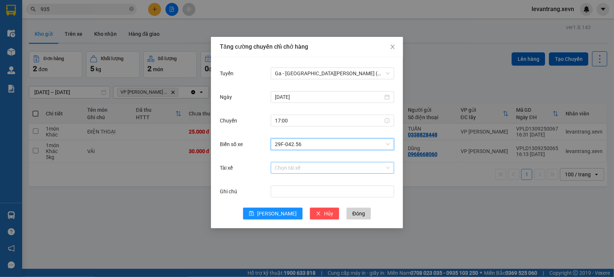
click at [301, 169] on input "Tài xế" at bounding box center [329, 168] width 109 height 11
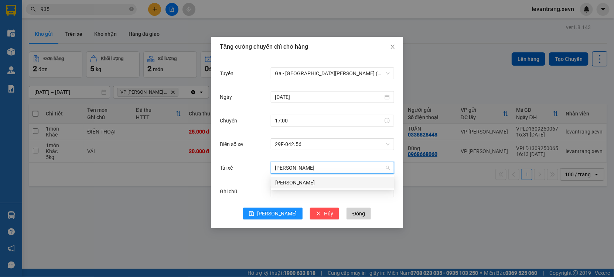
type input "PHAN THÁI"
click at [290, 181] on div "Phan Thái Sơn" at bounding box center [332, 183] width 115 height 8
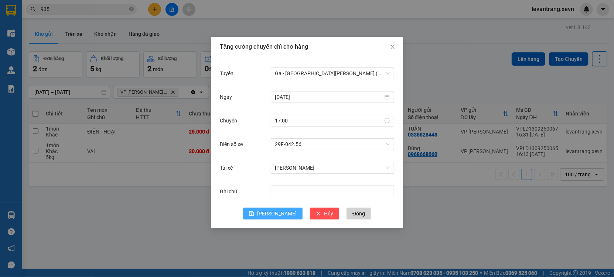
click at [280, 211] on span "Lưu" at bounding box center [277, 214] width 40 height 8
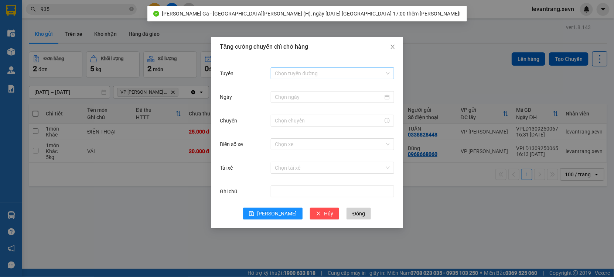
click at [318, 75] on input "Tuyến" at bounding box center [329, 73] width 109 height 11
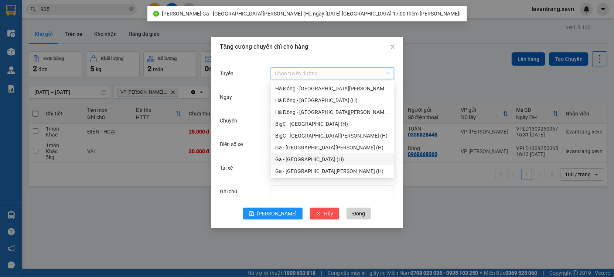
click at [302, 159] on div "Ga - Nam Định (H)" at bounding box center [332, 160] width 115 height 8
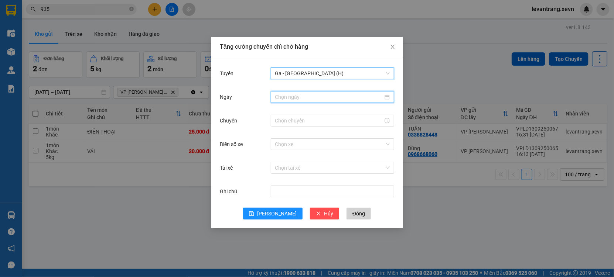
click at [308, 99] on input "Ngày" at bounding box center [329, 97] width 108 height 8
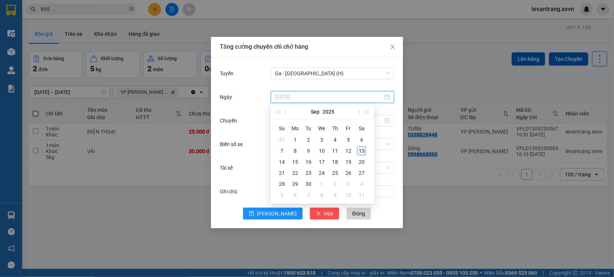
type input "[DATE]"
click at [364, 151] on div "13" at bounding box center [361, 151] width 9 height 9
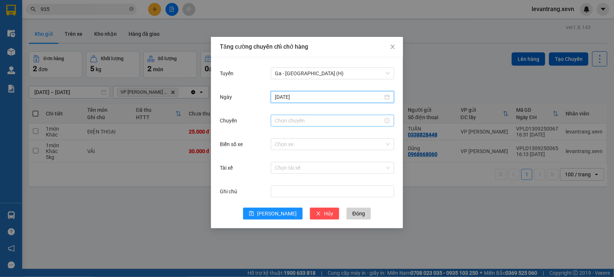
click at [305, 122] on input "Chuyến" at bounding box center [329, 121] width 108 height 8
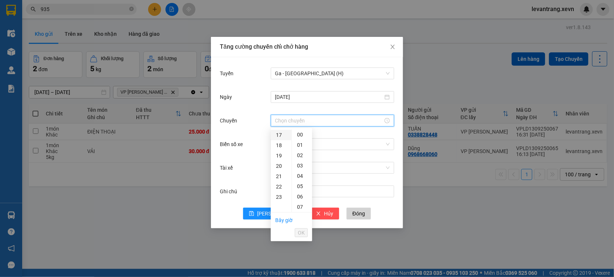
click at [279, 133] on div "17" at bounding box center [281, 135] width 21 height 10
type input "17:00"
click at [300, 233] on span "OK" at bounding box center [301, 233] width 7 height 8
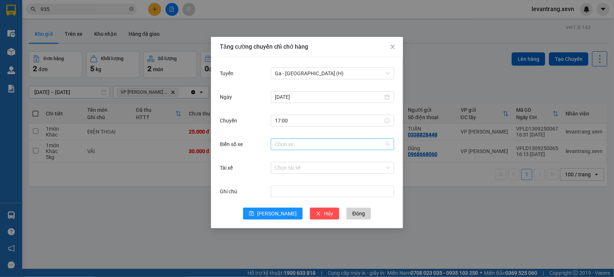
click at [297, 148] on input "Biển số xe" at bounding box center [329, 144] width 109 height 11
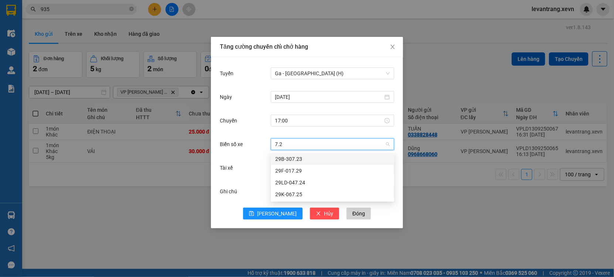
type input "7.29"
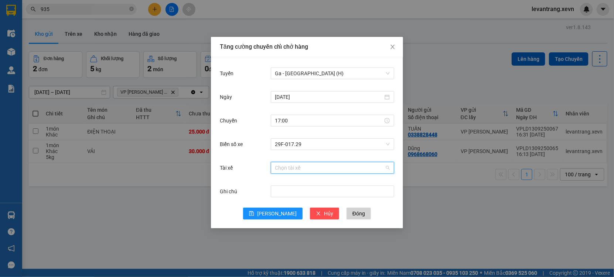
drag, startPoint x: 287, startPoint y: 164, endPoint x: 286, endPoint y: 158, distance: 5.2
click at [287, 163] on input "Tài xế" at bounding box center [329, 168] width 109 height 11
type input "HÙNG SƠN"
click at [298, 189] on body "Kết quả tìm kiếm ( 568 ) Bộ lọc Thuộc VP này Mã ĐH Trạng thái Món hàng Thu hộ T…" at bounding box center [307, 138] width 614 height 277
click at [298, 173] on input "Tài xế" at bounding box center [329, 168] width 109 height 11
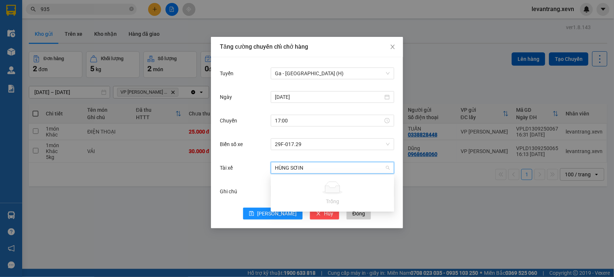
click at [303, 168] on input "HÙNG SƠIN" at bounding box center [329, 168] width 109 height 11
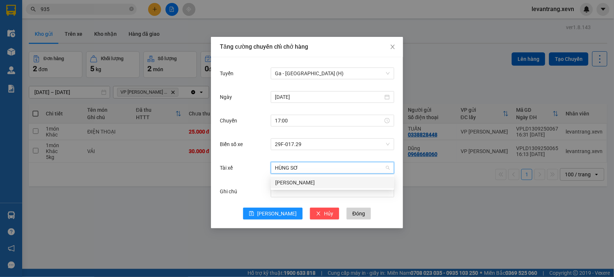
type input "HÙNG SƠN"
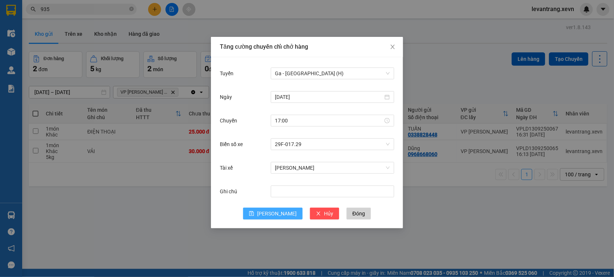
click at [267, 217] on button "Lưu" at bounding box center [272, 214] width 59 height 12
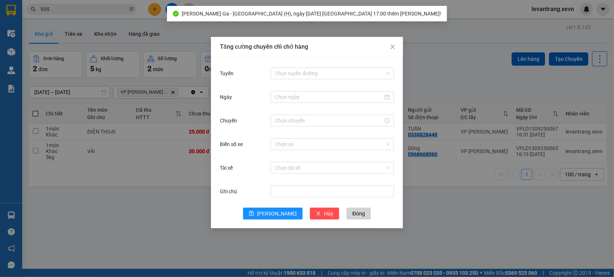
click at [88, 228] on div "Tăng cường chuyến chỉ chở hàng Tuyến Chọn tuyến đường Ngày Chuyến Biển số xe Ch…" at bounding box center [307, 138] width 614 height 277
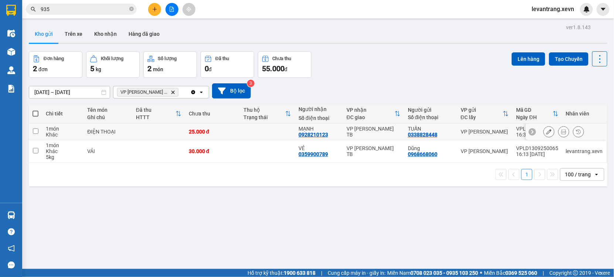
click at [253, 127] on td at bounding box center [267, 132] width 55 height 17
checkbox input "true"
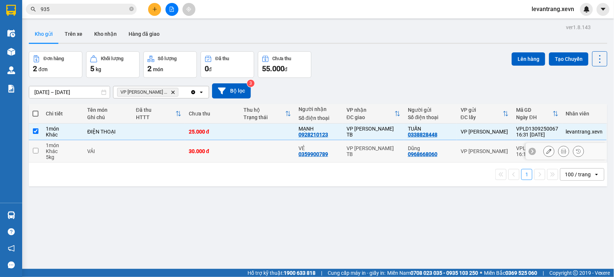
click at [248, 147] on td at bounding box center [267, 151] width 55 height 23
checkbox input "true"
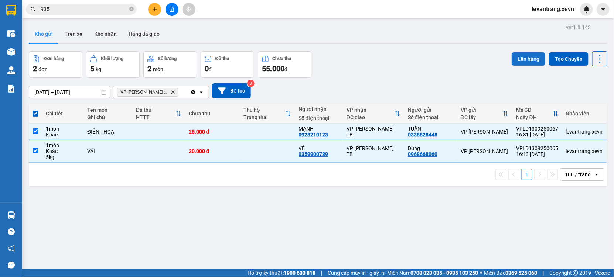
click at [522, 60] on button "Lên hàng" at bounding box center [529, 58] width 34 height 13
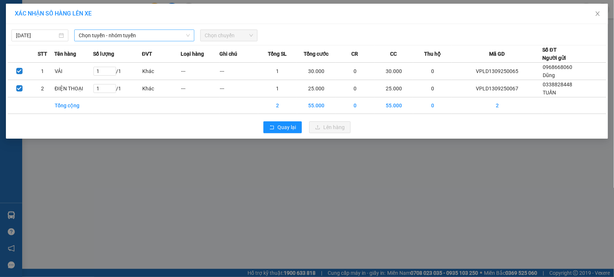
click at [122, 35] on span "Chọn tuyến - nhóm tuyến" at bounding box center [134, 35] width 111 height 11
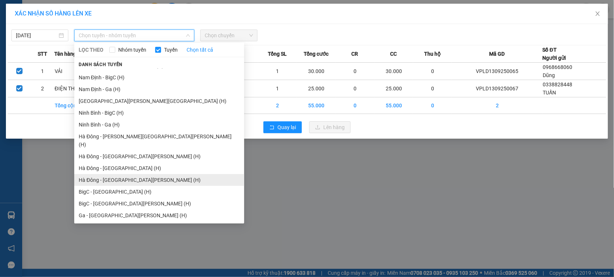
scroll to position [911, 0]
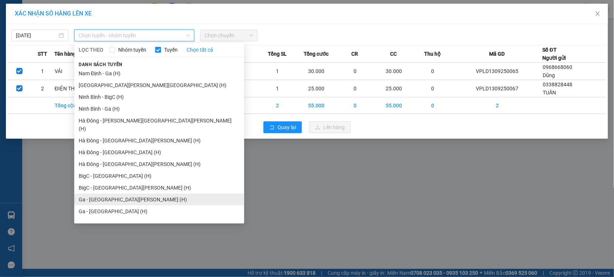
click at [105, 194] on li "Ga - Thái Bình (H)" at bounding box center [159, 200] width 170 height 12
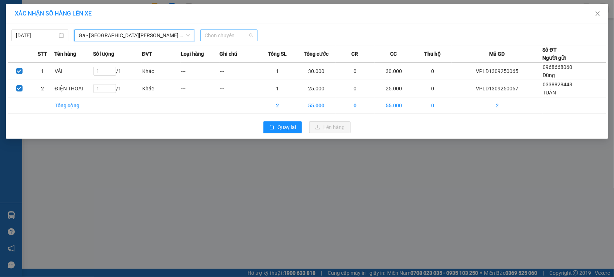
click at [243, 33] on span "Chọn chuyến" at bounding box center [229, 35] width 48 height 11
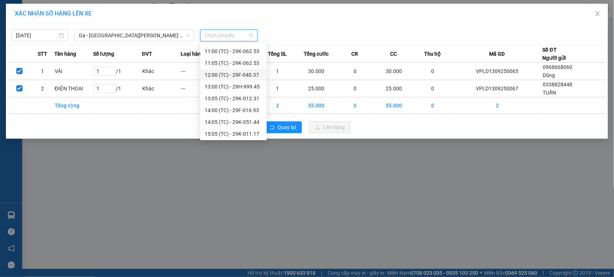
scroll to position [118, 0]
click at [238, 134] on div "17:00 (TC) - 29F-042.56" at bounding box center [234, 133] width 58 height 8
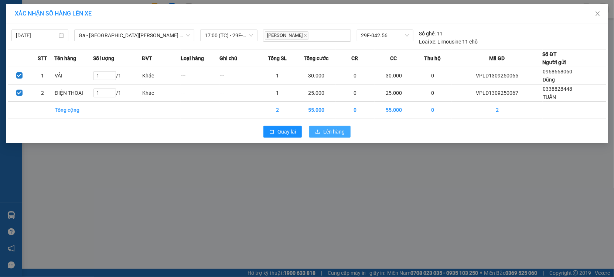
click at [327, 132] on span "Lên hàng" at bounding box center [333, 132] width 21 height 8
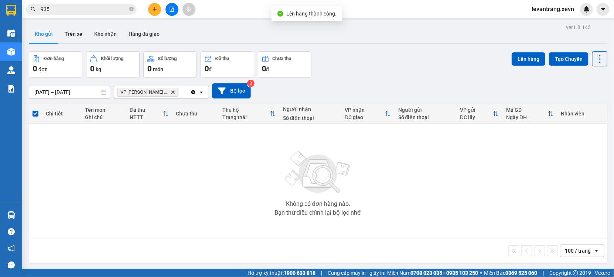
click at [156, 92] on span "VP Trần Phú TB Delete" at bounding box center [147, 92] width 61 height 9
click at [171, 91] on icon "Delete" at bounding box center [173, 92] width 4 height 4
click at [160, 91] on div "Chọn văn phòng nhận" at bounding box center [143, 92] width 51 height 7
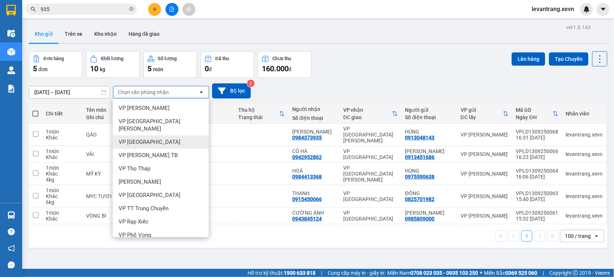
click at [136, 139] on span "VP [GEOGRAPHIC_DATA]" at bounding box center [150, 142] width 62 height 7
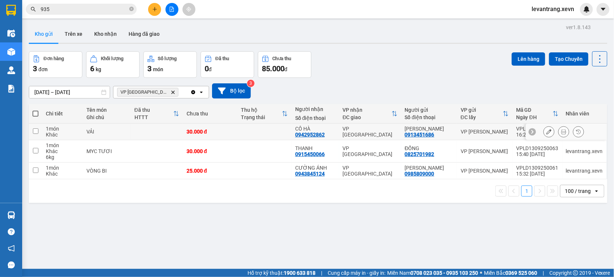
click at [255, 137] on td at bounding box center [264, 132] width 54 height 17
checkbox input "true"
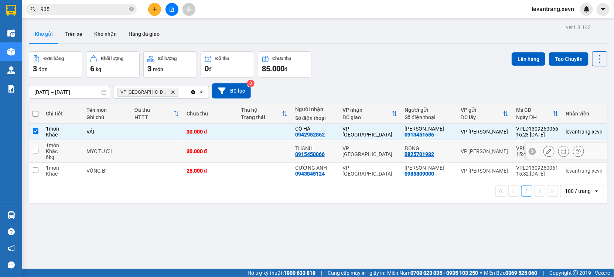
drag, startPoint x: 241, startPoint y: 149, endPoint x: 229, endPoint y: 180, distance: 33.0
click at [238, 155] on td at bounding box center [264, 151] width 54 height 23
checkbox input "true"
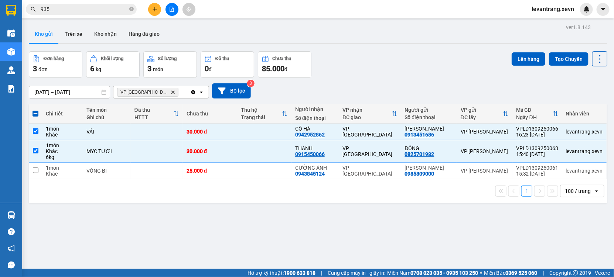
click at [229, 180] on div "1 100 / trang open" at bounding box center [318, 192] width 579 height 24
click at [232, 177] on td "25.000 đ" at bounding box center [210, 171] width 54 height 17
checkbox input "true"
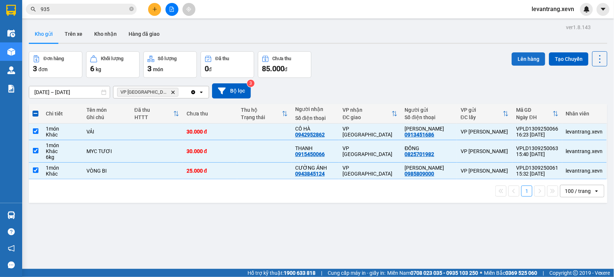
click at [523, 57] on button "Lên hàng" at bounding box center [529, 58] width 34 height 13
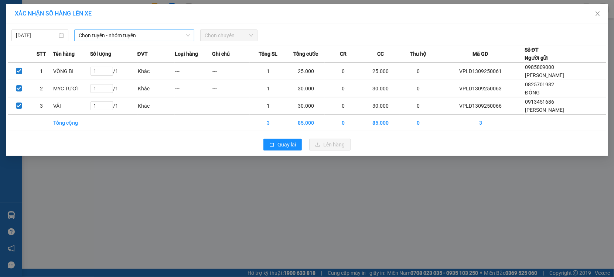
click at [85, 34] on span "Chọn tuyến - nhóm tuyến" at bounding box center [134, 35] width 111 height 11
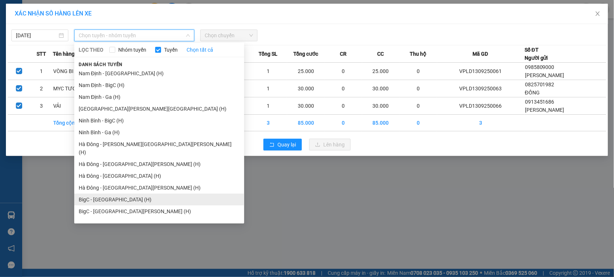
scroll to position [911, 0]
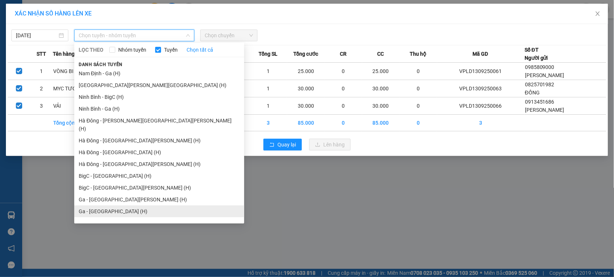
click at [103, 206] on li "Ga - Nam Định (H)" at bounding box center [159, 212] width 170 height 12
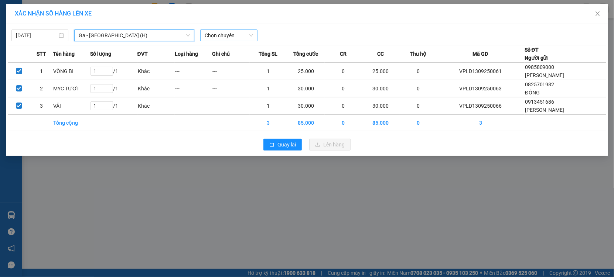
click at [243, 37] on span "Chọn chuyến" at bounding box center [229, 35] width 48 height 11
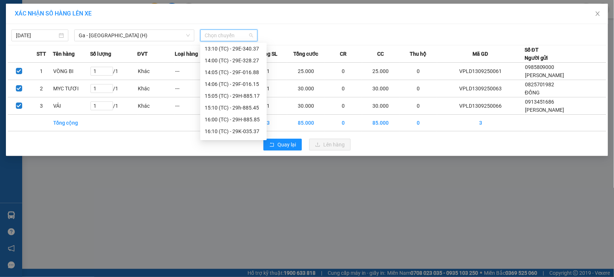
scroll to position [189, 0]
click at [236, 130] on div "17:00 (TC) - 29F-017.29" at bounding box center [234, 133] width 58 height 8
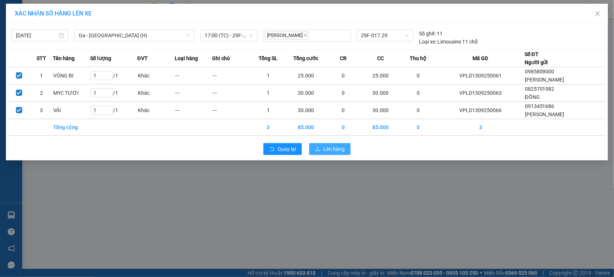
click at [336, 148] on span "Lên hàng" at bounding box center [333, 149] width 21 height 8
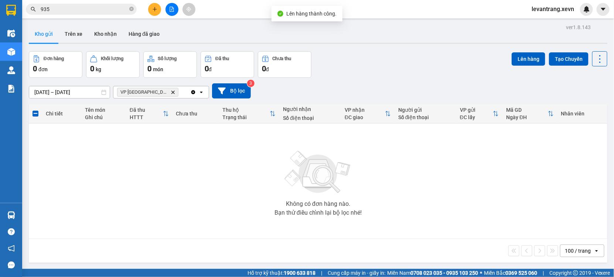
click at [171, 91] on icon "Delete" at bounding box center [173, 92] width 4 height 4
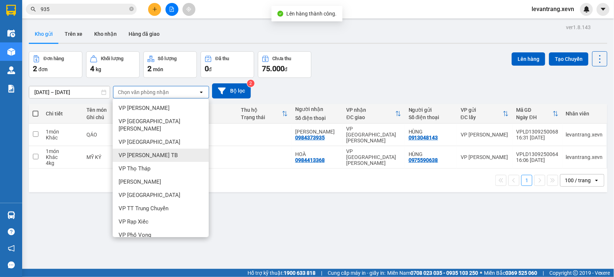
click at [441, 78] on div "11/09/2025 – 13/09/2025 Press the down arrow key to interact with the calendar …" at bounding box center [318, 91] width 579 height 26
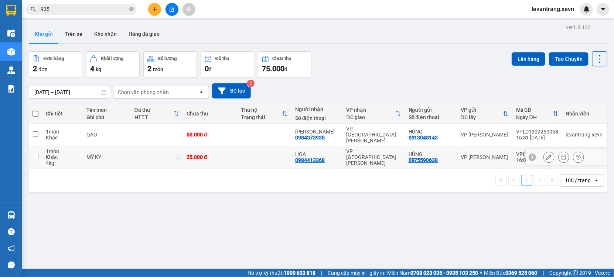
click at [263, 153] on td at bounding box center [264, 157] width 54 height 23
checkbox input "true"
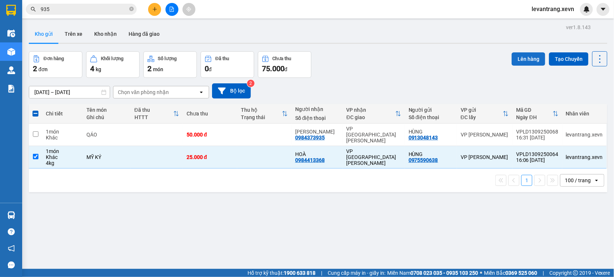
click at [530, 56] on button "Lên hàng" at bounding box center [529, 58] width 34 height 13
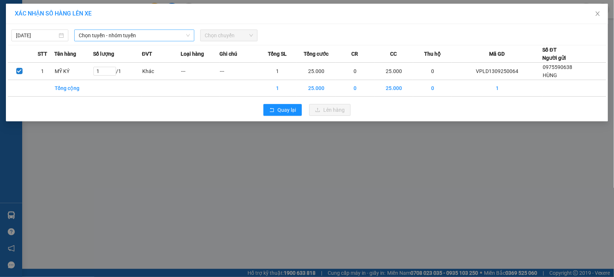
click at [132, 35] on span "Chọn tuyến - nhóm tuyến" at bounding box center [134, 35] width 111 height 11
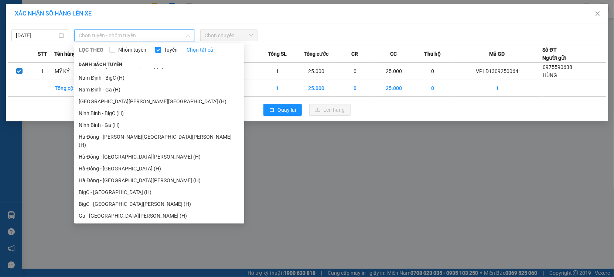
scroll to position [911, 0]
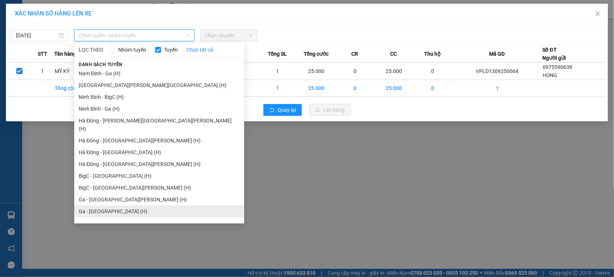
click at [105, 206] on li "Ga - Nam Định (H)" at bounding box center [159, 212] width 170 height 12
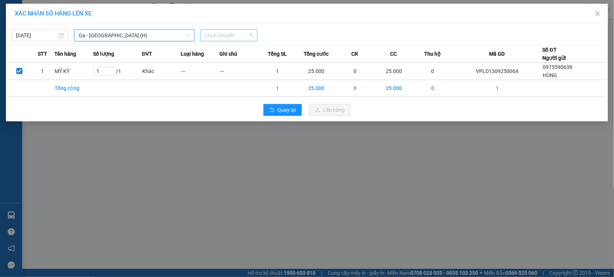
click at [232, 36] on span "Chọn chuyến" at bounding box center [229, 35] width 48 height 11
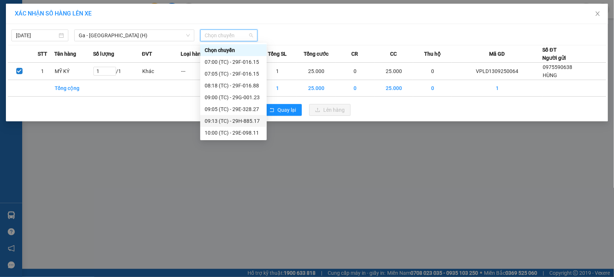
scroll to position [189, 0]
click at [125, 37] on span "Ga - Nam Định (H)" at bounding box center [134, 35] width 111 height 11
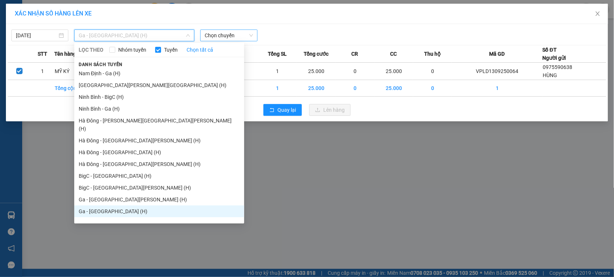
click at [226, 36] on span "Chọn chuyến" at bounding box center [229, 35] width 48 height 11
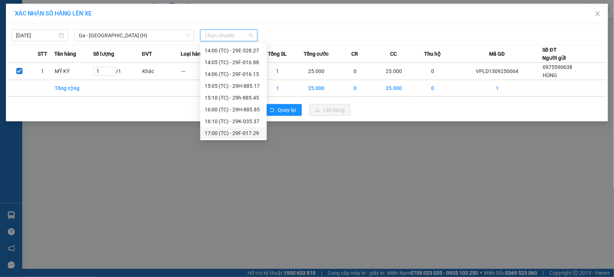
click at [237, 133] on div "17:00 (TC) - 29F-017.29" at bounding box center [234, 133] width 58 height 8
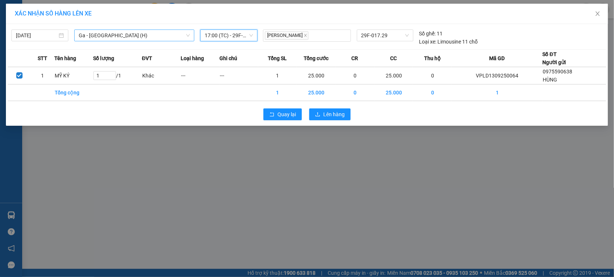
click at [130, 32] on span "Ga - Nam Định (H)" at bounding box center [134, 35] width 111 height 11
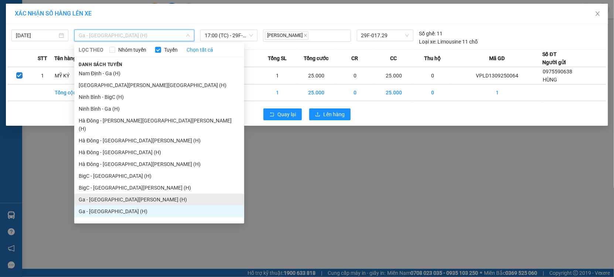
click at [115, 195] on li "Ga - Thái Bình (H)" at bounding box center [159, 200] width 170 height 12
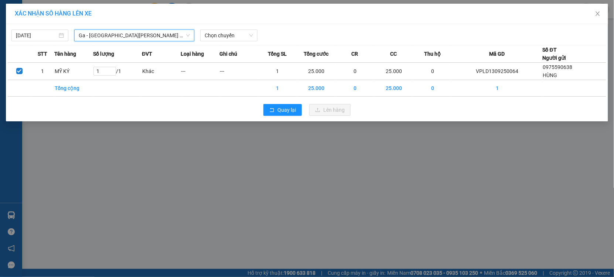
click at [129, 39] on span "Ga - Thái Bình (H)" at bounding box center [134, 35] width 111 height 11
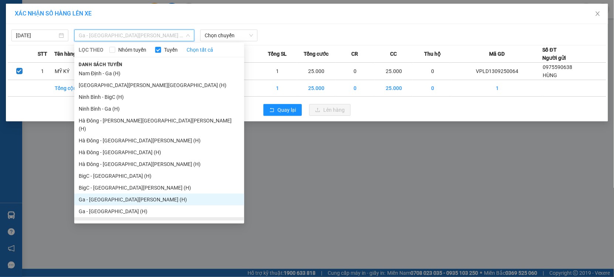
click at [102, 218] on li "Ga - Ninh Bình (H)" at bounding box center [159, 224] width 170 height 12
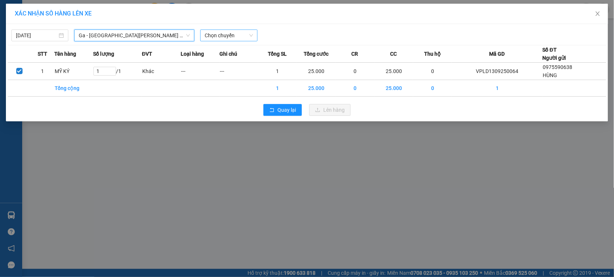
click at [235, 38] on span "Chọn chuyến" at bounding box center [229, 35] width 48 height 11
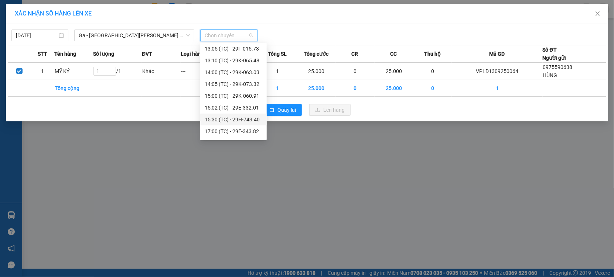
scroll to position [177, 0]
click at [248, 120] on div "17:00 (TC) - 29E-343.82" at bounding box center [234, 121] width 58 height 8
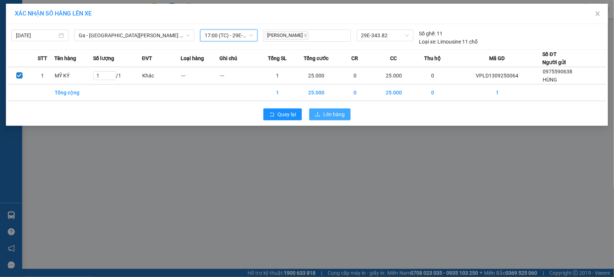
click at [332, 114] on span "Lên hàng" at bounding box center [333, 114] width 21 height 8
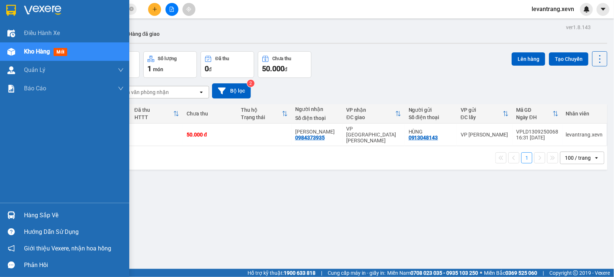
click at [13, 220] on div at bounding box center [11, 215] width 13 height 13
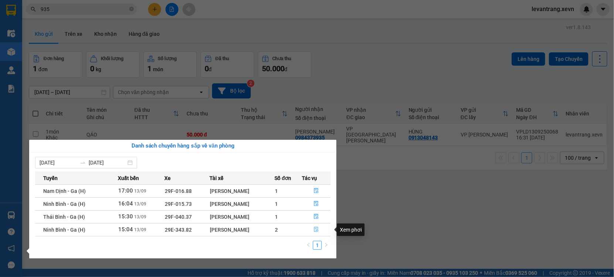
click at [317, 229] on icon "file-done" at bounding box center [316, 229] width 5 height 5
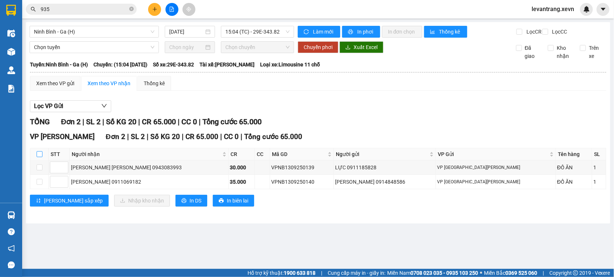
click at [42, 157] on input "checkbox" at bounding box center [40, 154] width 6 height 6
checkbox input "true"
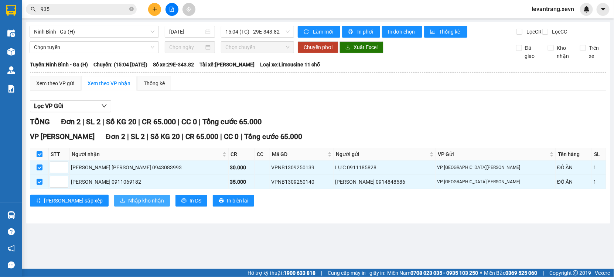
click at [128, 205] on span "Nhập kho nhận" at bounding box center [146, 201] width 36 height 8
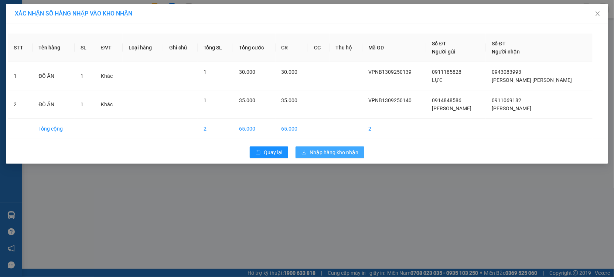
click at [324, 153] on span "Nhập hàng kho nhận" at bounding box center [334, 153] width 49 height 8
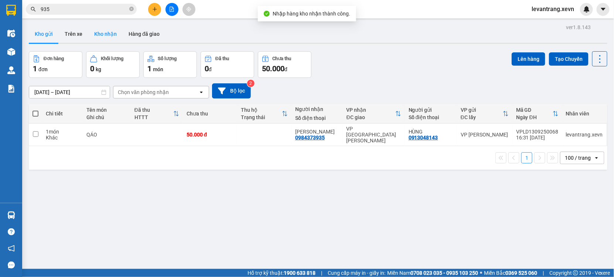
click at [108, 39] on button "Kho nhận" at bounding box center [105, 34] width 34 height 18
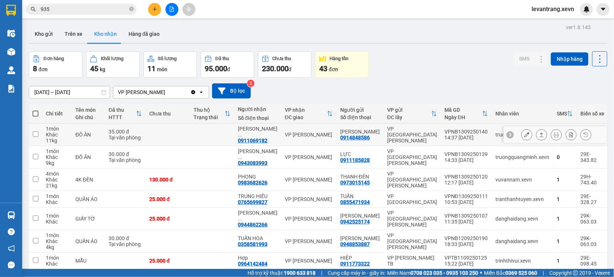
click at [492, 141] on td "truongquangminh.xevn" at bounding box center [522, 135] width 61 height 23
checkbox input "true"
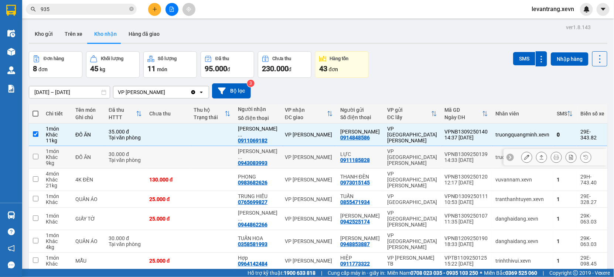
click at [474, 156] on td "VPNB1309250139 14:33 13/09" at bounding box center [466, 157] width 51 height 23
checkbox input "true"
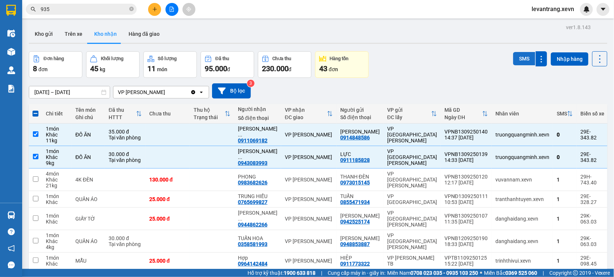
click at [515, 59] on button "SMS" at bounding box center [524, 58] width 22 height 13
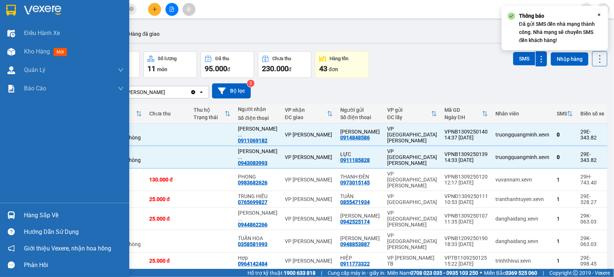
click at [16, 225] on div "Hướng dẫn sử dụng" at bounding box center [64, 232] width 129 height 17
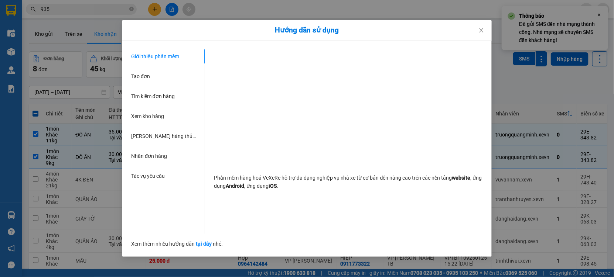
drag, startPoint x: 58, startPoint y: 214, endPoint x: 16, endPoint y: 216, distance: 42.2
click at [58, 214] on div "Hướng dẫn sử dụng Giới thiệu phần mềm Tạo đơn Tìm kiếm đơn hàng Xem kho hàng Lê…" at bounding box center [307, 138] width 614 height 277
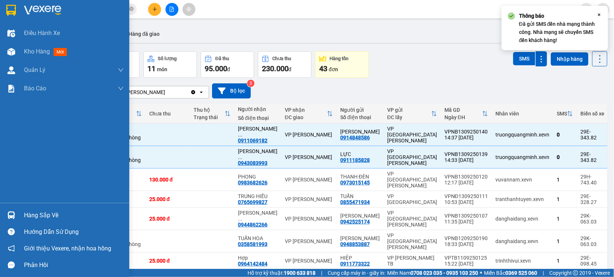
click at [10, 216] on img at bounding box center [11, 216] width 8 height 8
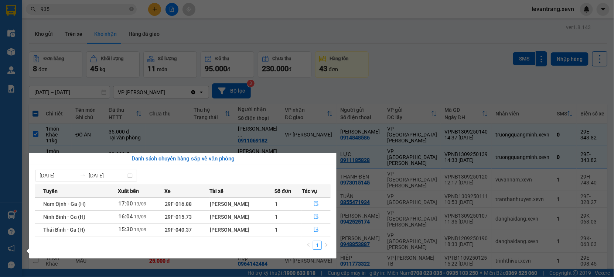
click at [58, 11] on section "Kết quả tìm kiếm ( 568 ) Bộ lọc Thuộc VP này Mã ĐH Trạng thái Món hàng Thu hộ T…" at bounding box center [307, 138] width 614 height 277
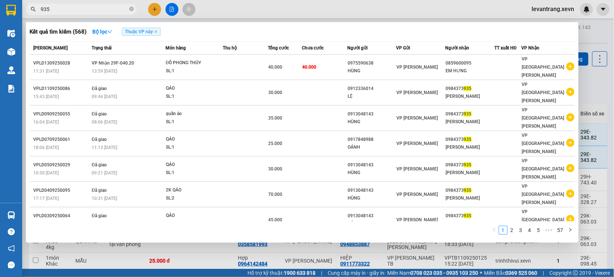
click at [58, 11] on input "935" at bounding box center [84, 9] width 87 height 8
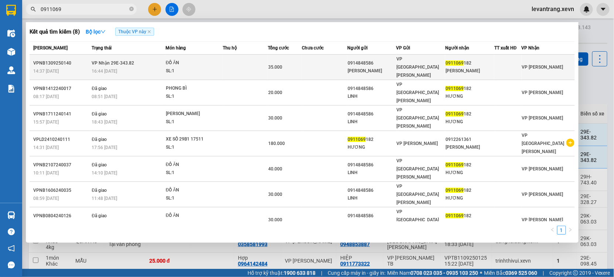
type input "0911069"
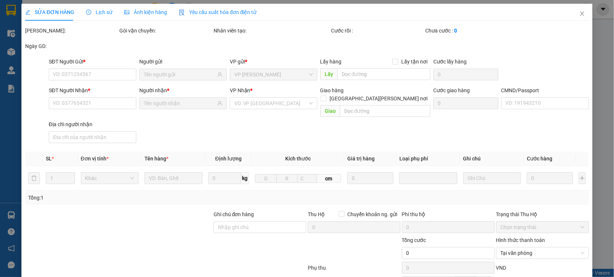
type input "0914848586"
type input "LÊ THÙY LINH"
type input "0911069182"
type input "HÀ THỊ HƯƠNG"
type input "035173003645"
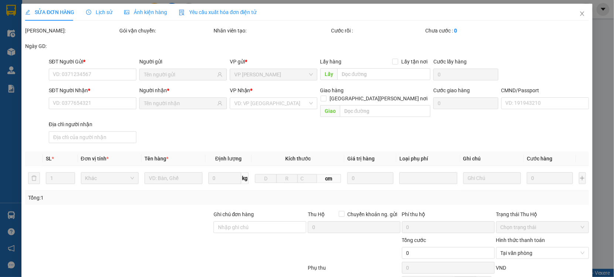
type input "35.000"
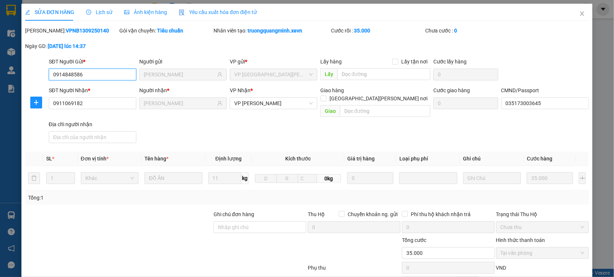
scroll to position [75, 0]
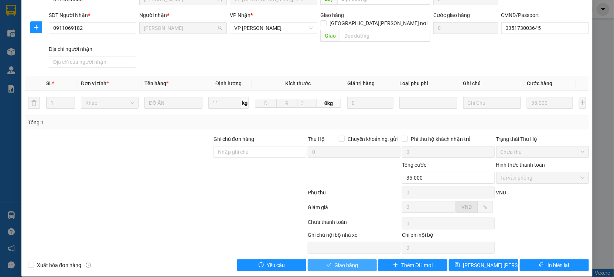
click at [335, 262] on span "Giao hàng" at bounding box center [347, 266] width 24 height 8
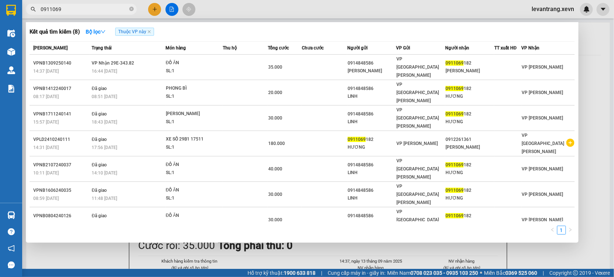
click at [100, 10] on input "0911069" at bounding box center [84, 9] width 87 height 8
click at [151, 6] on div at bounding box center [307, 138] width 614 height 277
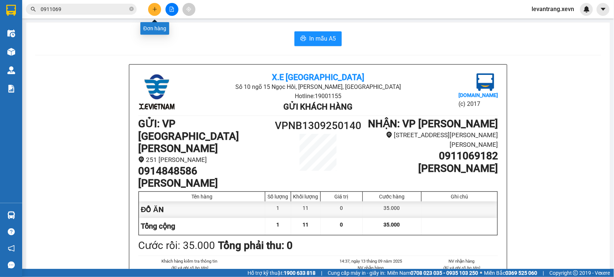
click at [151, 6] on button at bounding box center [154, 9] width 13 height 13
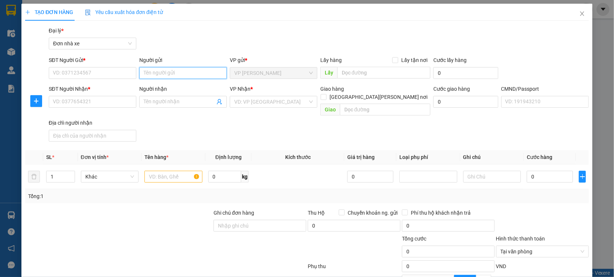
click at [158, 73] on input "Người gửi" at bounding box center [183, 73] width 88 height 12
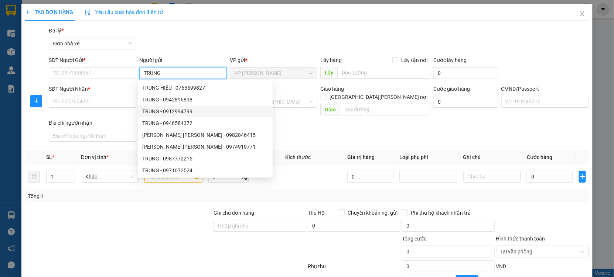
type input "TRUNG"
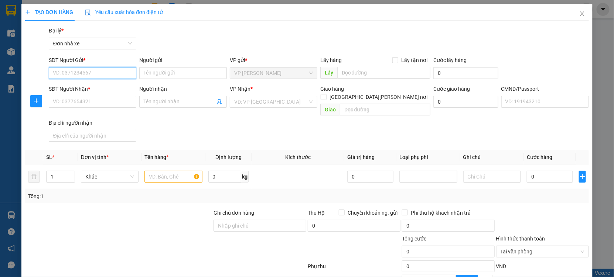
click at [75, 71] on input "SĐT Người Gửi *" at bounding box center [93, 73] width 88 height 12
paste input "0968128260"
type input "0968128260"
click at [152, 75] on input "Người gửi" at bounding box center [183, 73] width 88 height 12
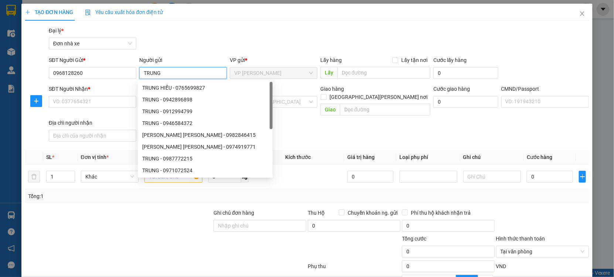
type input "TRUNG"
drag, startPoint x: 204, startPoint y: 42, endPoint x: 106, endPoint y: 106, distance: 116.7
click at [203, 43] on div "Gói vận chuyển * Tiêu chuẩn Đại lý * Đơn nhà xe" at bounding box center [318, 40] width 543 height 26
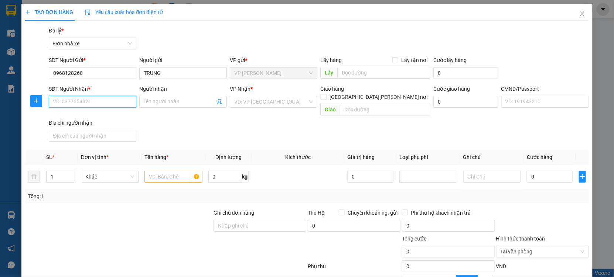
click at [79, 102] on input "SĐT Người Nhận *" at bounding box center [93, 102] width 88 height 12
paste input "0968128260"
type input "0968128260"
drag, startPoint x: 156, startPoint y: 107, endPoint x: 158, endPoint y: 103, distance: 4.0
click at [157, 106] on span at bounding box center [183, 102] width 88 height 12
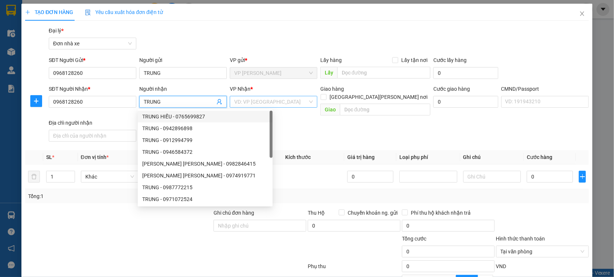
type input "TRUNG"
click at [235, 105] on input "search" at bounding box center [271, 101] width 74 height 11
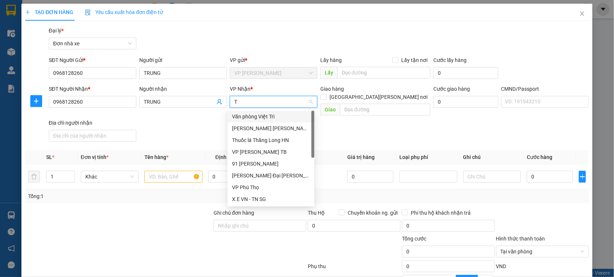
type input "TB"
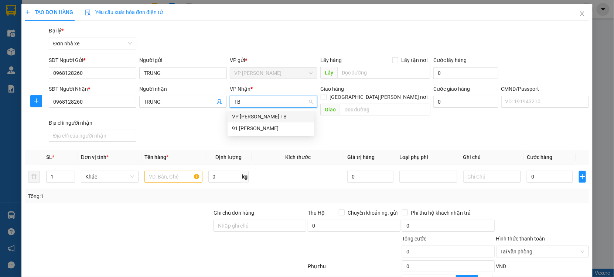
click at [257, 120] on div "VP [PERSON_NAME] TB" at bounding box center [271, 117] width 78 height 8
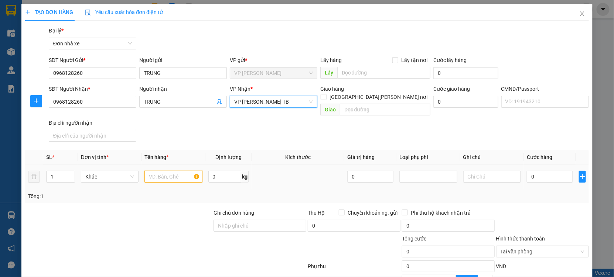
click at [170, 171] on input "text" at bounding box center [173, 177] width 58 height 12
type input "ĐÒ ĂN ( KHÁCH QUÊN ĐÃ HẸN KH )"
click at [538, 176] on div "0" at bounding box center [550, 177] width 46 height 15
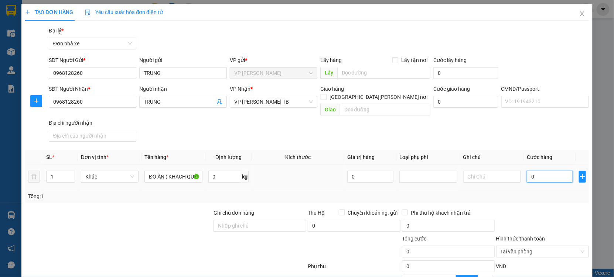
click at [540, 171] on input "0" at bounding box center [550, 177] width 46 height 12
type input "002"
type input "2"
type input "0.025"
type input "25"
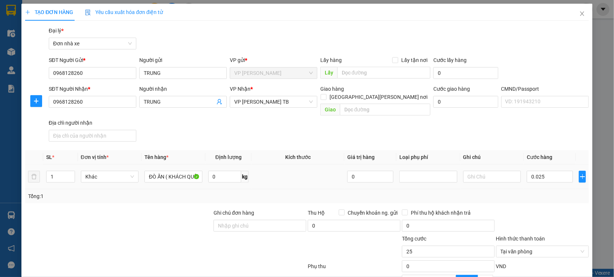
click at [560, 220] on div at bounding box center [542, 222] width 94 height 26
type input "25.000"
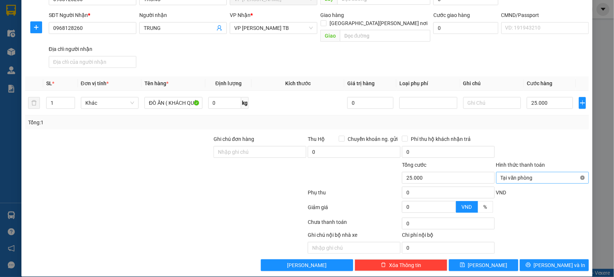
type input "25.000"
drag, startPoint x: 576, startPoint y: 170, endPoint x: 566, endPoint y: 152, distance: 21.2
drag, startPoint x: 557, startPoint y: 137, endPoint x: 563, endPoint y: 184, distance: 46.6
click at [557, 139] on div at bounding box center [542, 148] width 94 height 26
click at [545, 262] on span "Lưu và In" at bounding box center [560, 266] width 52 height 8
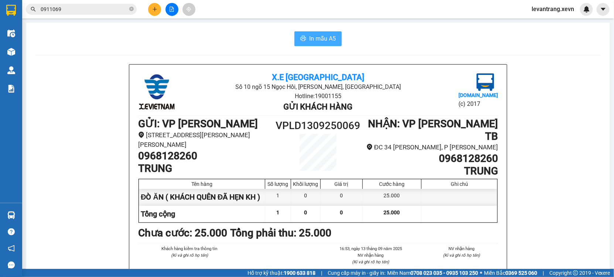
click at [328, 36] on span "In mẫu A5" at bounding box center [322, 38] width 27 height 9
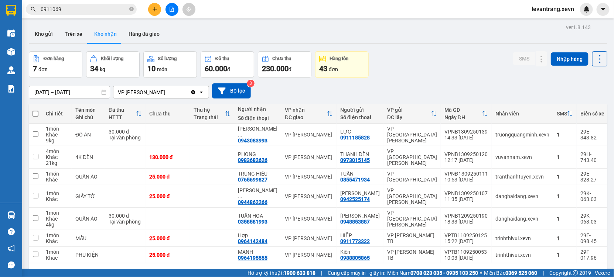
click at [66, 10] on input "0911069" at bounding box center [84, 9] width 87 height 8
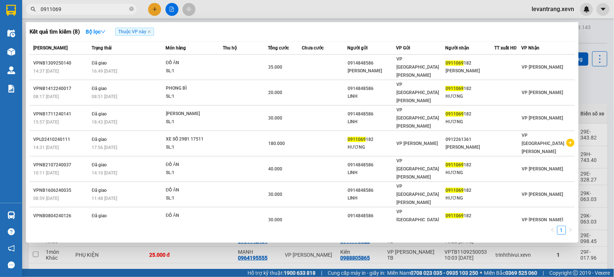
click at [66, 10] on input "0911069" at bounding box center [84, 9] width 87 height 8
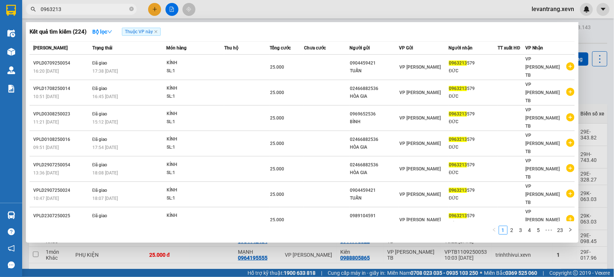
type input "0963213"
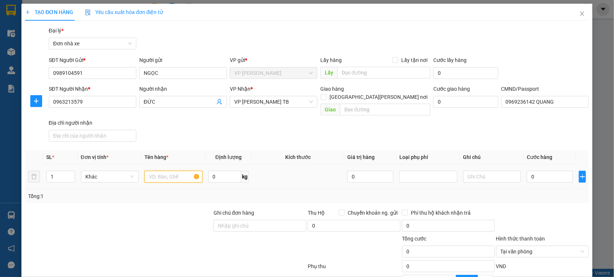
click at [164, 171] on input "text" at bounding box center [173, 177] width 58 height 12
type input "KSINH"
click at [550, 171] on input "0" at bounding box center [550, 177] width 46 height 12
type input "002"
type input "2"
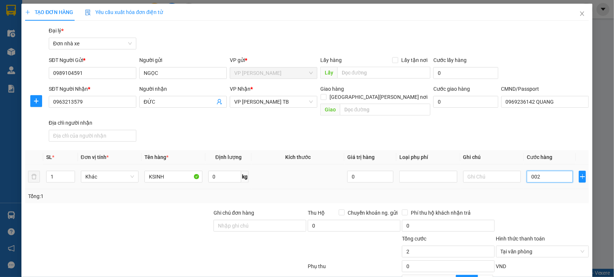
type input "0.025"
type input "25"
click at [528, 192] on div "Tổng: 1" at bounding box center [307, 196] width 558 height 8
type input "25.000"
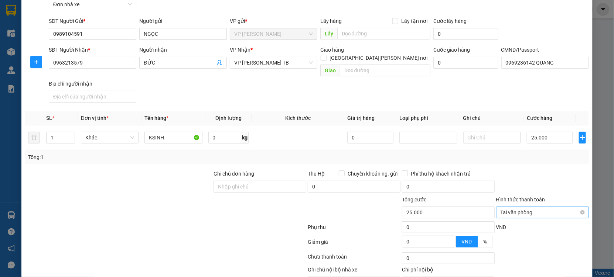
scroll to position [74, 0]
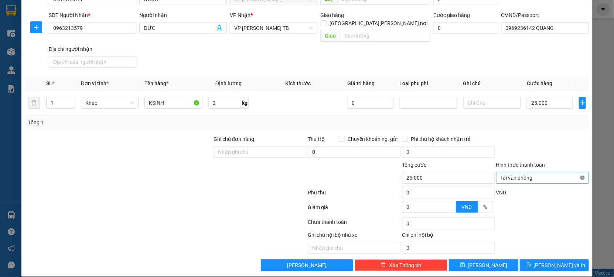
type input "25.000"
click at [571, 161] on div "Hình thức thanh toán" at bounding box center [542, 166] width 93 height 11
click at [544, 262] on span "Lưu và In" at bounding box center [560, 266] width 52 height 8
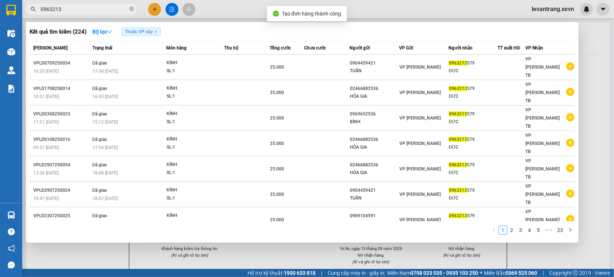
click at [343, 252] on div at bounding box center [307, 138] width 614 height 277
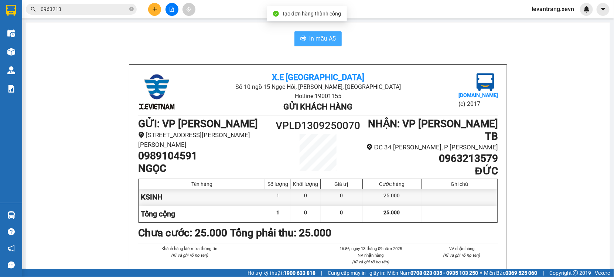
click at [311, 39] on span "In mẫu A5" at bounding box center [322, 38] width 27 height 9
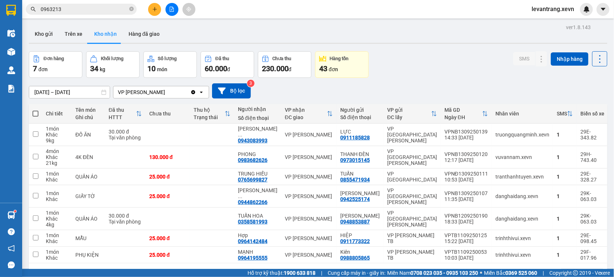
click at [482, 50] on div "ver 1.8.143 Kho gửi Trên xe Kho nhận Hàng đã giao Đơn hàng 7 đơn Khối lượng 34 …" at bounding box center [318, 160] width 584 height 277
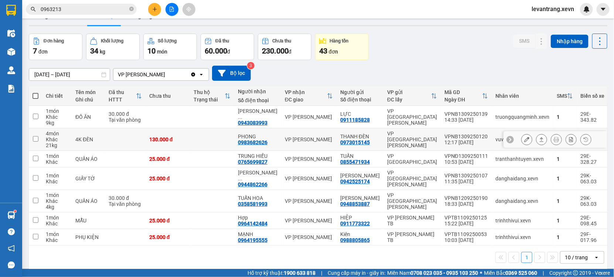
scroll to position [34, 0]
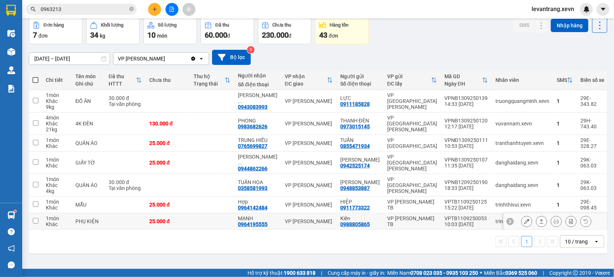
click at [250, 224] on div "0964195555" at bounding box center [253, 225] width 30 height 6
copy div "0964195555"
click at [92, 6] on input "0963213" at bounding box center [84, 9] width 87 height 8
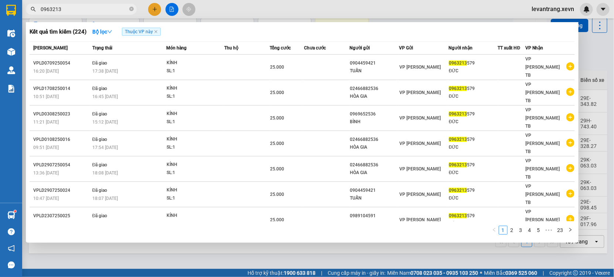
click at [92, 6] on input "0963213" at bounding box center [84, 9] width 87 height 8
paste input "4195555"
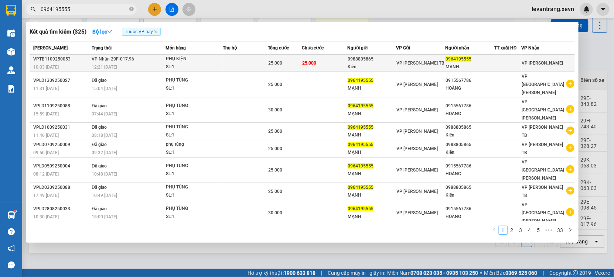
type input "0964195555"
click at [154, 62] on td "VP Nhận 29F-017.96 12:21 - 11/09" at bounding box center [127, 63] width 75 height 17
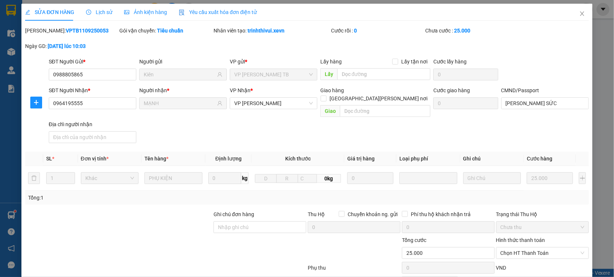
type input "0988805865"
type input "Kiên"
type input "0964195555"
type input "MẠNH"
type input "TRẦN VĂN SỨC"
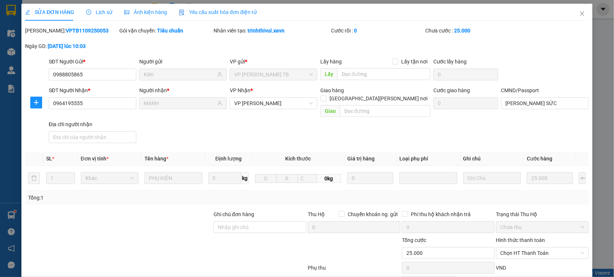
type input "25.000"
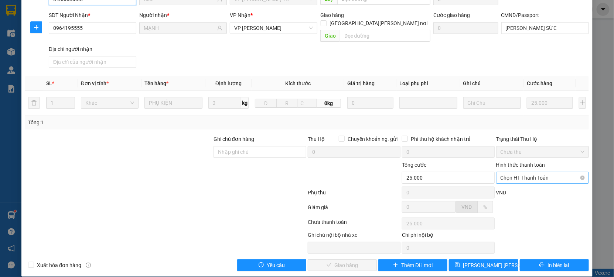
click at [508, 173] on span "Chọn HT Thanh Toán" at bounding box center [543, 178] width 84 height 11
click at [507, 181] on div "Tại văn phòng" at bounding box center [537, 185] width 83 height 8
type input "0"
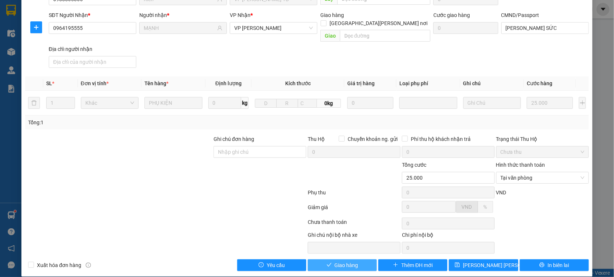
click at [349, 262] on span "Giao hàng" at bounding box center [347, 266] width 24 height 8
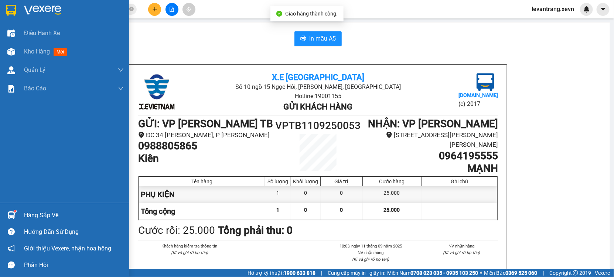
click at [21, 50] on div "Kho hàng mới" at bounding box center [64, 51] width 129 height 18
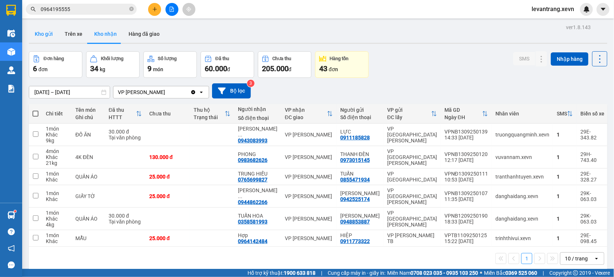
click at [45, 36] on button "Kho gửi" at bounding box center [44, 34] width 30 height 18
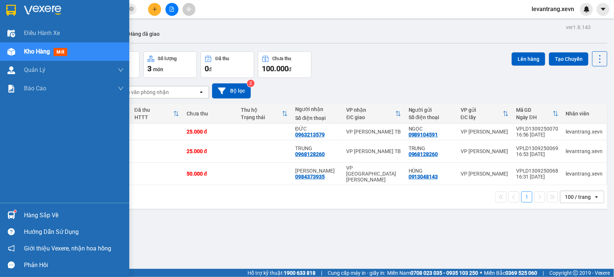
click at [21, 211] on div "Hàng sắp về" at bounding box center [64, 215] width 129 height 17
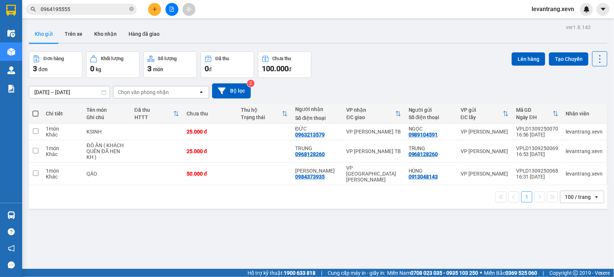
click at [377, 224] on section "Kết quả tìm kiếm ( 325 ) Bộ lọc Thuộc VP này Mã ĐH Trạng thái Món hàng Thu hộ T…" at bounding box center [307, 138] width 614 height 277
click at [75, 4] on span "0964195555" at bounding box center [81, 9] width 111 height 11
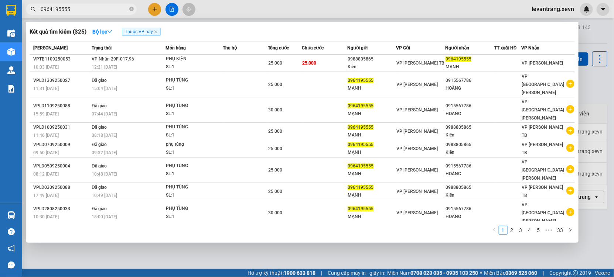
click at [75, 4] on span "0964195555" at bounding box center [81, 9] width 111 height 11
click at [74, 7] on input "0964195555" at bounding box center [84, 9] width 87 height 8
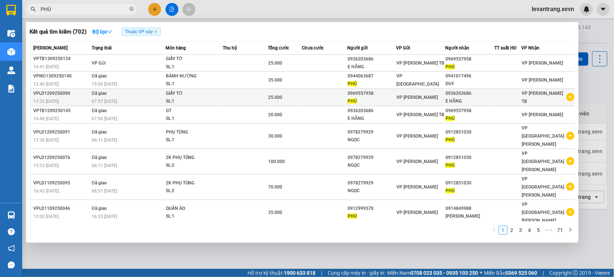
type input "PHÚ"
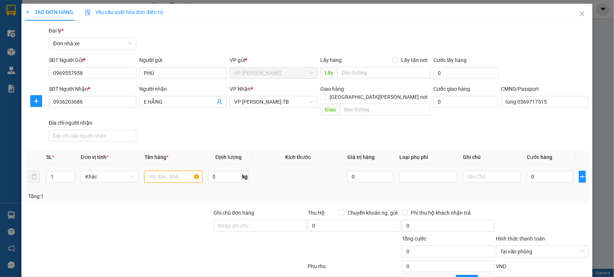
click at [154, 171] on input "text" at bounding box center [173, 177] width 58 height 12
type input "F"
type input "GIẤY TỜ"
click at [544, 171] on input "0" at bounding box center [550, 177] width 46 height 12
type input "002"
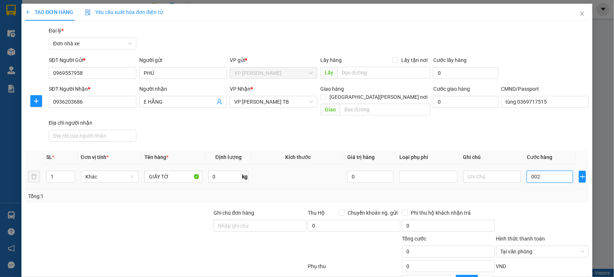
type input "2"
type input "0.020"
type input "20"
click at [538, 193] on div "Tổng: 1" at bounding box center [307, 197] width 564 height 14
type input "20.000"
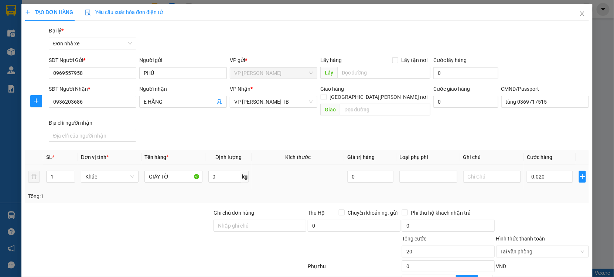
type input "20.000"
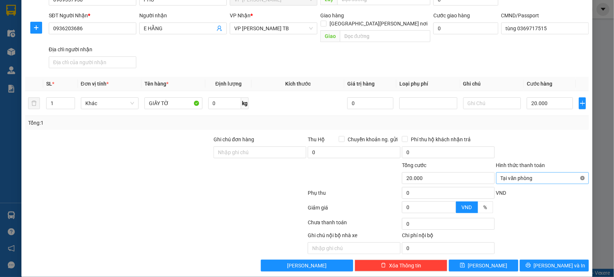
scroll to position [74, 0]
drag, startPoint x: 576, startPoint y: 170, endPoint x: 570, endPoint y: 163, distance: 10.0
type input "20.000"
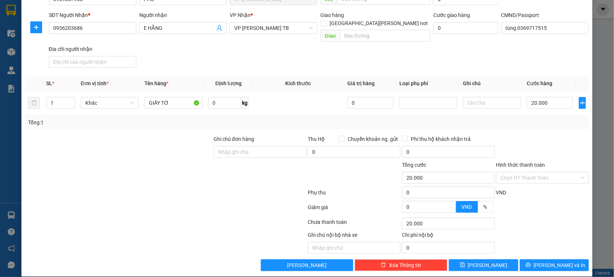
click at [570, 163] on div "Hình thức thanh toán" at bounding box center [542, 166] width 93 height 11
click at [531, 263] on icon "printer" at bounding box center [528, 265] width 5 height 5
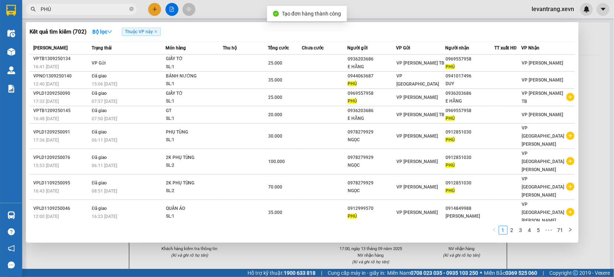
drag, startPoint x: 334, startPoint y: 252, endPoint x: 303, endPoint y: 43, distance: 211.0
click at [334, 246] on div at bounding box center [307, 138] width 614 height 277
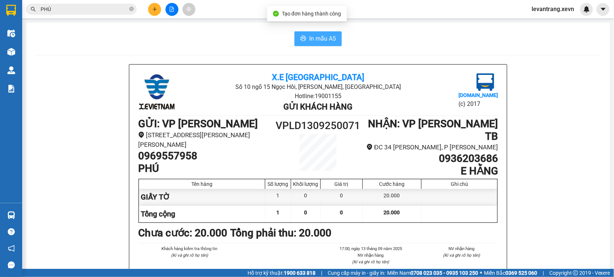
click at [311, 40] on span "In mẫu A5" at bounding box center [322, 38] width 27 height 9
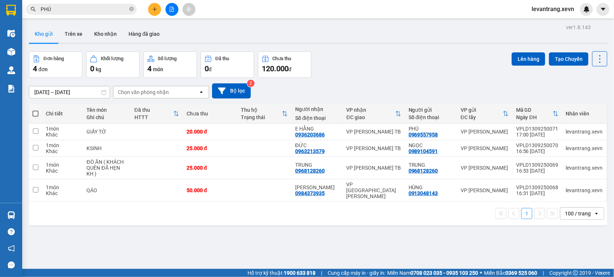
click at [95, 6] on input "PHÚ" at bounding box center [84, 9] width 87 height 8
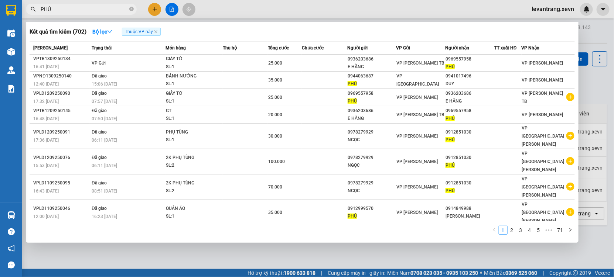
click at [95, 6] on input "PHÚ" at bounding box center [84, 9] width 87 height 8
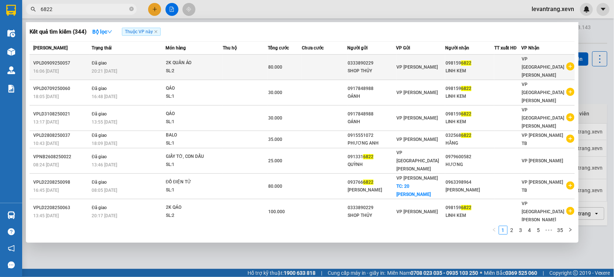
type input "6822"
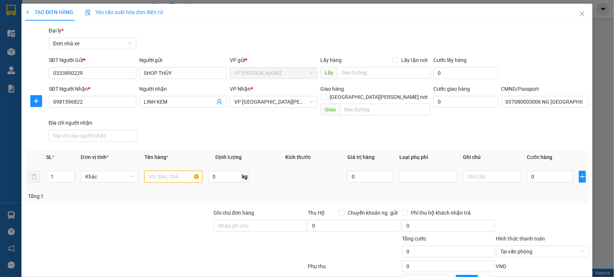
click at [161, 172] on input "text" at bounding box center [173, 177] width 58 height 12
type input "QÁO"
click at [547, 171] on input "0" at bounding box center [550, 177] width 46 height 12
click at [219, 171] on input "0" at bounding box center [224, 177] width 33 height 12
click at [535, 173] on input "0" at bounding box center [550, 177] width 46 height 12
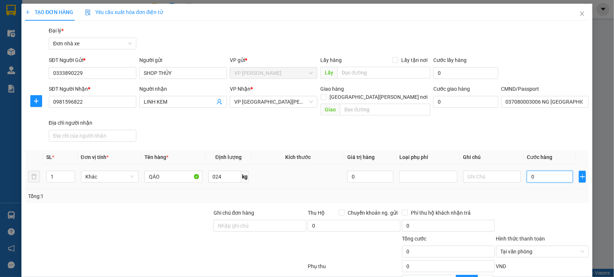
type input "24"
type input "005"
type input "5"
type input "0.050"
type input "50"
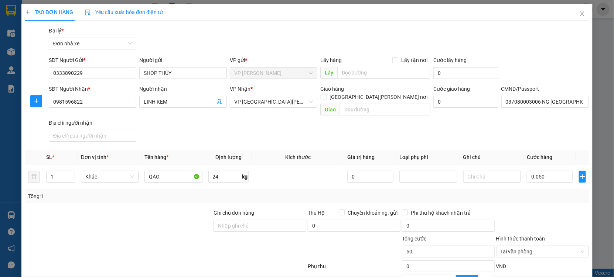
drag, startPoint x: 543, startPoint y: 199, endPoint x: 546, endPoint y: 192, distance: 7.6
click at [543, 198] on div "Transit Pickup Surcharge Ids Transit Deliver Surcharge Ids Transit Deliver Surc…" at bounding box center [307, 186] width 564 height 319
type input "50.000"
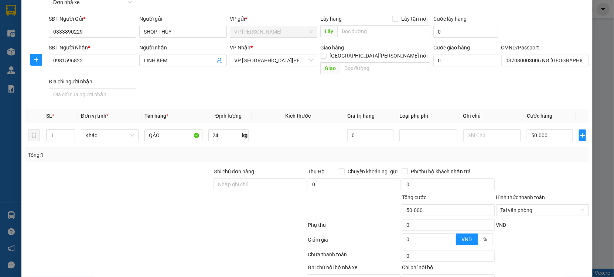
scroll to position [74, 0]
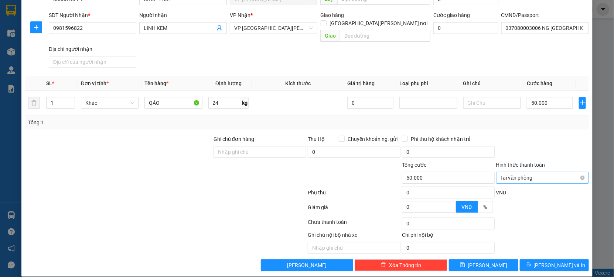
click at [579, 172] on div "Tại văn phòng" at bounding box center [542, 178] width 93 height 12
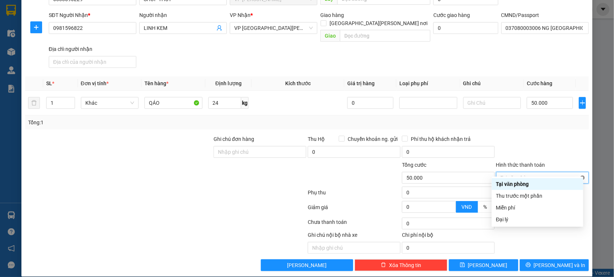
type input "50.000"
drag, startPoint x: 576, startPoint y: 170, endPoint x: 577, endPoint y: 156, distance: 14.4
drag, startPoint x: 578, startPoint y: 150, endPoint x: 564, endPoint y: 207, distance: 58.8
click at [578, 151] on div at bounding box center [542, 148] width 94 height 26
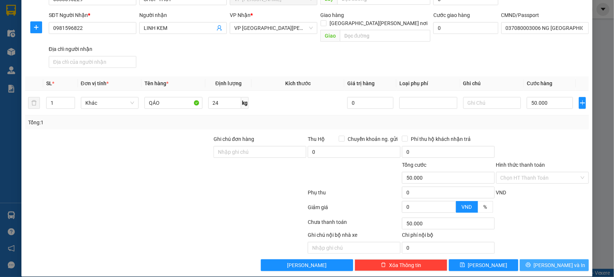
click at [542, 262] on span "Lưu và In" at bounding box center [560, 266] width 52 height 8
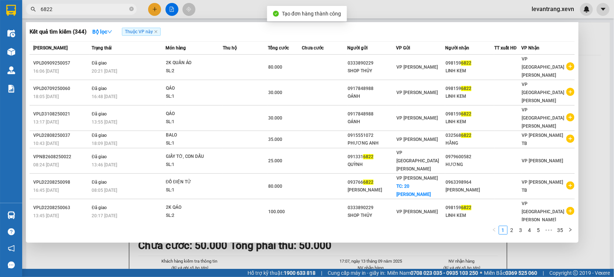
drag, startPoint x: 365, startPoint y: 250, endPoint x: 321, endPoint y: 96, distance: 159.7
click at [365, 249] on div at bounding box center [307, 138] width 614 height 277
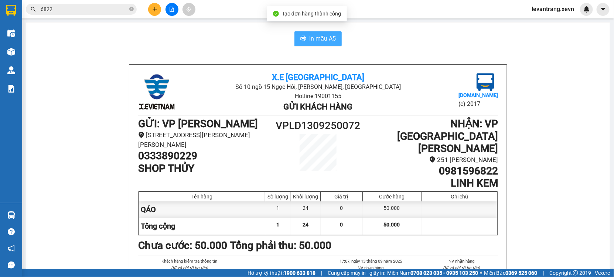
click at [305, 40] on button "In mẫu A5" at bounding box center [317, 38] width 47 height 15
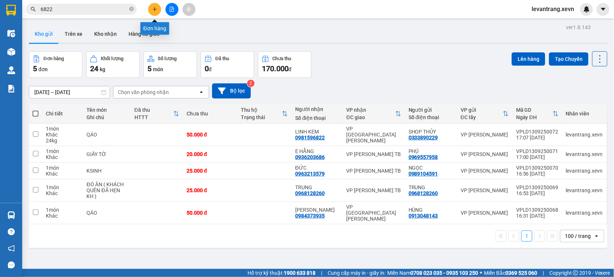
click at [157, 10] on button at bounding box center [154, 9] width 13 height 13
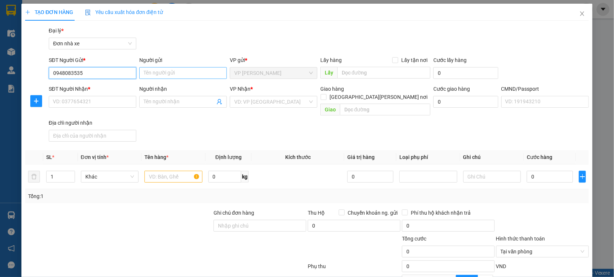
type input "0948083535"
click at [162, 73] on input "Người gửi" at bounding box center [183, 73] width 88 height 12
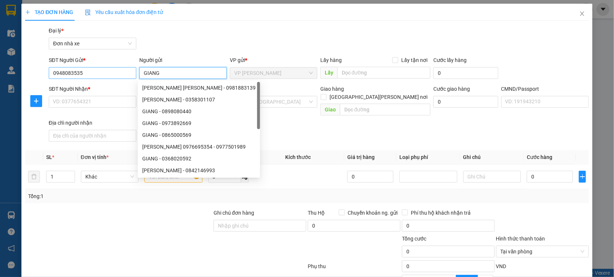
type input "GIANG"
click at [94, 71] on input "0948083535" at bounding box center [93, 73] width 88 height 12
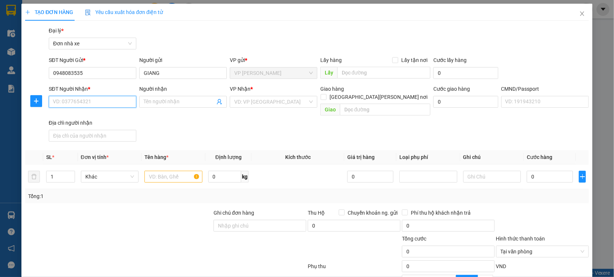
click at [90, 102] on input "SĐT Người Nhận *" at bounding box center [93, 102] width 88 height 12
paste input "0948083535"
type input "0948083535"
click at [151, 97] on span at bounding box center [183, 102] width 88 height 12
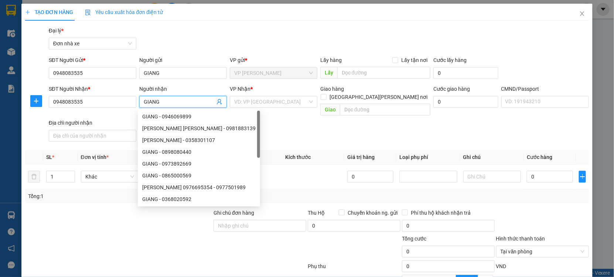
type input "GIANG"
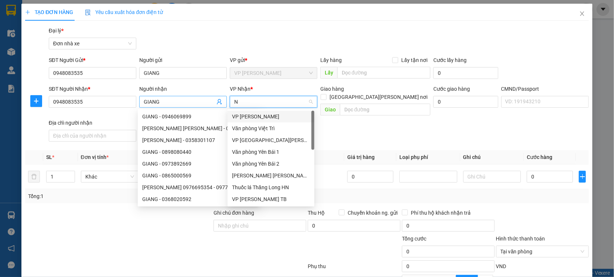
type input "NB"
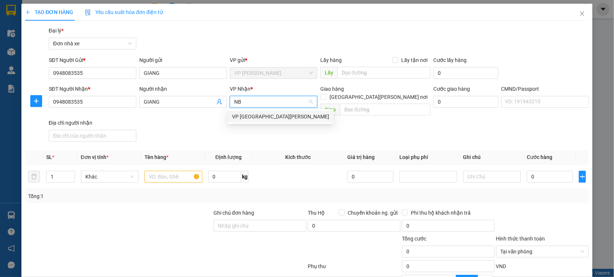
click at [244, 111] on div "VP [GEOGRAPHIC_DATA]" at bounding box center [281, 117] width 106 height 12
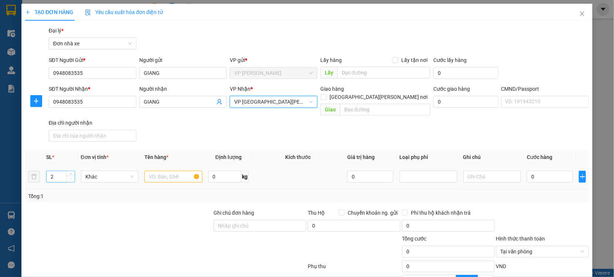
click at [69, 173] on icon "up" at bounding box center [70, 174] width 3 height 3
type input "3"
click at [69, 173] on icon "up" at bounding box center [70, 174] width 3 height 3
click at [194, 171] on input "text" at bounding box center [173, 177] width 58 height 12
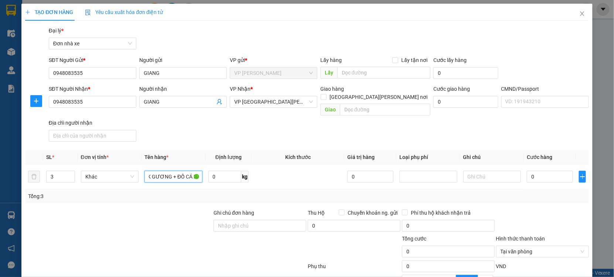
scroll to position [0, 15]
type input "3K GƯƠNG + ĐỒ CÁ NHÂN"
click at [542, 171] on input "0" at bounding box center [550, 177] width 46 height 12
type input "002"
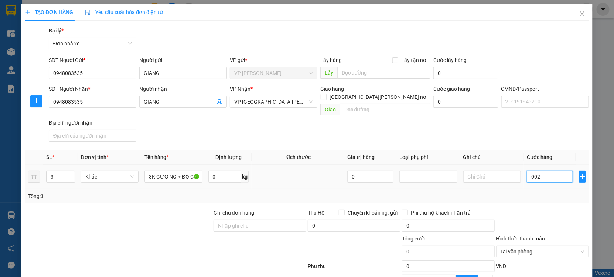
type input "2"
type input "0.020"
type input "20"
type input "000.200"
type input "200"
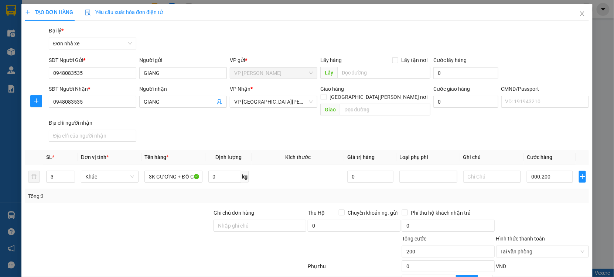
type input "200.000"
drag, startPoint x: 539, startPoint y: 192, endPoint x: 538, endPoint y: 188, distance: 4.1
click at [538, 192] on div "Tổng: 3" at bounding box center [307, 196] width 558 height 8
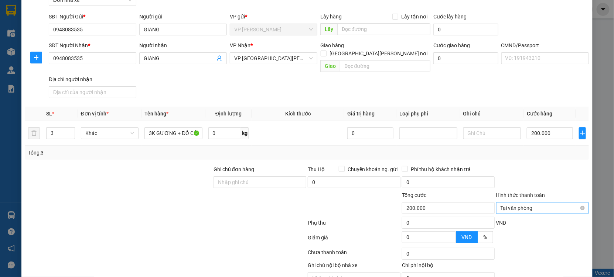
scroll to position [74, 0]
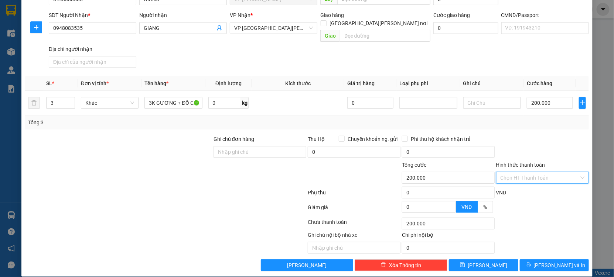
click at [554, 173] on input "Hình thức thanh toán" at bounding box center [540, 178] width 79 height 11
click at [527, 181] on div "Tại văn phòng" at bounding box center [537, 184] width 83 height 8
type input "0"
click at [531, 263] on icon "printer" at bounding box center [528, 265] width 5 height 5
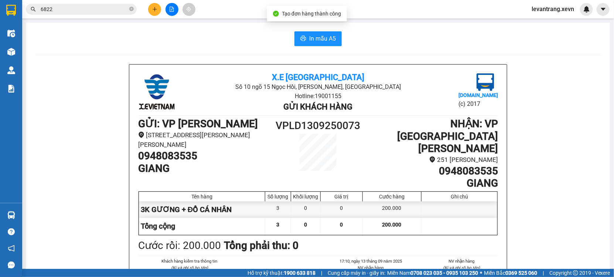
drag, startPoint x: 325, startPoint y: 257, endPoint x: 321, endPoint y: 237, distance: 21.1
click at [325, 258] on ul "17:10, ngày 13 tháng 09 năm 2025 NV nhận hàng (Kí và ghi rõ họ tên) Lê Vân Trang" at bounding box center [364, 276] width 88 height 36
click at [317, 39] on span "In mẫu A5" at bounding box center [322, 38] width 27 height 9
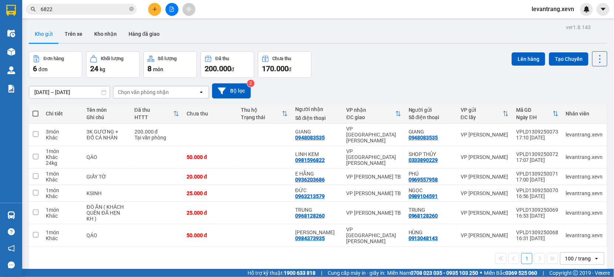
click at [424, 40] on div "Kho gửi Trên xe Kho nhận Hàng đã giao" at bounding box center [318, 35] width 579 height 20
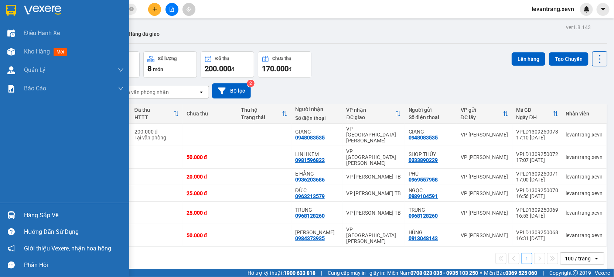
click at [33, 212] on div "Hàng sắp về" at bounding box center [74, 215] width 100 height 11
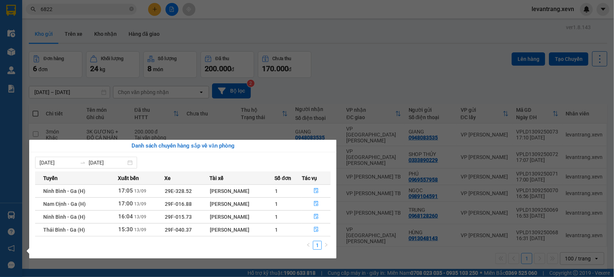
click at [302, 217] on td at bounding box center [316, 217] width 29 height 13
click at [316, 217] on icon "file-done" at bounding box center [316, 216] width 5 height 5
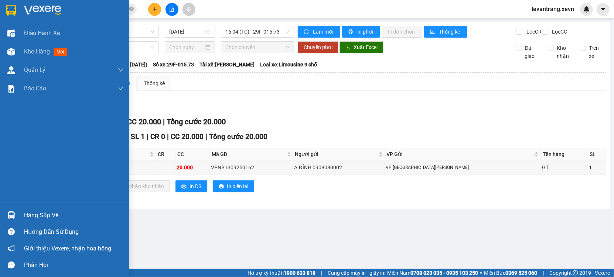
click at [21, 212] on div "Hàng sắp về" at bounding box center [64, 215] width 129 height 17
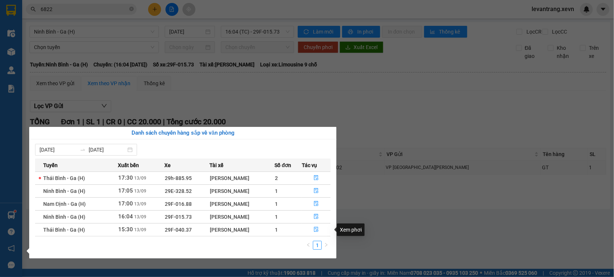
click at [402, 232] on section "Kết quả tìm kiếm ( 344 ) Bộ lọc Thuộc VP này Mã ĐH Trạng thái Món hàng Thu hộ T…" at bounding box center [307, 138] width 614 height 277
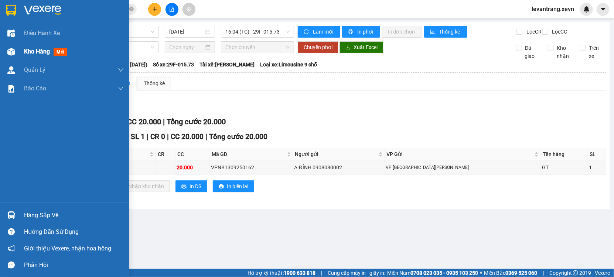
click at [37, 54] on span "Kho hàng" at bounding box center [37, 51] width 26 height 7
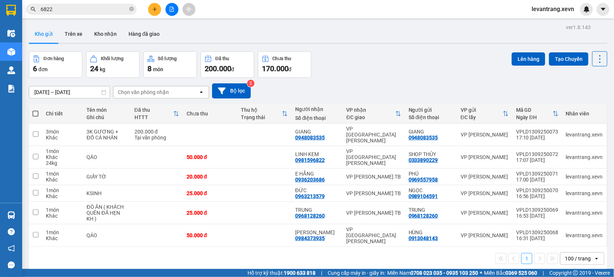
click at [76, 11] on input "6822" at bounding box center [84, 9] width 87 height 8
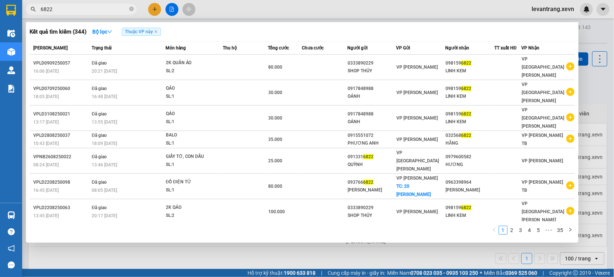
click at [76, 11] on input "6822" at bounding box center [84, 9] width 87 height 8
click at [96, 253] on div at bounding box center [307, 138] width 614 height 277
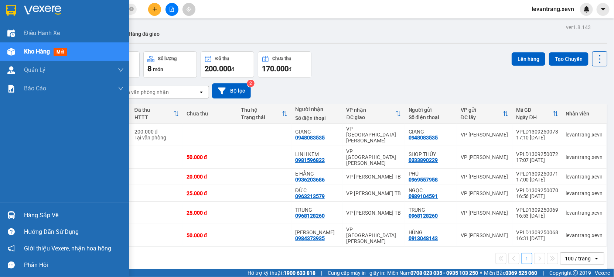
click at [19, 217] on div "Hàng sắp về" at bounding box center [64, 215] width 129 height 17
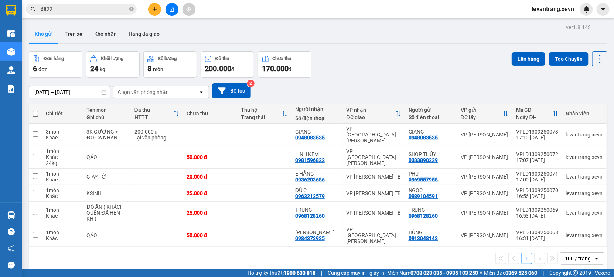
click at [79, 3] on section "Kết quả tìm kiếm ( 344 ) Bộ lọc Thuộc VP này Mã ĐH Trạng thái Món hàng Thu hộ T…" at bounding box center [307, 138] width 614 height 277
click at [77, 8] on input "6822" at bounding box center [84, 9] width 87 height 8
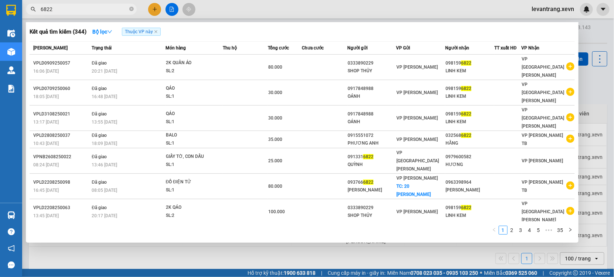
click at [77, 8] on input "6822" at bounding box center [84, 9] width 87 height 8
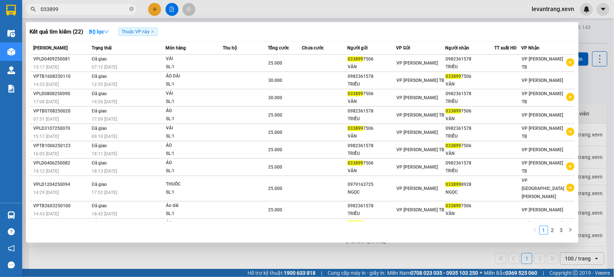
type input "033899"
click at [156, 30] on span "Thuộc VP này" at bounding box center [138, 32] width 39 height 8
click at [154, 30] on icon "close" at bounding box center [153, 32] width 4 height 4
click at [102, 31] on strong "Bộ lọc" at bounding box center [99, 32] width 20 height 6
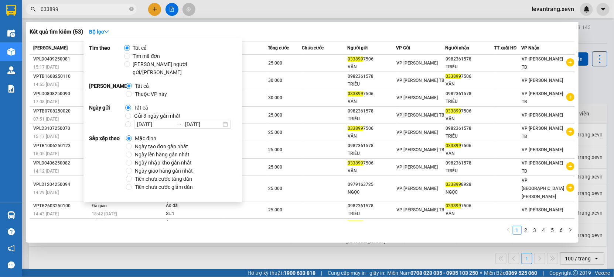
click at [140, 90] on span "Thuộc VP này" at bounding box center [151, 94] width 38 height 8
click at [132, 91] on input "Thuộc VP này" at bounding box center [129, 94] width 6 height 6
radio input "true"
radio input "false"
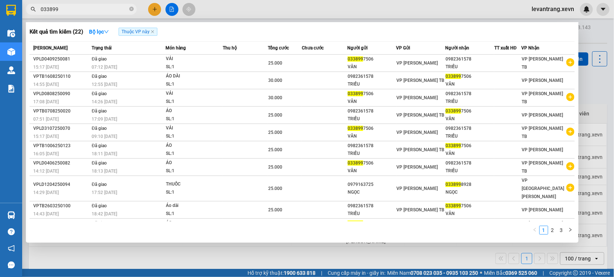
click at [306, 10] on div at bounding box center [307, 138] width 614 height 277
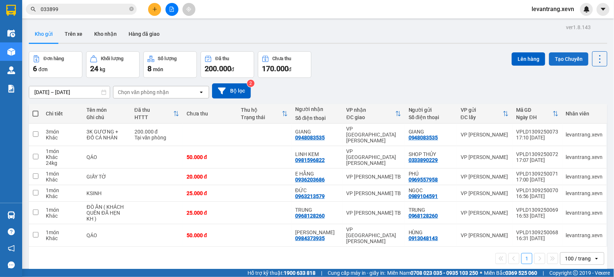
click at [551, 60] on button "Tạo Chuyến" at bounding box center [569, 58] width 40 height 13
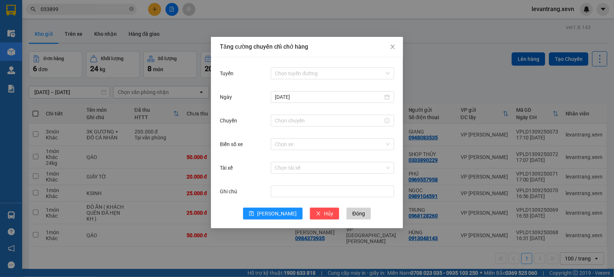
click at [303, 79] on div "Chọn tuyến đường" at bounding box center [332, 73] width 123 height 15
click at [310, 76] on input "Tuyến" at bounding box center [329, 73] width 109 height 11
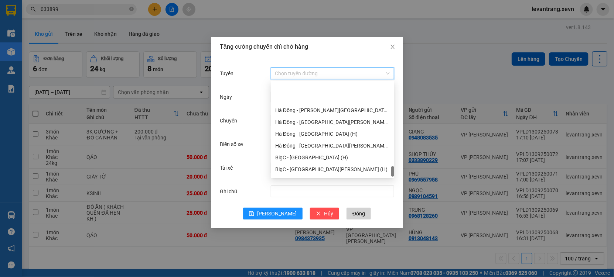
scroll to position [936, 0]
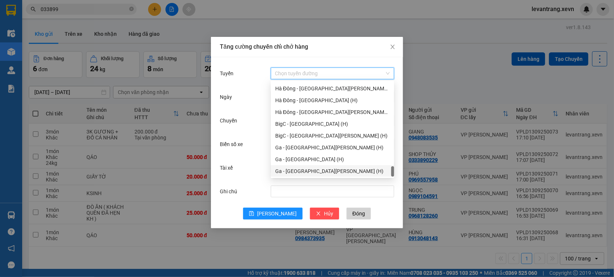
click at [305, 169] on div "Ga - Ninh Bình (H)" at bounding box center [332, 171] width 115 height 8
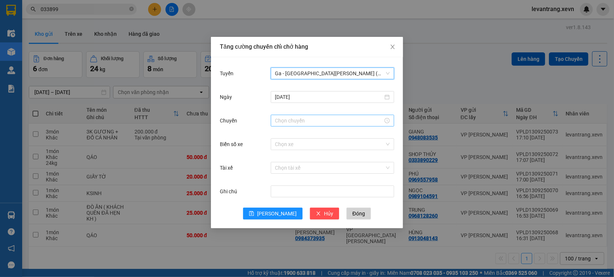
click at [304, 122] on input "Chuyến" at bounding box center [329, 121] width 108 height 8
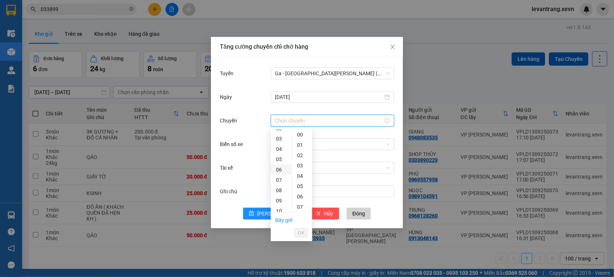
scroll to position [41, 0]
click at [83, 8] on div "Tăng cường chuyến chỉ chở hàng Tuyến Ga - Ninh Bình (H) Ngày 13/09/2025 Chuyến …" at bounding box center [307, 138] width 614 height 277
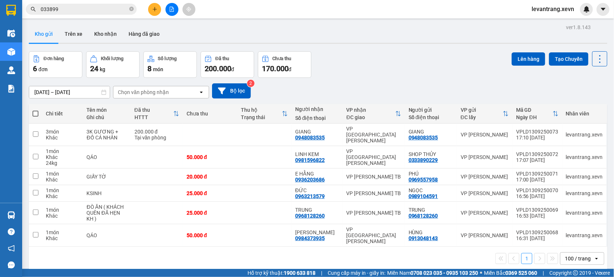
click at [83, 8] on div "Tăng cường chuyến chỉ chở hàng Tuyến Ga - Ninh Bình (H) Ngày 13/09/2025 Chuyến …" at bounding box center [307, 138] width 614 height 277
click at [83, 8] on input "033899" at bounding box center [84, 9] width 87 height 8
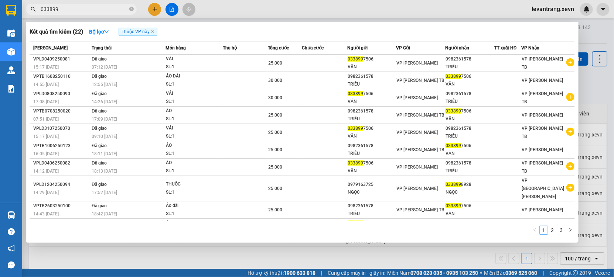
click at [83, 8] on input "033899" at bounding box center [84, 9] width 87 height 8
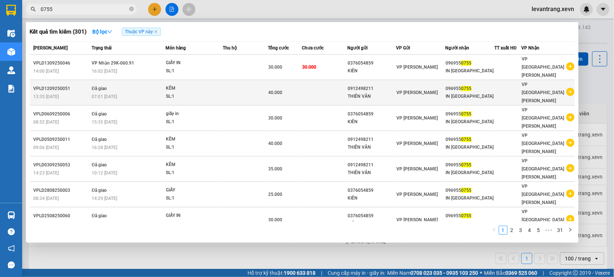
type input "0755"
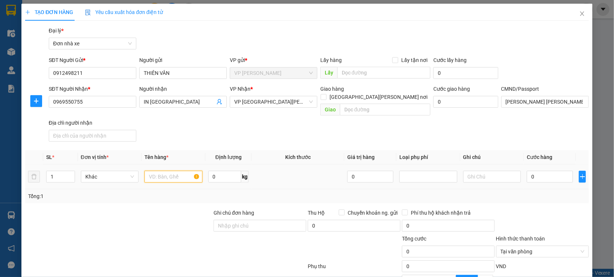
click at [165, 173] on input "text" at bounding box center [173, 177] width 58 height 12
type input "KẼM"
click at [539, 171] on input "0" at bounding box center [550, 177] width 46 height 12
type input "004"
type input "4"
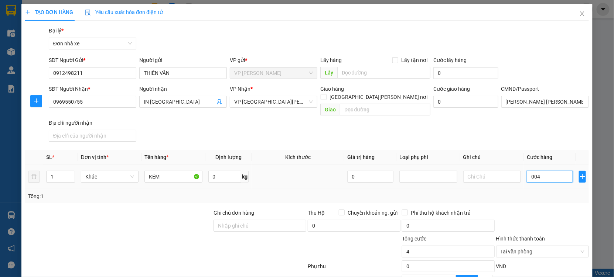
type input "0.040"
type input "40"
click at [551, 209] on div at bounding box center [542, 222] width 94 height 26
type input "40.000"
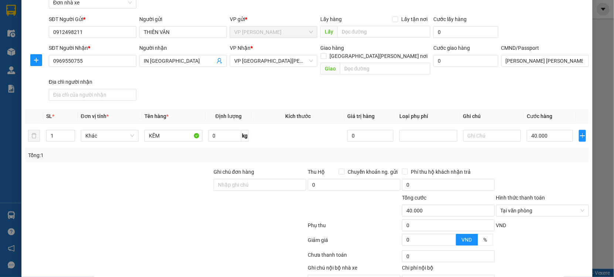
scroll to position [74, 0]
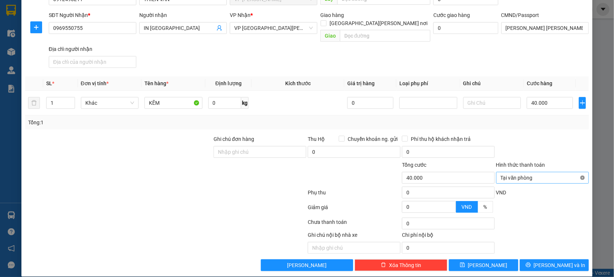
type input "40.000"
drag, startPoint x: 575, startPoint y: 170, endPoint x: 572, endPoint y: 157, distance: 13.5
drag, startPoint x: 567, startPoint y: 146, endPoint x: 570, endPoint y: 231, distance: 85.0
click at [567, 173] on form "Ghi chú đơn hàng Thu Hộ Chuyển khoản ng. gửi 0 Phí thu hộ khách nhận trả 0 Tổng…" at bounding box center [307, 175] width 564 height 81
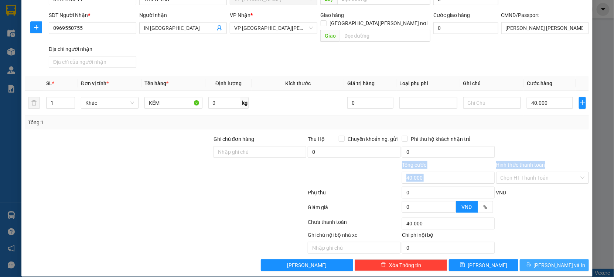
click at [548, 262] on span "Lưu và In" at bounding box center [560, 266] width 52 height 8
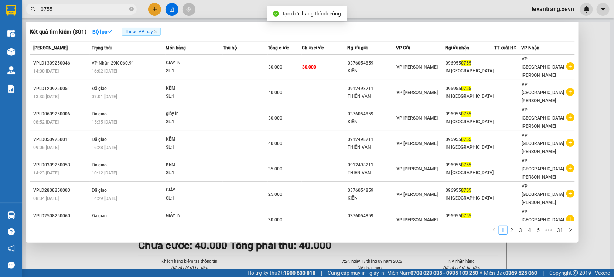
drag, startPoint x: 275, startPoint y: 252, endPoint x: 275, endPoint y: 232, distance: 19.6
click at [275, 249] on div at bounding box center [307, 138] width 614 height 277
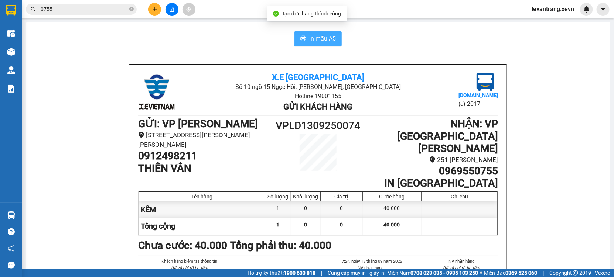
click at [305, 41] on button "In mẫu A5" at bounding box center [317, 38] width 47 height 15
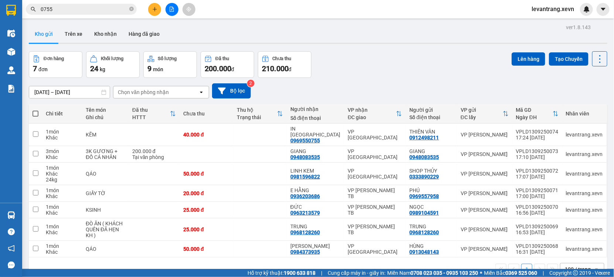
click at [68, 8] on input "0755" at bounding box center [84, 9] width 87 height 8
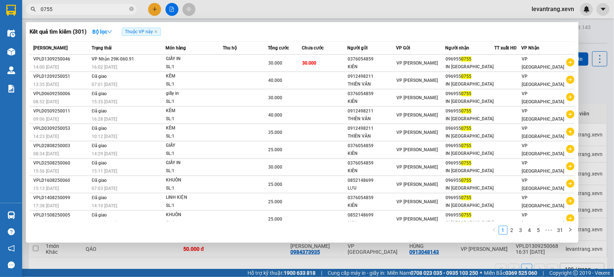
click at [390, 258] on div at bounding box center [307, 138] width 614 height 277
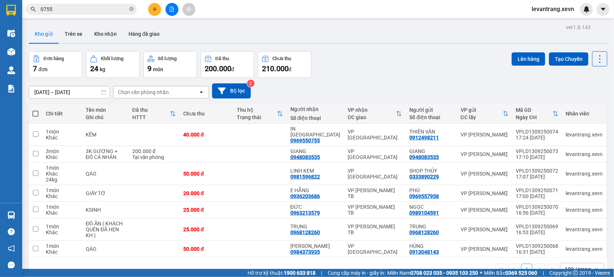
click at [165, 95] on div "Chọn văn phòng nhận" at bounding box center [143, 92] width 51 height 7
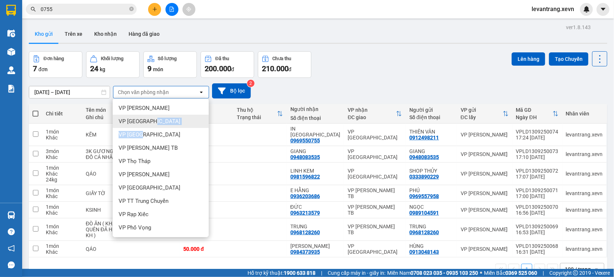
drag, startPoint x: 144, startPoint y: 135, endPoint x: 152, endPoint y: 120, distance: 17.0
click at [152, 120] on ul "VP Ngọc Hồi VP Ninh Bình VP Nam Định VP [PERSON_NAME] TB VP Thọ Tháp VP [PERSON…" at bounding box center [161, 168] width 96 height 139
click at [152, 120] on div "VP [GEOGRAPHIC_DATA]" at bounding box center [161, 121] width 96 height 13
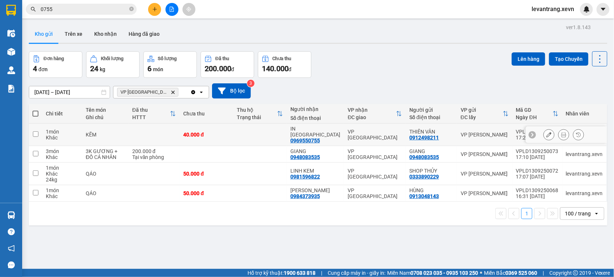
click at [364, 129] on div "VP [GEOGRAPHIC_DATA]" at bounding box center [375, 135] width 54 height 12
checkbox input "true"
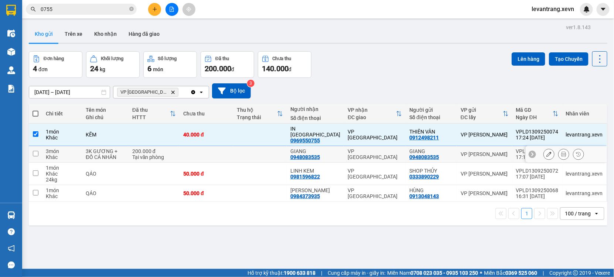
click at [361, 146] on td "VP [GEOGRAPHIC_DATA]" at bounding box center [375, 154] width 62 height 17
checkbox input "true"
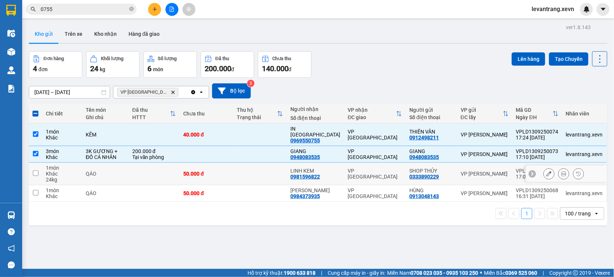
click at [348, 168] on div "VP [GEOGRAPHIC_DATA]" at bounding box center [375, 174] width 54 height 12
checkbox input "true"
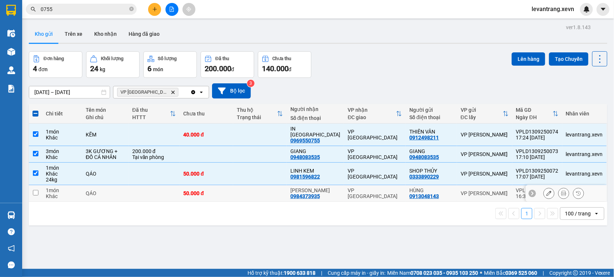
click at [348, 188] on div "VP [GEOGRAPHIC_DATA]" at bounding box center [375, 194] width 54 height 12
checkbox input "true"
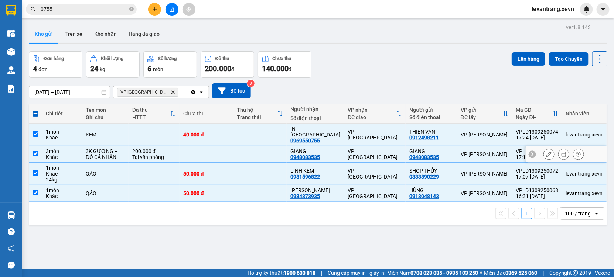
click at [357, 146] on td "VP [GEOGRAPHIC_DATA]" at bounding box center [375, 154] width 62 height 17
checkbox input "false"
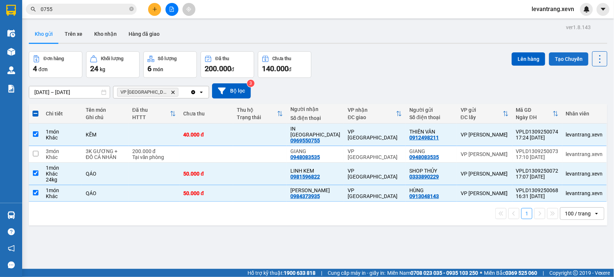
click at [555, 57] on button "Tạo Chuyến" at bounding box center [569, 58] width 40 height 13
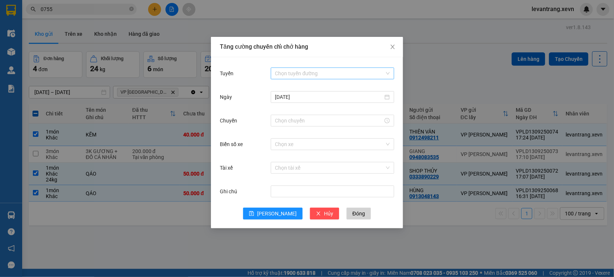
drag, startPoint x: 328, startPoint y: 65, endPoint x: 325, endPoint y: 69, distance: 5.8
click at [327, 67] on div "Tuyến Chọn tuyến đường [DATE] Chuyến Biển số xe Chọn xe Tài xế Chọn tài xế Ghi …" at bounding box center [307, 142] width 192 height 171
click at [325, 69] on input "Tuyến" at bounding box center [329, 73] width 109 height 11
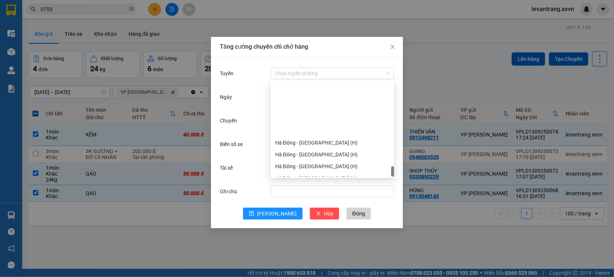
scroll to position [969, 0]
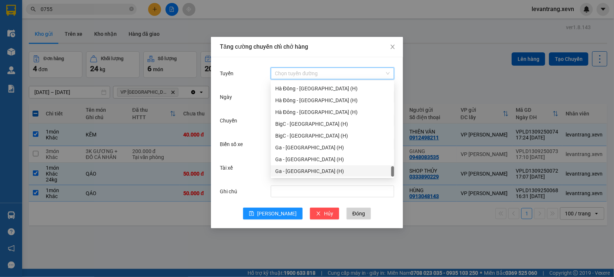
click at [296, 171] on div "Ga - [GEOGRAPHIC_DATA] (H)" at bounding box center [332, 171] width 115 height 8
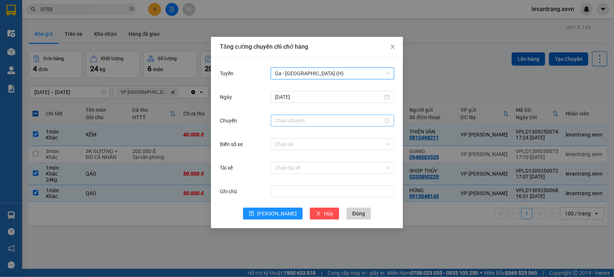
click at [296, 122] on input "Chuyến" at bounding box center [329, 121] width 108 height 8
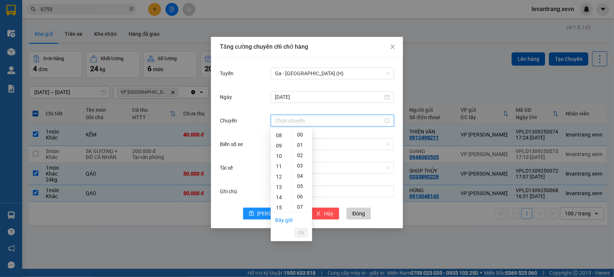
scroll to position [123, 0]
click at [278, 200] on div "18" at bounding box center [281, 198] width 21 height 10
type input "18:00"
drag, startPoint x: 298, startPoint y: 232, endPoint x: 266, endPoint y: 158, distance: 79.7
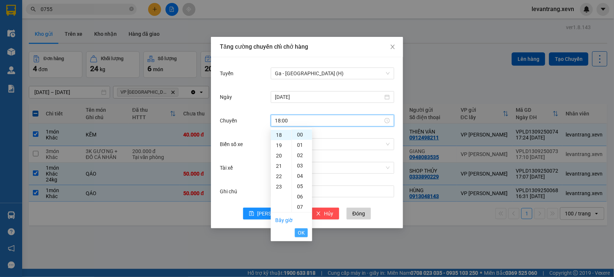
click at [298, 231] on span "OK" at bounding box center [301, 233] width 7 height 8
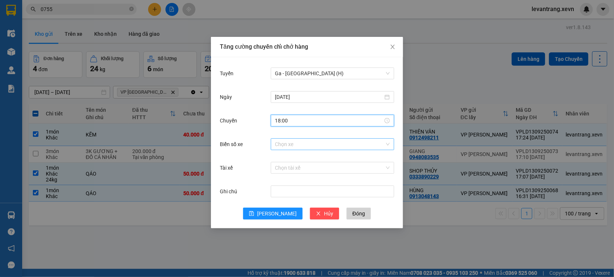
click at [293, 146] on input "Biển số xe" at bounding box center [329, 144] width 109 height 11
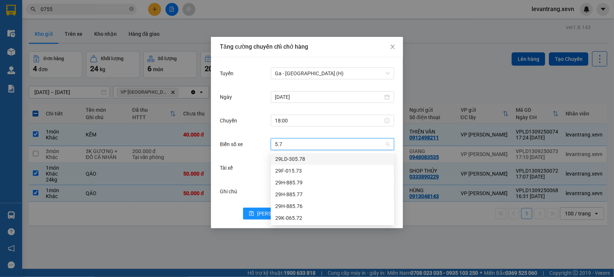
type input "5.73"
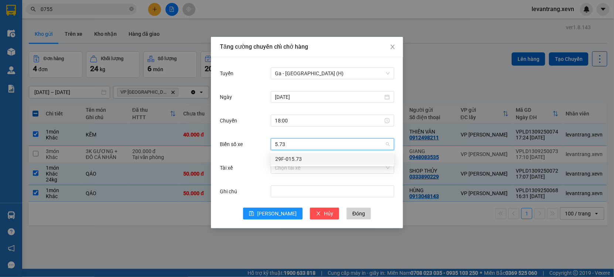
click at [289, 162] on div "29F-015.73" at bounding box center [332, 159] width 115 height 8
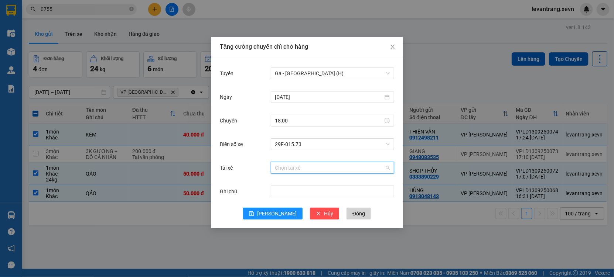
click at [295, 172] on input "Tài xế" at bounding box center [329, 168] width 109 height 11
type input "[PERSON_NAME] ĐOÀN"
click at [304, 181] on div "[PERSON_NAME]" at bounding box center [332, 183] width 115 height 8
click at [276, 221] on div "Tuyến Ga - [GEOGRAPHIC_DATA] (H) [DATE] [GEOGRAPHIC_DATA] 18:00 Biển số xe 29F-…" at bounding box center [307, 142] width 192 height 171
click at [276, 213] on span "[PERSON_NAME]" at bounding box center [277, 214] width 40 height 8
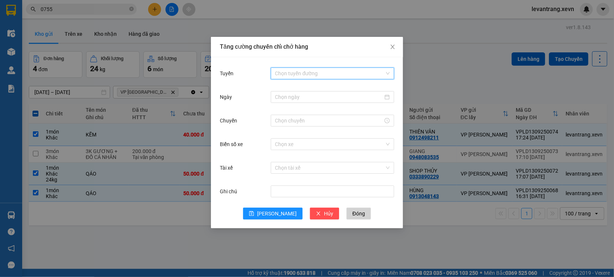
click at [304, 74] on input "Tuyến" at bounding box center [329, 73] width 109 height 11
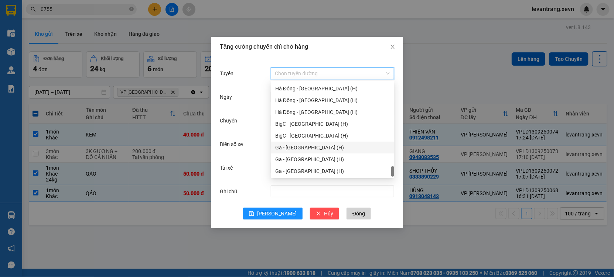
click at [295, 147] on div "Ga - [GEOGRAPHIC_DATA] (H)" at bounding box center [332, 148] width 115 height 8
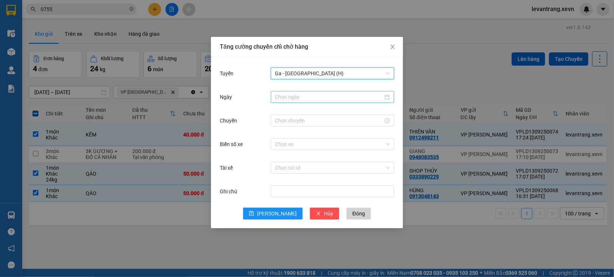
click at [299, 96] on input "Ngày" at bounding box center [329, 97] width 108 height 8
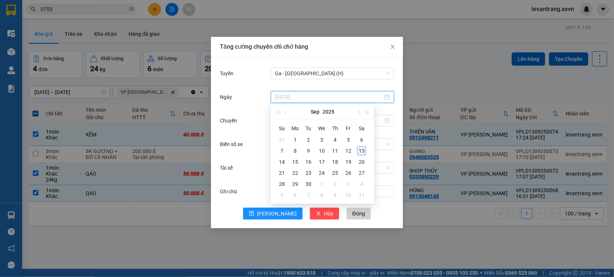
type input "[DATE]"
drag, startPoint x: 361, startPoint y: 151, endPoint x: 296, endPoint y: 125, distance: 70.0
click at [361, 150] on div "13" at bounding box center [361, 151] width 9 height 9
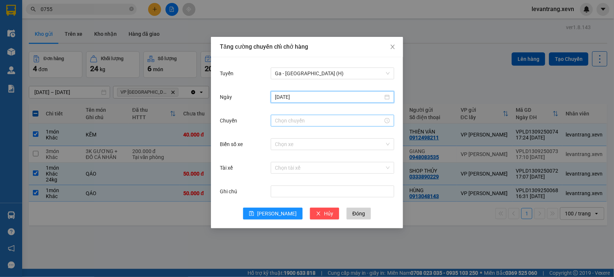
click at [291, 119] on input "Chuyến" at bounding box center [329, 121] width 108 height 8
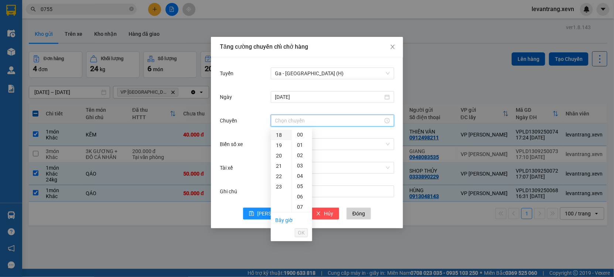
click at [278, 135] on div "18" at bounding box center [281, 135] width 21 height 10
type input "18:00"
click at [303, 232] on span "OK" at bounding box center [301, 233] width 7 height 8
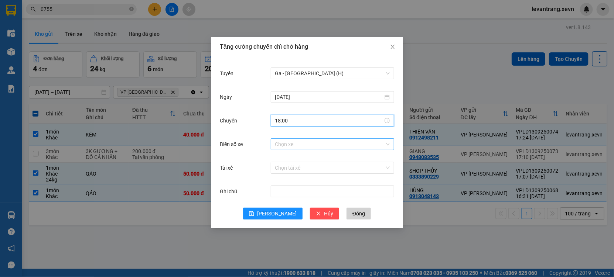
click at [282, 148] on input "Biển số xe" at bounding box center [329, 144] width 109 height 11
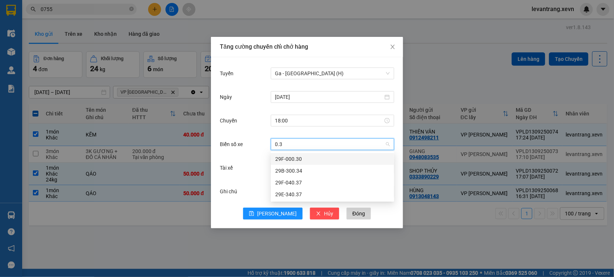
type input "0.37"
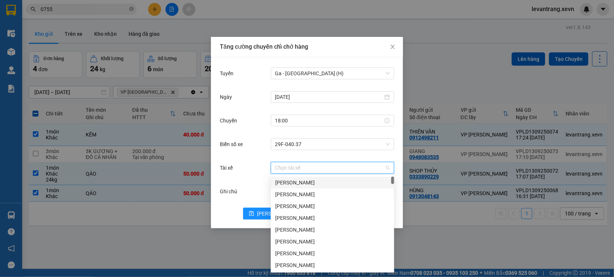
click at [294, 166] on input "Tài xế" at bounding box center [329, 168] width 109 height 11
type input "LÒ"
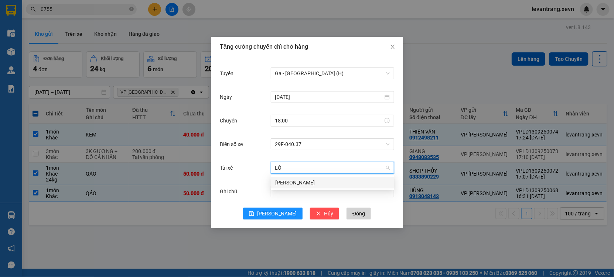
click at [297, 185] on div "[PERSON_NAME]" at bounding box center [332, 183] width 115 height 8
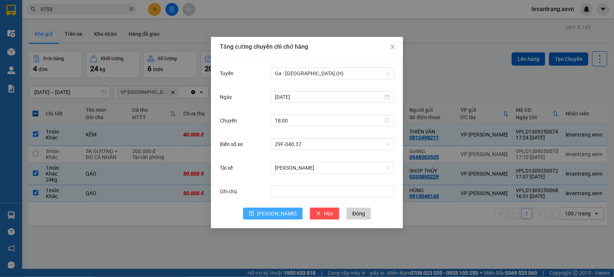
click at [270, 211] on button "[PERSON_NAME]" at bounding box center [272, 214] width 59 height 12
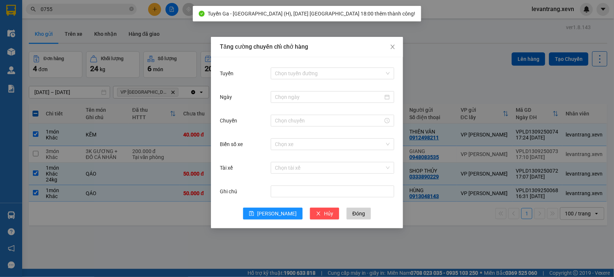
click at [134, 239] on div "Tăng cường chuyến chỉ chở hàng Tuyến Chọn tuyến đường Ngày Chuyến Biển số xe Ch…" at bounding box center [307, 138] width 614 height 277
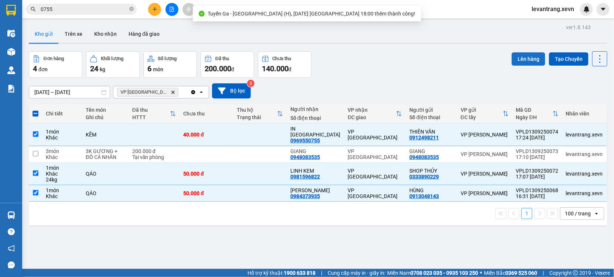
click at [520, 60] on button "Lên hàng" at bounding box center [529, 58] width 34 height 13
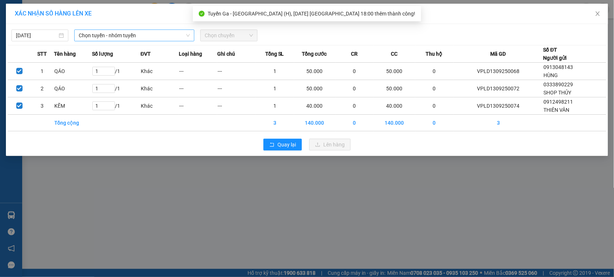
click at [141, 31] on span "Chọn tuyến - nhóm tuyến" at bounding box center [134, 35] width 111 height 11
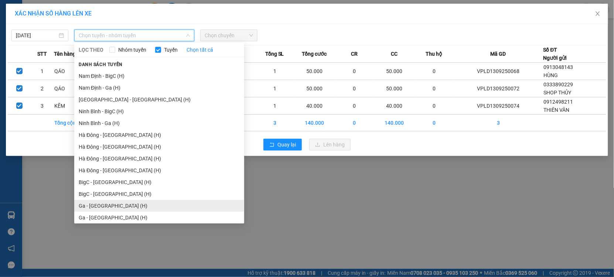
scroll to position [911, 0]
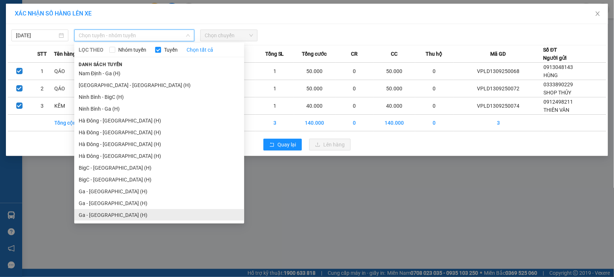
click at [97, 216] on li "Ga - [GEOGRAPHIC_DATA] (H)" at bounding box center [159, 215] width 170 height 12
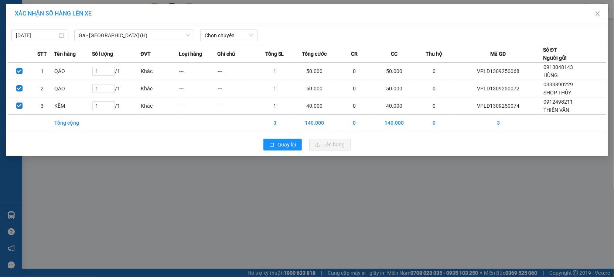
click at [233, 28] on div "[DATE] [GEOGRAPHIC_DATA] - [GEOGRAPHIC_DATA] (H) LỌC THEO Nhóm tuyến Tuyến Chọn…" at bounding box center [307, 34] width 598 height 16
click at [232, 38] on span "Chọn chuyến" at bounding box center [229, 35] width 48 height 11
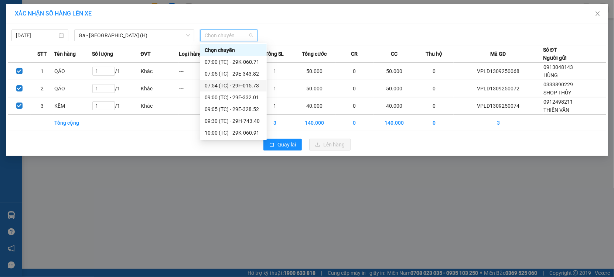
scroll to position [201, 0]
click at [234, 135] on div "18:00 (TC) - 29F-015.73" at bounding box center [234, 133] width 58 height 8
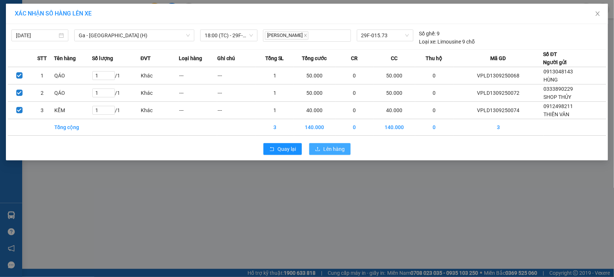
click at [317, 149] on icon "upload" at bounding box center [317, 149] width 5 height 5
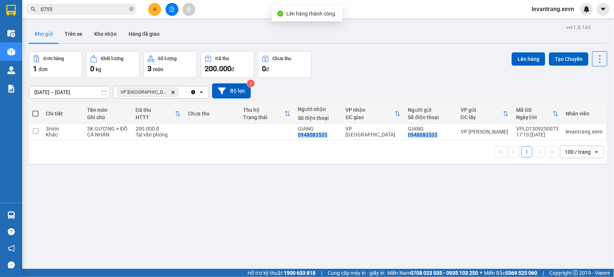
click at [150, 93] on span "VP Ninh Bình Delete" at bounding box center [147, 92] width 61 height 9
click at [151, 93] on span "VP Ninh Bình Delete" at bounding box center [147, 92] width 61 height 9
click at [171, 93] on icon "Delete" at bounding box center [173, 92] width 4 height 4
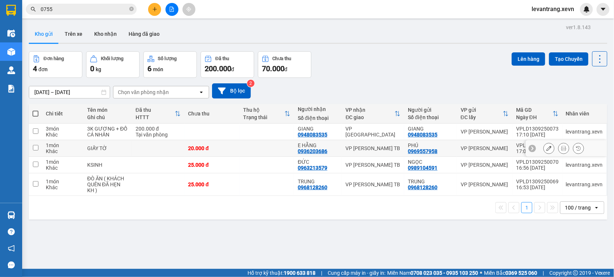
click at [356, 147] on div "VP [PERSON_NAME] TB" at bounding box center [373, 149] width 55 height 6
checkbox input "true"
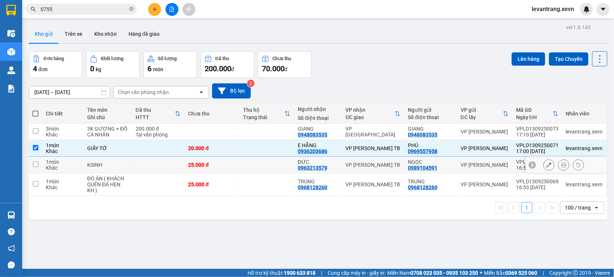
click at [355, 161] on td "VP [PERSON_NAME] TB" at bounding box center [373, 165] width 62 height 17
checkbox input "true"
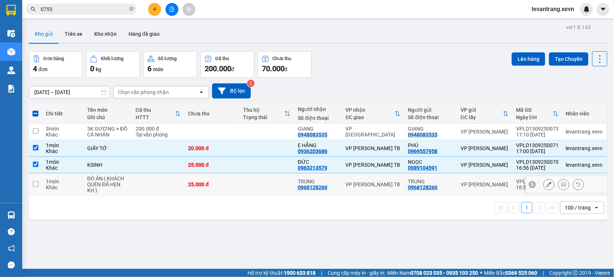
click at [356, 182] on div "VP [PERSON_NAME] TB" at bounding box center [373, 185] width 55 height 6
checkbox input "true"
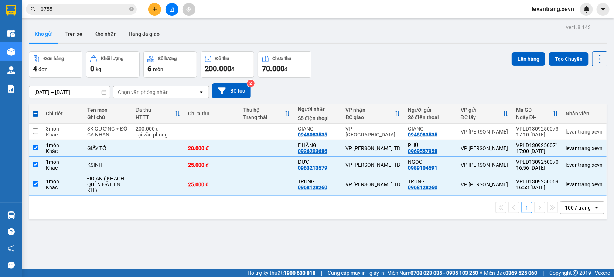
click at [526, 51] on div "Lên hàng Tạo Chuyến" at bounding box center [560, 58] width 96 height 15
click at [512, 58] on button "Lên hàng" at bounding box center [529, 58] width 34 height 13
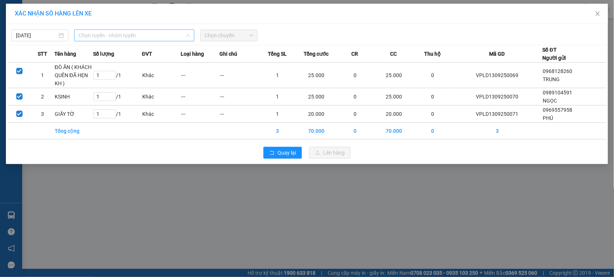
click at [122, 37] on span "Chọn tuyến - nhóm tuyến" at bounding box center [134, 35] width 111 height 11
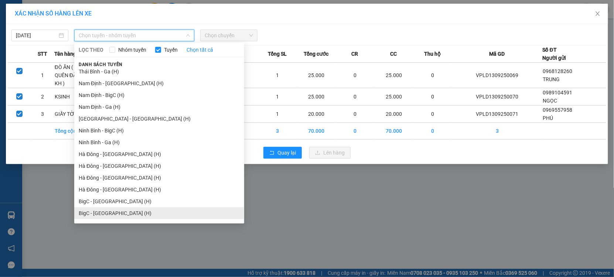
scroll to position [903, 0]
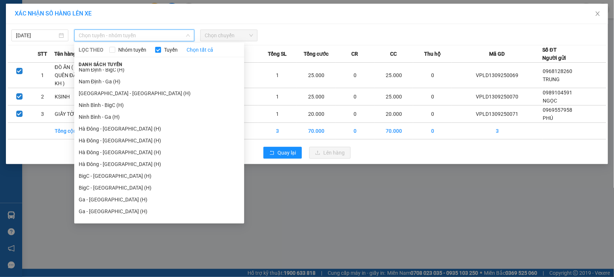
drag, startPoint x: 93, startPoint y: 199, endPoint x: 95, endPoint y: 192, distance: 6.9
click at [94, 198] on li "Ga - [GEOGRAPHIC_DATA] (H)" at bounding box center [159, 200] width 170 height 12
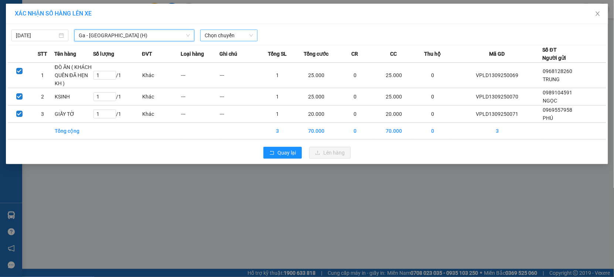
click at [223, 37] on span "Chọn chuyến" at bounding box center [229, 35] width 48 height 11
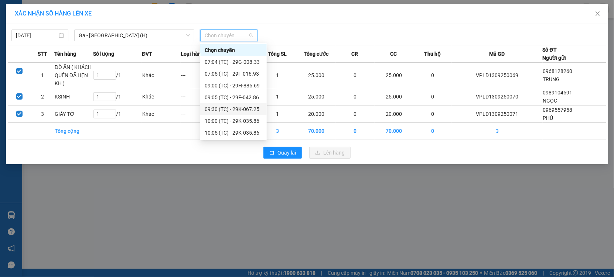
scroll to position [153, 0]
click at [238, 130] on div "18:00 (TC) - 29F-040.37" at bounding box center [234, 133] width 58 height 8
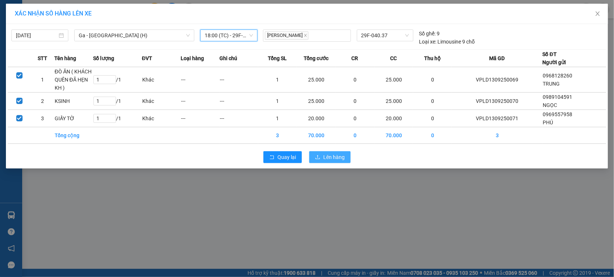
click at [320, 158] on icon "upload" at bounding box center [317, 157] width 5 height 5
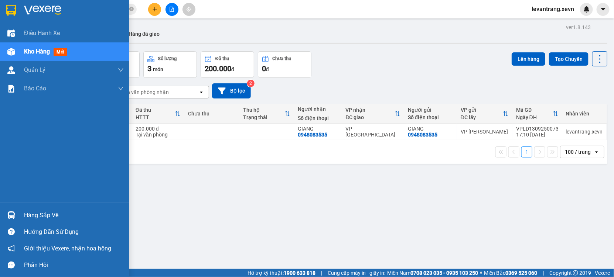
click at [16, 214] on div at bounding box center [11, 215] width 13 height 13
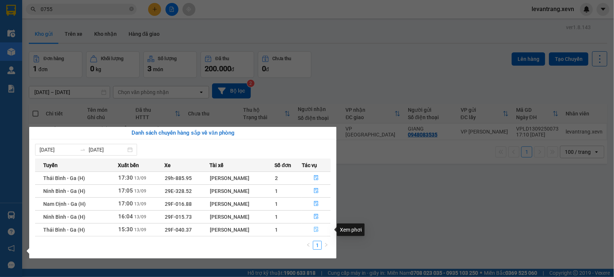
click at [315, 231] on icon "file-done" at bounding box center [316, 229] width 5 height 5
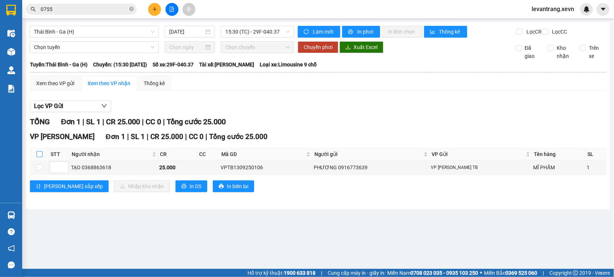
click at [40, 157] on input "checkbox" at bounding box center [40, 154] width 6 height 6
checkbox input "true"
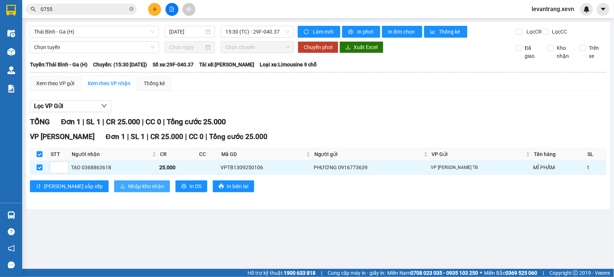
click at [128, 191] on span "Nhập kho nhận" at bounding box center [146, 186] width 36 height 8
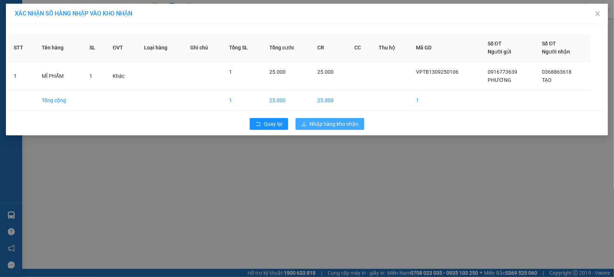
click at [313, 123] on span "Nhập hàng kho nhận" at bounding box center [334, 124] width 49 height 8
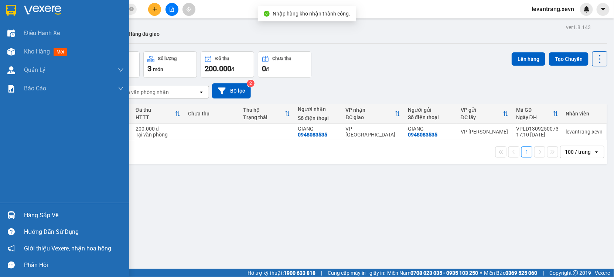
click at [9, 214] on img at bounding box center [11, 216] width 8 height 8
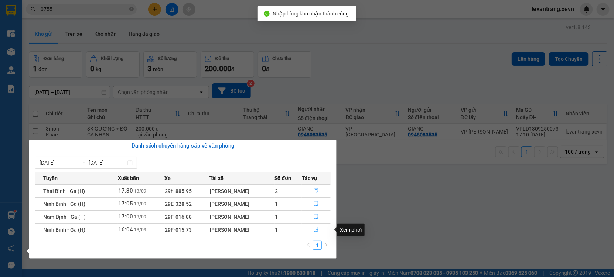
click at [311, 226] on button "button" at bounding box center [316, 230] width 28 height 12
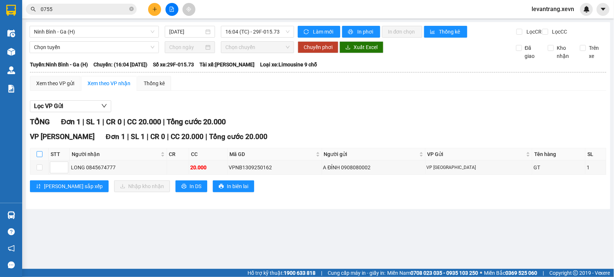
click at [38, 157] on input "checkbox" at bounding box center [40, 154] width 6 height 6
checkbox input "true"
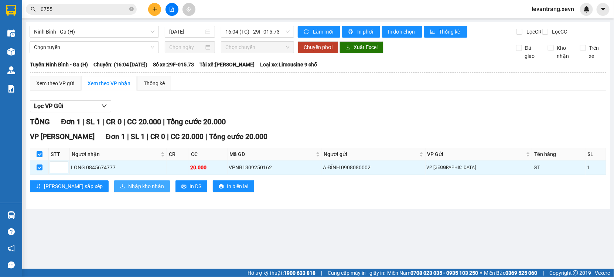
click at [128, 191] on span "Nhập kho nhận" at bounding box center [146, 186] width 36 height 8
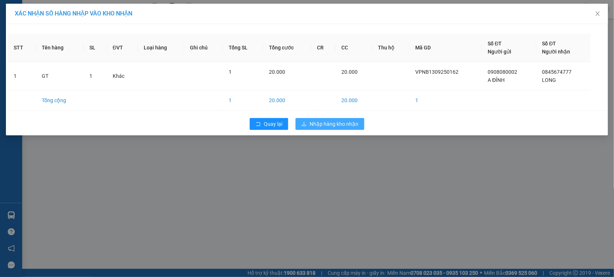
click at [322, 124] on span "Nhập hàng kho nhận" at bounding box center [334, 124] width 49 height 8
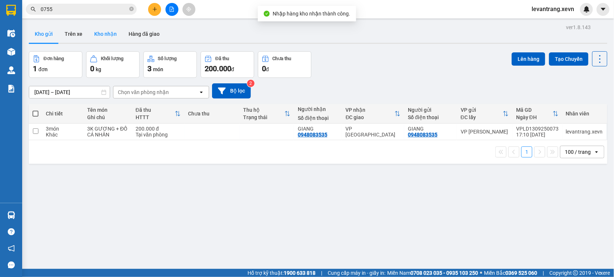
click at [98, 37] on button "Kho nhận" at bounding box center [105, 34] width 34 height 18
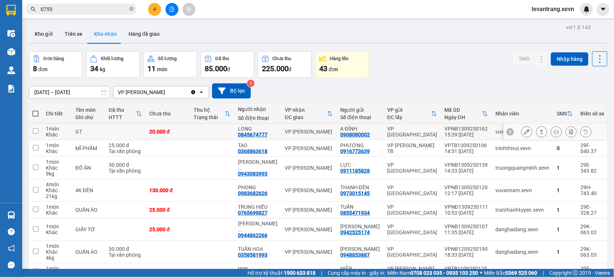
click at [492, 137] on td "vuvannam.xevn" at bounding box center [522, 132] width 61 height 17
checkbox input "true"
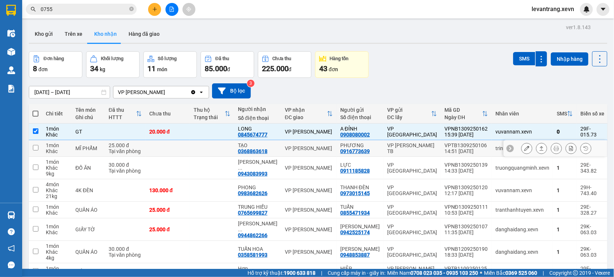
click at [495, 151] on div "trinhthivui.xevn" at bounding box center [522, 149] width 54 height 6
checkbox input "true"
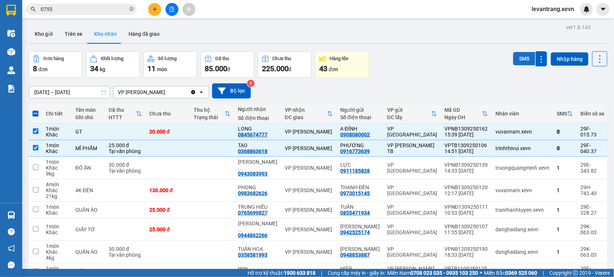
click at [516, 57] on button "SMS" at bounding box center [524, 58] width 22 height 13
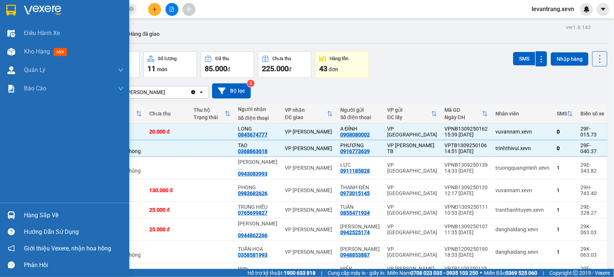
click at [8, 216] on img at bounding box center [11, 216] width 8 height 8
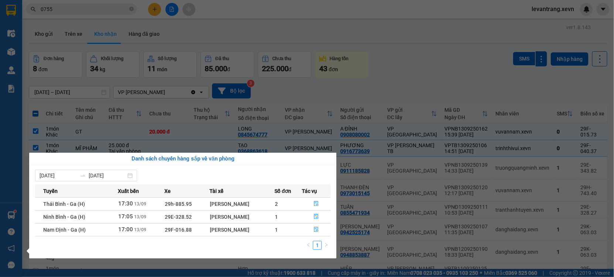
click at [8, 216] on div "Điều hành xe Kho hàng mới Quản [PERSON_NAME] lý chuyến Quản lý giao nhận mới Qu…" at bounding box center [11, 138] width 22 height 277
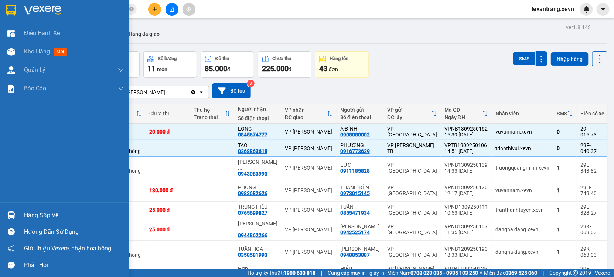
click at [8, 216] on img at bounding box center [11, 216] width 8 height 8
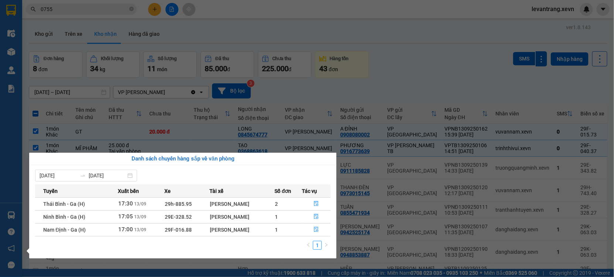
click at [60, 11] on section "Kết quả tìm kiếm ( 301 ) Bộ lọc Thuộc VP này Mã ĐH Trạng thái Món hàng Thu hộ T…" at bounding box center [307, 138] width 614 height 277
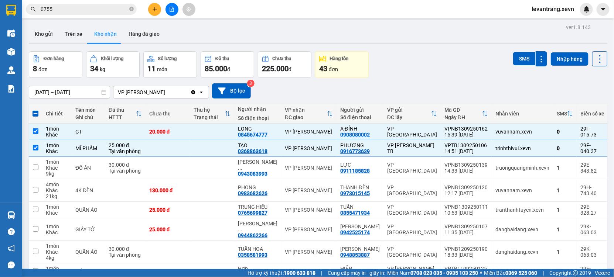
click at [60, 11] on input "0755" at bounding box center [84, 9] width 87 height 8
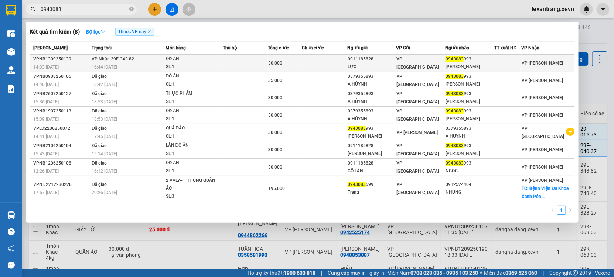
type input "0943083"
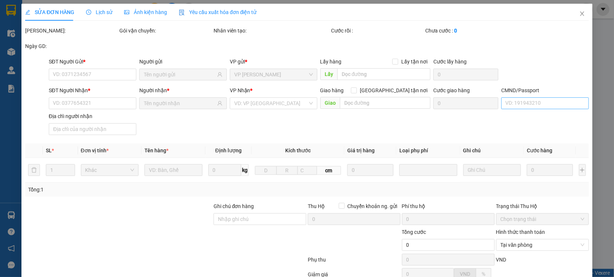
type input "0911185828"
type input "LỰC"
type input "0943083993"
type input "[PERSON_NAME]"
type input "03108801582 [GEOGRAPHIC_DATA] 1988"
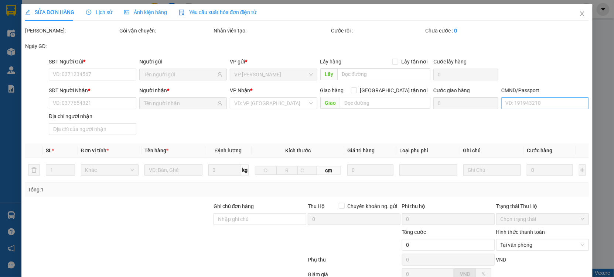
type input "30.000"
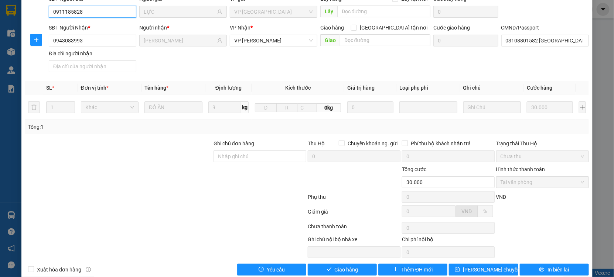
scroll to position [75, 0]
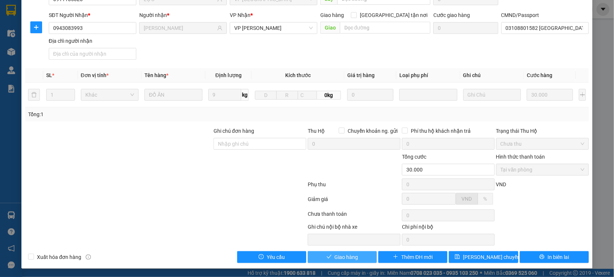
click at [354, 259] on span "Giao hàng" at bounding box center [347, 257] width 24 height 8
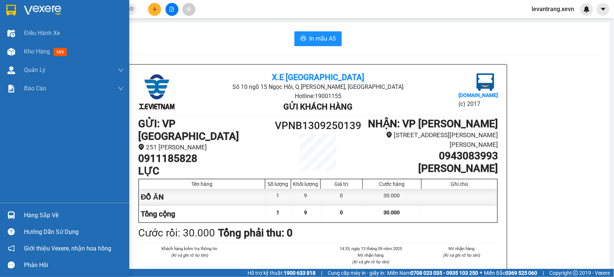
click at [18, 216] on div "Hàng sắp về" at bounding box center [64, 215] width 129 height 17
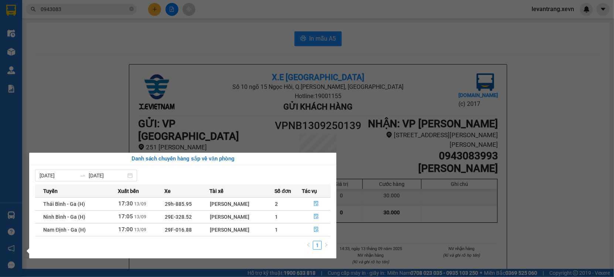
click at [76, 12] on section "Kết quả tìm kiếm ( 8 ) Bộ lọc Thuộc VP này Mã ĐH Trạng thái Món hàng Thu hộ Tổn…" at bounding box center [307, 138] width 614 height 277
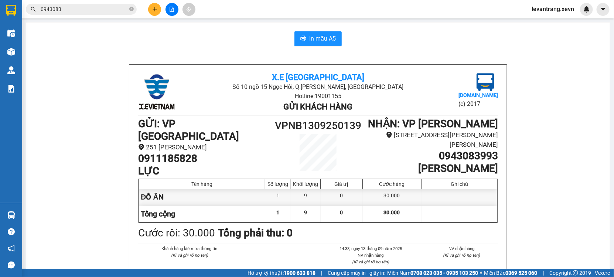
click at [75, 3] on div "Kết quả tìm kiếm ( 8 ) Bộ lọc Thuộc VP này Mã ĐH Trạng thái Món hàng Thu hộ Tổn…" at bounding box center [72, 9] width 144 height 13
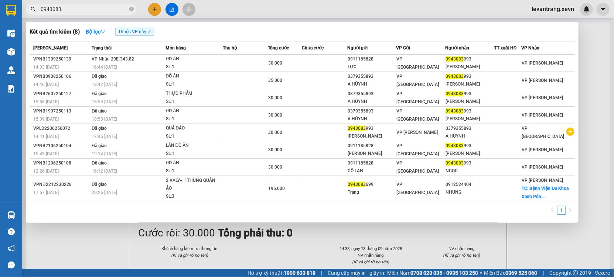
click at [72, 8] on input "0943083" at bounding box center [84, 9] width 87 height 8
drag, startPoint x: 72, startPoint y: 8, endPoint x: 214, endPoint y: 5, distance: 141.9
click at [144, 7] on div "Kết quả tìm kiếm ( 8 ) Bộ lọc Thuộc VP này Mã ĐH Trạng thái Món hàng Thu hộ Tổn…" at bounding box center [72, 9] width 144 height 13
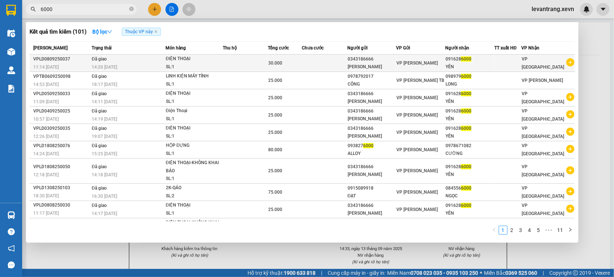
type input "6000"
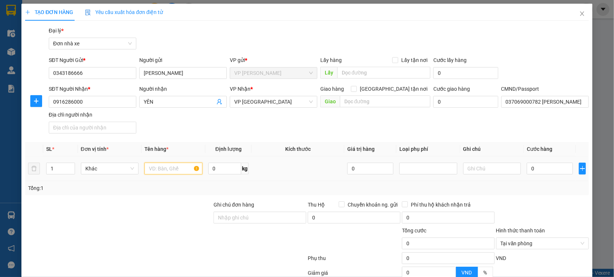
drag, startPoint x: 158, startPoint y: 168, endPoint x: 150, endPoint y: 146, distance: 23.4
click at [158, 168] on input "text" at bounding box center [173, 169] width 58 height 12
type input "ĐIỆN THOẠI"
click at [547, 168] on input "0" at bounding box center [550, 169] width 46 height 12
type input "002"
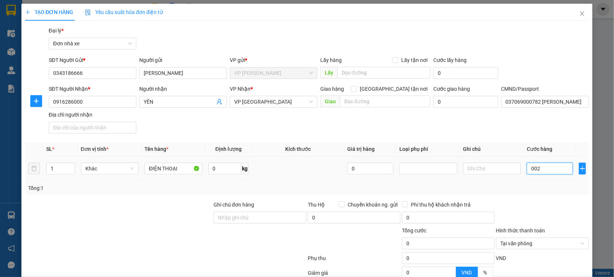
type input "2"
type input "0.025"
type input "25"
click at [536, 181] on div "Tổng: 1" at bounding box center [307, 188] width 564 height 14
type input "25.000"
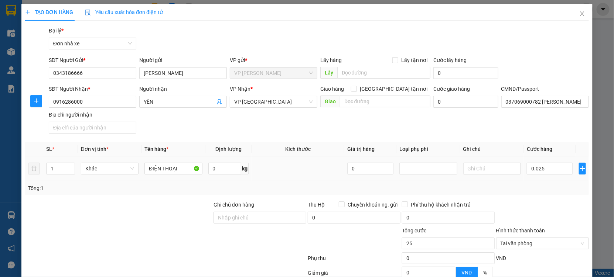
type input "25.000"
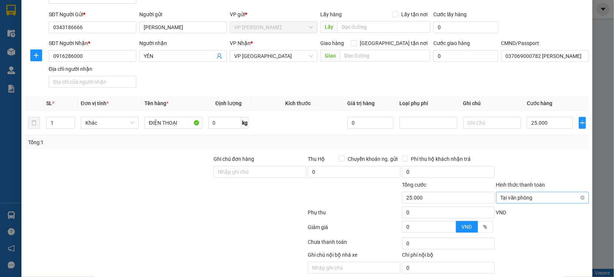
scroll to position [74, 0]
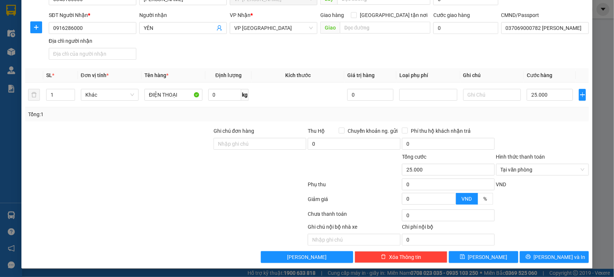
type input "25.000"
drag, startPoint x: 576, startPoint y: 168, endPoint x: 562, endPoint y: 148, distance: 25.2
drag, startPoint x: 557, startPoint y: 140, endPoint x: 543, endPoint y: 185, distance: 46.9
click at [549, 146] on div at bounding box center [542, 140] width 94 height 26
click at [540, 256] on button "[PERSON_NAME] và In" at bounding box center [554, 258] width 69 height 12
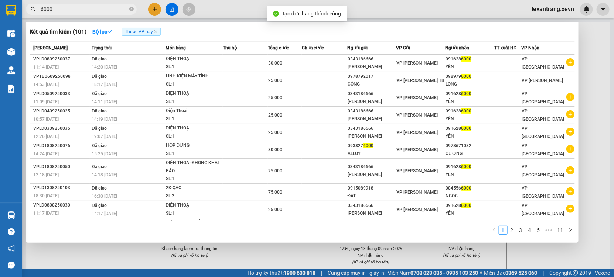
click at [291, 256] on div at bounding box center [307, 138] width 614 height 277
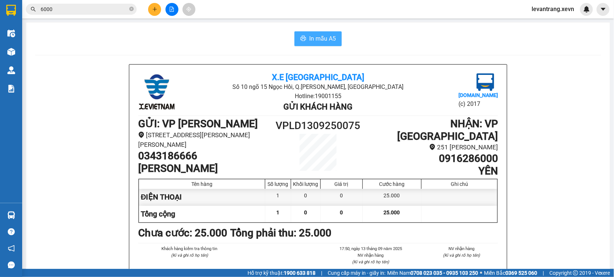
click at [319, 42] on span "In mẫu A5" at bounding box center [322, 38] width 27 height 9
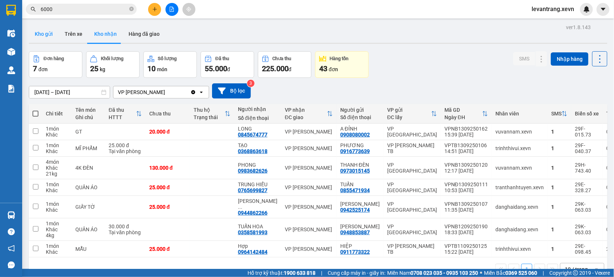
click at [43, 34] on button "Kho gửi" at bounding box center [44, 34] width 30 height 18
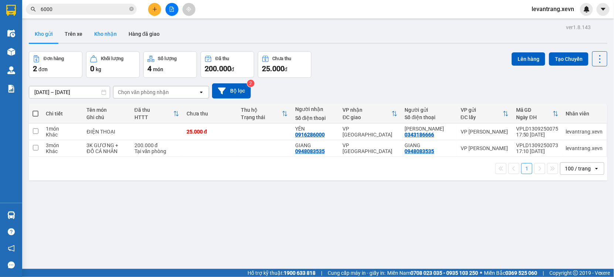
click at [98, 32] on button "Kho nhận" at bounding box center [105, 34] width 34 height 18
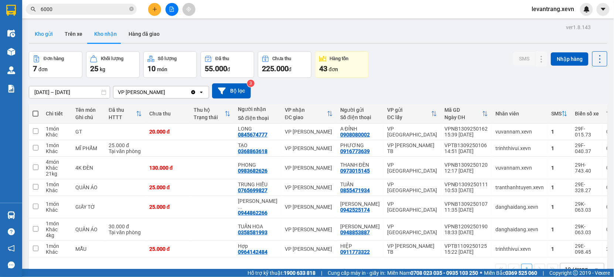
click at [39, 34] on button "Kho gửi" at bounding box center [44, 34] width 30 height 18
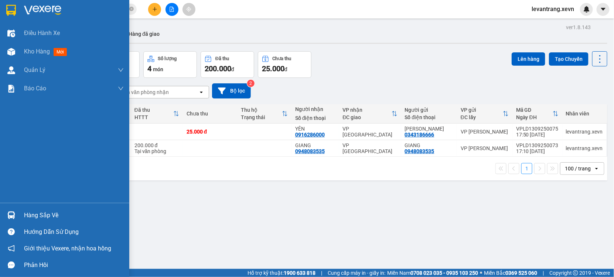
click at [7, 209] on div "Hàng sắp về" at bounding box center [64, 215] width 129 height 17
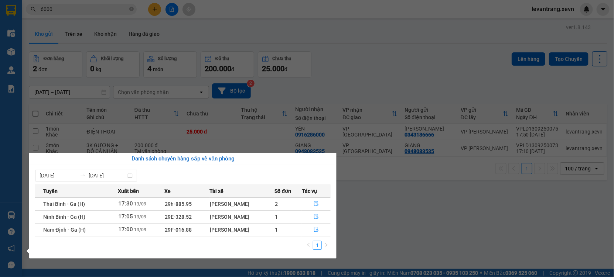
click at [439, 247] on section "Kết quả tìm kiếm ( 101 ) Bộ lọc Thuộc VP này Mã ĐH Trạng thái Món hàng Thu hộ T…" at bounding box center [307, 138] width 614 height 277
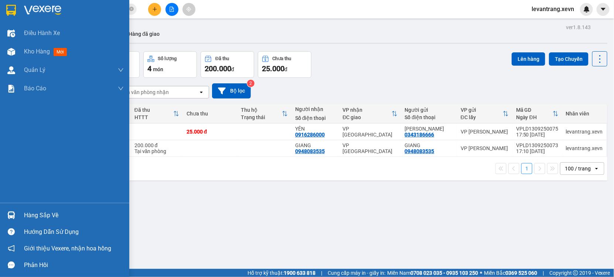
click at [29, 211] on div "Hàng sắp về" at bounding box center [74, 215] width 100 height 11
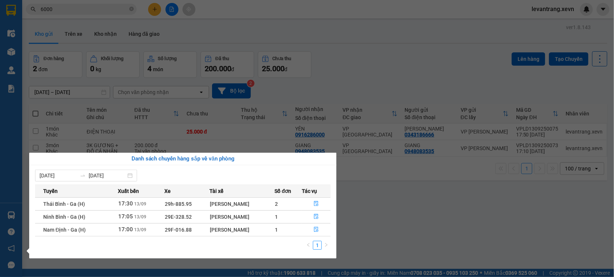
drag, startPoint x: 72, startPoint y: 3, endPoint x: 71, endPoint y: 6, distance: 3.9
click at [72, 4] on section "Kết quả tìm kiếm ( 101 ) Bộ lọc Thuộc VP này Mã ĐH Trạng thái Món hàng Thu hộ T…" at bounding box center [307, 138] width 614 height 277
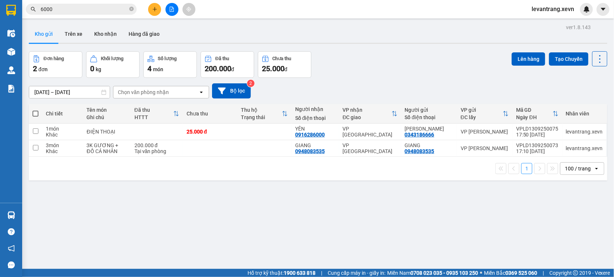
click at [69, 10] on input "6000" at bounding box center [84, 9] width 87 height 8
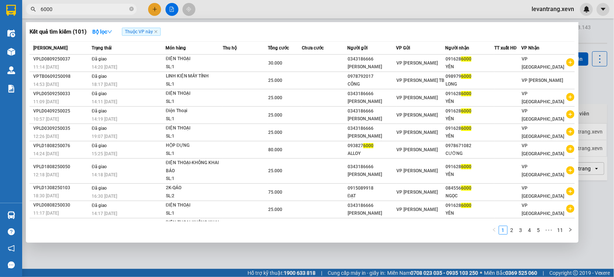
click at [69, 10] on input "6000" at bounding box center [84, 9] width 87 height 8
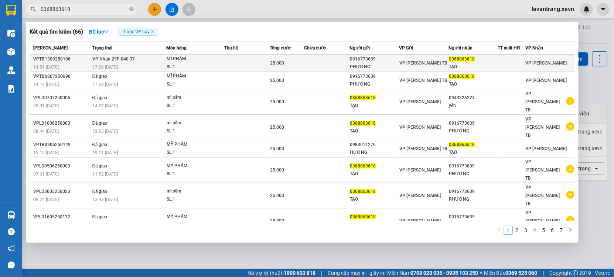
type input "0368863618"
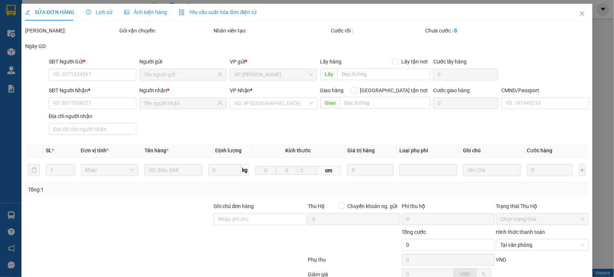
type input "0916773639"
type input "PHƯƠNG"
type input "0368863618"
type input "TẠO"
type input "001303007562-THẢO"
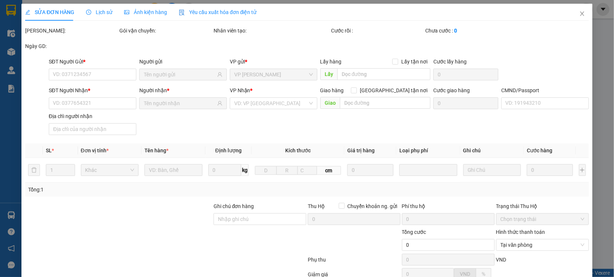
type input "25.000"
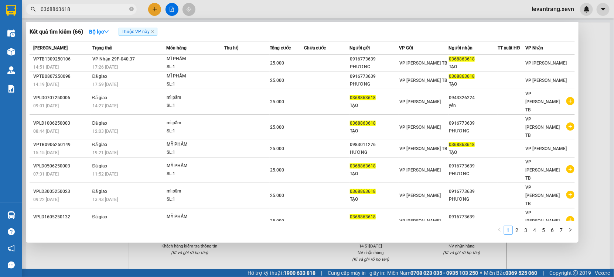
click at [77, 8] on input "0368863618" at bounding box center [84, 9] width 87 height 8
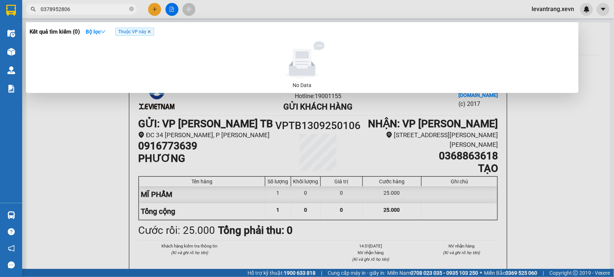
type input "0378952806"
click at [148, 32] on icon "close" at bounding box center [149, 32] width 4 height 4
click at [86, 11] on input "0378952806" at bounding box center [84, 9] width 87 height 8
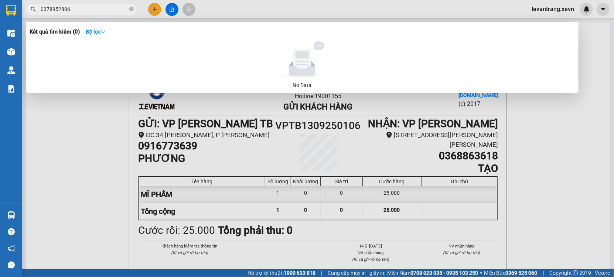
click at [152, 9] on div at bounding box center [307, 138] width 614 height 277
click at [152, 9] on icon "plus" at bounding box center [154, 9] width 5 height 5
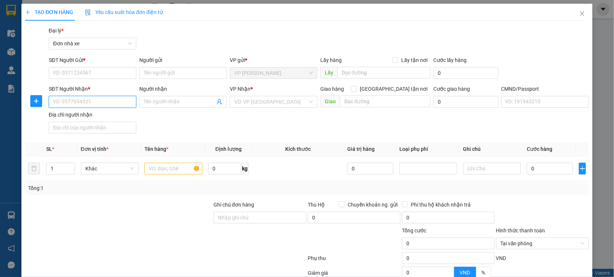
click at [91, 107] on input "SĐT Người Nhận *" at bounding box center [93, 102] width 88 height 12
paste input "0378952806"
type input "0378952806"
click at [163, 99] on input "Người nhận" at bounding box center [179, 102] width 71 height 8
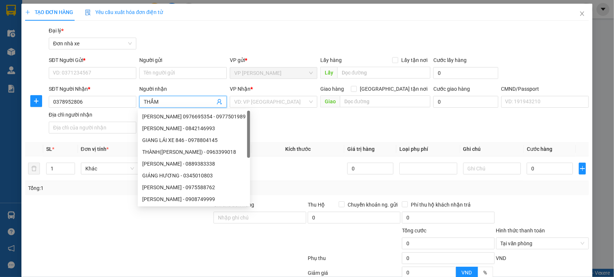
type input "THẮM"
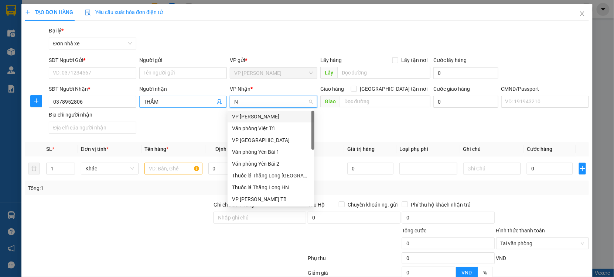
type input "ND"
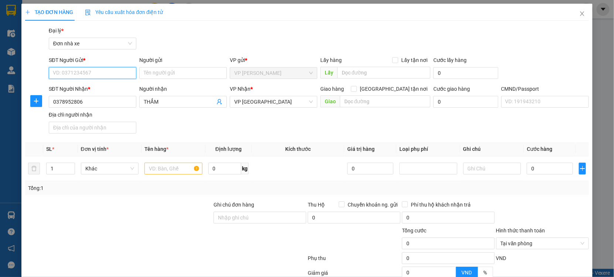
click at [94, 75] on input "SĐT Người Gửi *" at bounding box center [93, 73] width 88 height 12
type input "5"
click at [61, 87] on div "02466882536 - [GEOGRAPHIC_DATA]" at bounding box center [96, 88] width 86 height 8
type input "02466882536"
type input "[PERSON_NAME]"
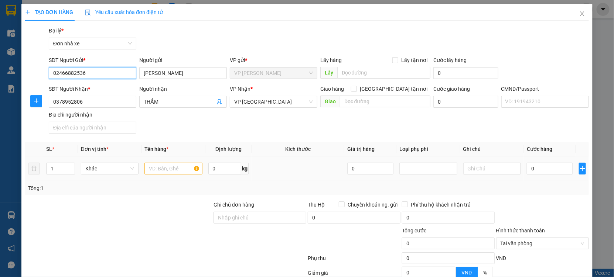
type input "02466882536"
click at [170, 167] on input "text" at bounding box center [173, 169] width 58 height 12
type input "KÍNH"
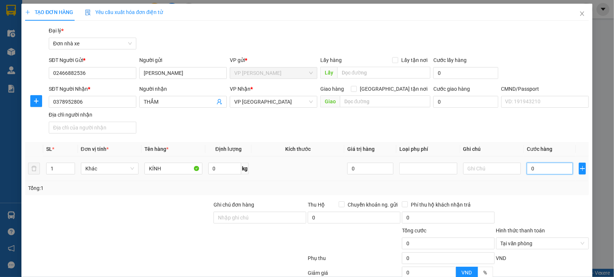
click at [539, 171] on input "0" at bounding box center [550, 169] width 46 height 12
click at [530, 189] on div "Tổng: 1" at bounding box center [307, 188] width 558 height 8
click at [555, 201] on div at bounding box center [542, 214] width 94 height 26
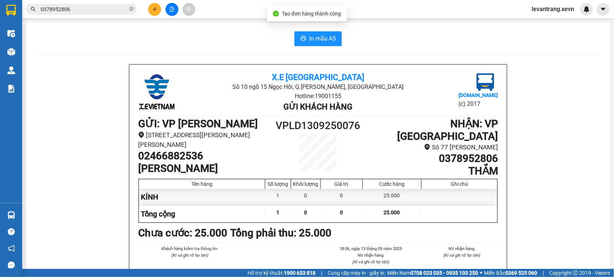
drag, startPoint x: 306, startPoint y: 250, endPoint x: 302, endPoint y: 86, distance: 164.4
click at [306, 246] on div "Khách hàng kiểm tra thông tin (Kí và ghi rõ họ tên) 18:06[DATE] NV nhận hàng (K…" at bounding box center [318, 264] width 363 height 36
click at [320, 39] on span "In mẫu A5" at bounding box center [322, 38] width 27 height 9
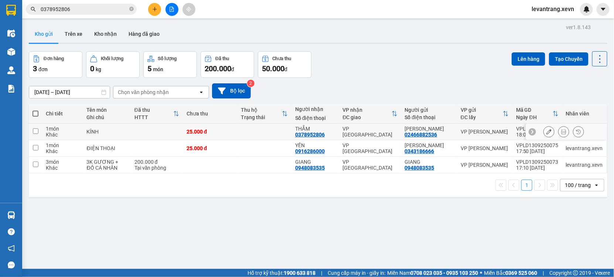
click at [546, 130] on icon at bounding box center [548, 131] width 5 height 5
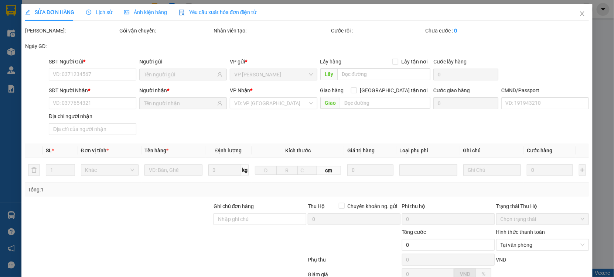
type input "02466882536"
type input "0378952806"
type input "25.000"
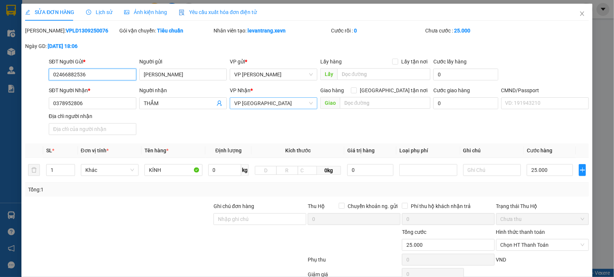
click at [258, 102] on span "VP [GEOGRAPHIC_DATA]" at bounding box center [273, 103] width 79 height 11
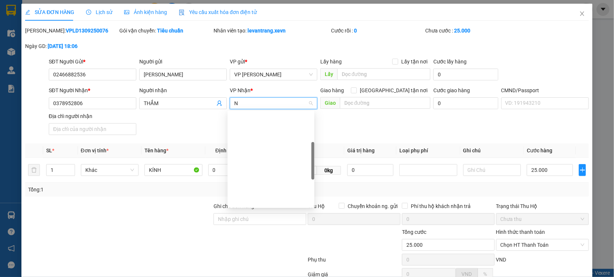
type input "NB"
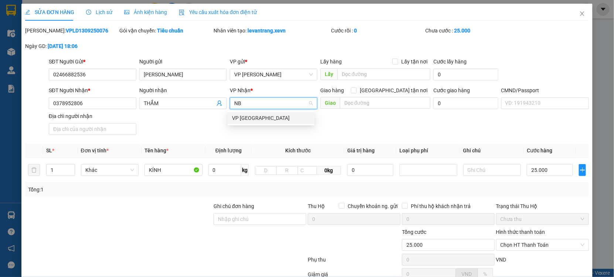
click at [251, 122] on div "VP [GEOGRAPHIC_DATA]" at bounding box center [271, 118] width 78 height 8
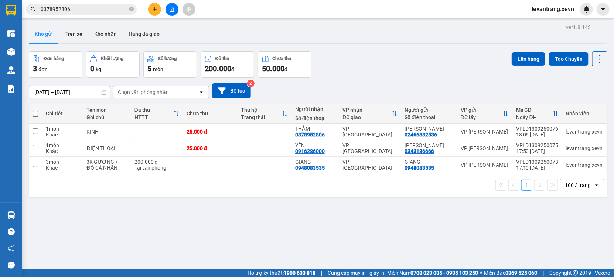
click at [78, 9] on input "0378952806" at bounding box center [84, 9] width 87 height 8
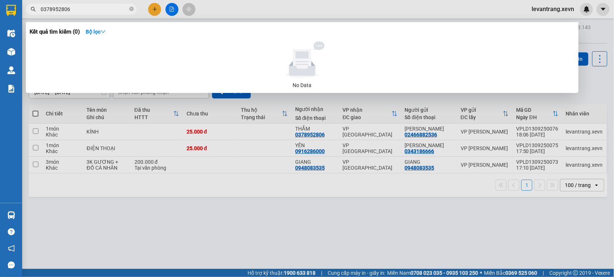
click at [78, 9] on input "0378952806" at bounding box center [84, 9] width 87 height 8
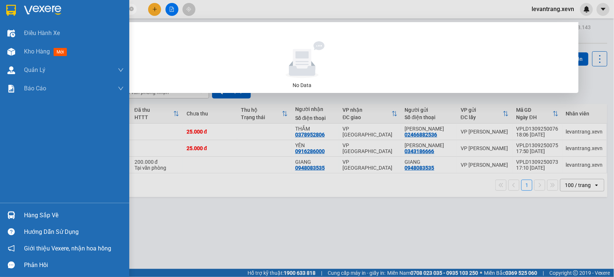
click at [2, 211] on div "Hàng sắp về" at bounding box center [64, 215] width 129 height 17
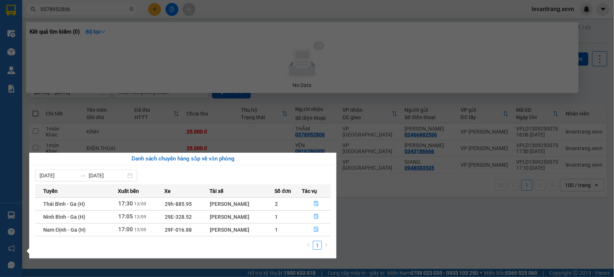
click at [65, 9] on section "Kết quả tìm kiếm ( 0 ) Bộ lọc No Data 0378952806 levantrang.xevn Điều hành xe K…" at bounding box center [307, 138] width 614 height 277
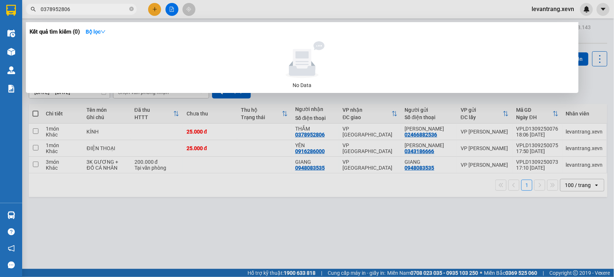
click at [65, 9] on input "0378952806" at bounding box center [84, 9] width 87 height 8
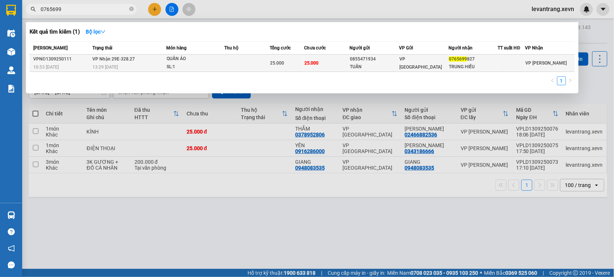
type input "0765699"
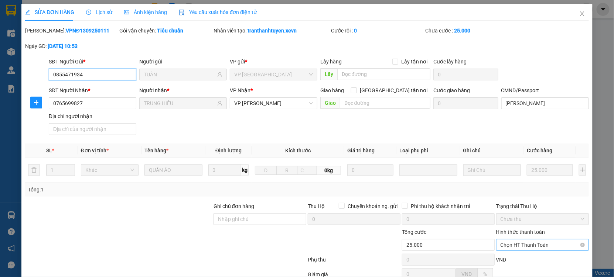
click at [511, 240] on span "Chọn HT Thanh Toán" at bounding box center [543, 245] width 84 height 11
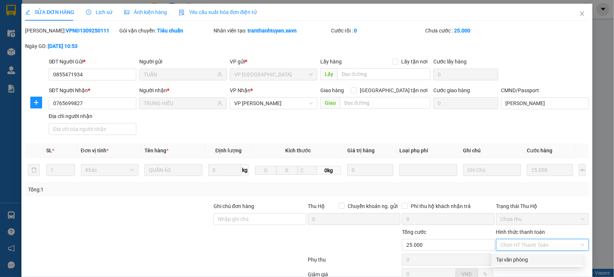
click at [506, 256] on div "Tại văn phòng" at bounding box center [537, 260] width 83 height 8
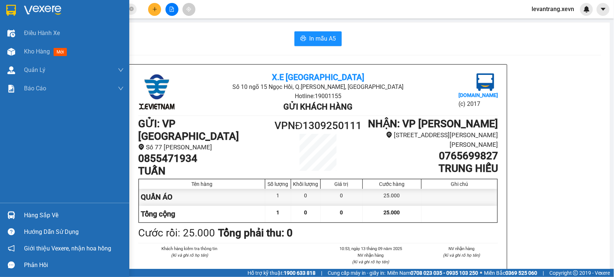
click at [18, 215] on div "Hàng sắp về" at bounding box center [64, 215] width 129 height 17
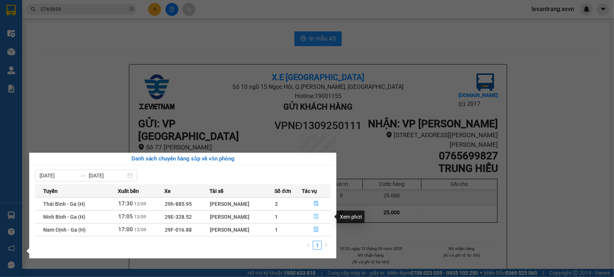
click at [315, 215] on icon "file-done" at bounding box center [316, 216] width 4 height 5
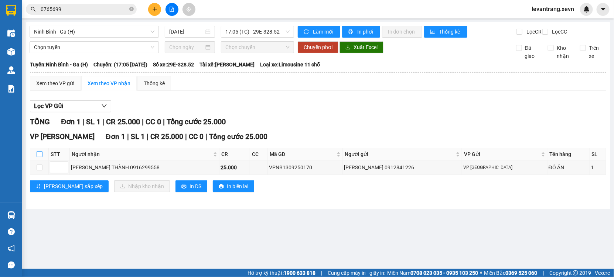
click at [39, 157] on input "checkbox" at bounding box center [40, 154] width 6 height 6
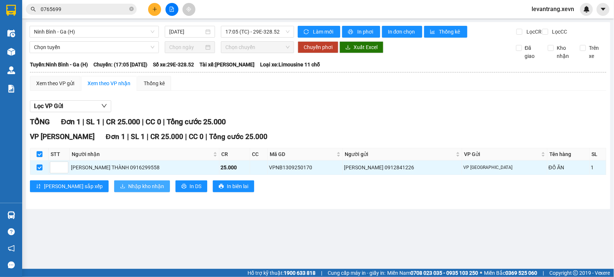
click at [128, 189] on span "Nhập kho nhận" at bounding box center [146, 186] width 36 height 8
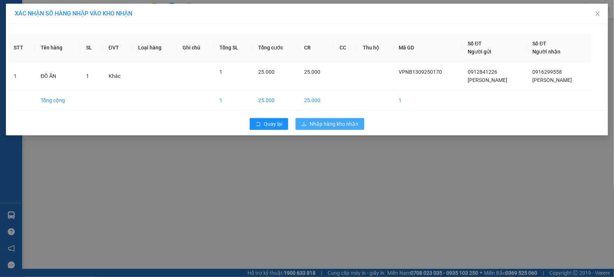
click at [338, 122] on span "Nhập hàng kho nhận" at bounding box center [334, 124] width 49 height 8
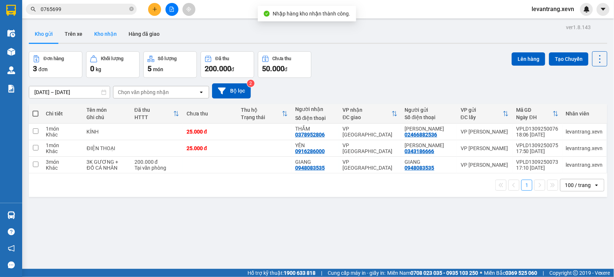
click at [109, 37] on button "Kho nhận" at bounding box center [105, 34] width 34 height 18
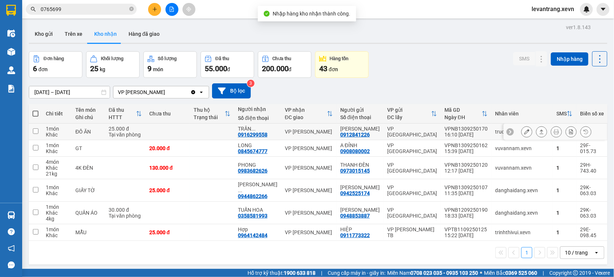
click at [472, 140] on td "VPNB1309250170 16:10 [DATE]" at bounding box center [466, 132] width 51 height 17
checkbox input "true"
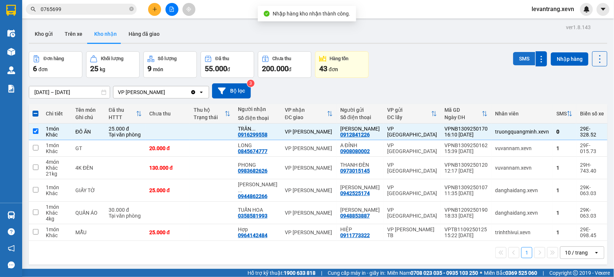
click at [516, 57] on button "SMS" at bounding box center [524, 58] width 22 height 13
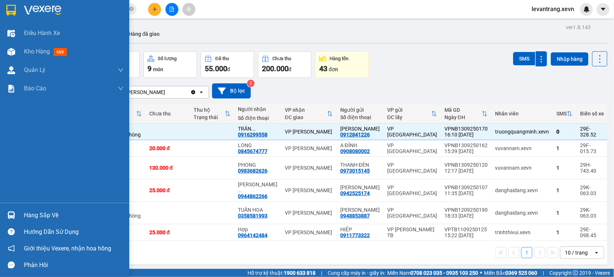
click at [18, 213] on div "Hàng sắp về" at bounding box center [64, 215] width 129 height 17
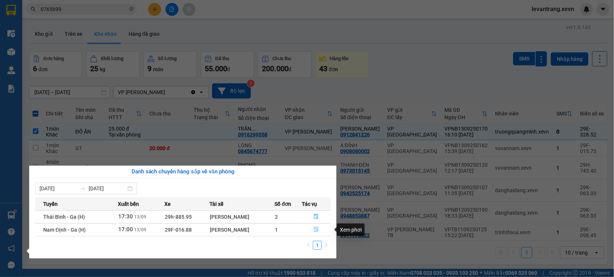
click at [312, 231] on button "button" at bounding box center [316, 230] width 28 height 12
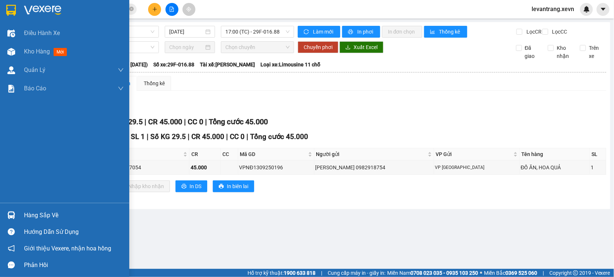
drag, startPoint x: 14, startPoint y: 215, endPoint x: 31, endPoint y: 215, distance: 17.7
click at [14, 215] on img at bounding box center [11, 216] width 8 height 8
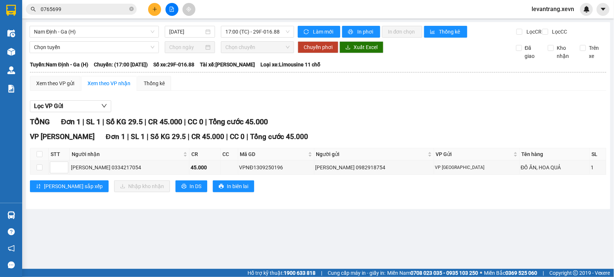
drag, startPoint x: 365, startPoint y: 238, endPoint x: 347, endPoint y: 221, distance: 24.6
click at [357, 232] on section "Kết quả tìm kiếm ( 1 ) Bộ lọc Mã ĐH Trạng thái Món hàng Thu hộ Tổng cước Chưa c…" at bounding box center [307, 138] width 614 height 277
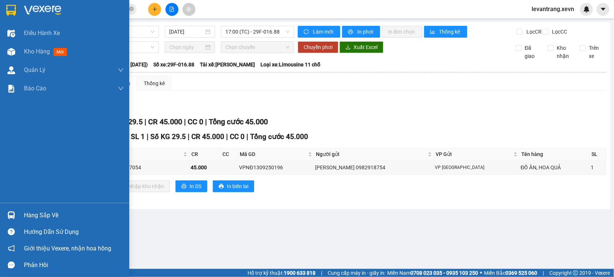
click at [20, 212] on div "Hàng sắp về" at bounding box center [64, 215] width 129 height 17
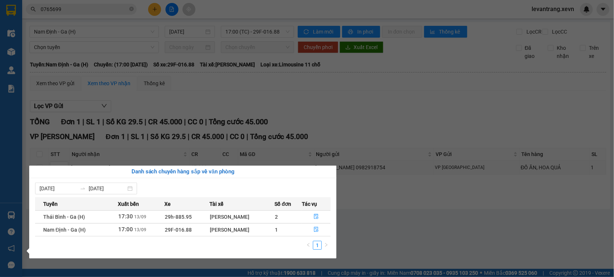
click at [389, 238] on section "Kết quả tìm kiếm ( 1 ) Bộ lọc Mã ĐH Trạng thái Món hàng Thu hộ Tổng cước Chưa c…" at bounding box center [307, 138] width 614 height 277
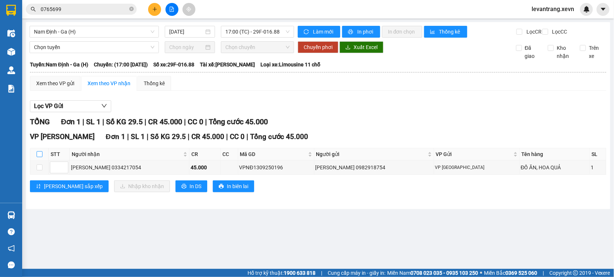
click at [38, 157] on input "checkbox" at bounding box center [40, 154] width 6 height 6
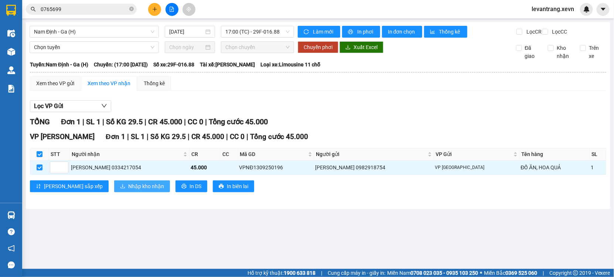
click at [128, 191] on span "Nhập kho nhận" at bounding box center [146, 186] width 36 height 8
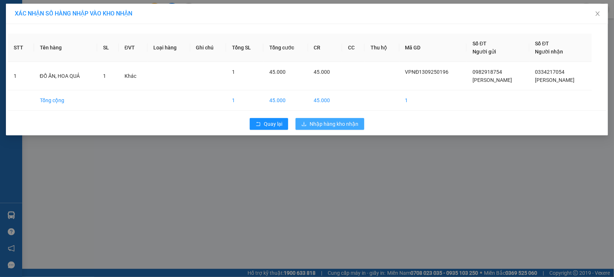
click at [328, 121] on span "Nhập hàng kho nhận" at bounding box center [334, 124] width 49 height 8
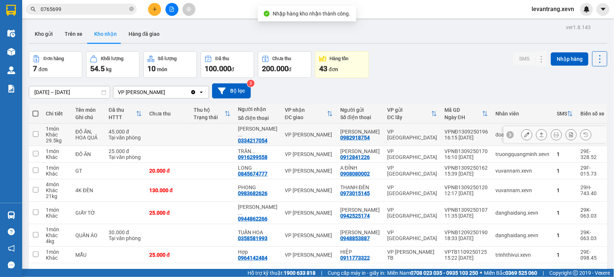
click at [457, 143] on td "VPNĐ1309250196 16:15 [DATE]" at bounding box center [466, 135] width 51 height 23
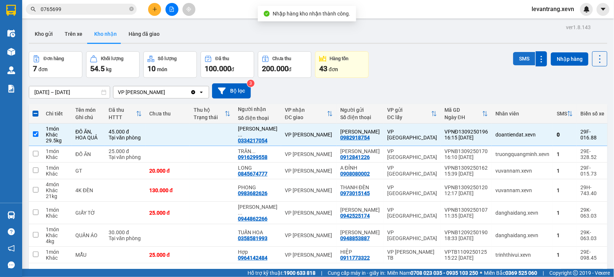
click at [514, 55] on button "SMS" at bounding box center [524, 58] width 22 height 13
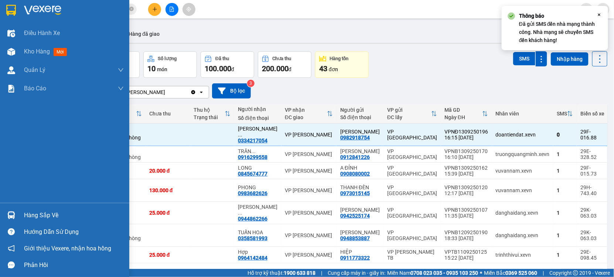
click at [9, 218] on img at bounding box center [11, 216] width 8 height 8
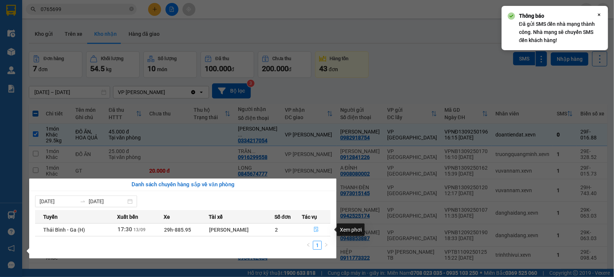
click at [312, 231] on button "button" at bounding box center [316, 230] width 28 height 12
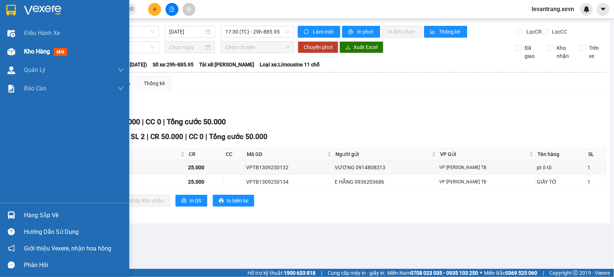
click at [33, 50] on span "Kho hàng" at bounding box center [37, 51] width 26 height 7
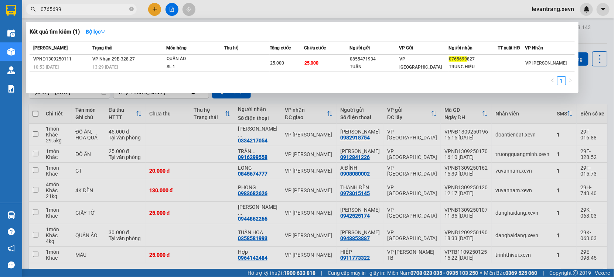
click at [72, 9] on input "0765699" at bounding box center [84, 9] width 87 height 8
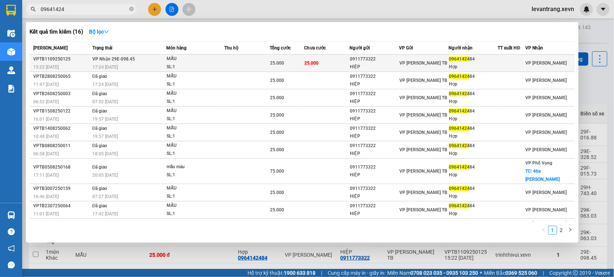
type input "09641424"
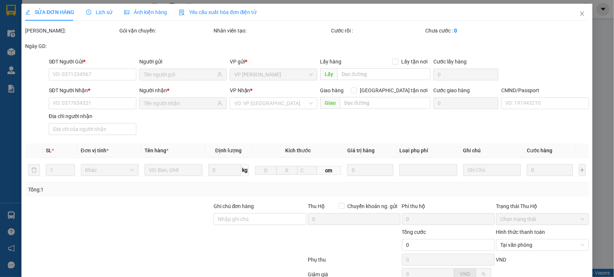
type input "0911773322"
type input "HIỆP"
type input "0964142484"
type input "Hợp"
type input "[PERSON_NAME]/0964142484"
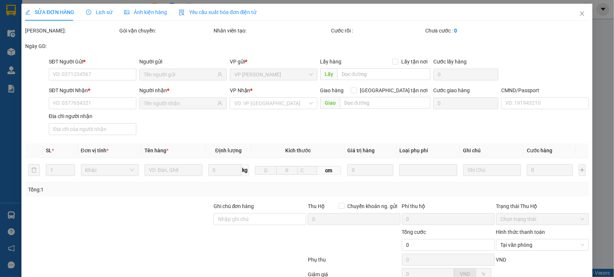
type input "25.000"
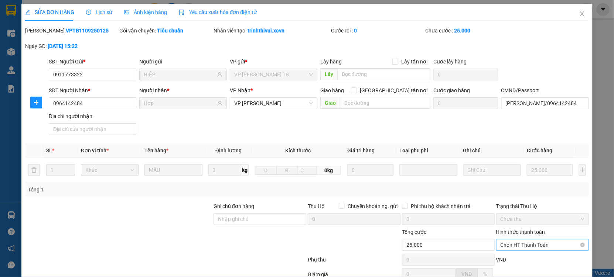
click at [525, 240] on input "Hình thức thanh toán" at bounding box center [540, 245] width 79 height 11
click at [518, 256] on div "Tại văn phòng" at bounding box center [537, 260] width 83 height 8
type input "0"
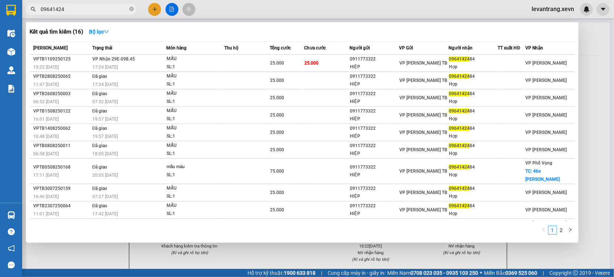
click at [67, 9] on input "09641424" at bounding box center [84, 9] width 87 height 8
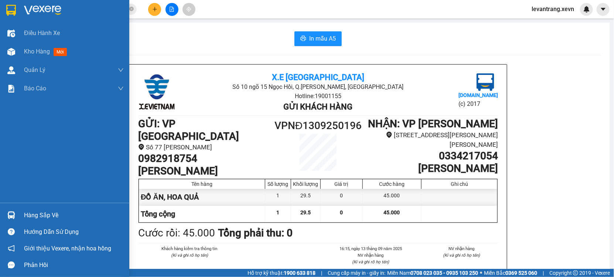
click at [24, 216] on div "Hàng sắp về" at bounding box center [74, 215] width 100 height 11
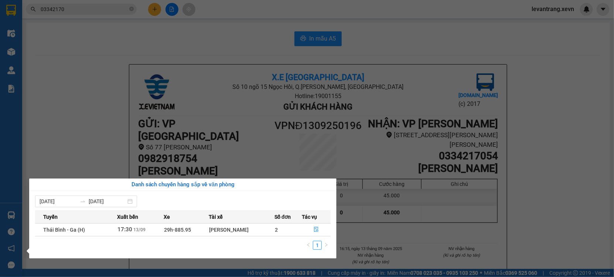
click at [15, 51] on div "Điều hành xe Kho hàng mới Quản [PERSON_NAME] lý chuyến Quản lý giao nhận mới Qu…" at bounding box center [11, 138] width 22 height 277
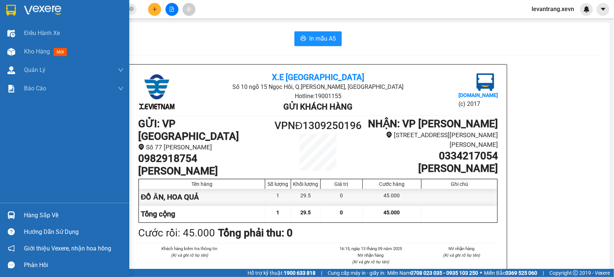
click at [15, 51] on div at bounding box center [11, 51] width 13 height 13
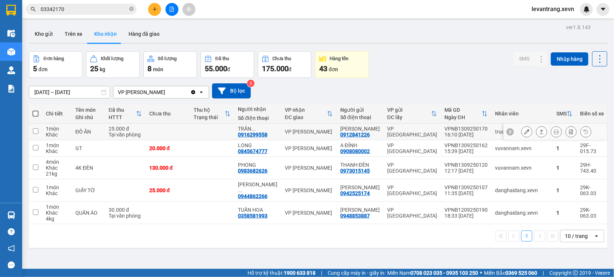
click at [252, 138] on div "0916299558" at bounding box center [253, 135] width 30 height 6
click at [71, 11] on input "03342170" at bounding box center [84, 9] width 87 height 8
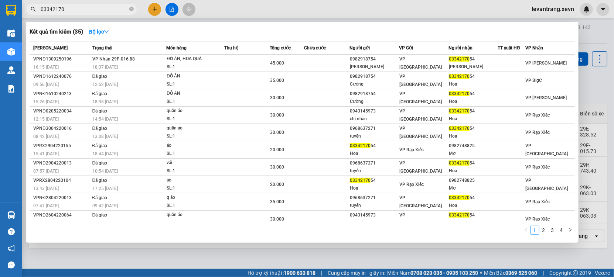
click at [71, 11] on input "03342170" at bounding box center [84, 9] width 87 height 8
paste input "916299558"
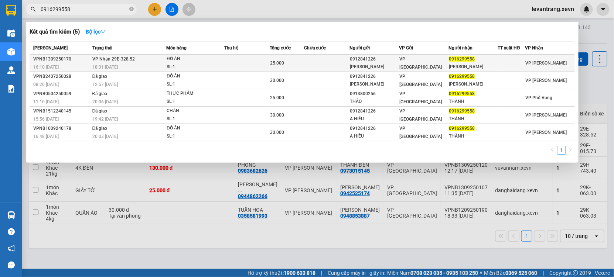
type input "0916299558"
click at [172, 57] on div "ĐỒ ĂN" at bounding box center [194, 59] width 55 height 8
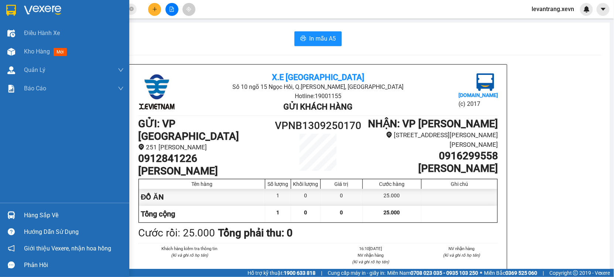
click at [34, 221] on div "Hàng sắp về" at bounding box center [74, 215] width 100 height 11
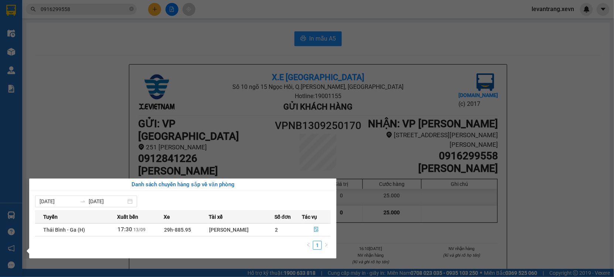
click at [177, 91] on section "Kết quả tìm kiếm ( 5 ) Bộ lọc Mã ĐH Trạng thái Món hàng Thu hộ Tổng cước Chưa c…" at bounding box center [307, 138] width 614 height 277
